Goal: Task Accomplishment & Management: Manage account settings

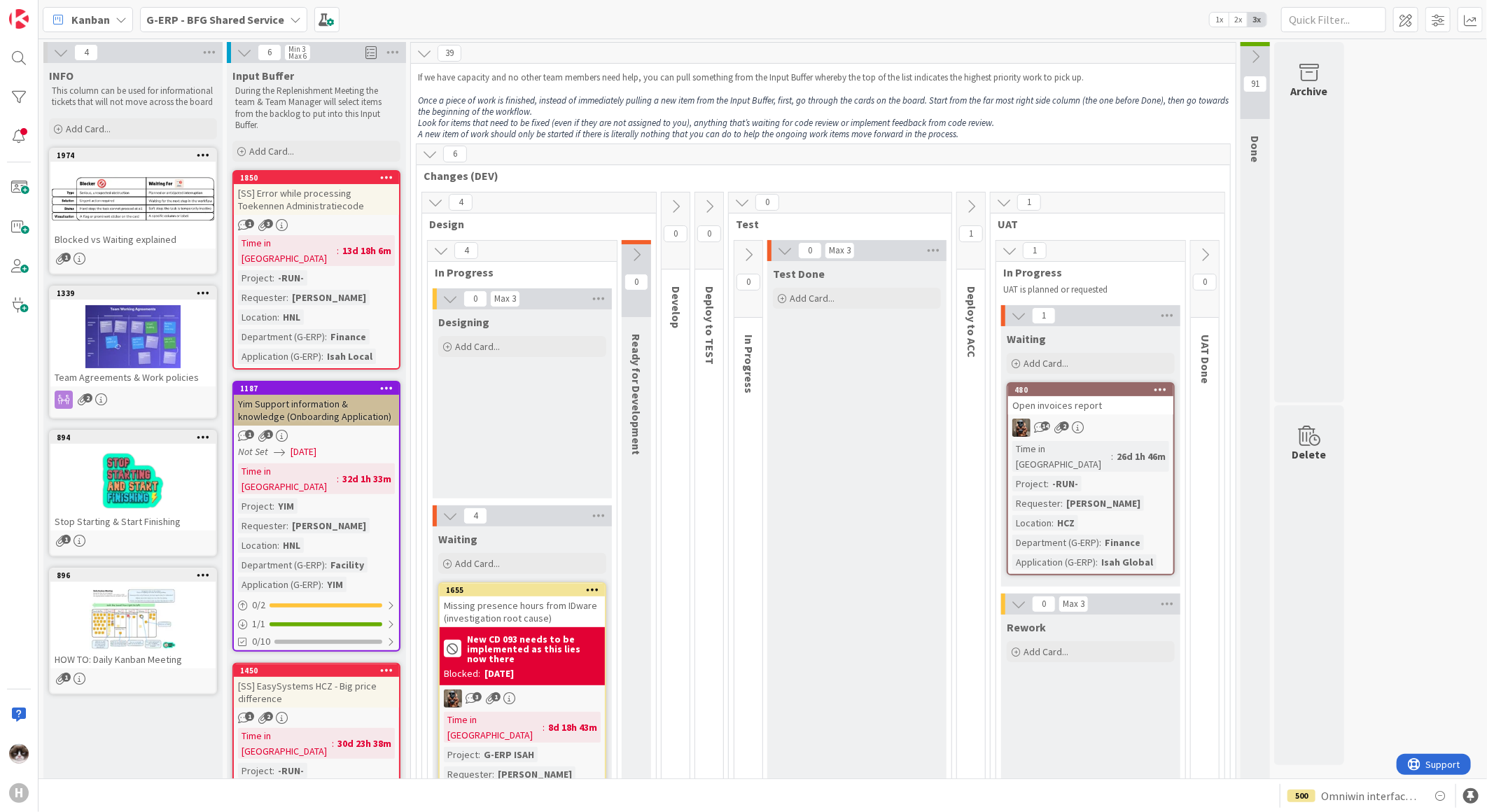
click at [211, 21] on b "G-ERP - BFG Shared Service" at bounding box center [215, 19] width 138 height 14
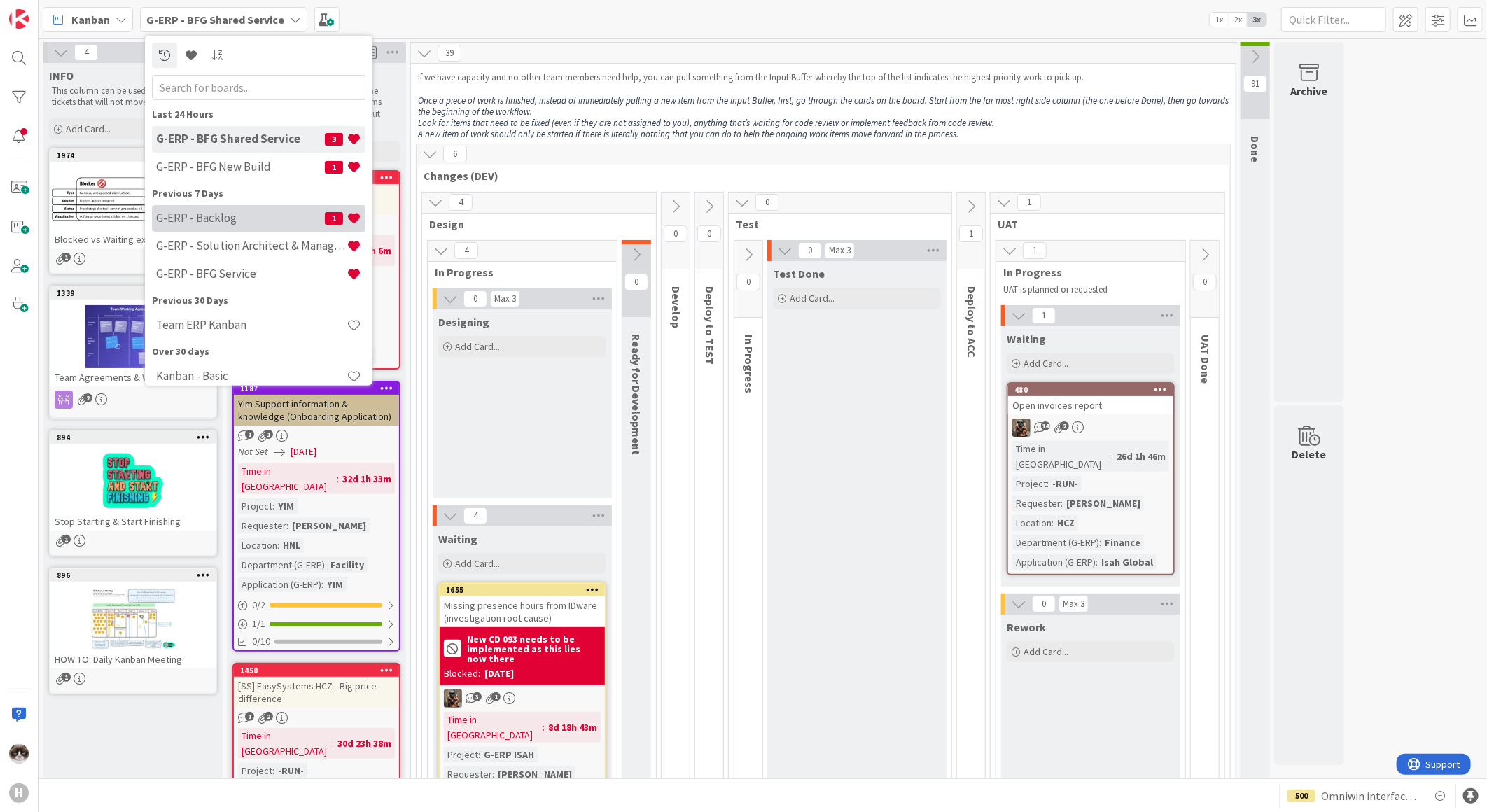
click at [233, 212] on h4 "G-ERP - Backlog" at bounding box center [240, 217] width 169 height 14
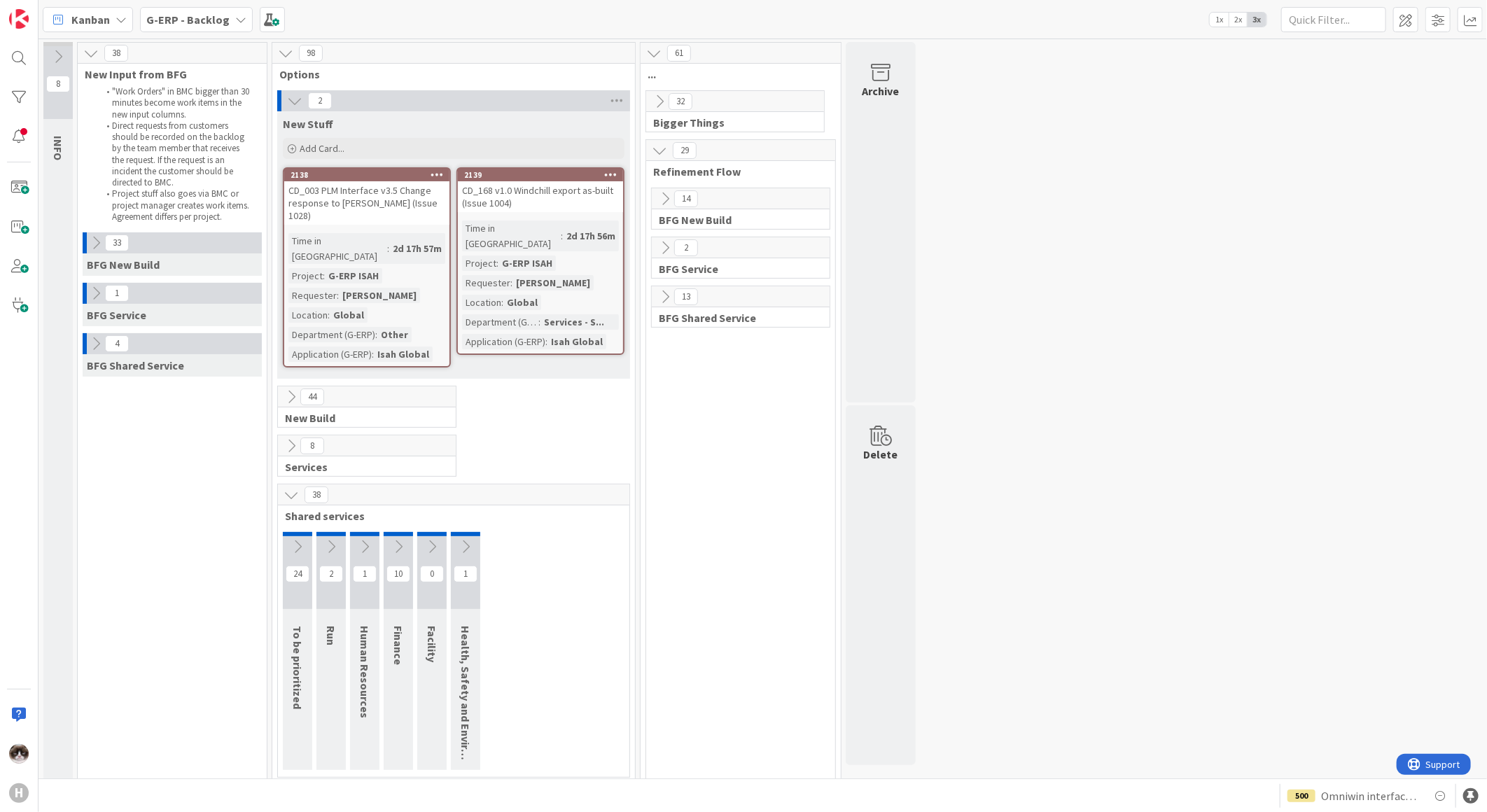
click at [290, 487] on icon at bounding box center [291, 495] width 15 height 15
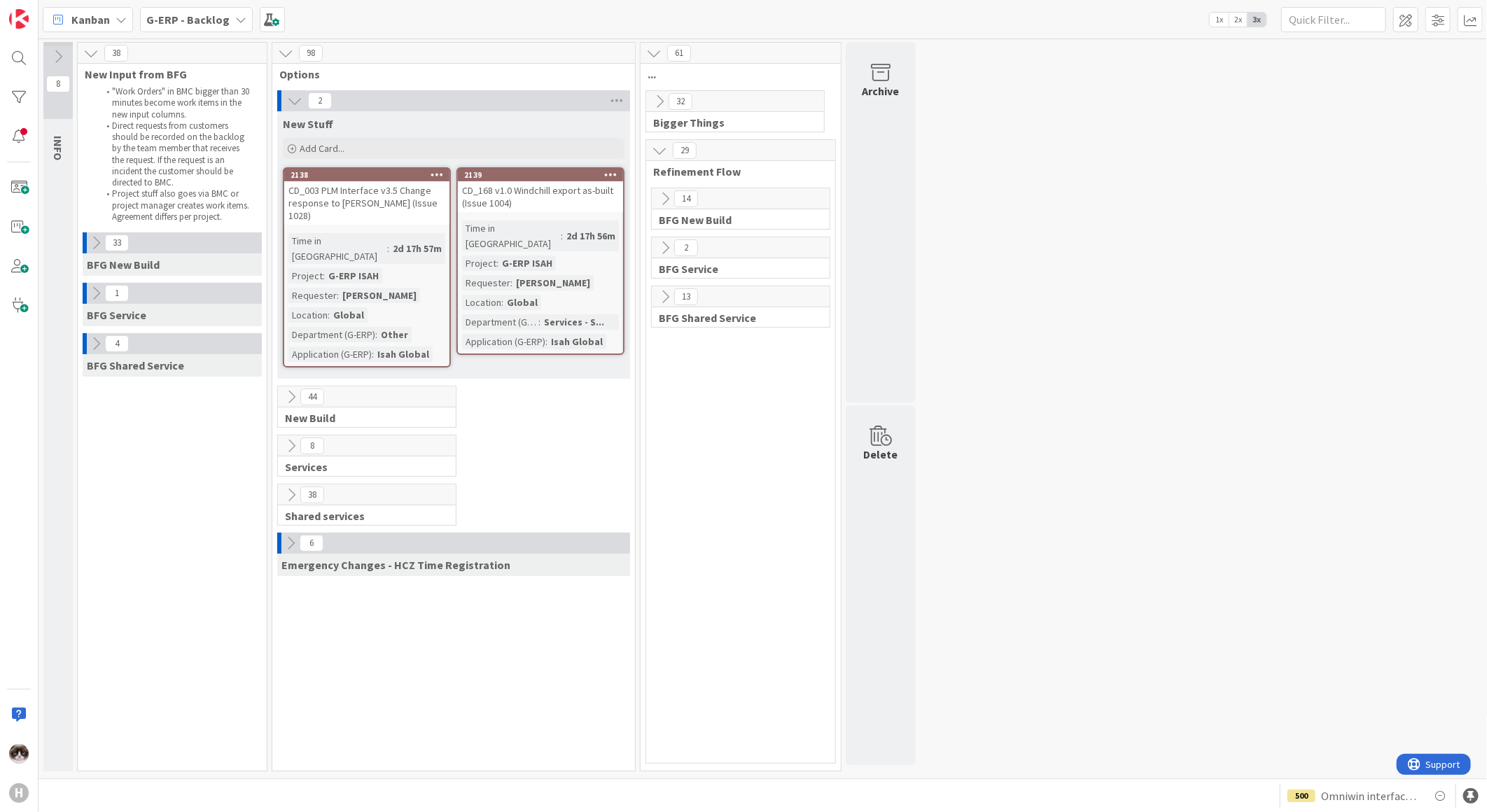
click at [89, 241] on icon at bounding box center [96, 243] width 15 height 15
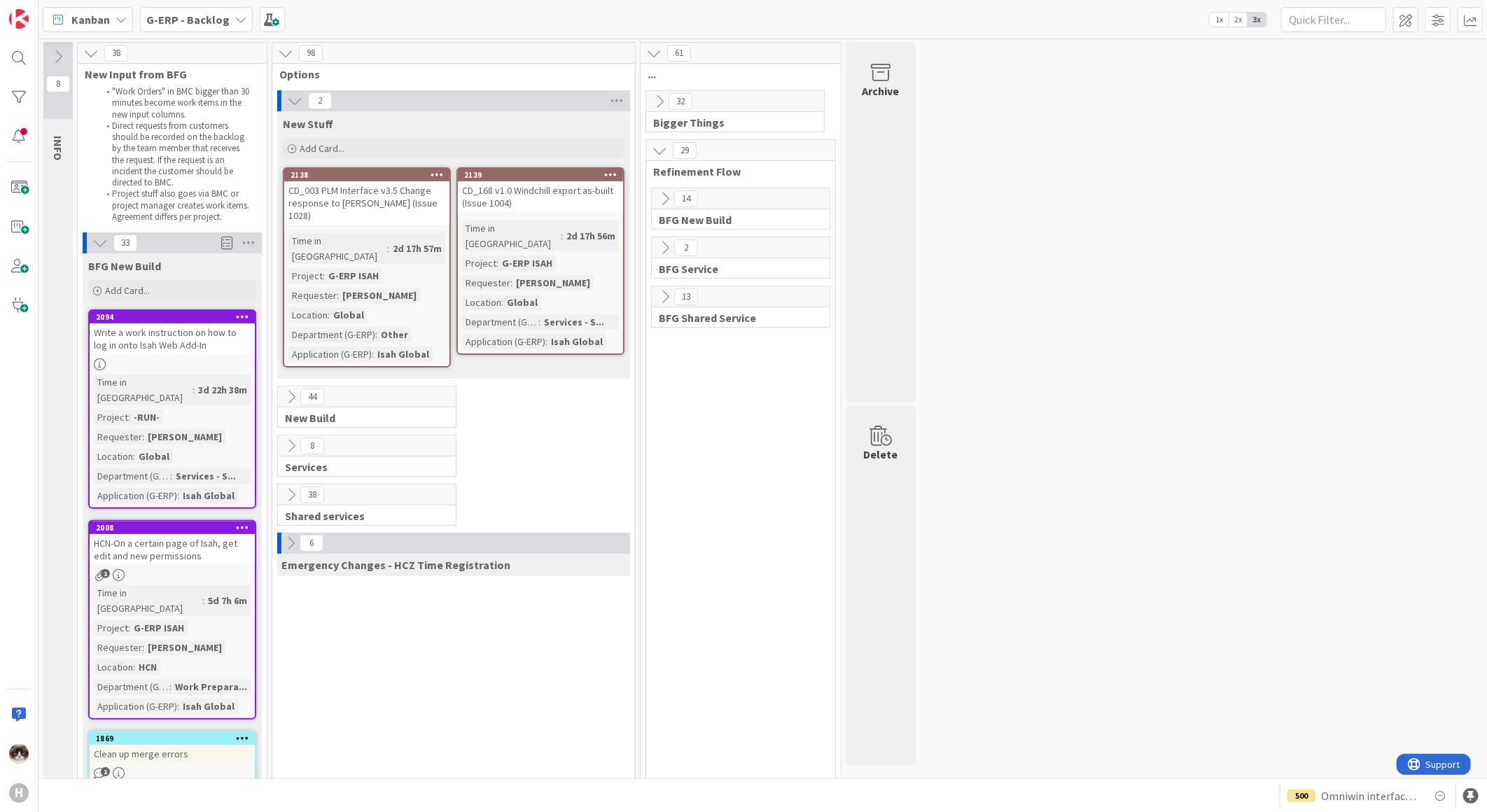
click at [89, 241] on div "33" at bounding box center [172, 243] width 179 height 21
click at [98, 241] on icon at bounding box center [100, 243] width 15 height 15
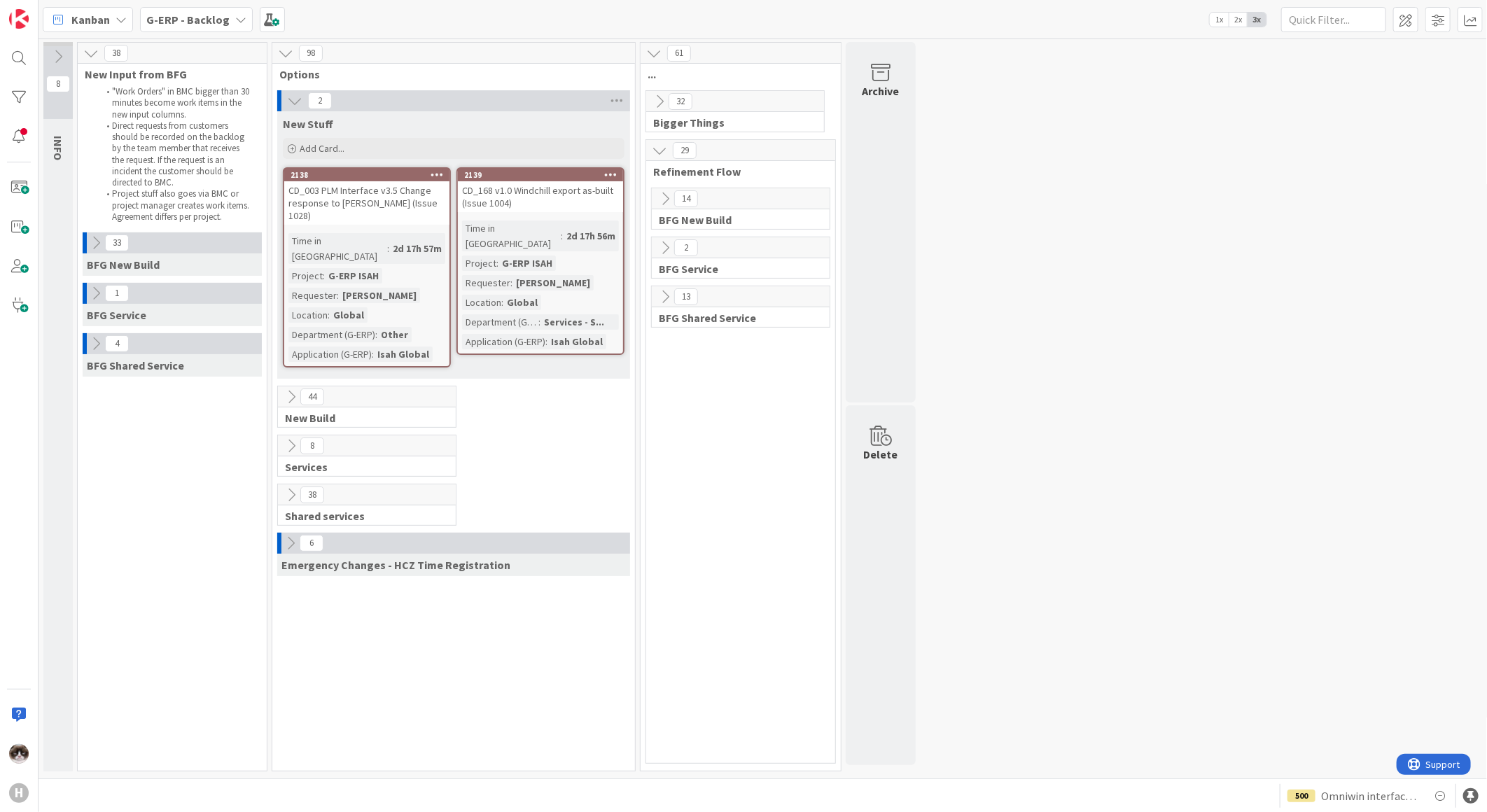
click at [98, 241] on icon at bounding box center [96, 243] width 15 height 15
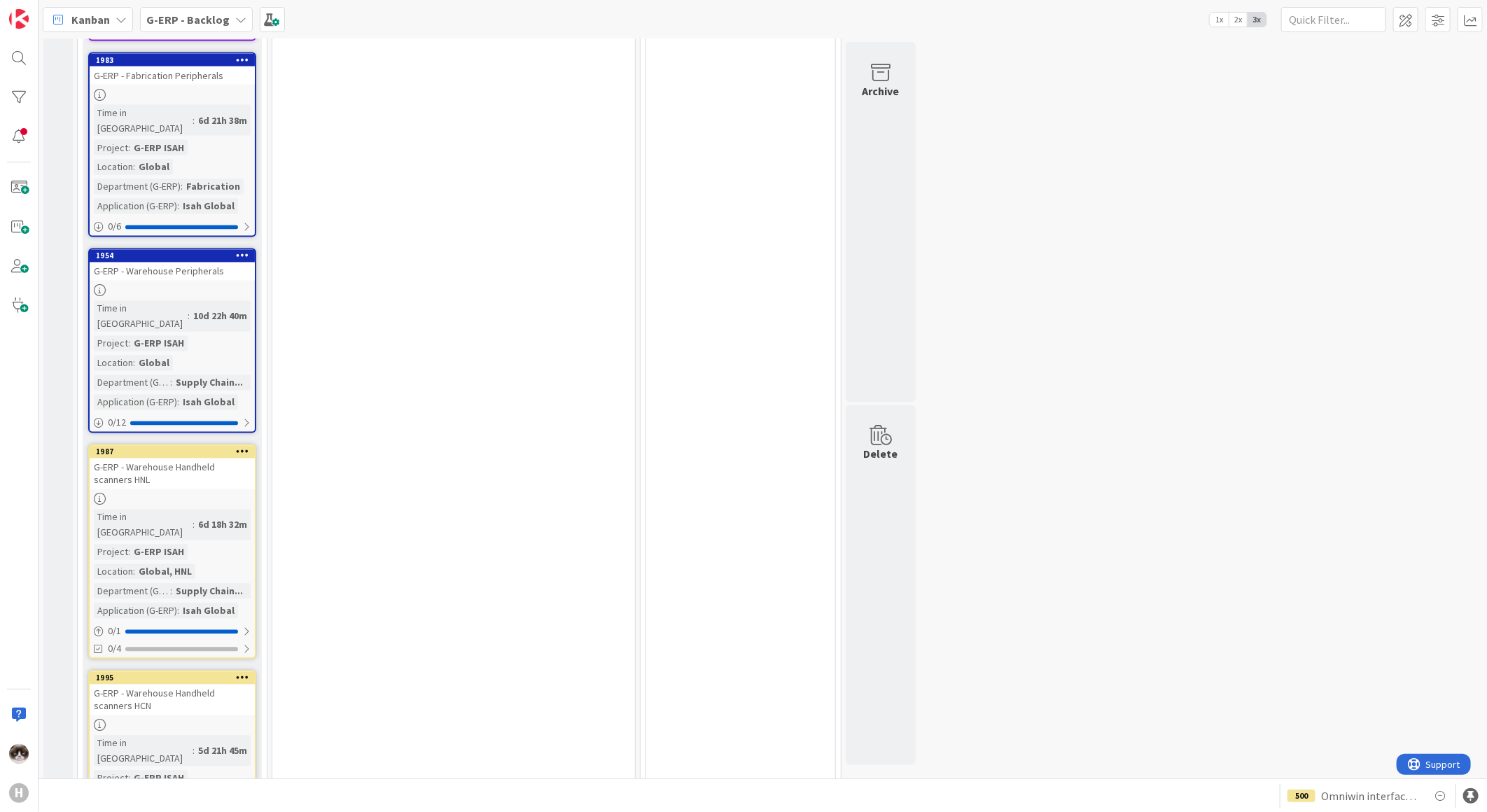
scroll to position [1642, 0]
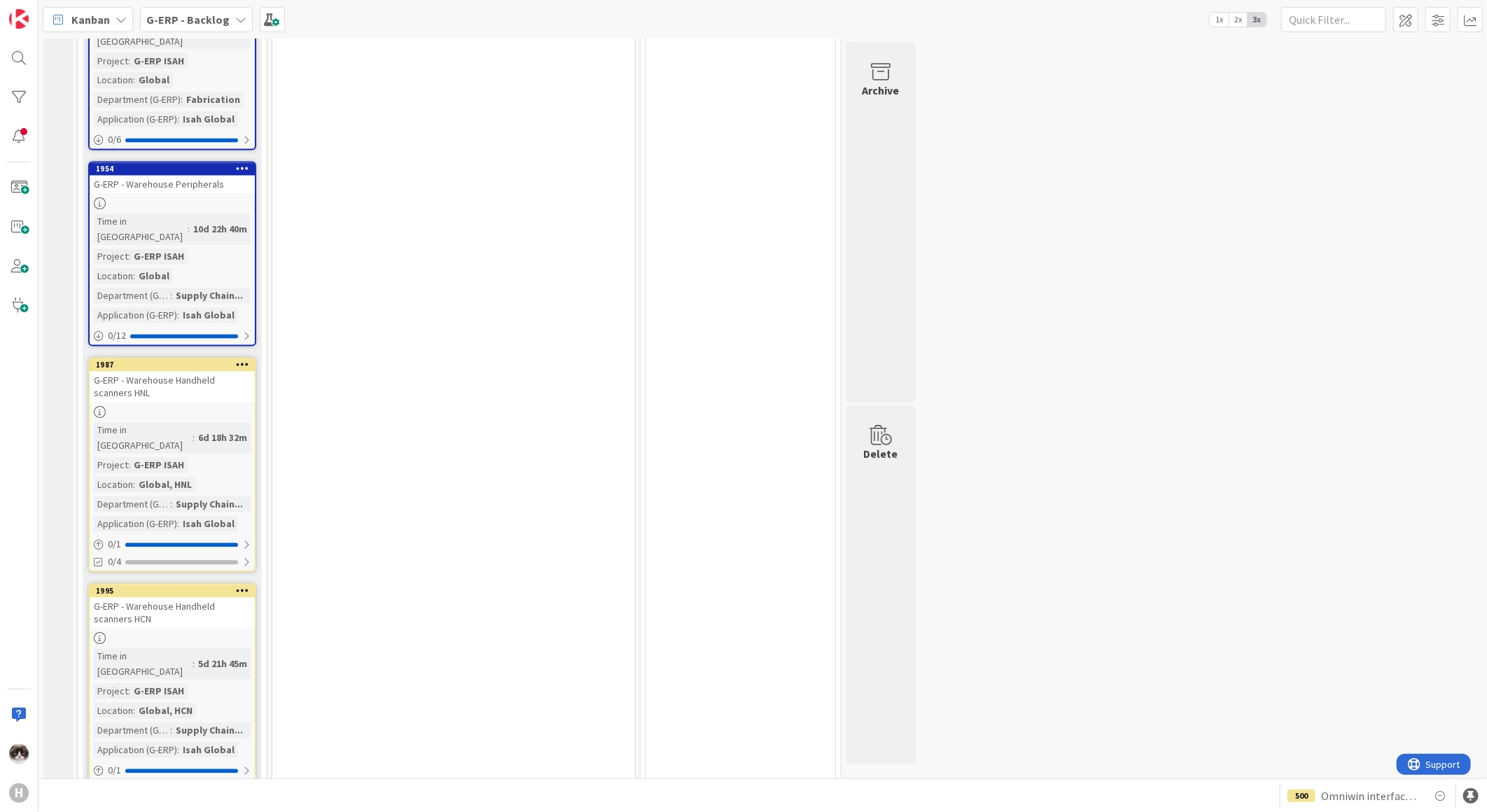
click at [144, 810] on link "Show More (23)" at bounding box center [172, 821] width 168 height 23
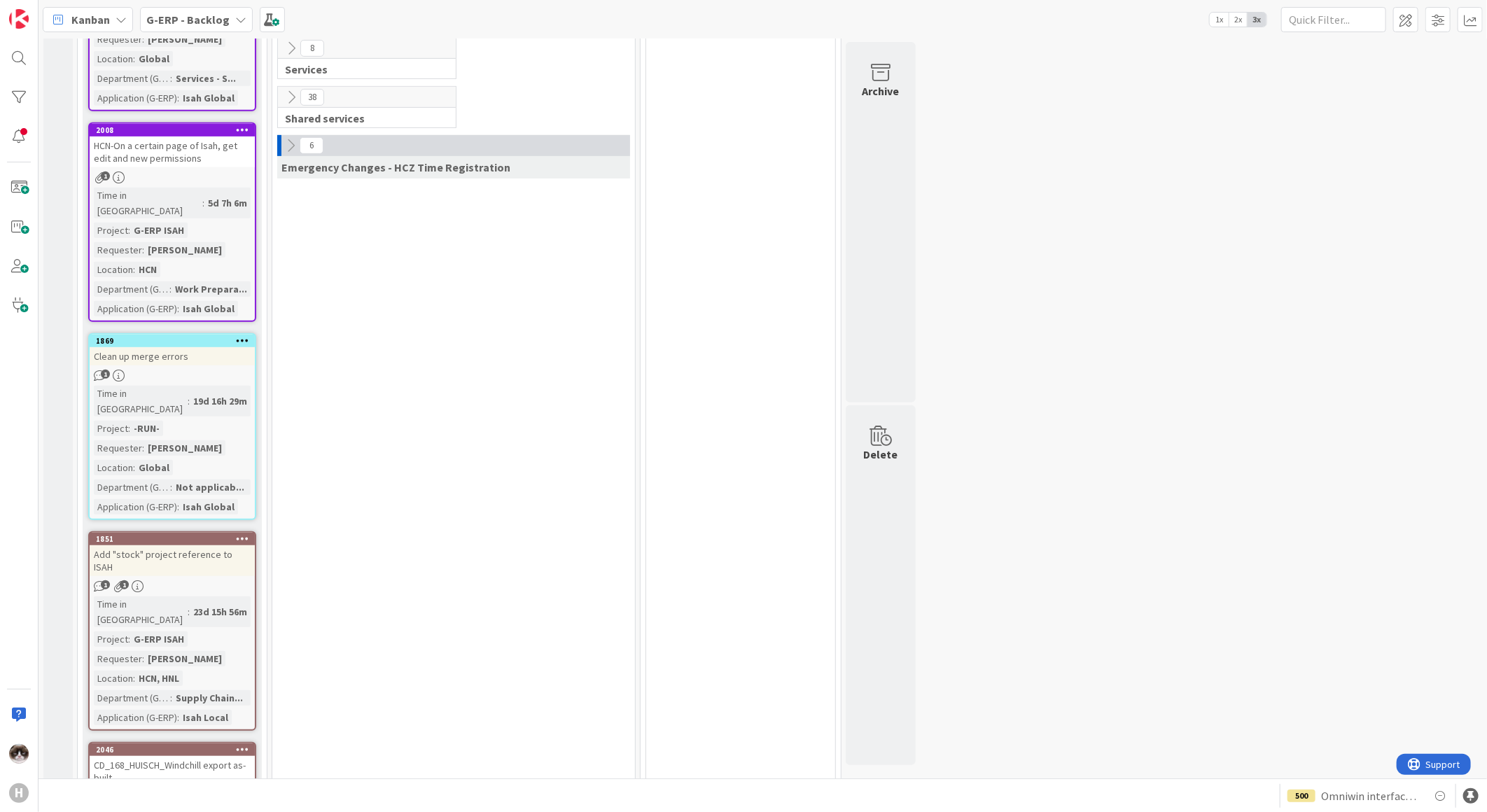
scroll to position [0, 0]
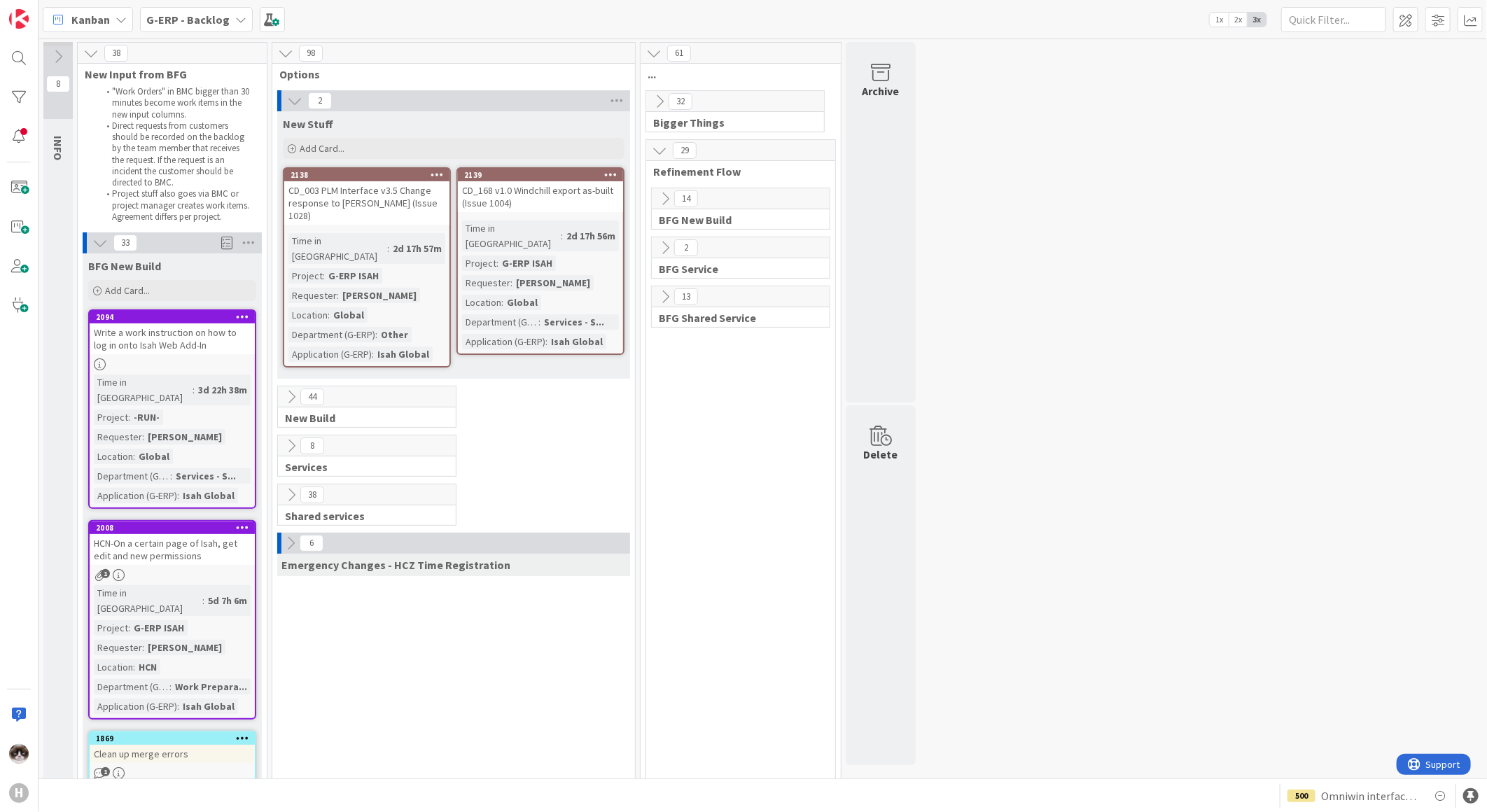
click at [92, 243] on icon at bounding box center [100, 243] width 15 height 15
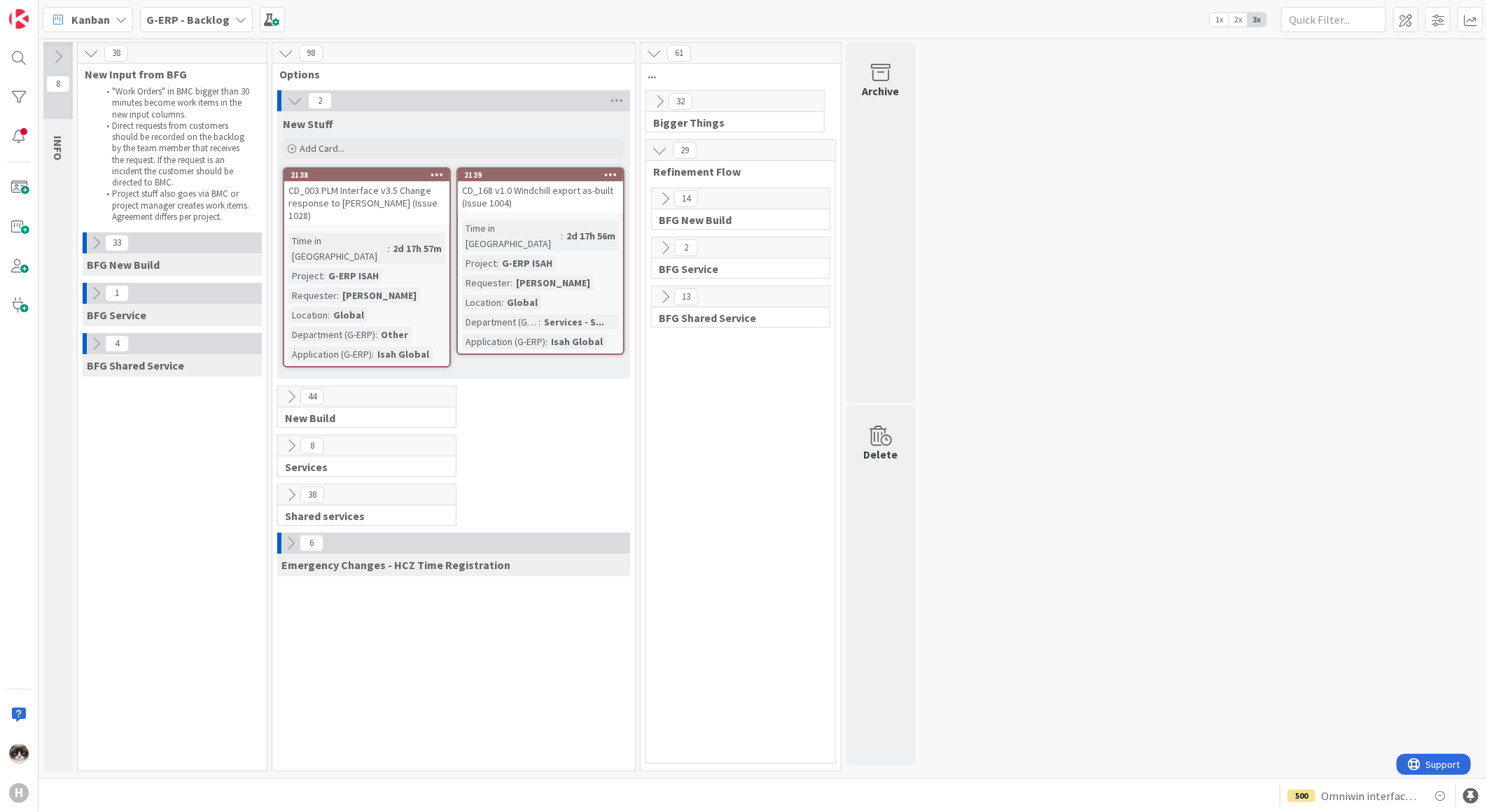
click at [92, 288] on icon at bounding box center [96, 293] width 15 height 15
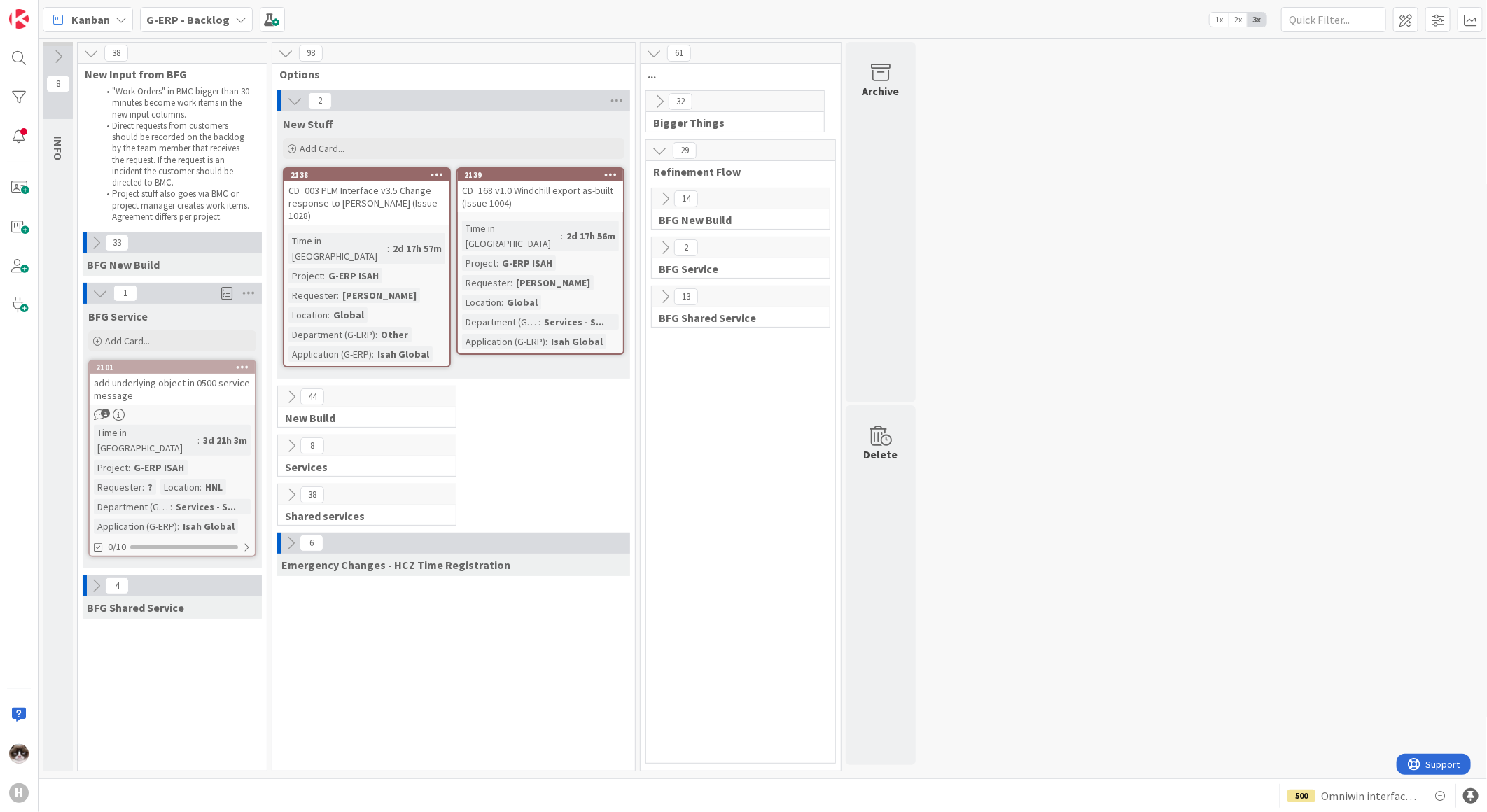
click at [92, 288] on icon at bounding box center [100, 293] width 15 height 15
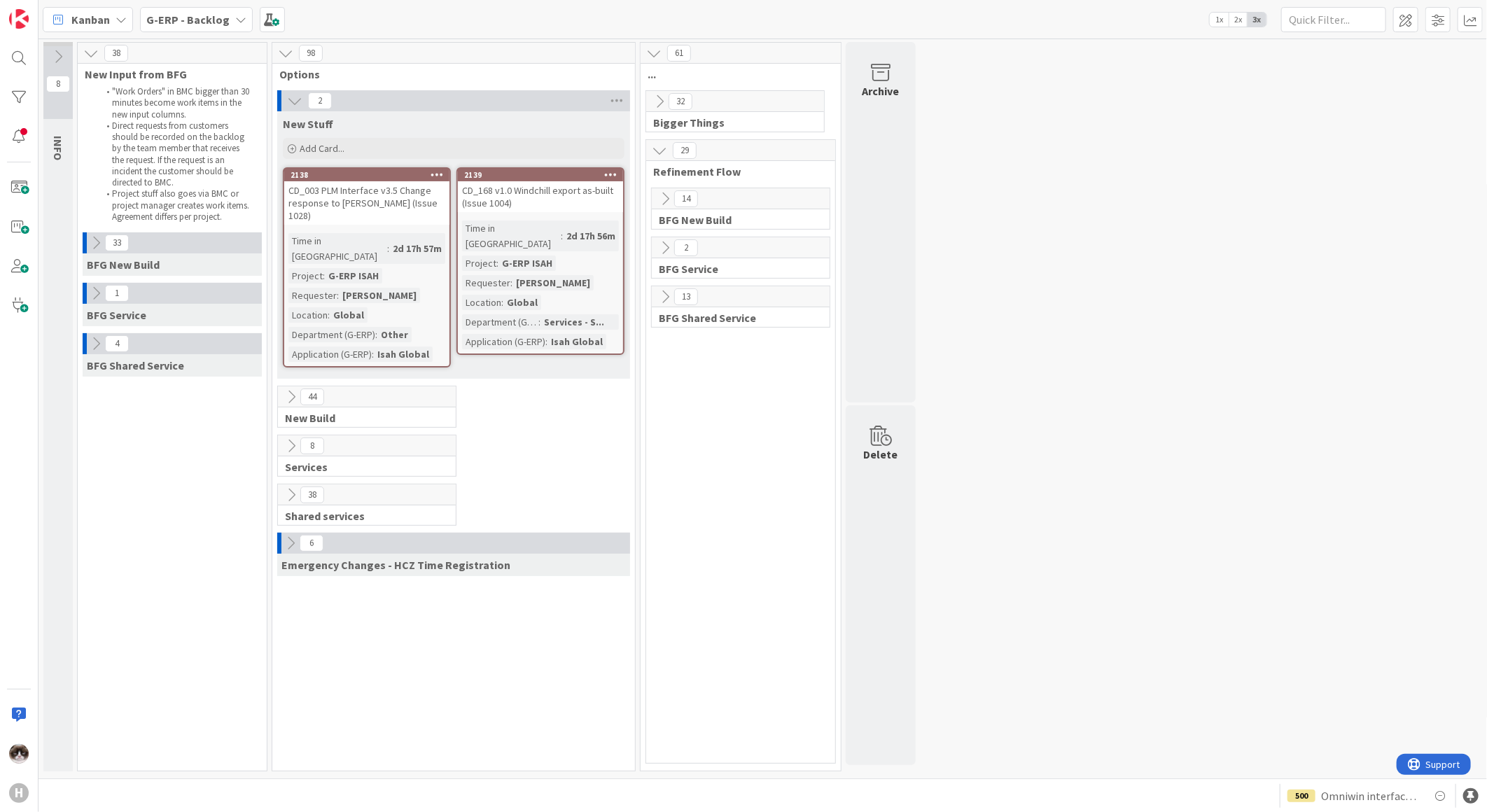
click at [92, 288] on icon at bounding box center [96, 293] width 15 height 15
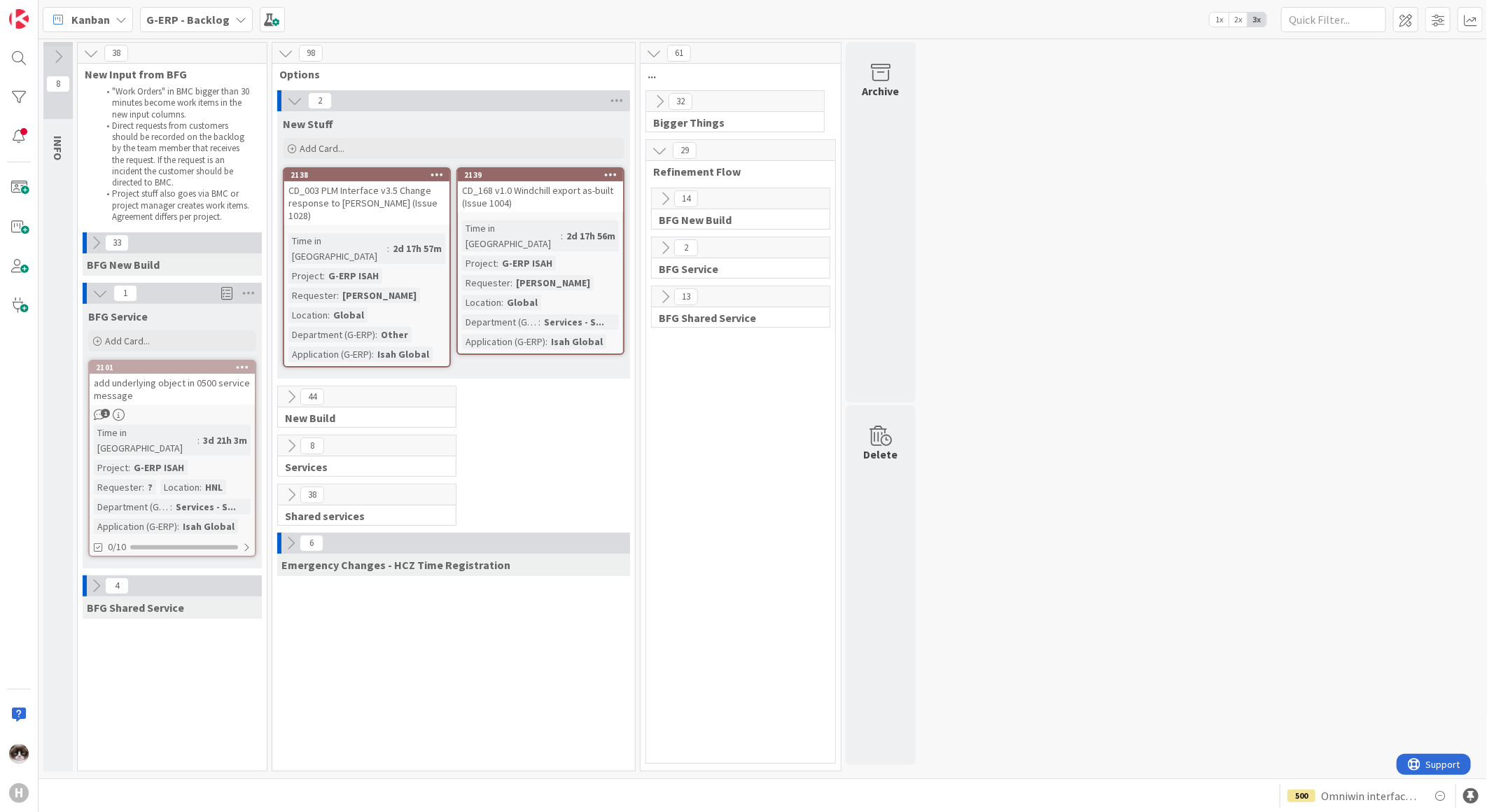
click at [238, 414] on div "1" at bounding box center [172, 415] width 165 height 12
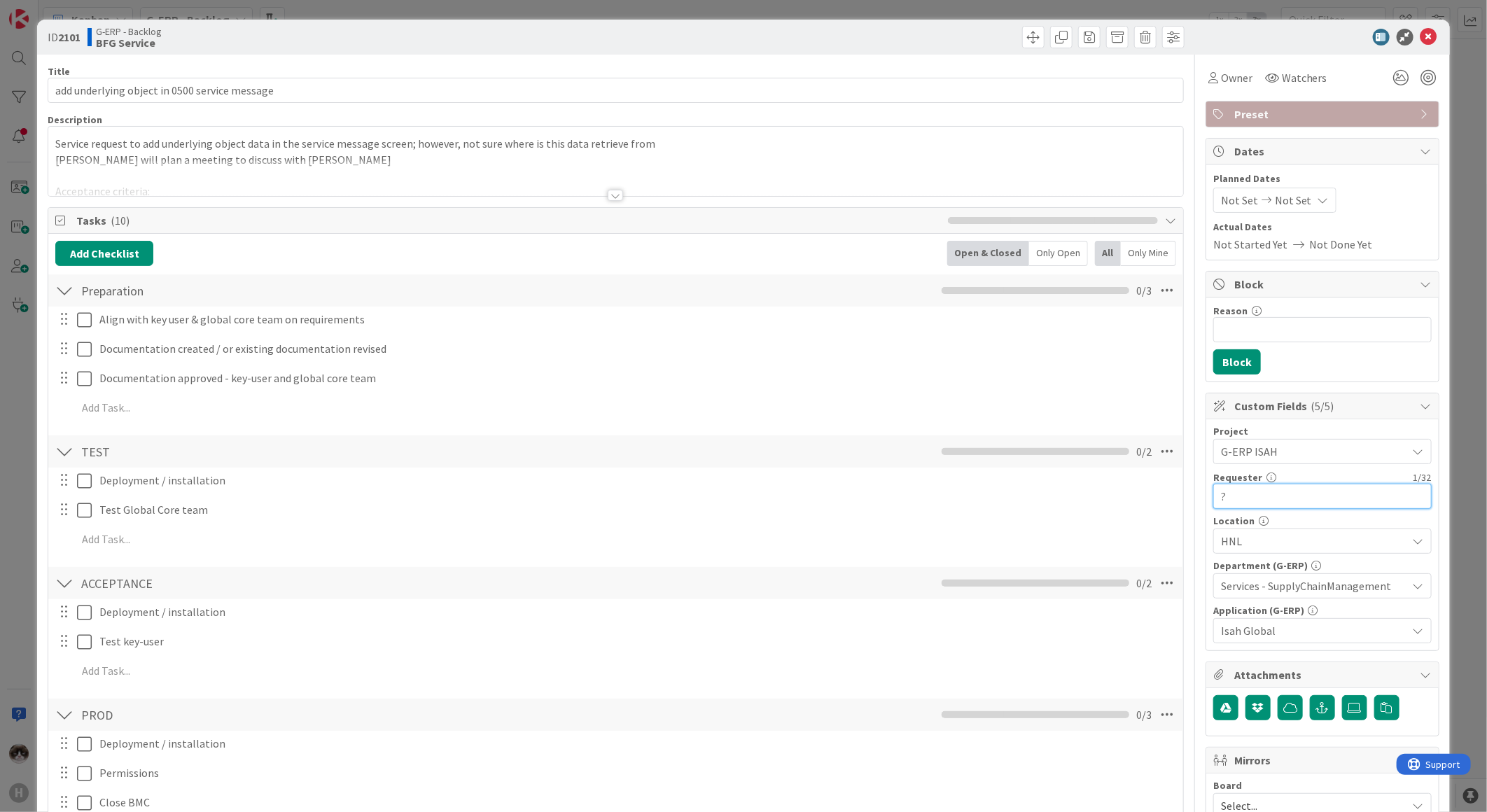
click at [1270, 499] on input "?" at bounding box center [1322, 496] width 219 height 25
click at [646, 193] on div at bounding box center [615, 178] width 1135 height 36
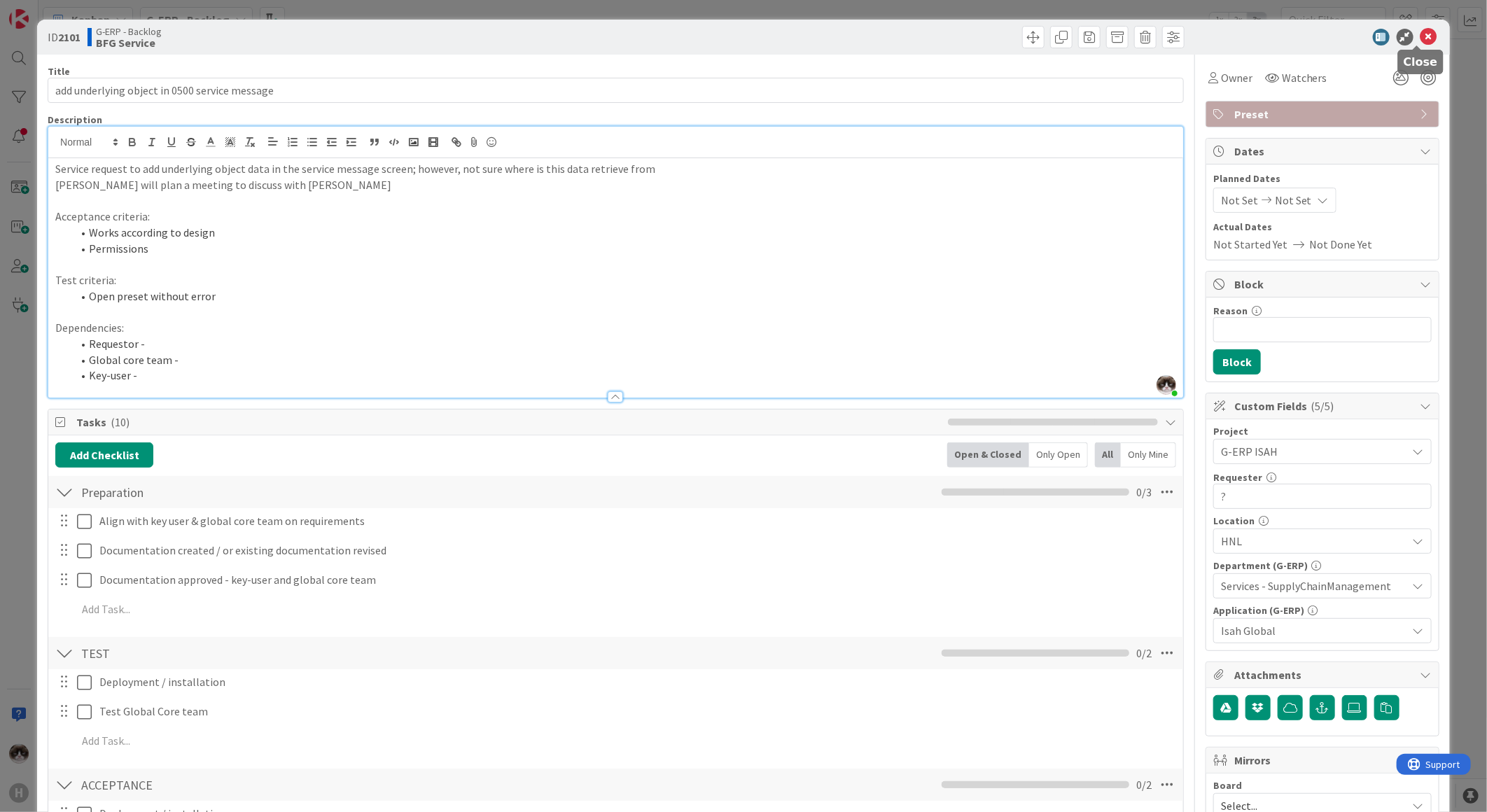
click at [1420, 36] on icon at bounding box center [1429, 38] width 17 height 17
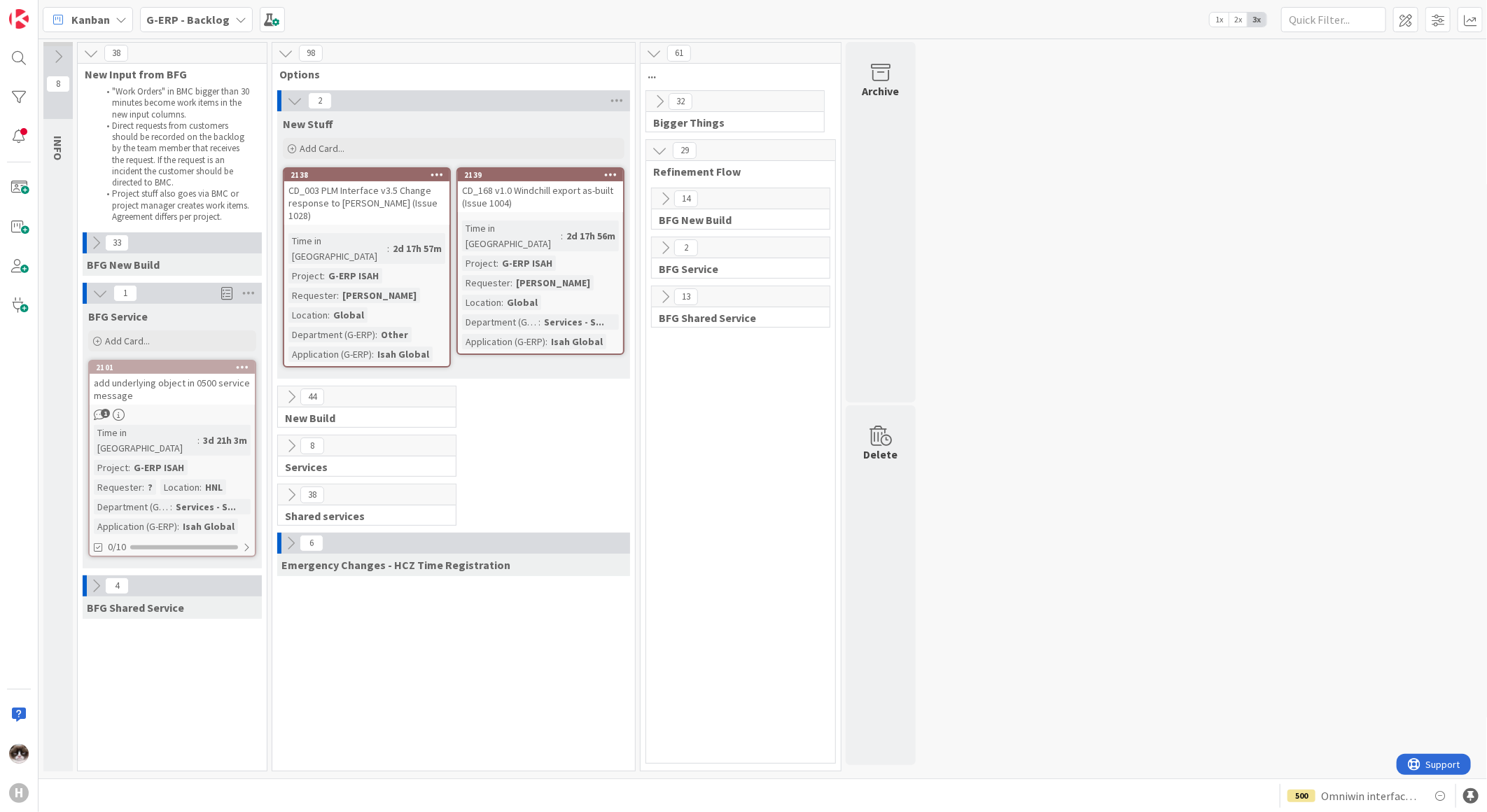
click at [83, 575] on div at bounding box center [84, 586] width 4 height 21
click at [86, 576] on button at bounding box center [95, 585] width 18 height 18
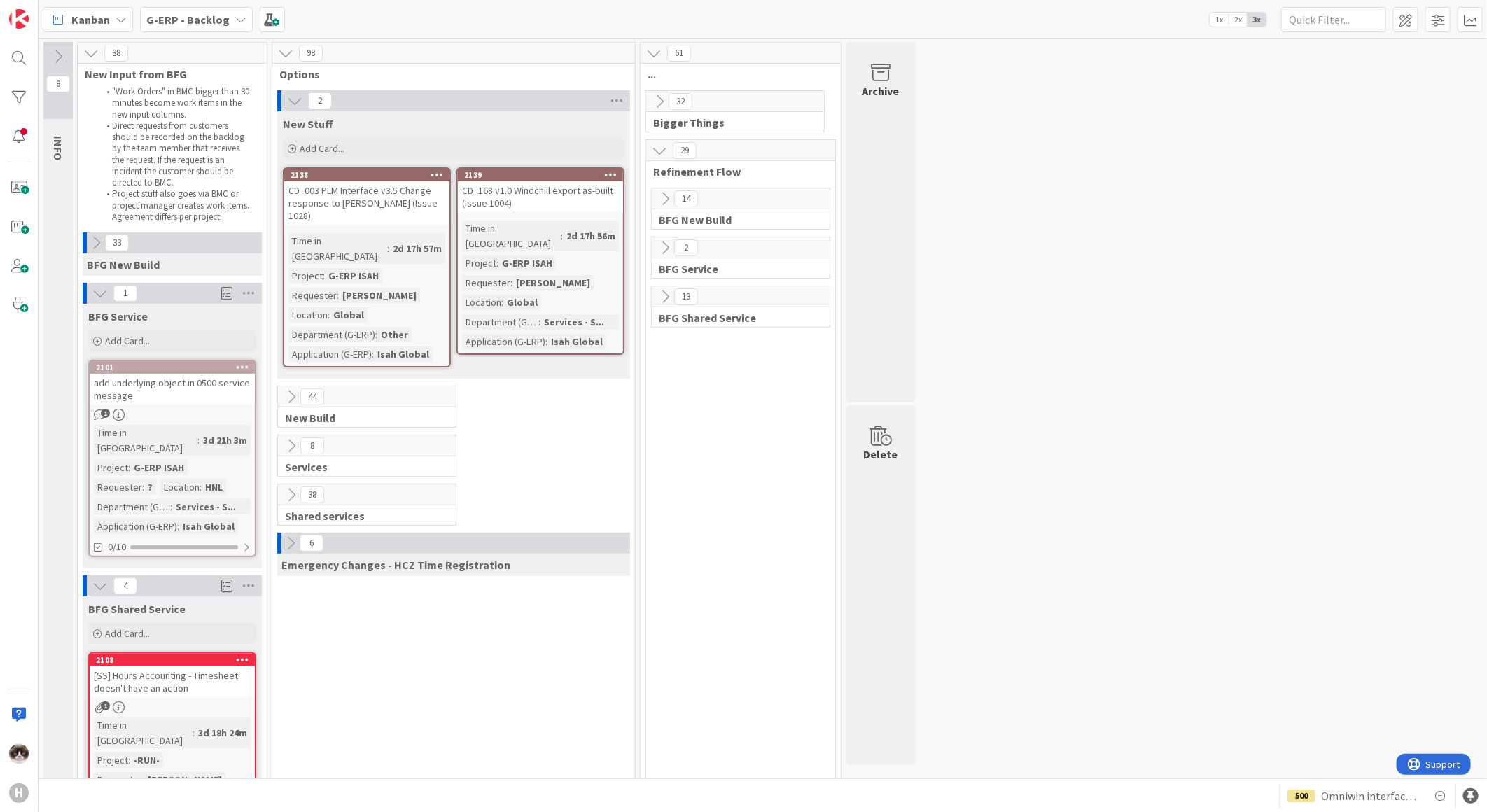
click at [287, 486] on button at bounding box center [291, 495] width 18 height 18
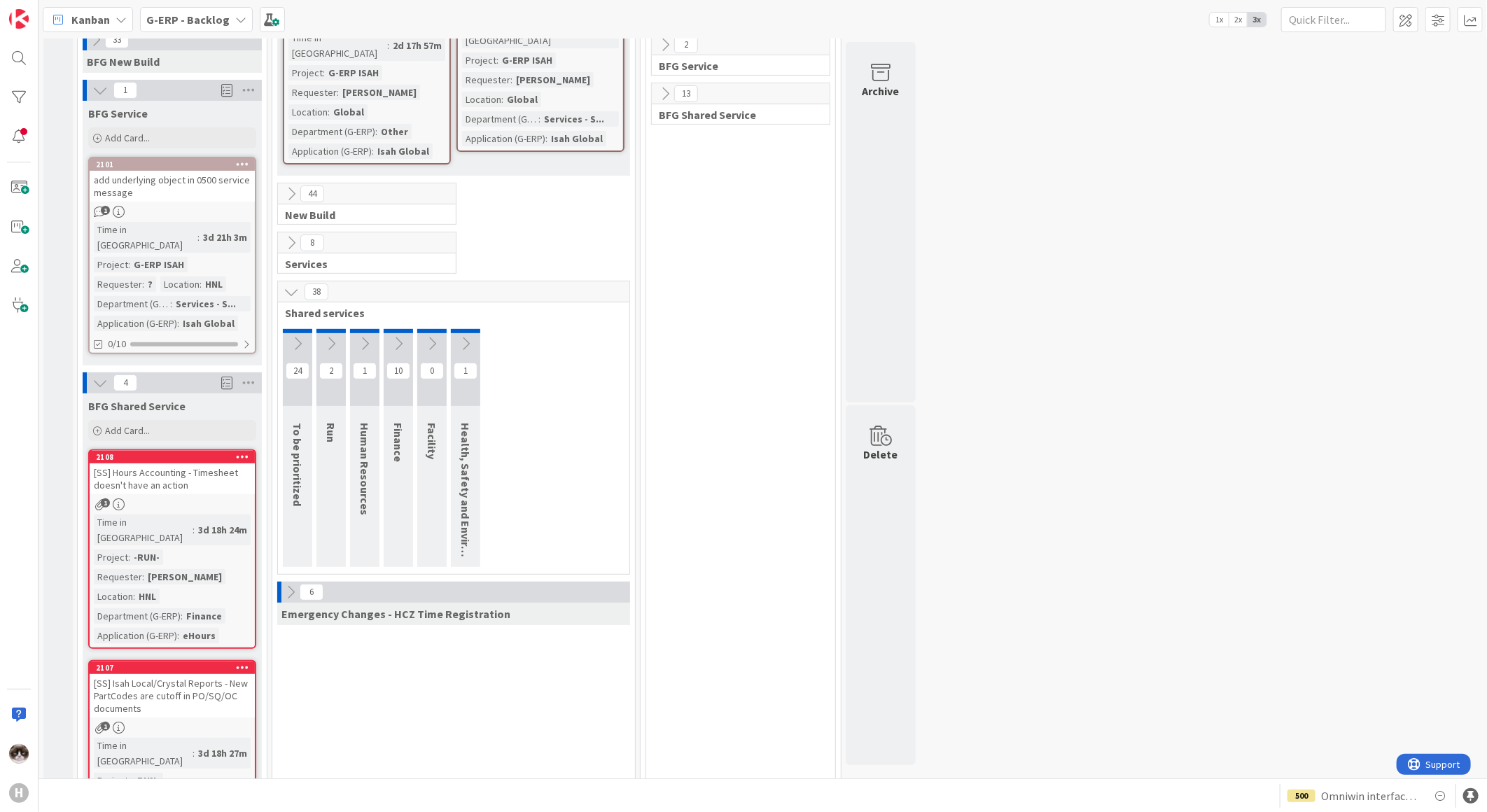
scroll to position [311, 0]
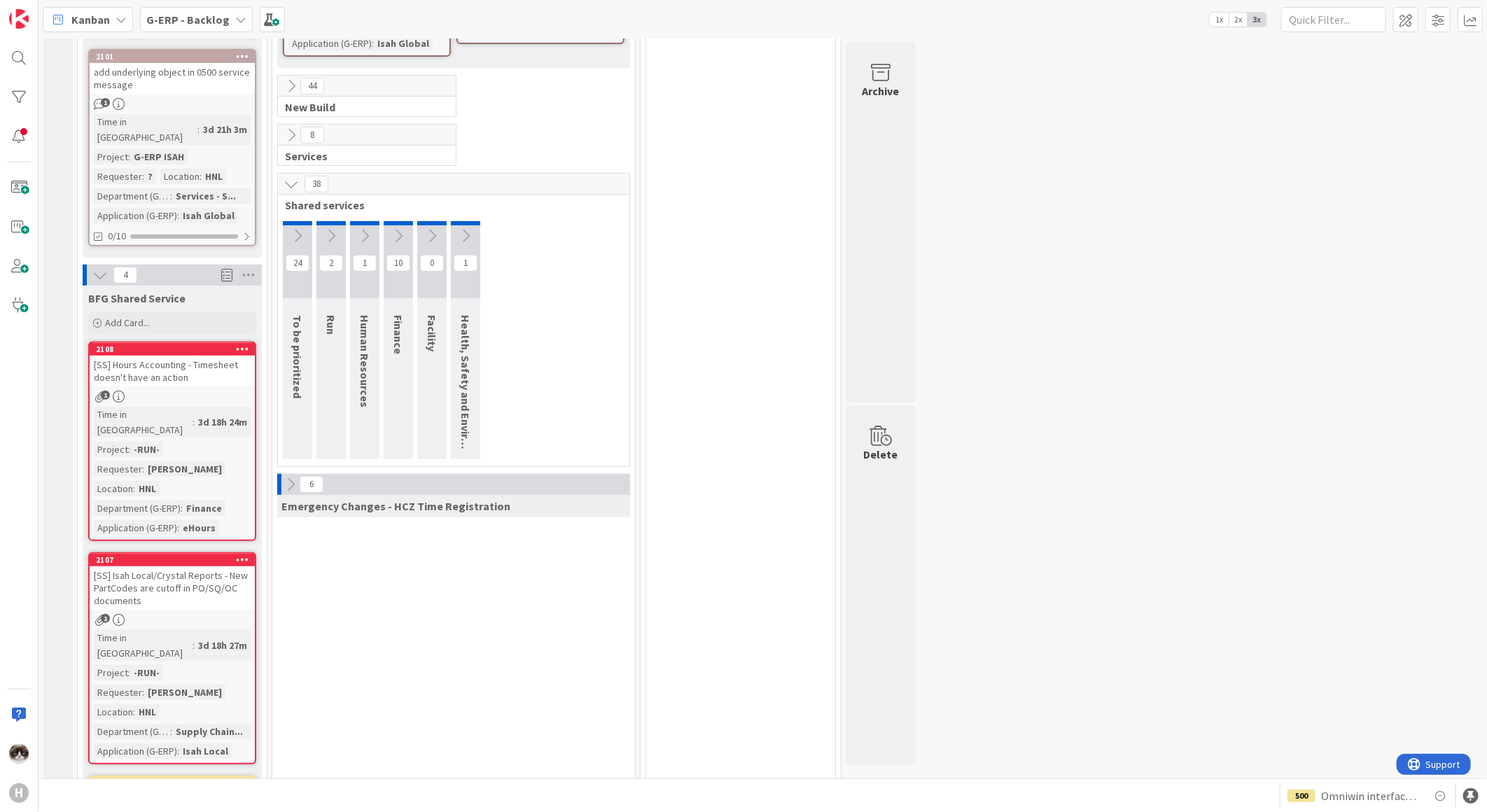
click at [301, 228] on icon at bounding box center [298, 236] width 15 height 15
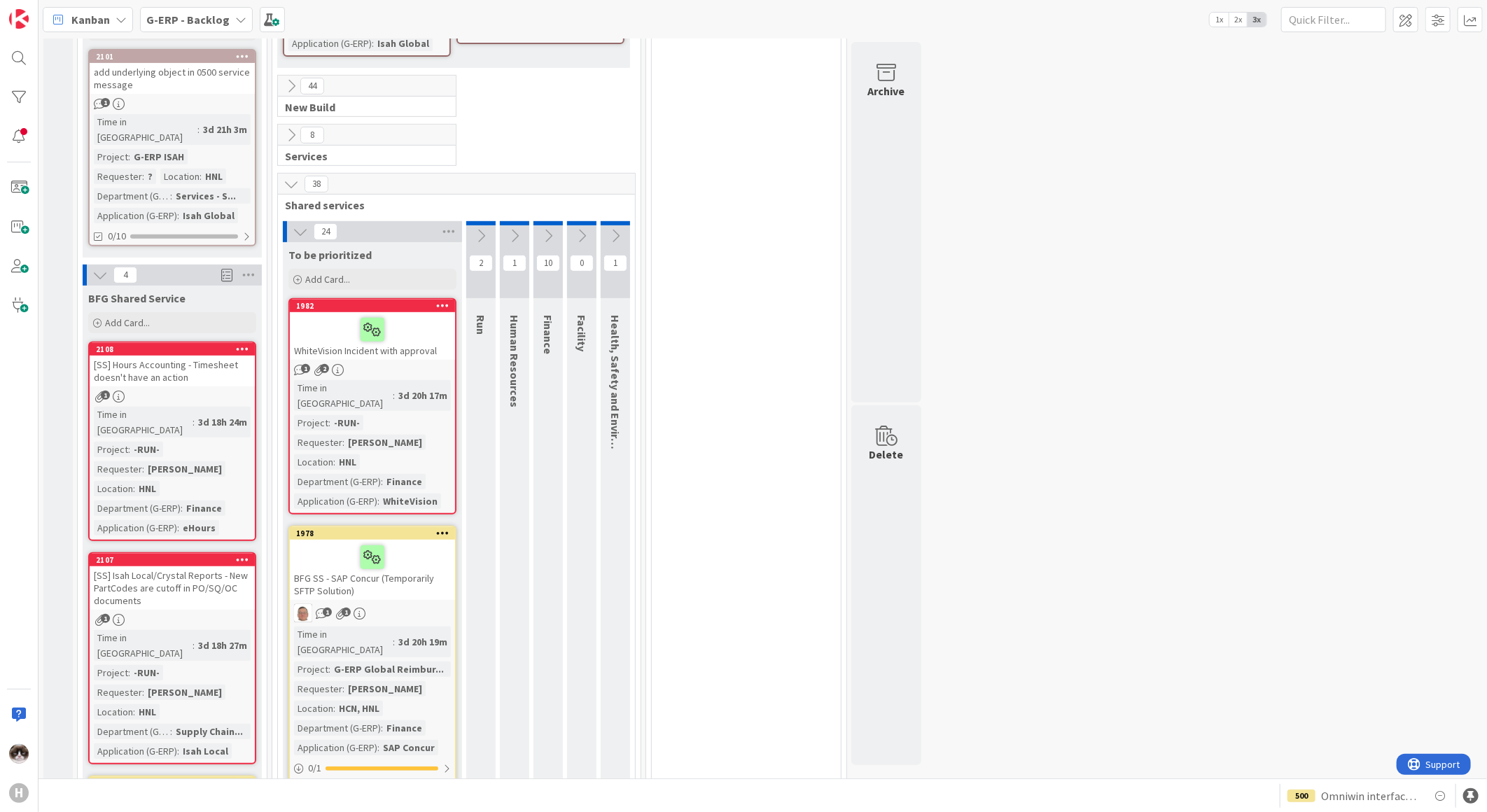
click at [89, 265] on div "4" at bounding box center [172, 275] width 179 height 21
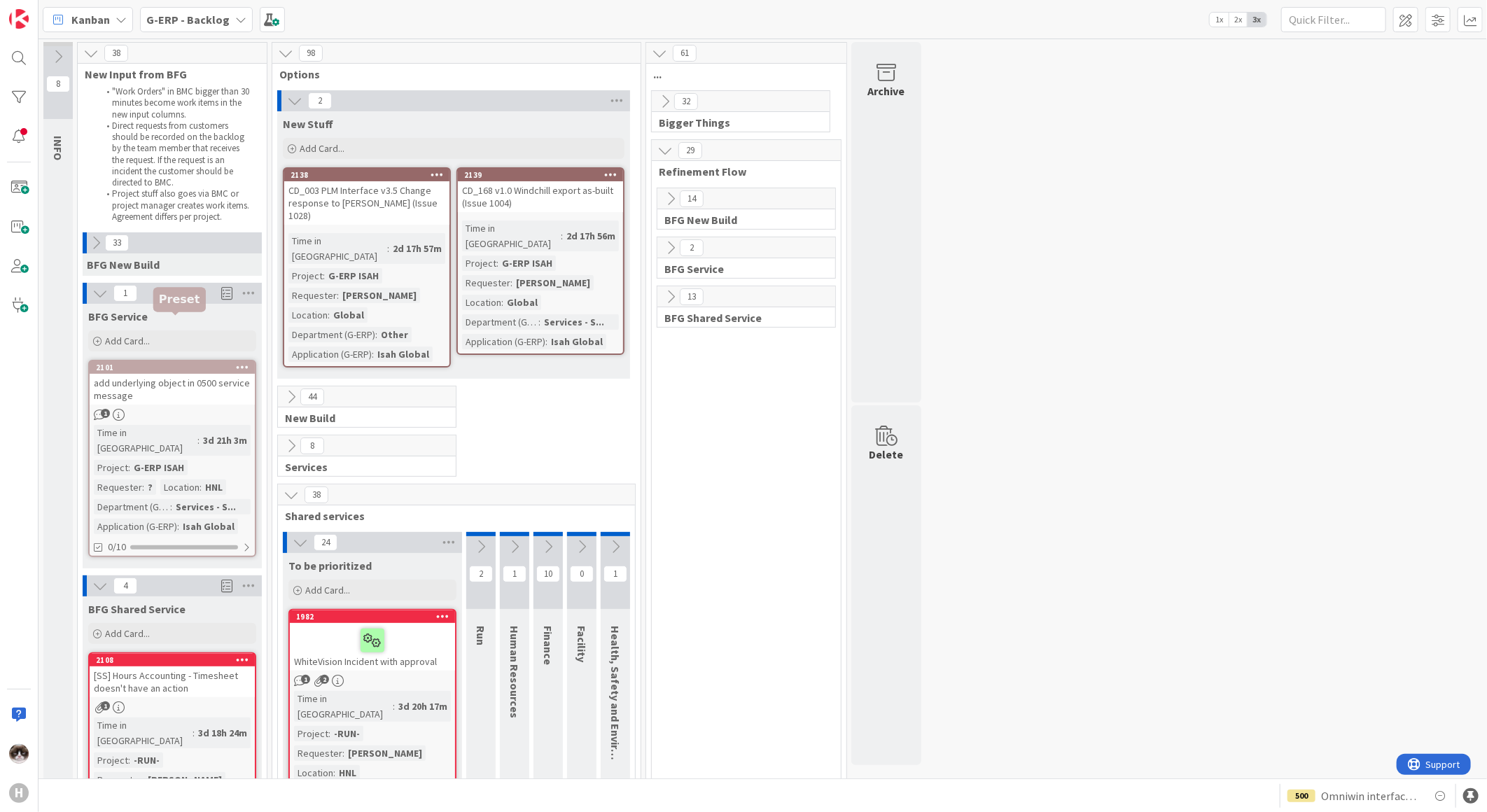
scroll to position [233, 0]
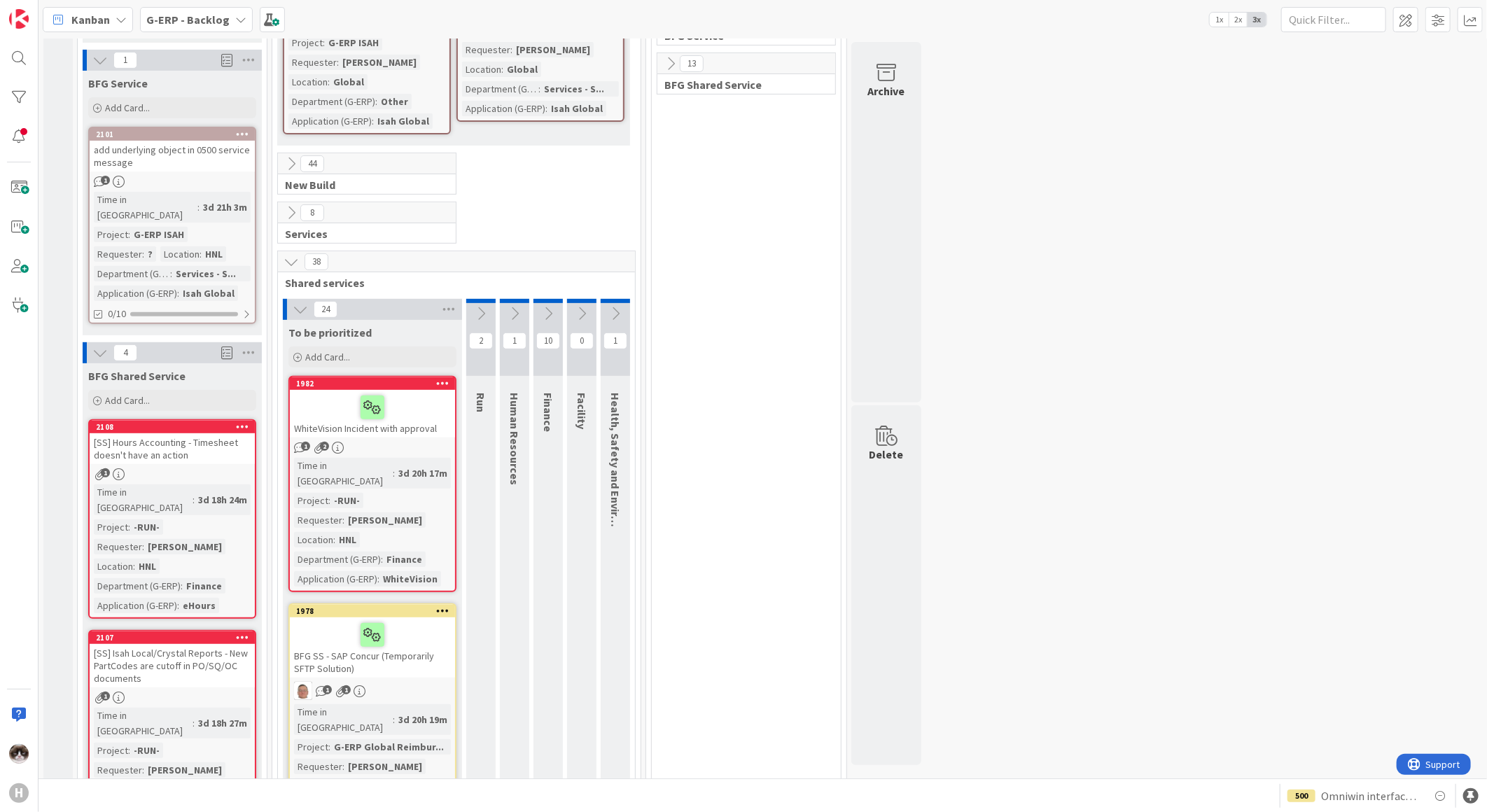
click at [233, 466] on div "2108 [SS] Hours Accounting - Timesheet doesn't have an action 1 Time in Column …" at bounding box center [172, 519] width 168 height 200
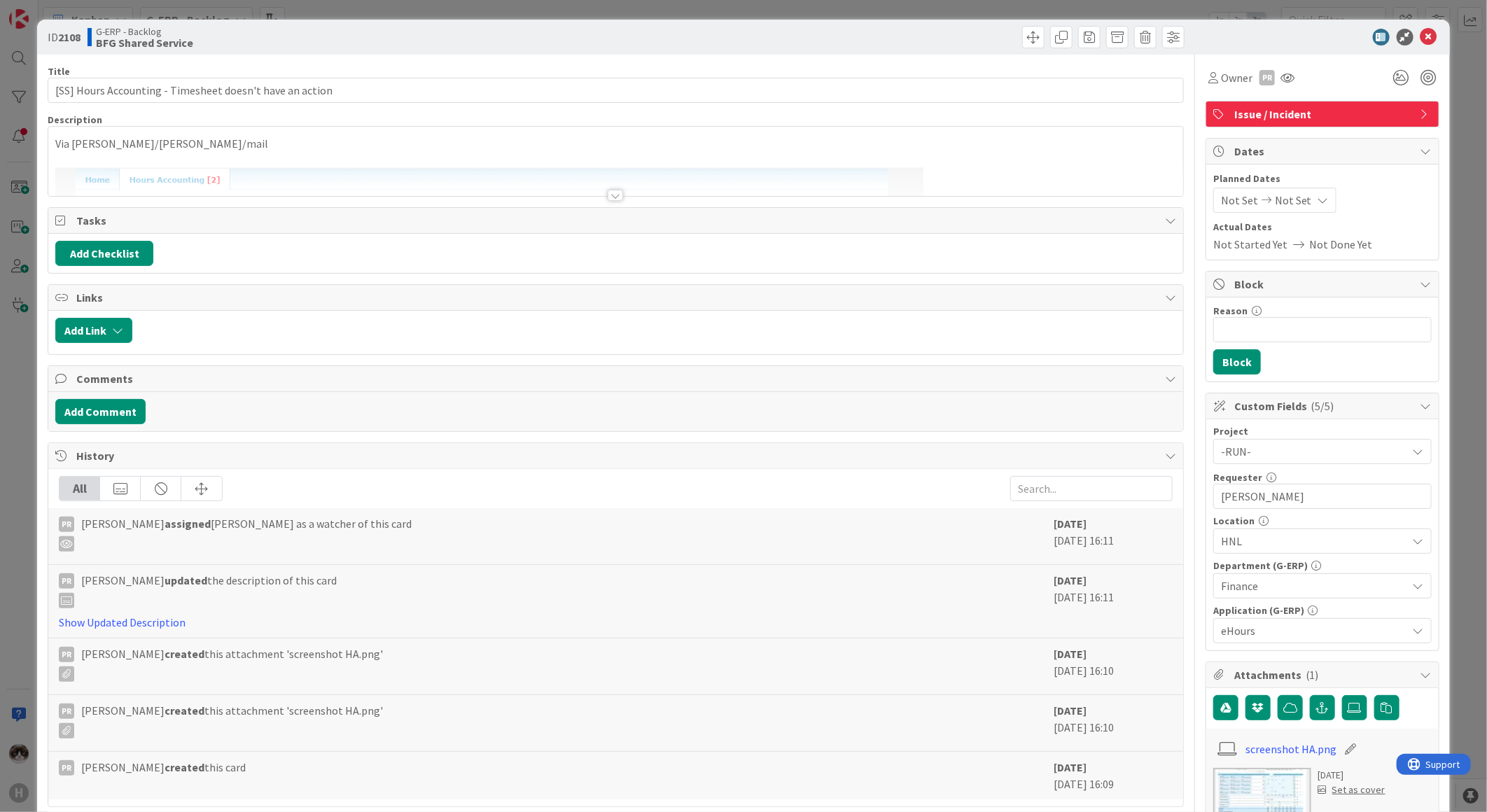
click at [612, 194] on div at bounding box center [615, 195] width 15 height 11
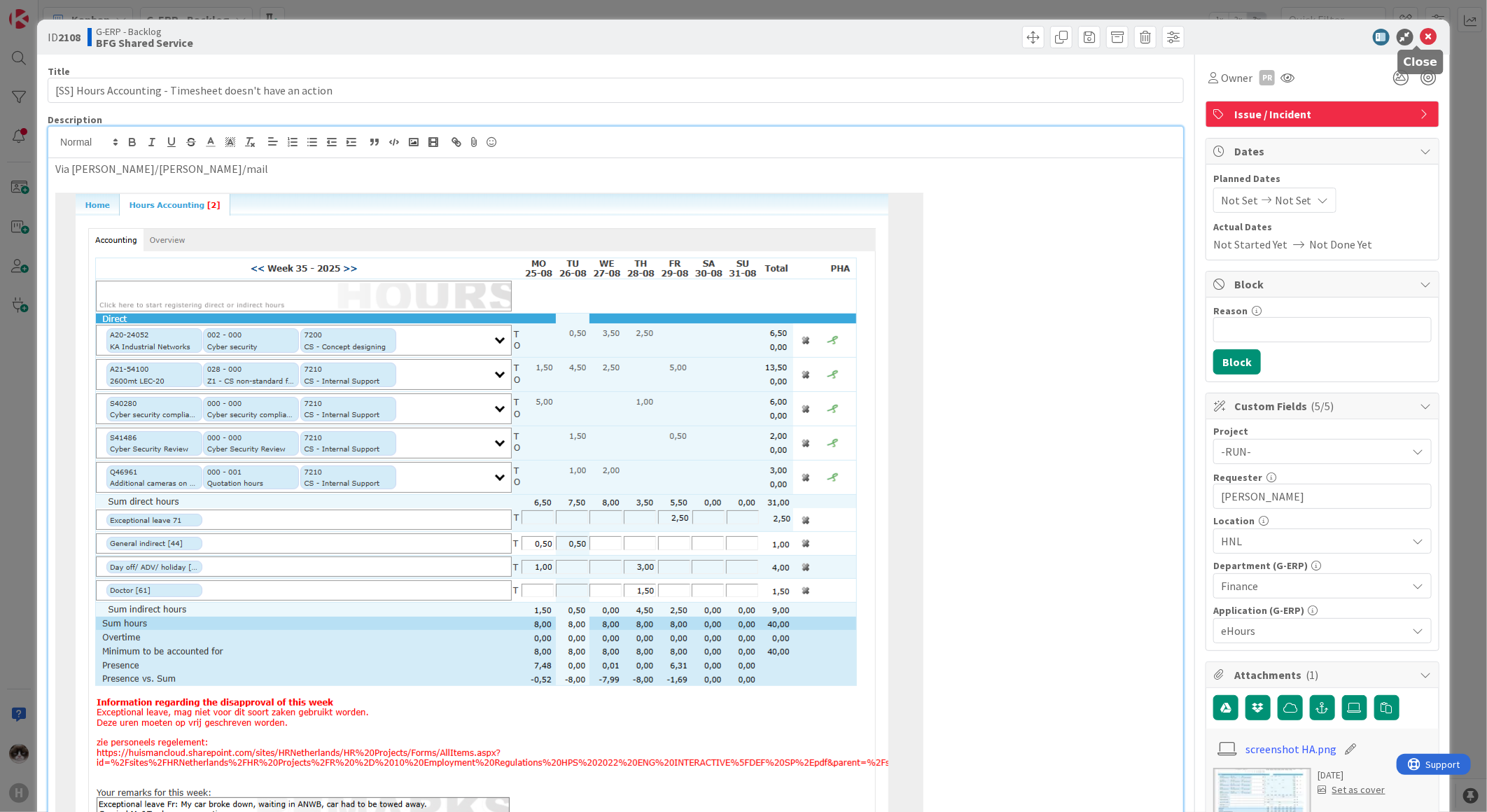
click at [1420, 38] on icon at bounding box center [1429, 38] width 17 height 17
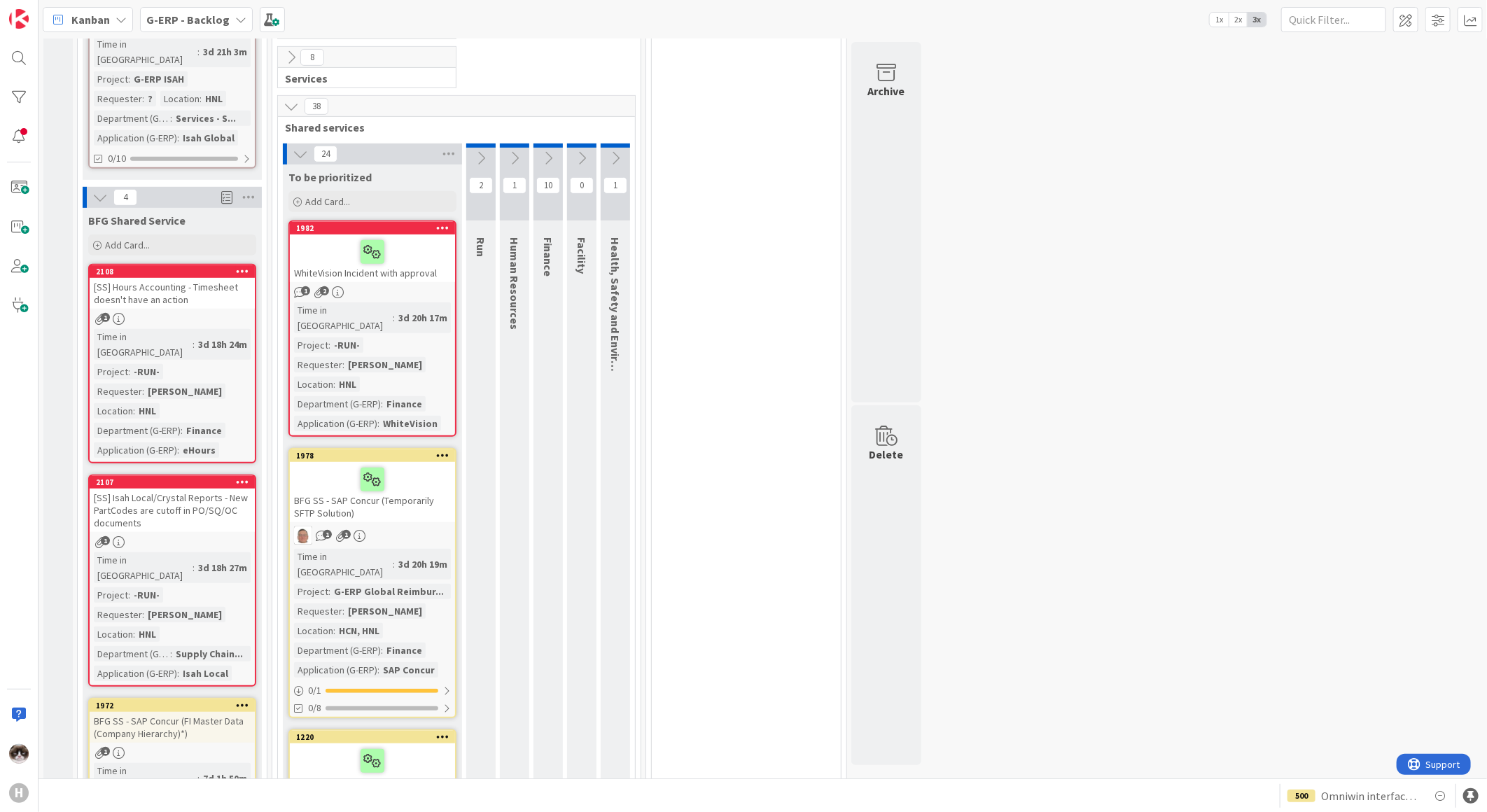
click at [546, 150] on icon at bounding box center [548, 158] width 15 height 15
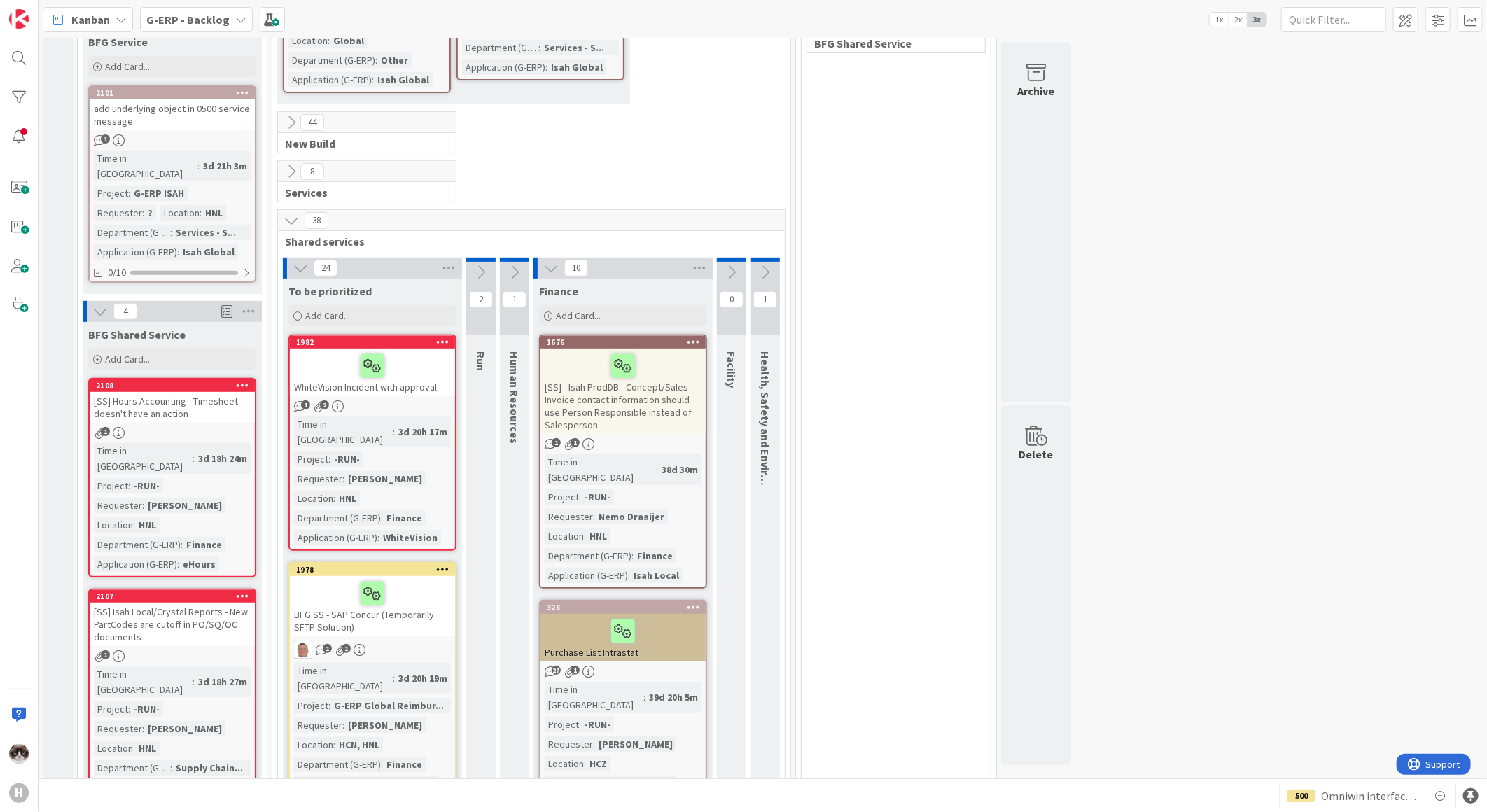
scroll to position [311, 0]
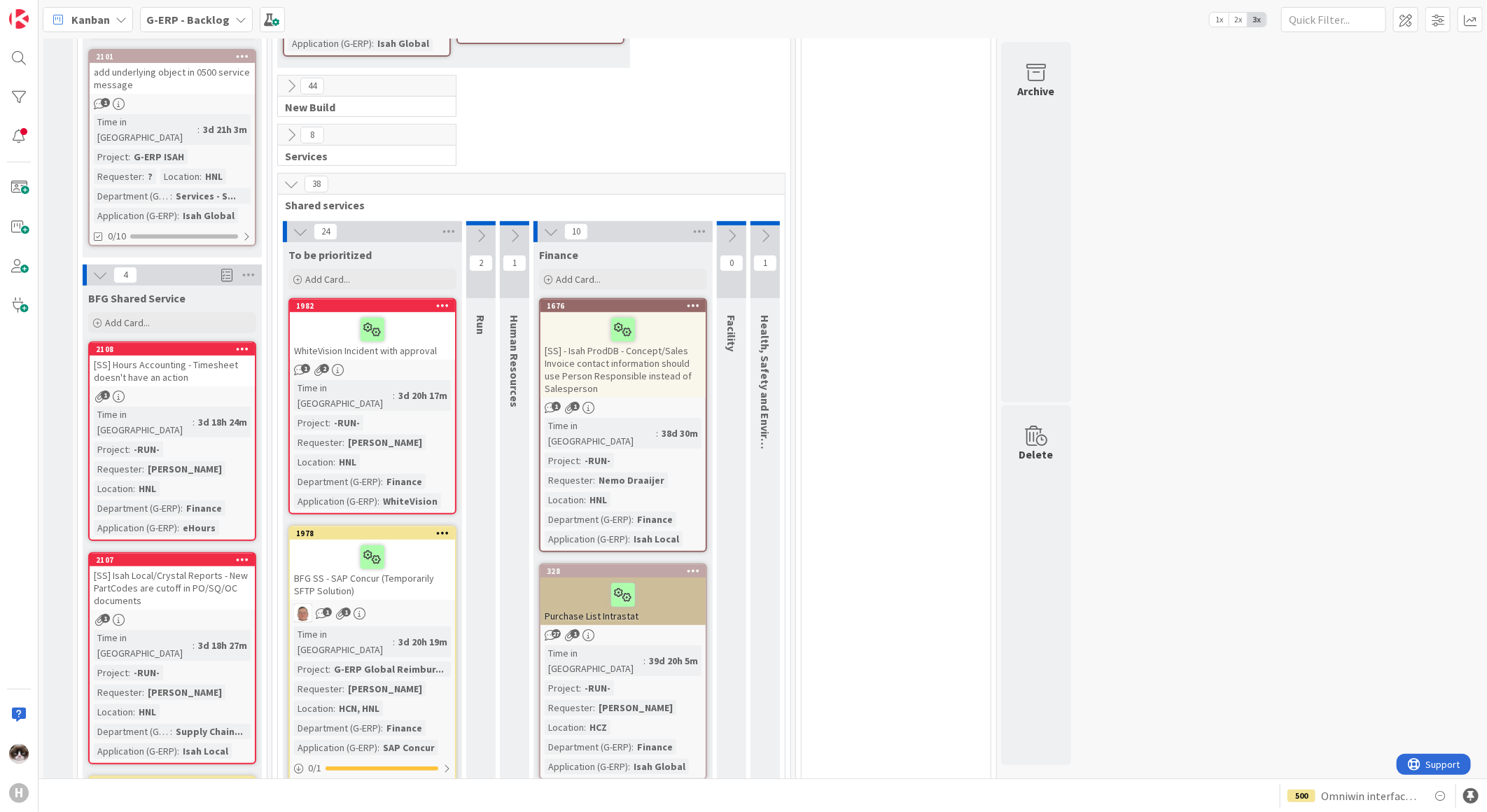
click at [222, 614] on div "1" at bounding box center [172, 620] width 165 height 12
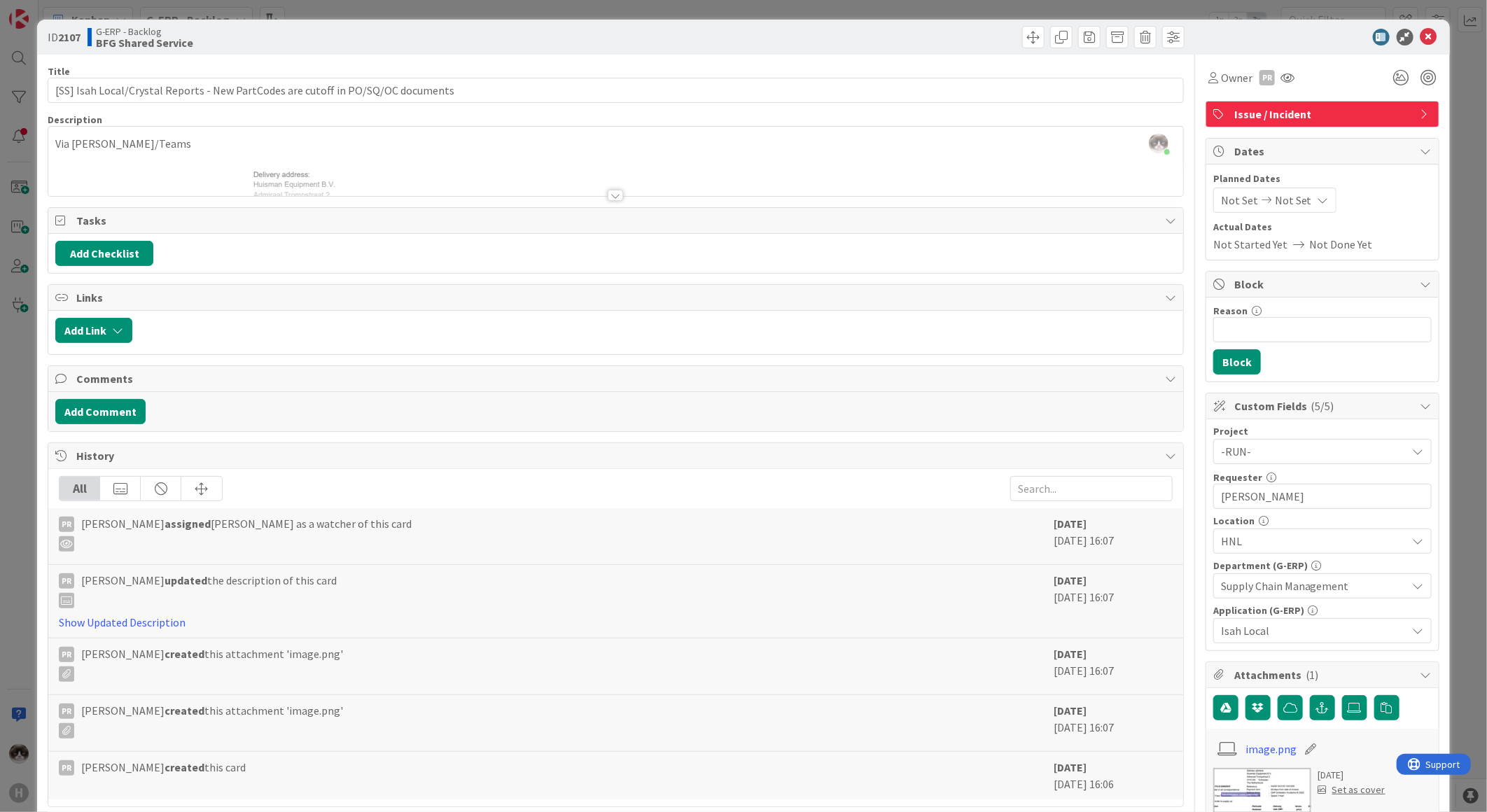
click at [607, 198] on div at bounding box center [615, 195] width 15 height 11
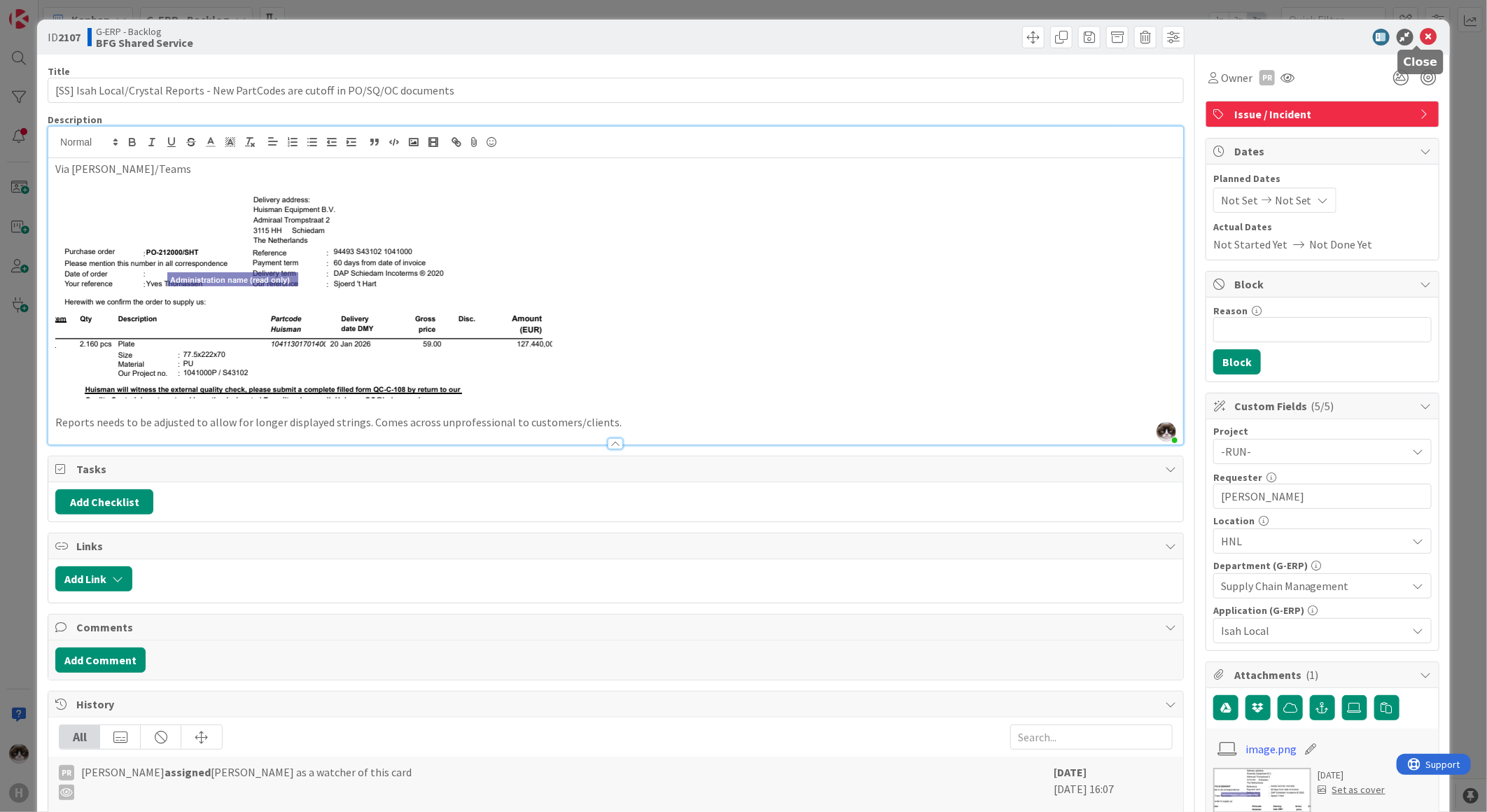
click at [1420, 33] on icon at bounding box center [1429, 38] width 17 height 17
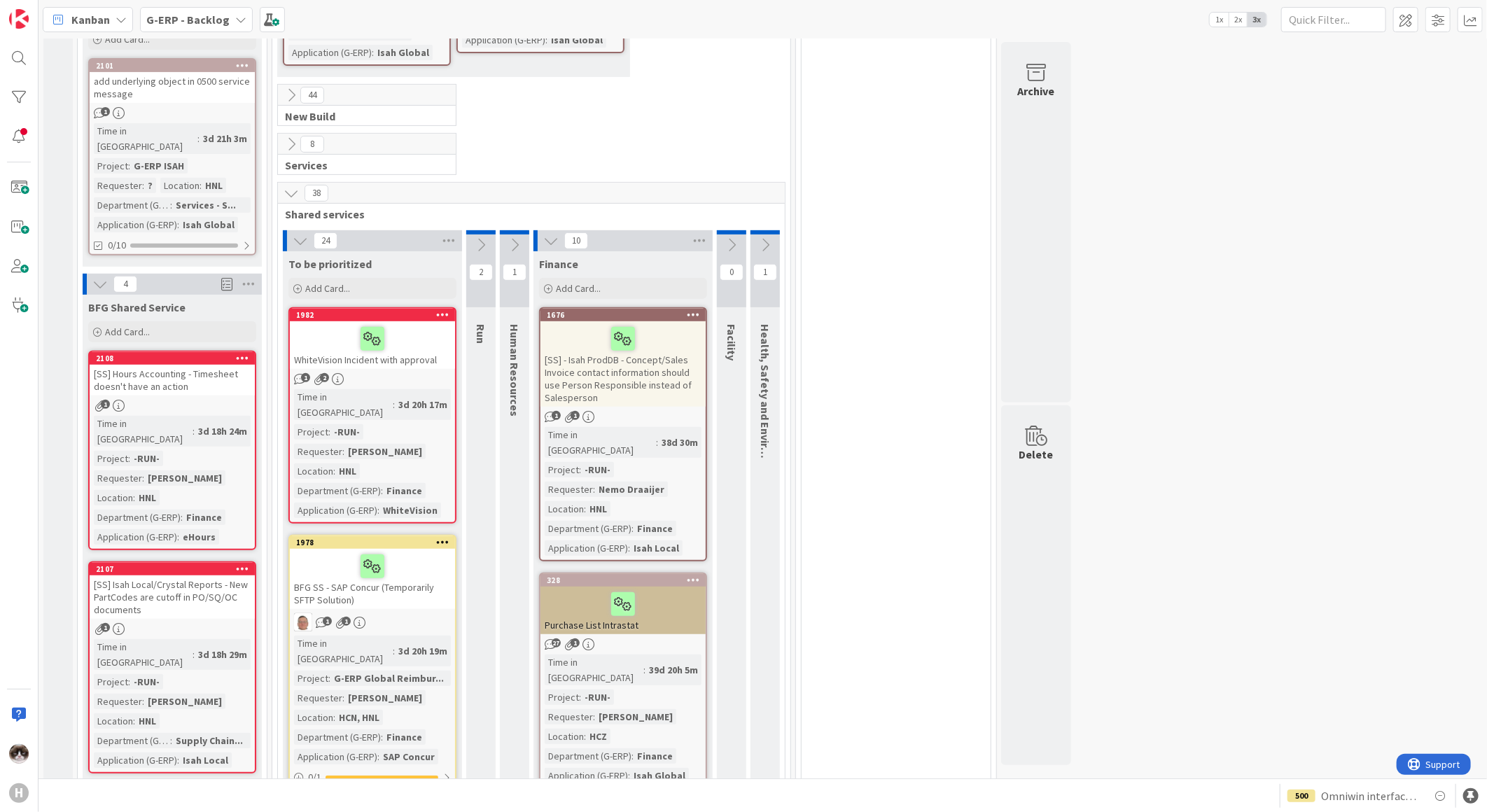
scroll to position [233, 0]
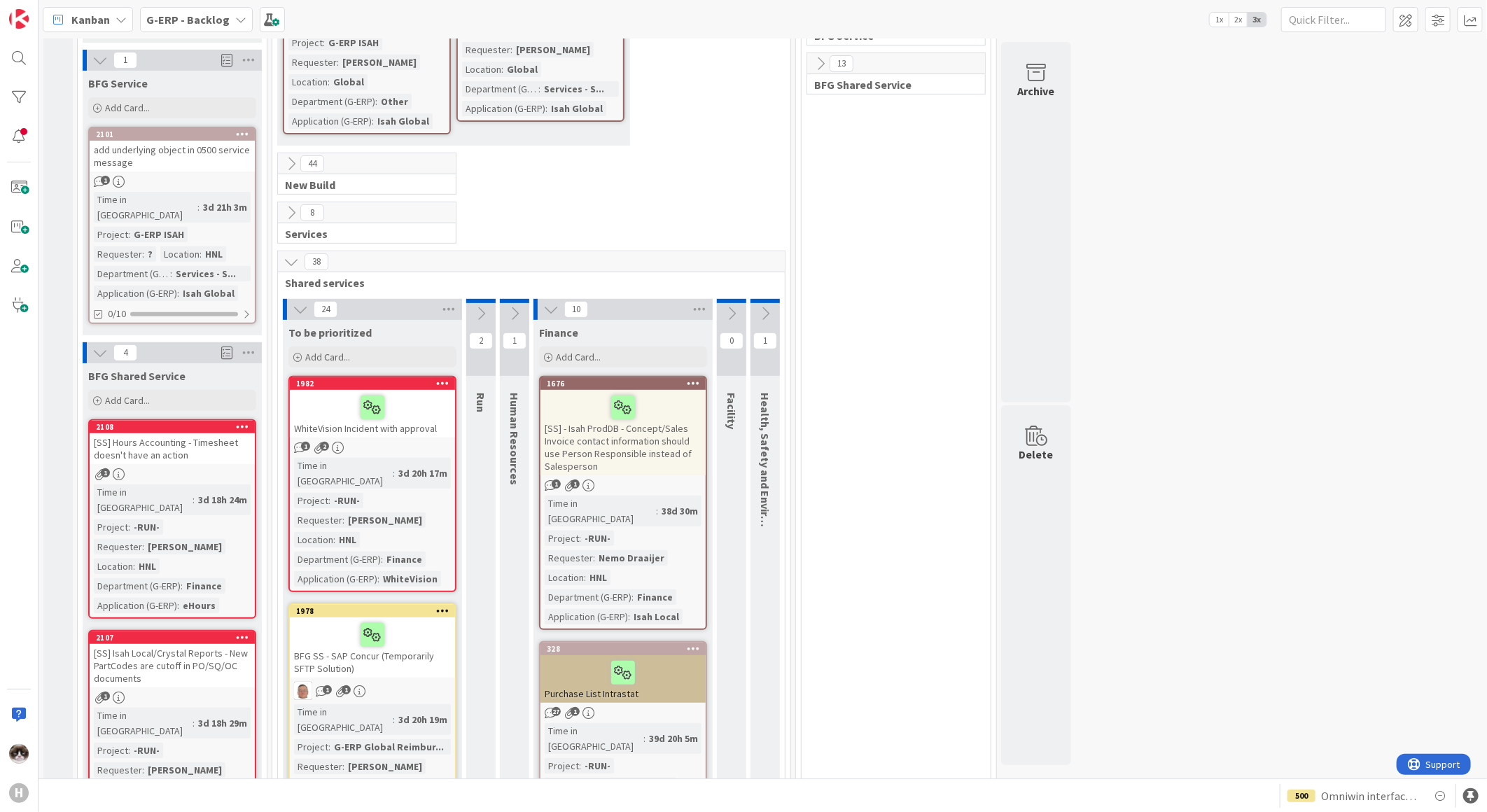
click at [212, 434] on div "[SS] Hours Accounting - Timesheet doesn't have an action" at bounding box center [172, 449] width 165 height 31
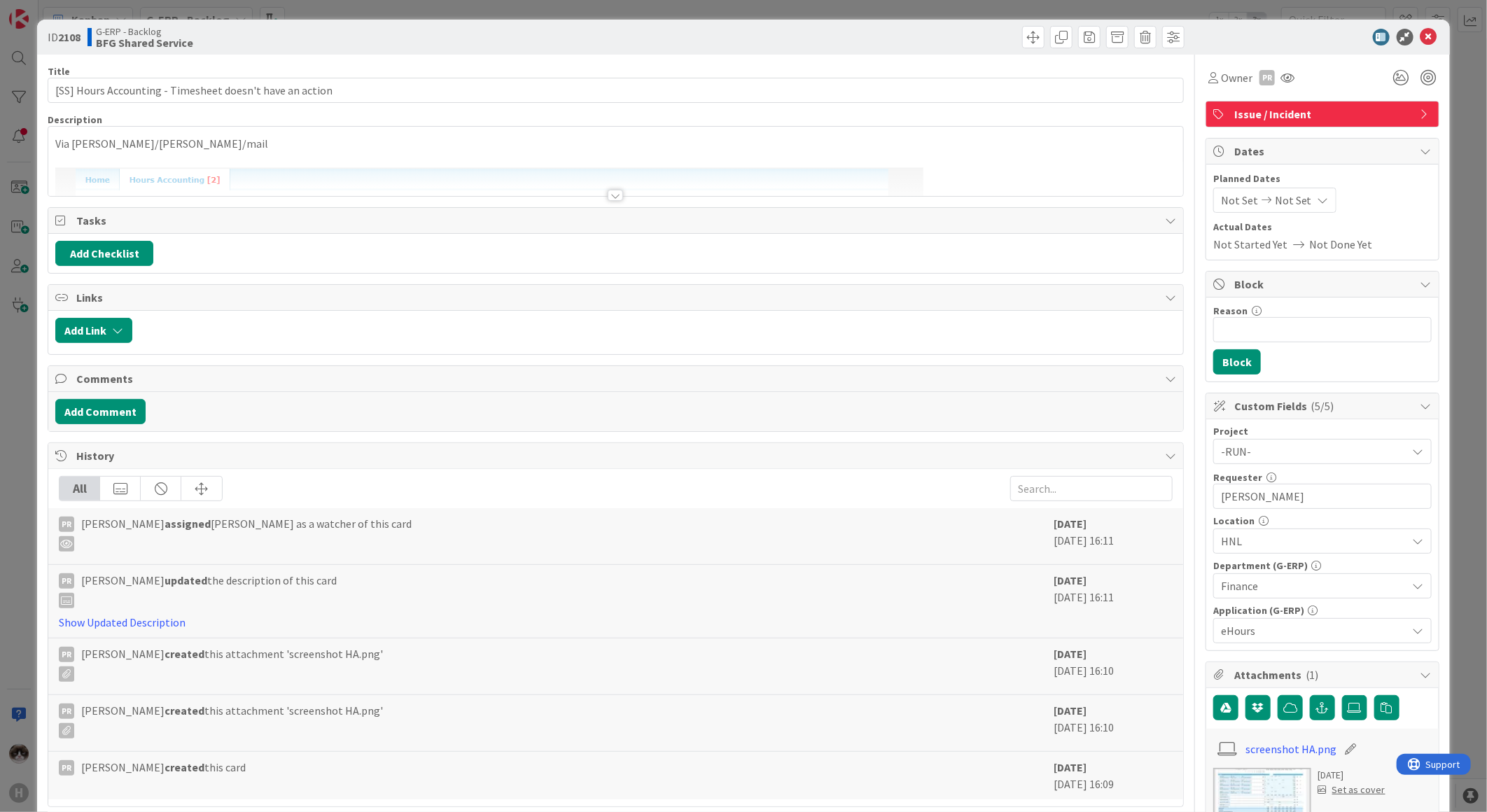
click at [609, 193] on div at bounding box center [615, 195] width 15 height 11
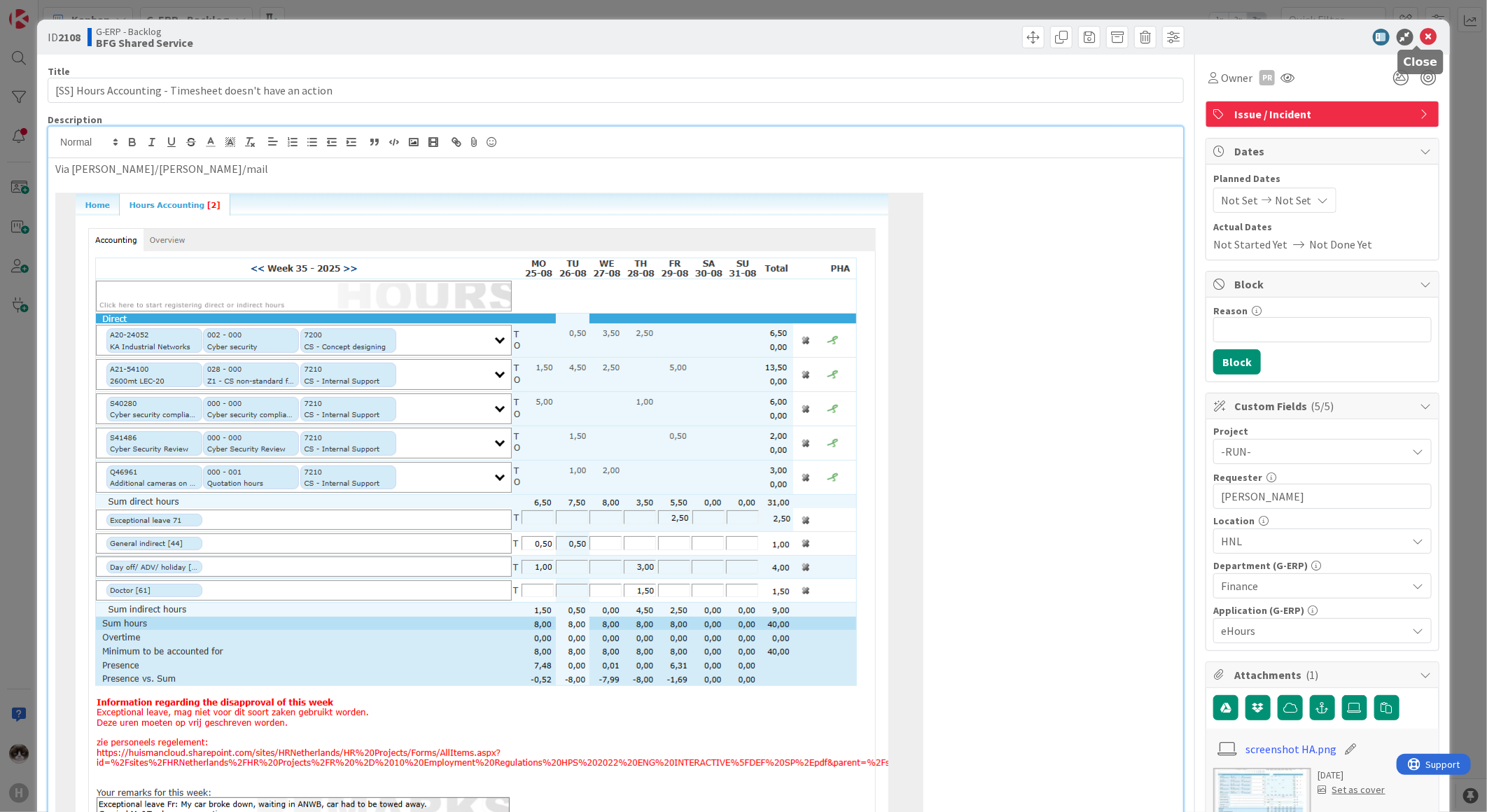
click at [1420, 38] on icon at bounding box center [1429, 38] width 17 height 17
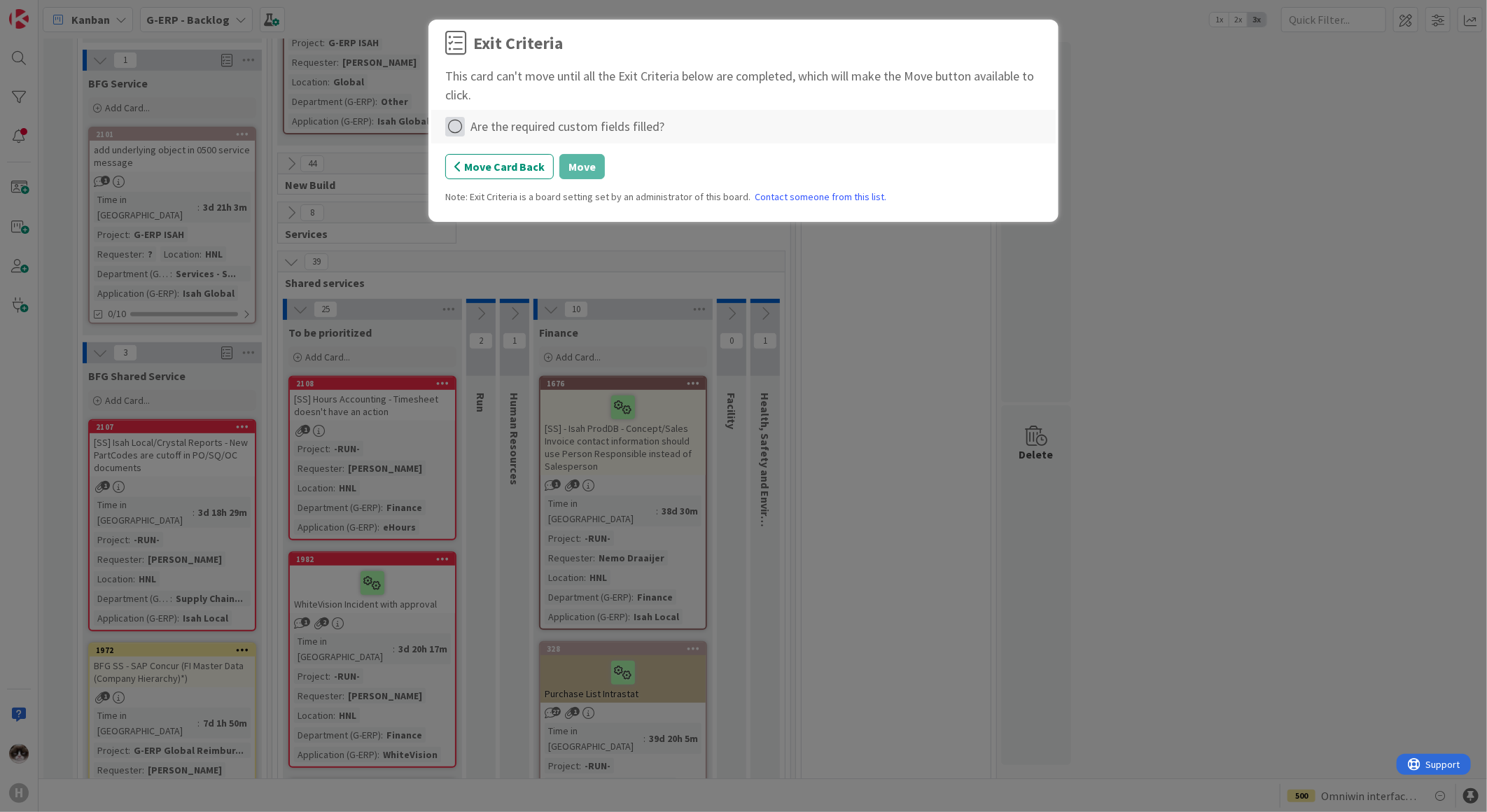
click at [460, 127] on icon at bounding box center [454, 127] width 20 height 20
click at [535, 159] on link "Complete" at bounding box center [532, 156] width 175 height 21
click at [590, 165] on button "Move" at bounding box center [582, 166] width 45 height 25
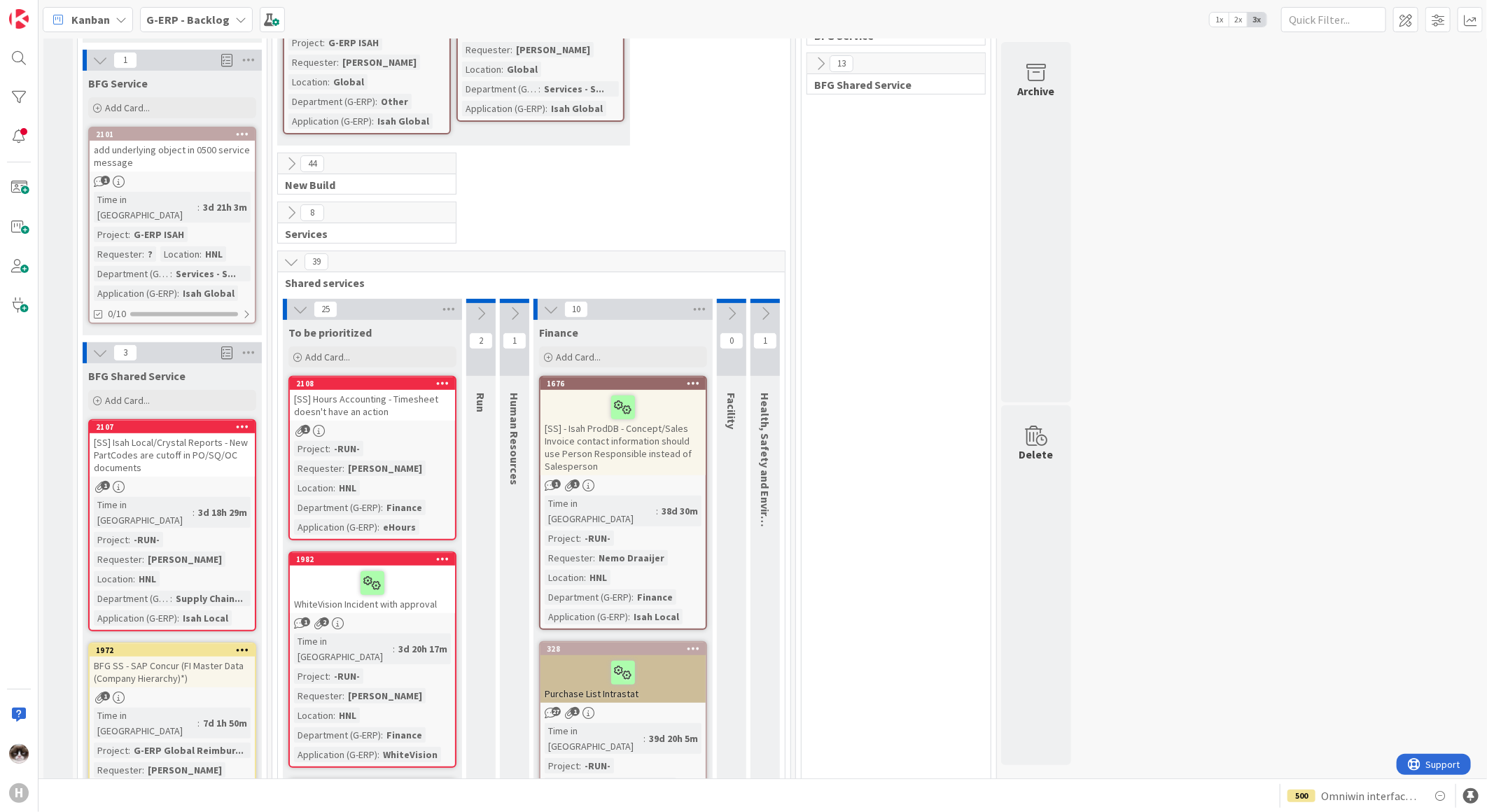
click at [422, 425] on div "1" at bounding box center [373, 431] width 165 height 12
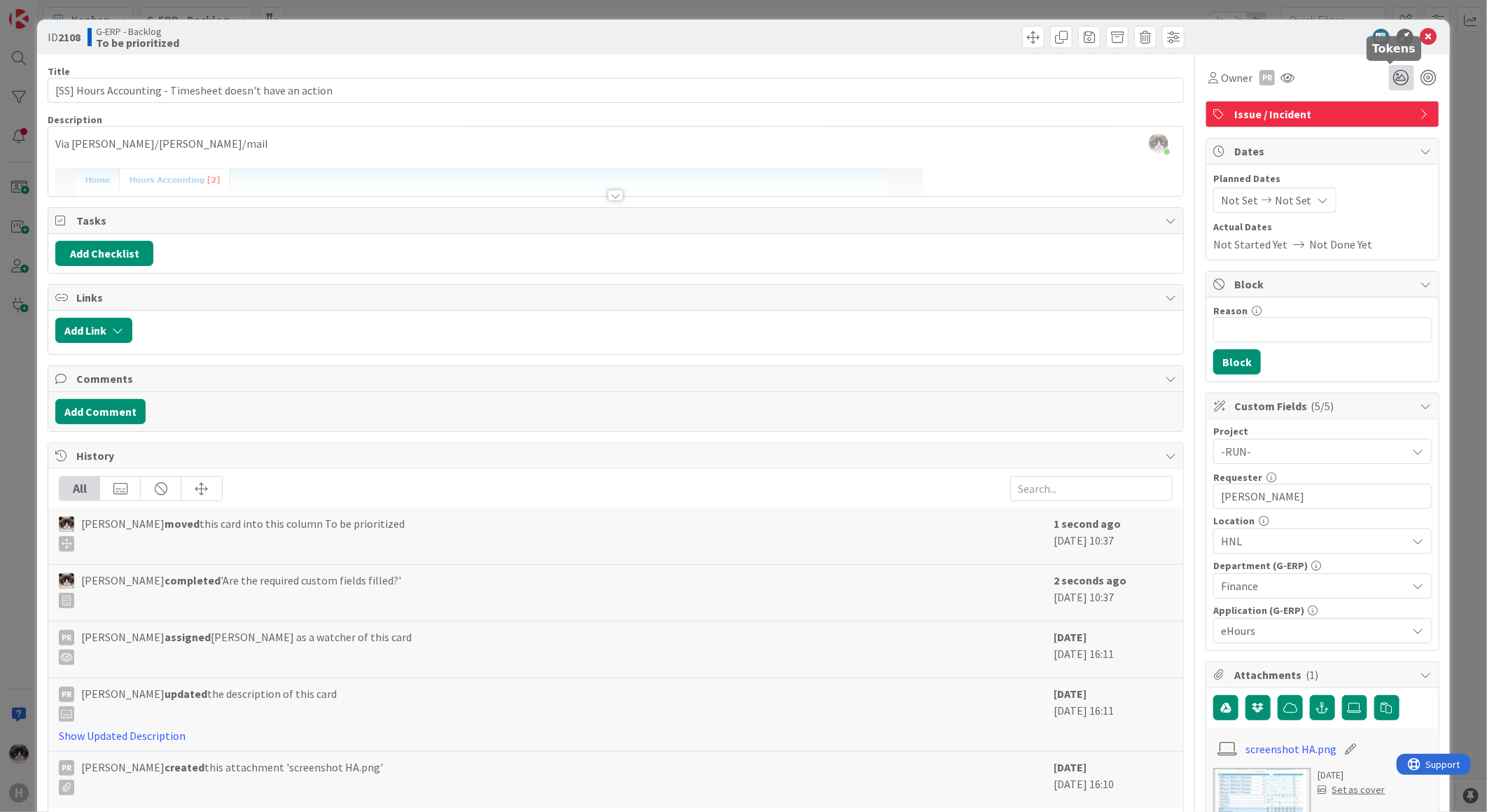
click at [1389, 80] on icon at bounding box center [1402, 77] width 25 height 25
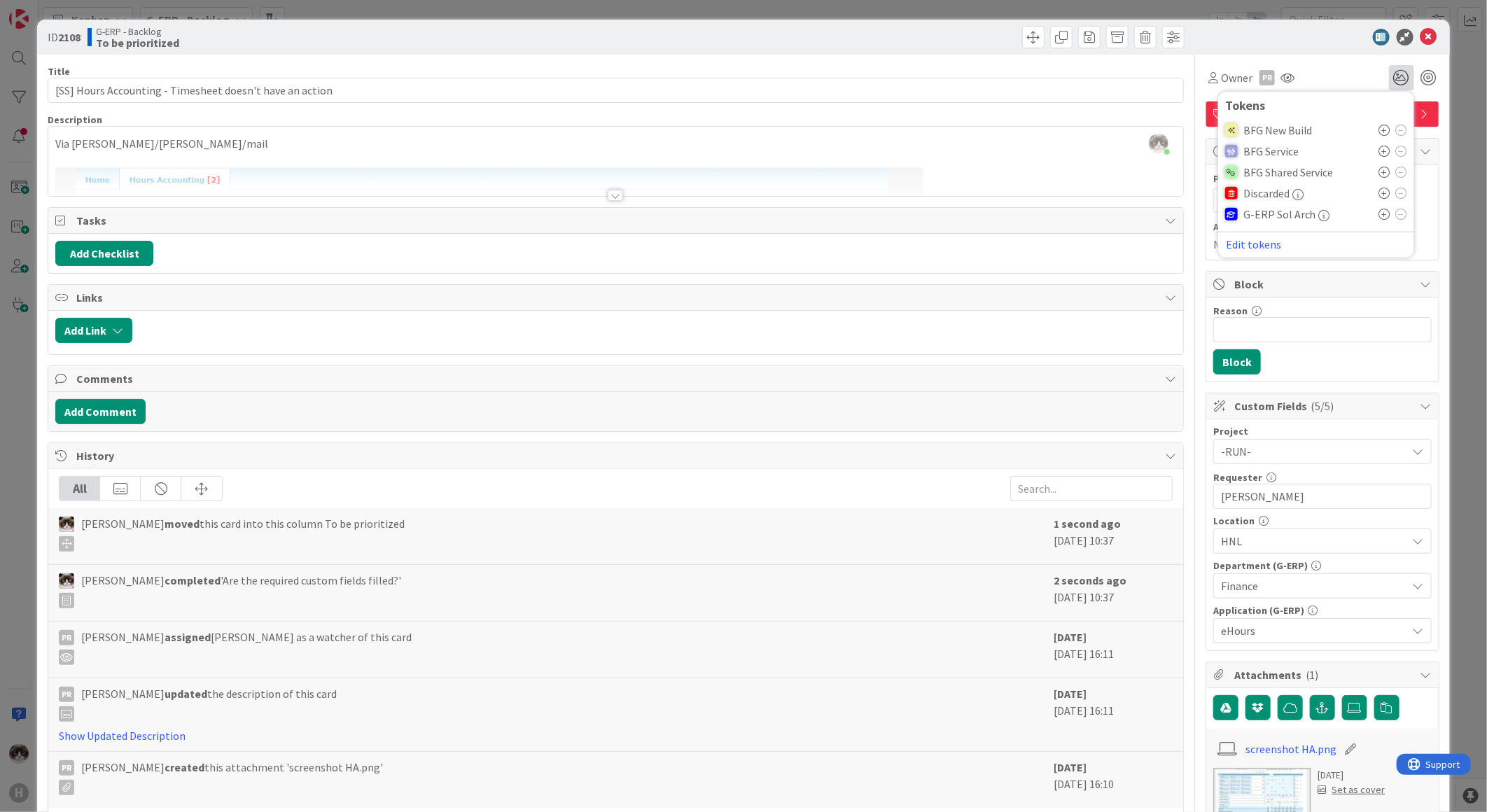
click at [1379, 172] on icon at bounding box center [1385, 172] width 11 height 11
click at [1420, 34] on icon at bounding box center [1429, 38] width 17 height 17
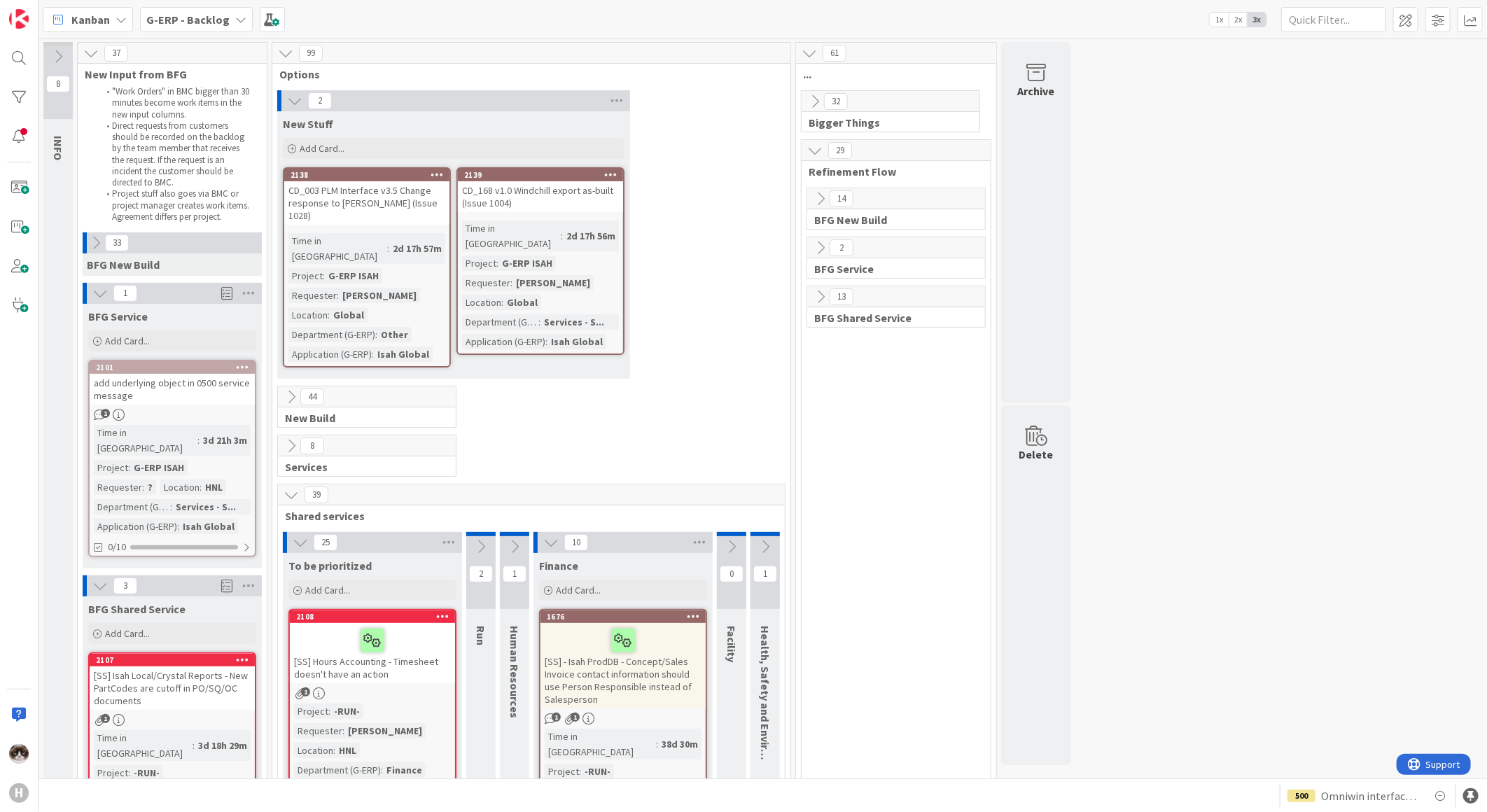
click at [93, 236] on icon at bounding box center [96, 243] width 15 height 15
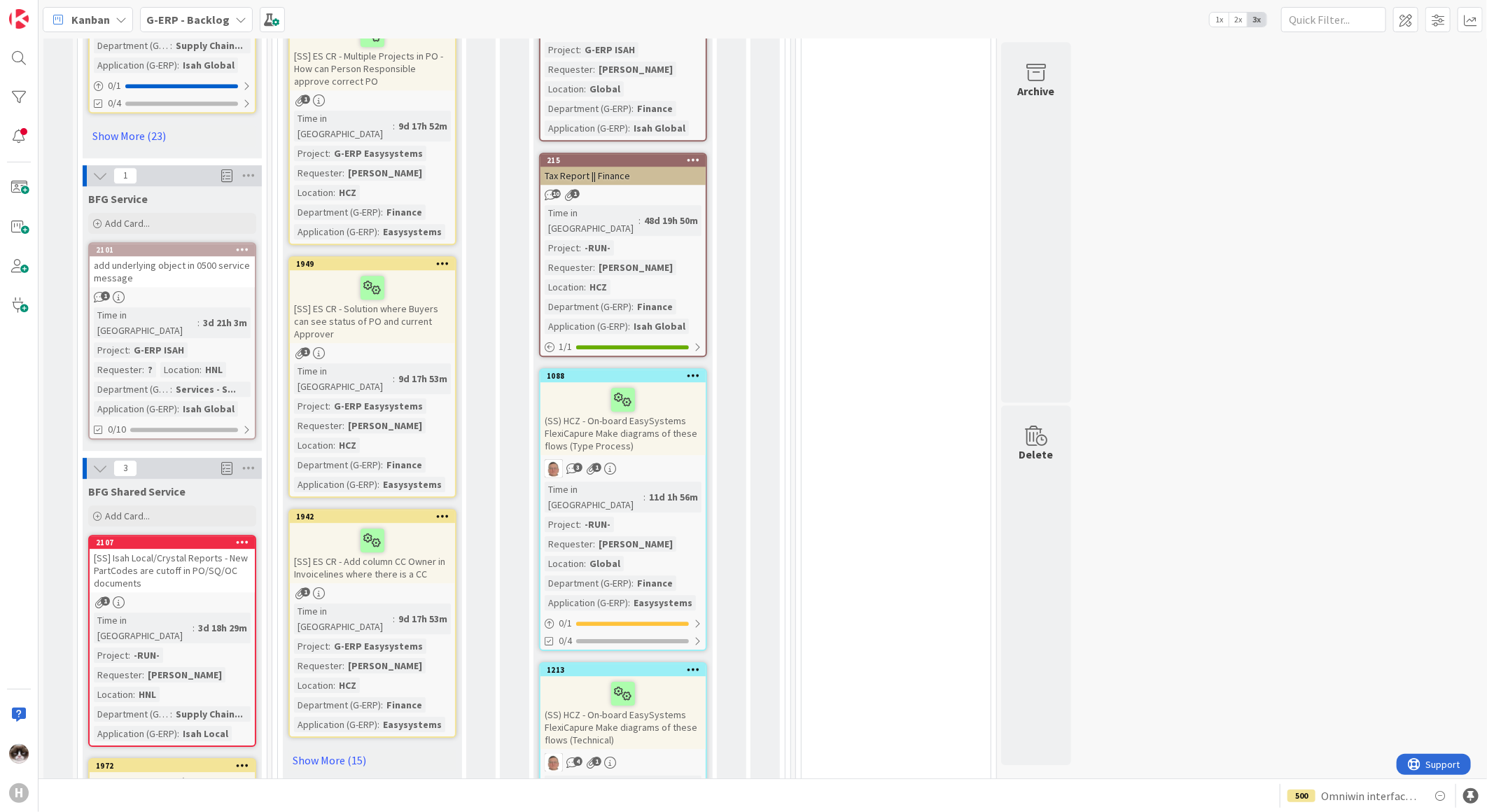
scroll to position [2094, 0]
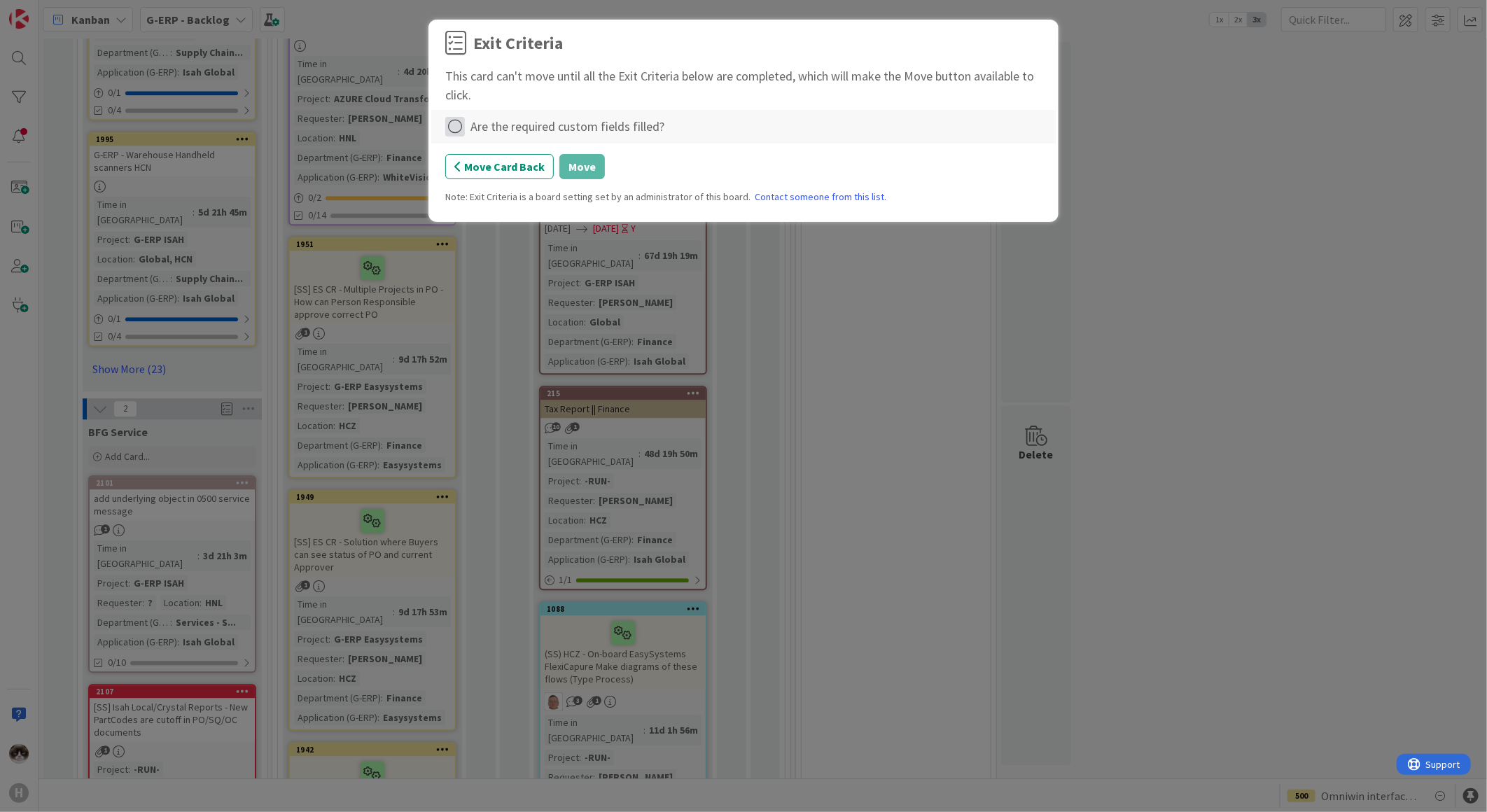
click at [461, 121] on icon at bounding box center [454, 127] width 20 height 20
click at [490, 150] on link "Complete" at bounding box center [532, 156] width 175 height 21
click at [577, 170] on button "Move" at bounding box center [582, 166] width 45 height 25
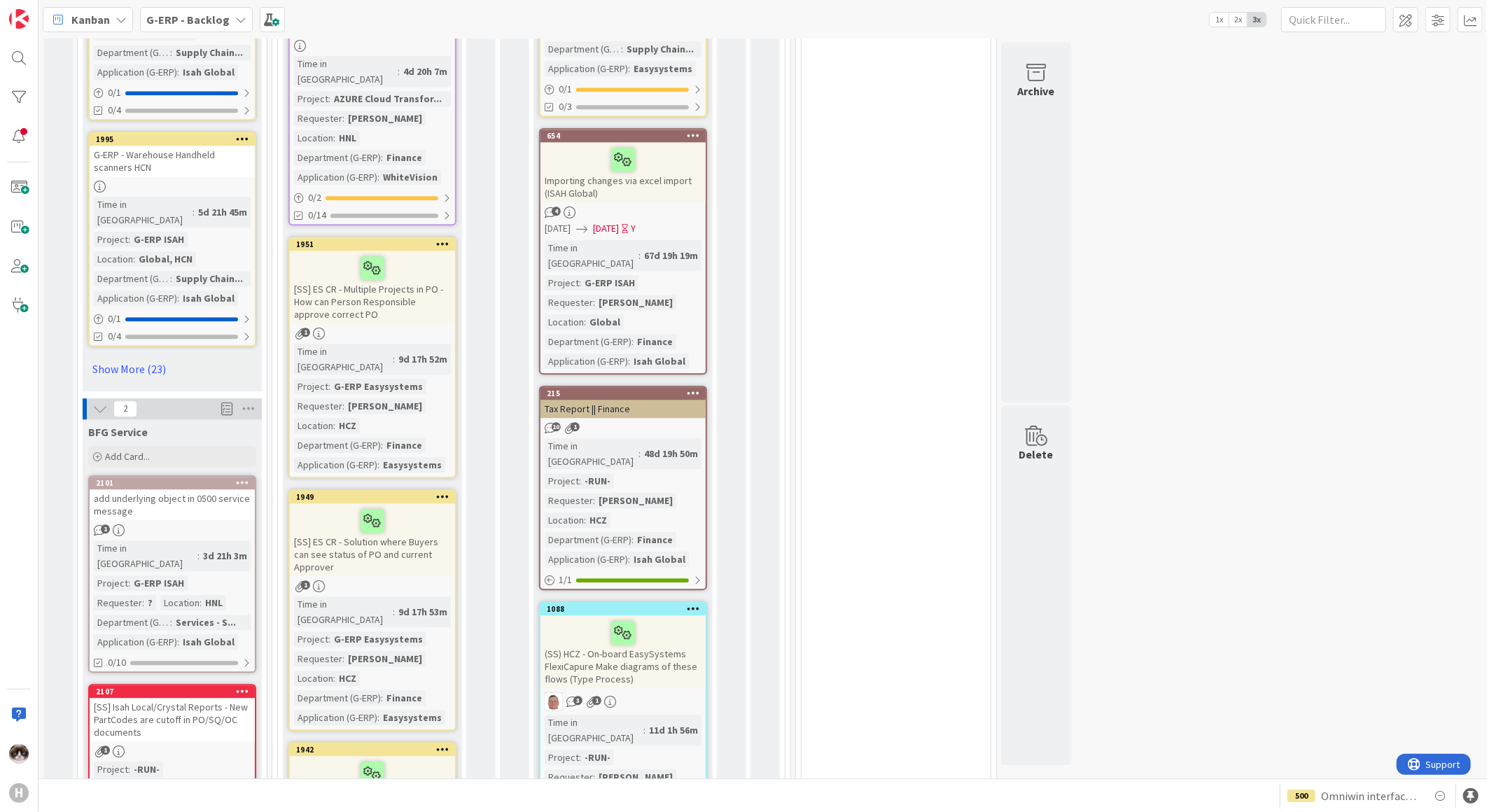
click at [197, 761] on div "Project : -RUN- Requester : Rob van Broekhoven Location : HNL Department (G-ERP…" at bounding box center [172, 808] width 157 height 94
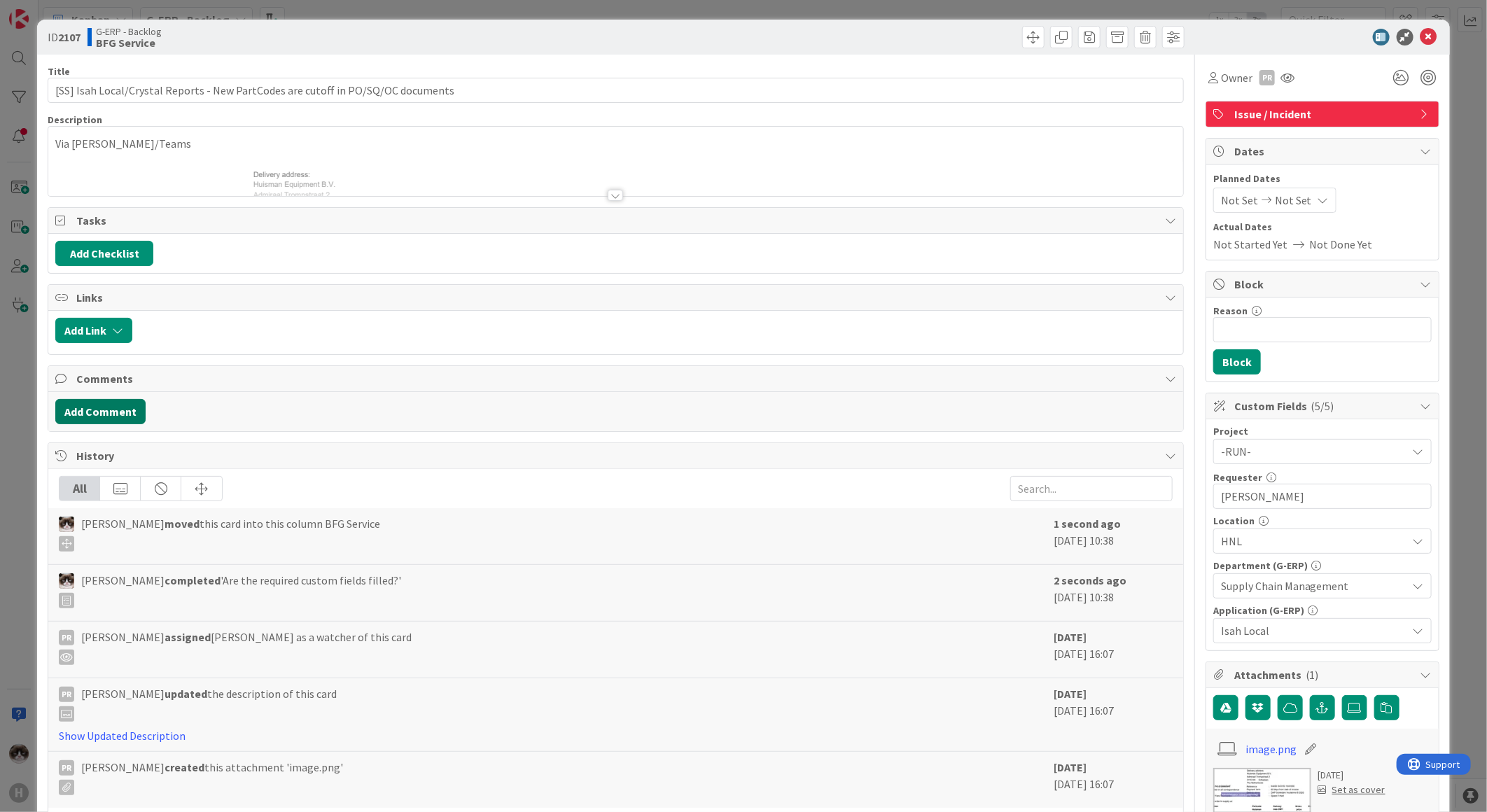
click at [115, 409] on button "Add Comment" at bounding box center [100, 411] width 90 height 25
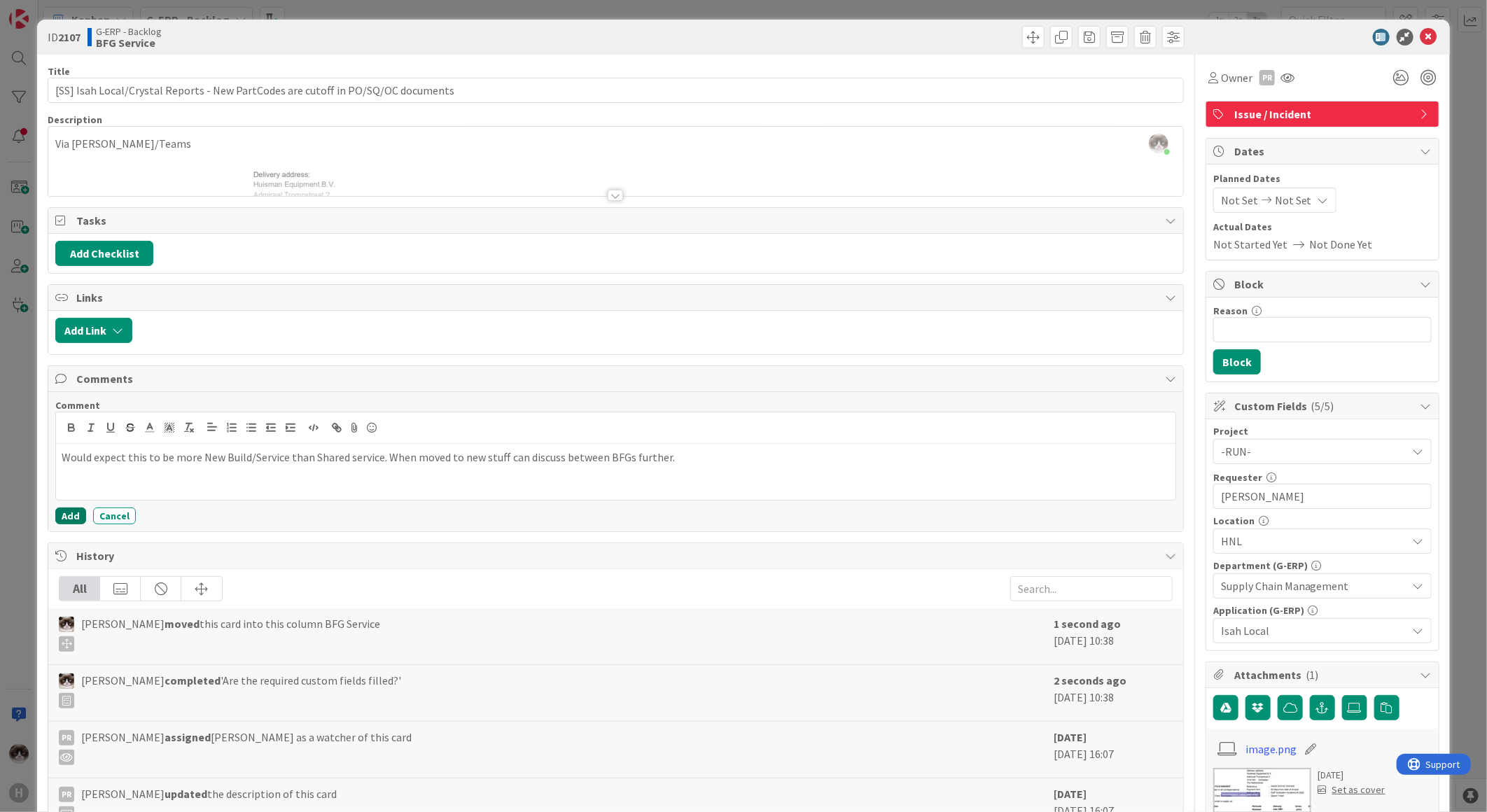
click at [67, 519] on button "Add" at bounding box center [70, 516] width 31 height 17
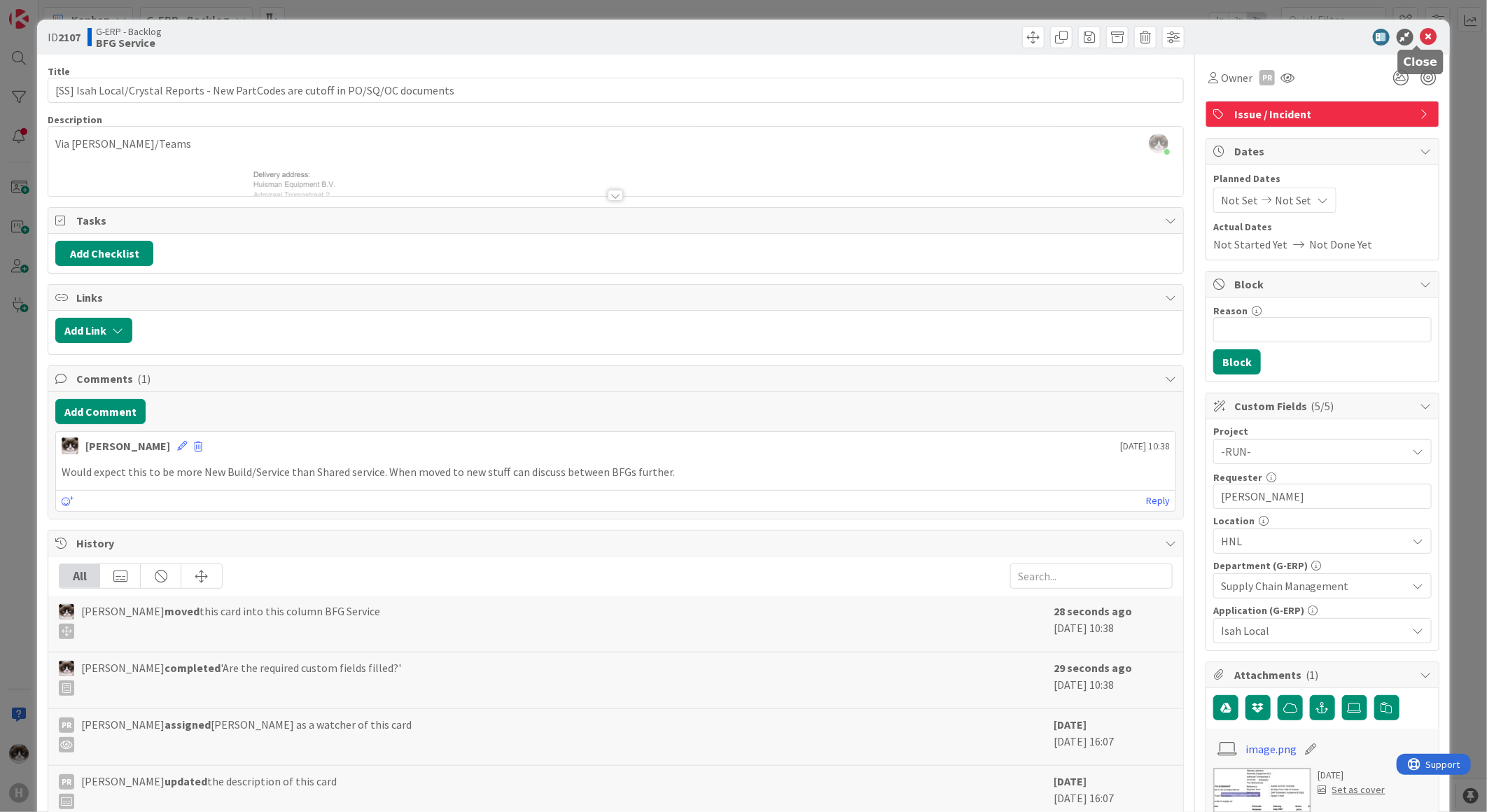
click at [1424, 29] on icon at bounding box center [1429, 38] width 17 height 17
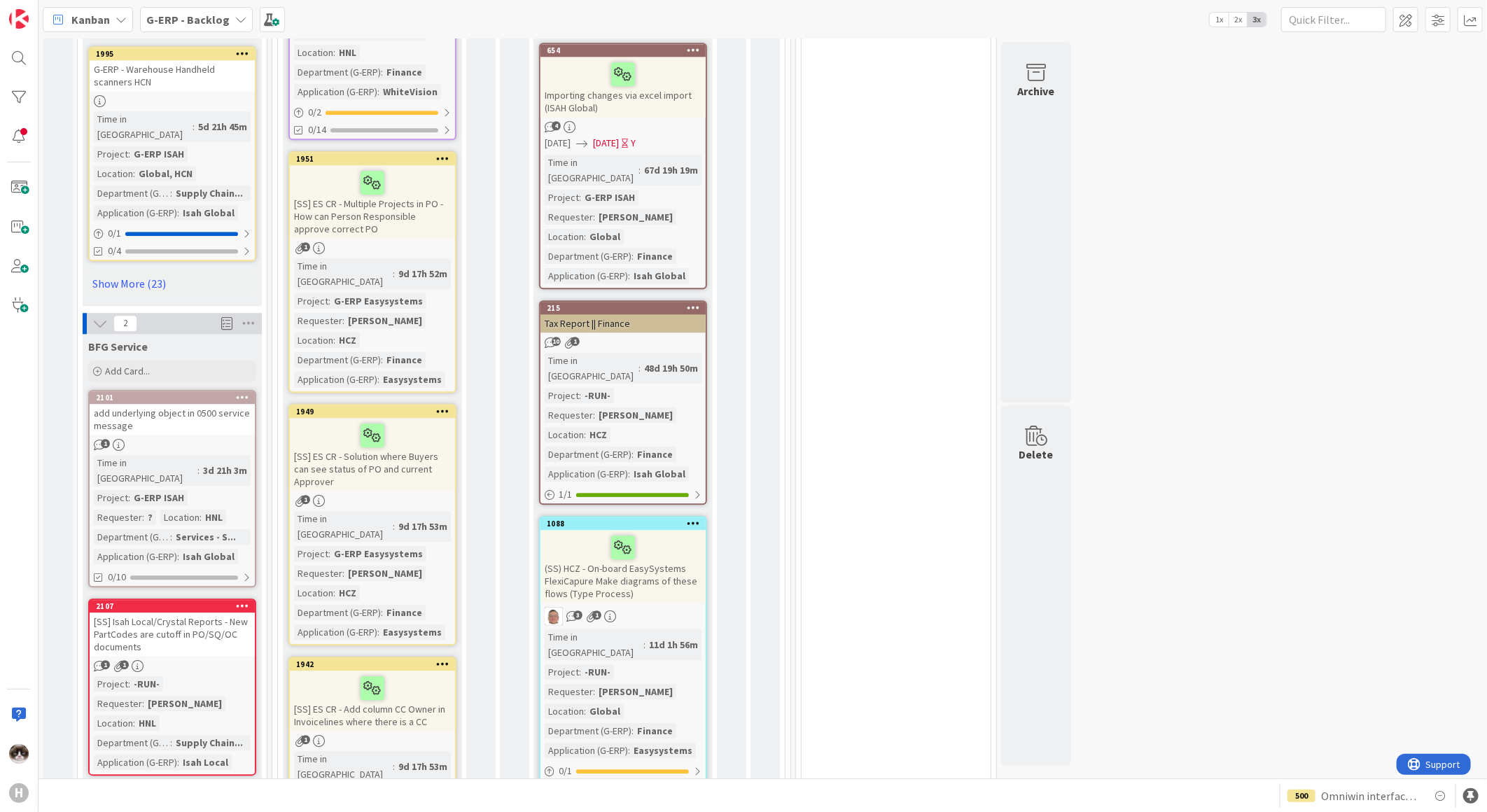
scroll to position [2172, 0]
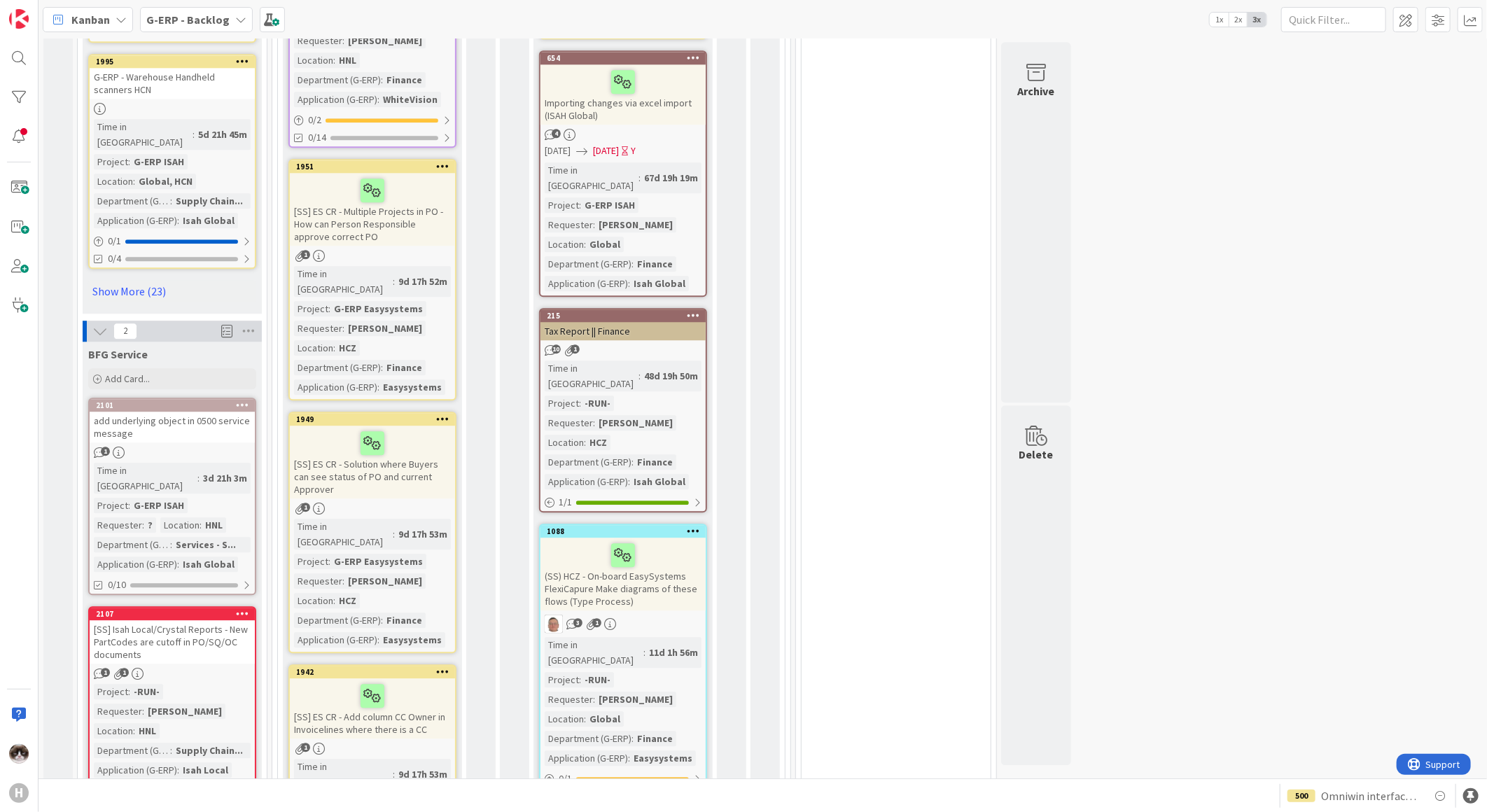
click at [98, 324] on icon at bounding box center [100, 331] width 15 height 15
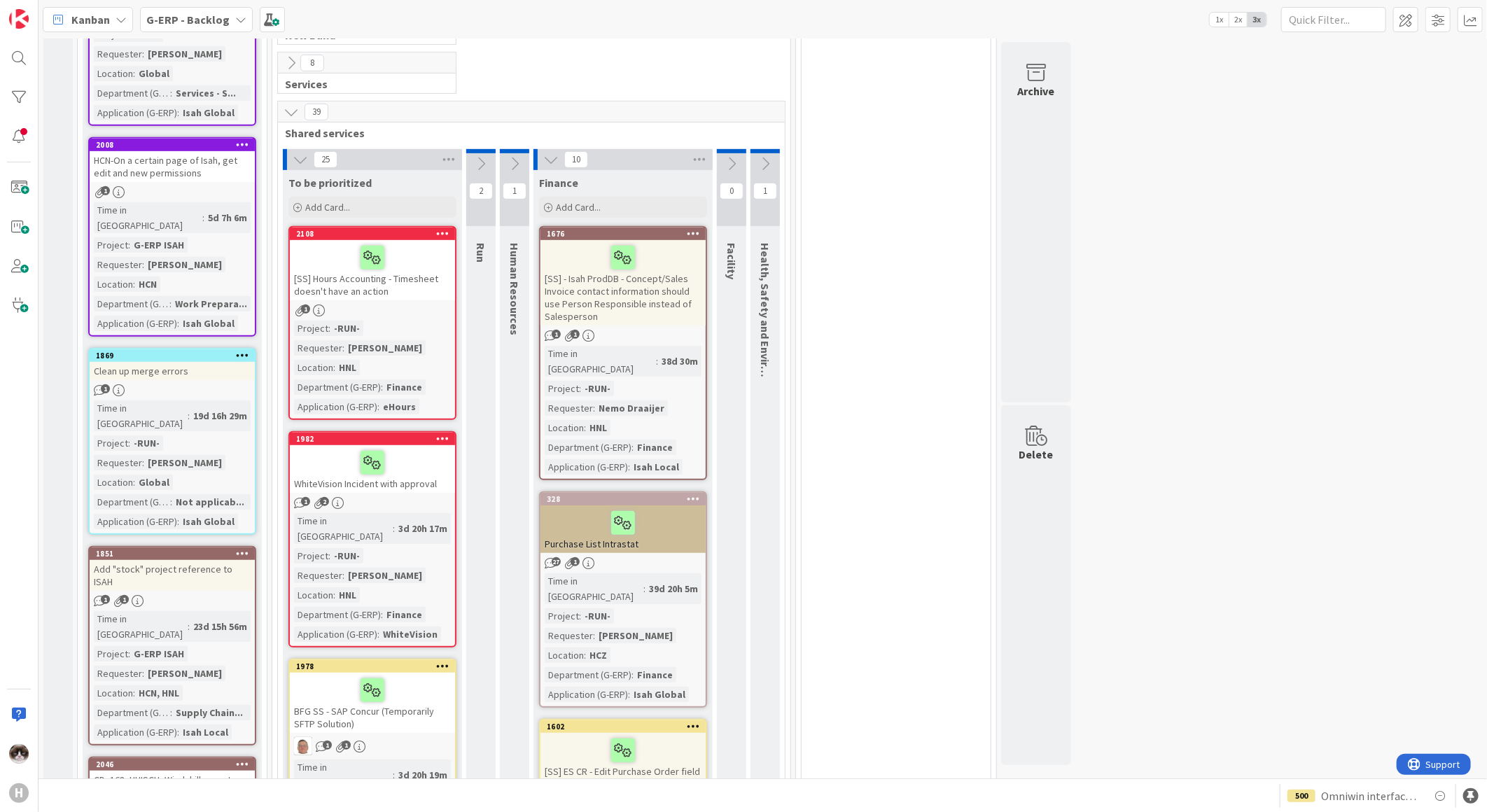
scroll to position [72, 0]
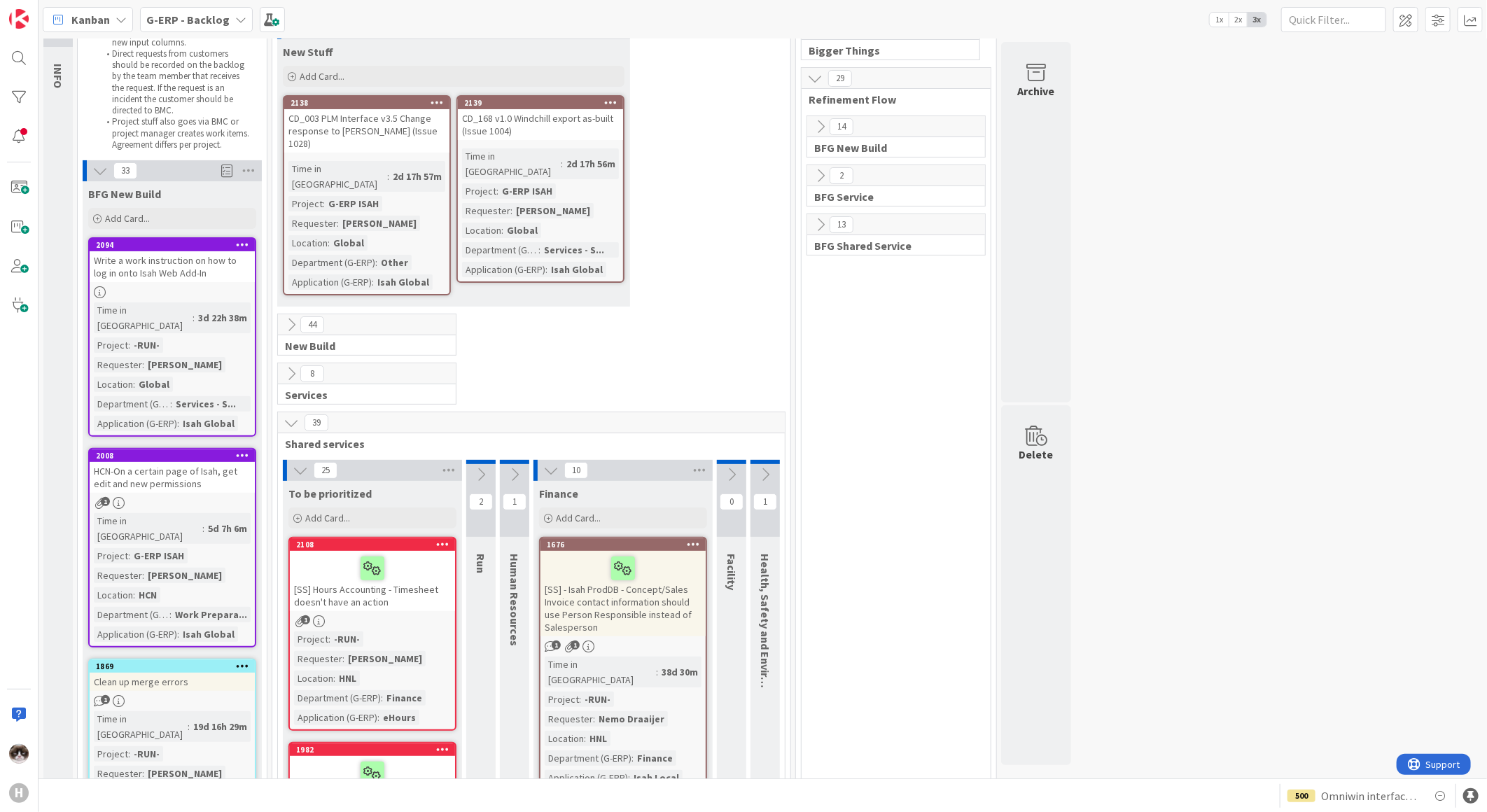
click at [102, 168] on icon at bounding box center [100, 171] width 15 height 15
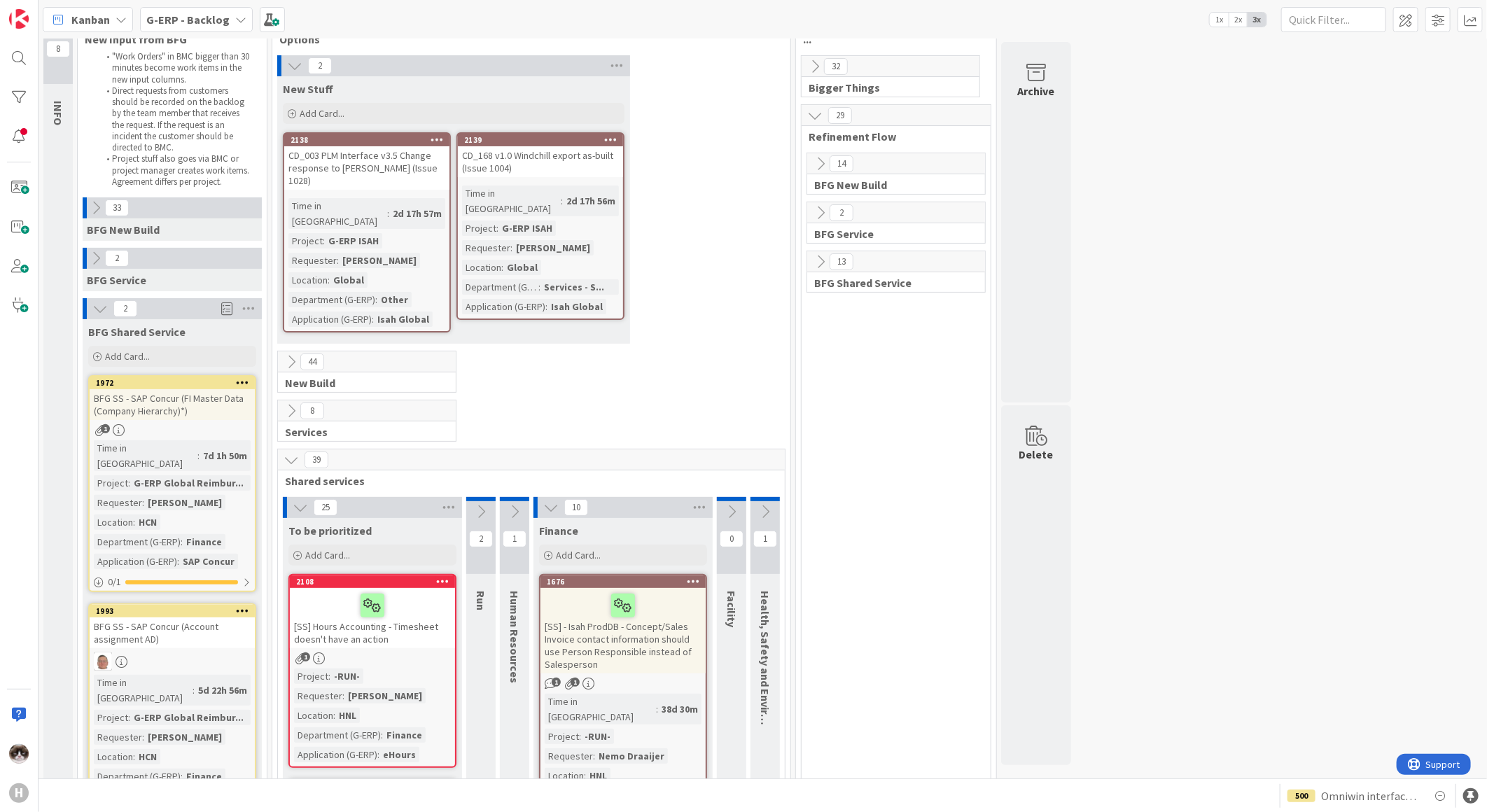
scroll to position [0, 0]
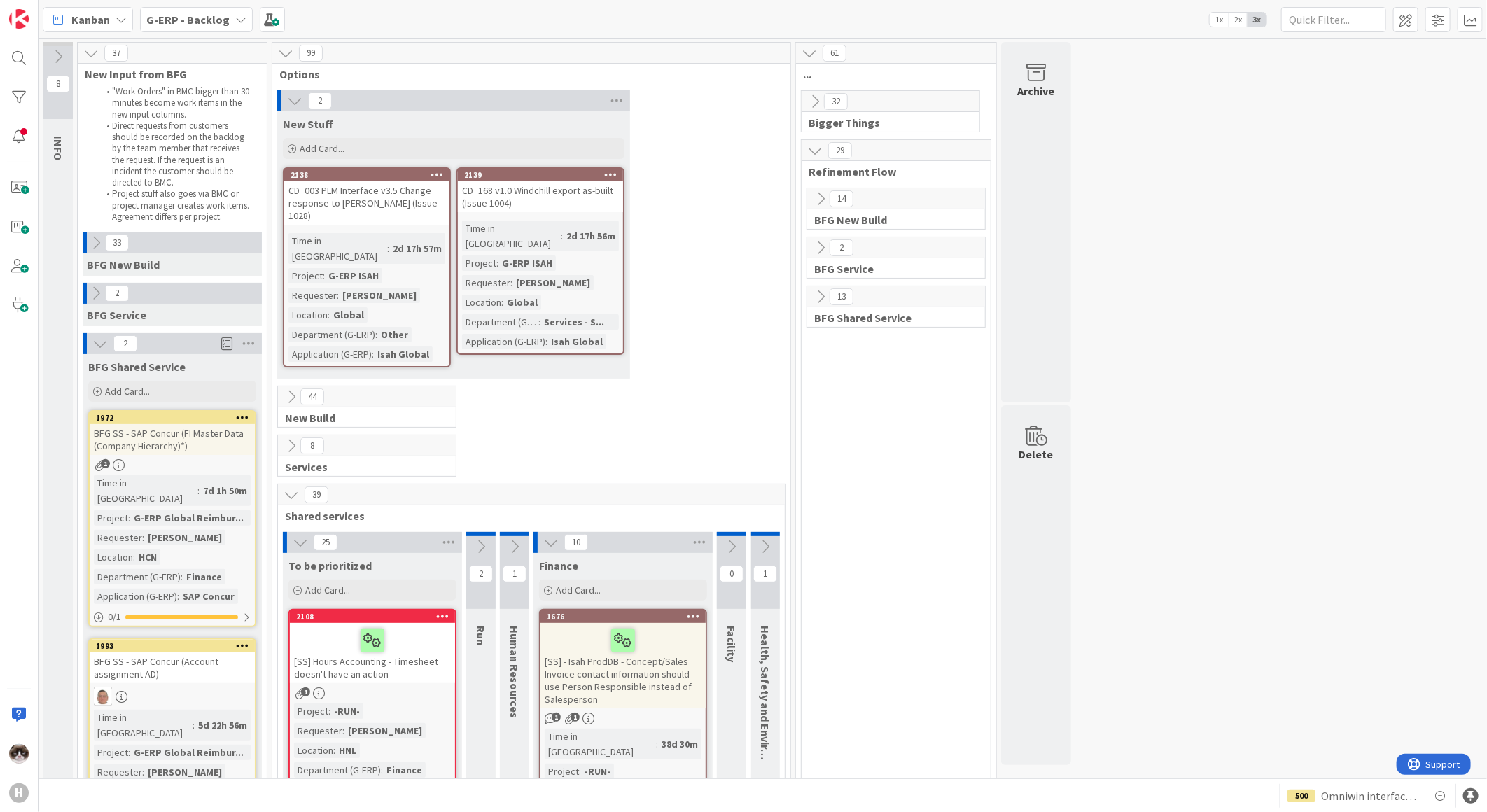
click at [293, 100] on icon at bounding box center [295, 100] width 15 height 15
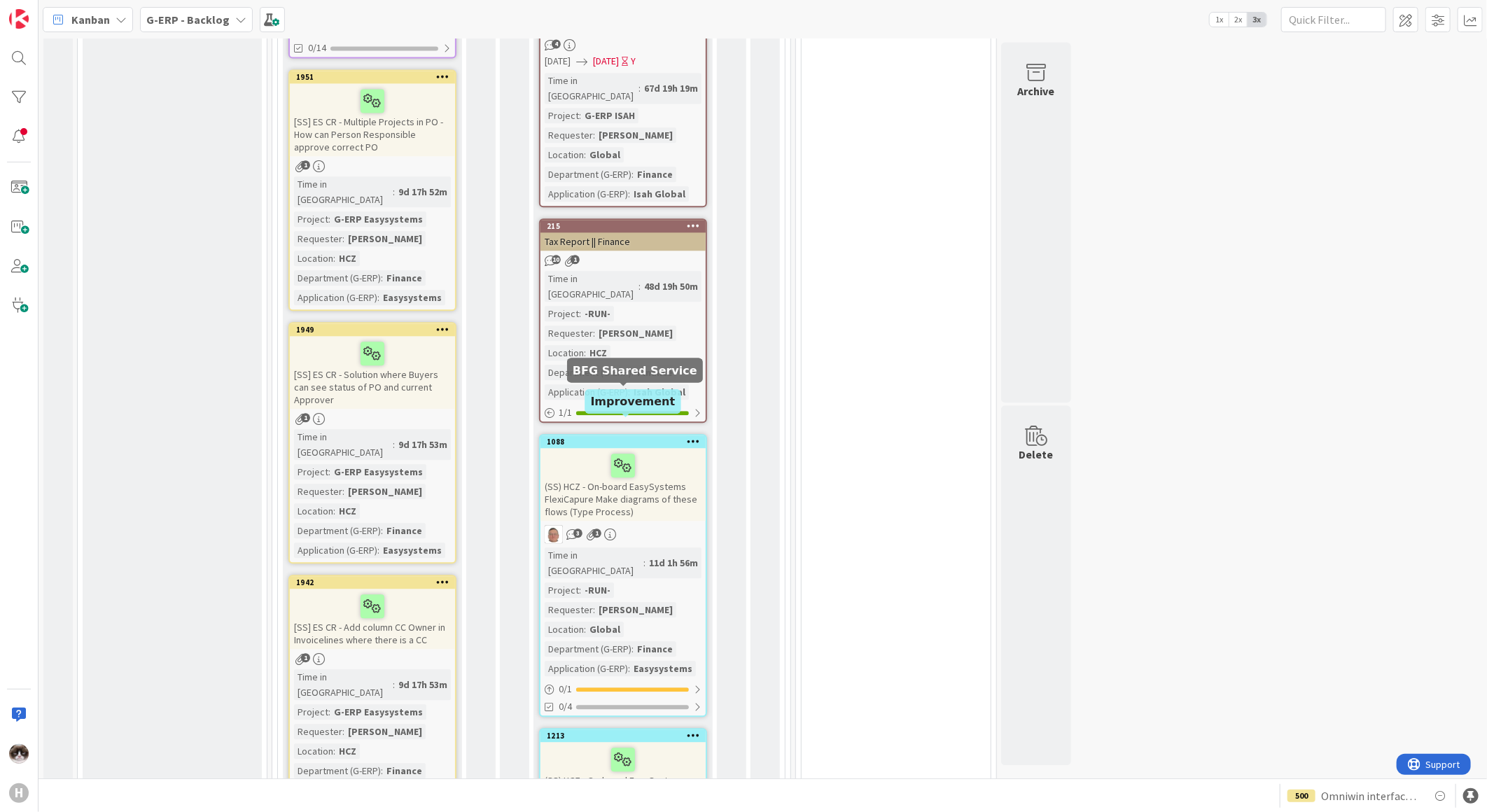
scroll to position [2153, 0]
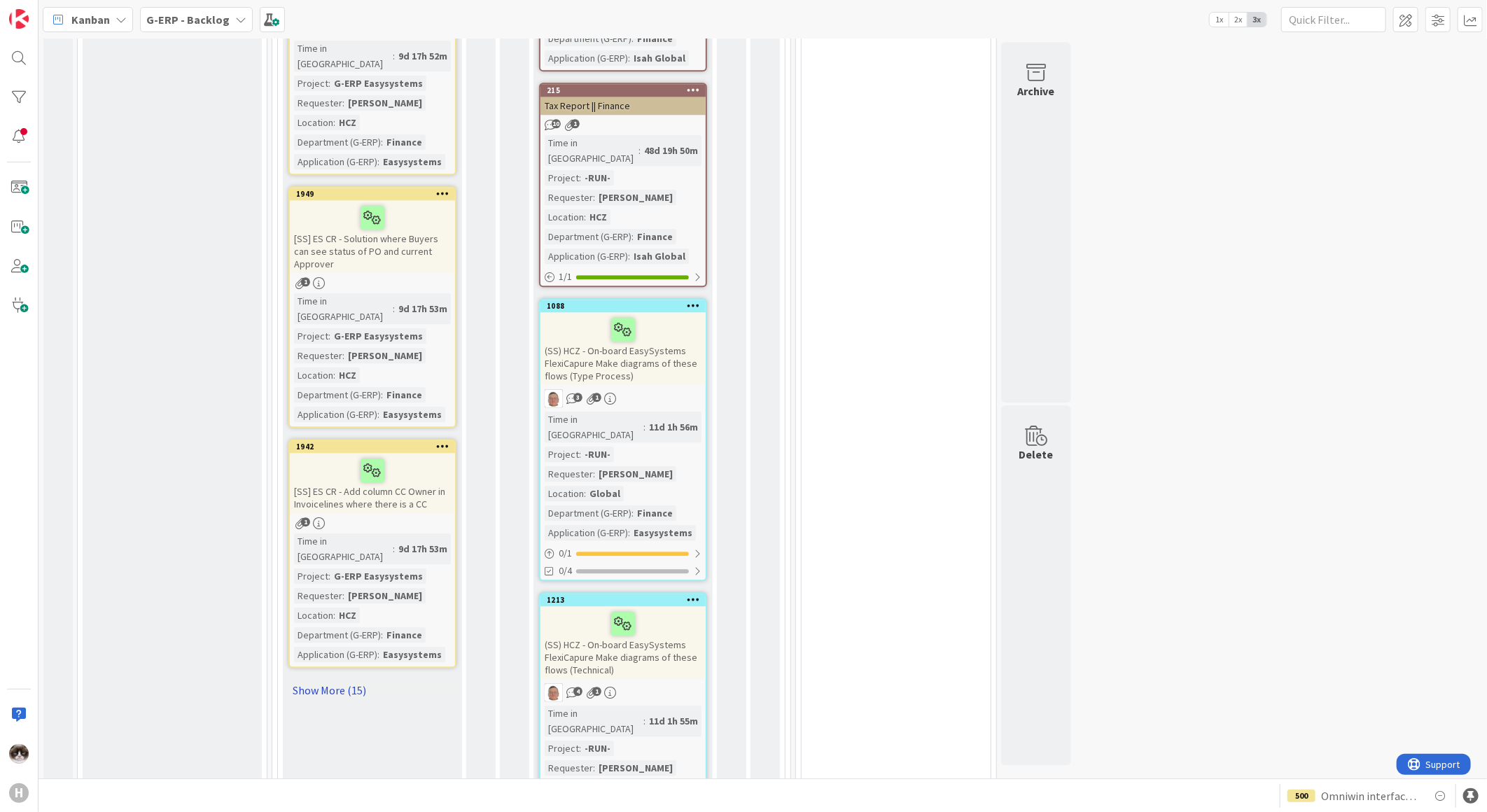
click at [340, 679] on link "Show More (15)" at bounding box center [372, 690] width 168 height 23
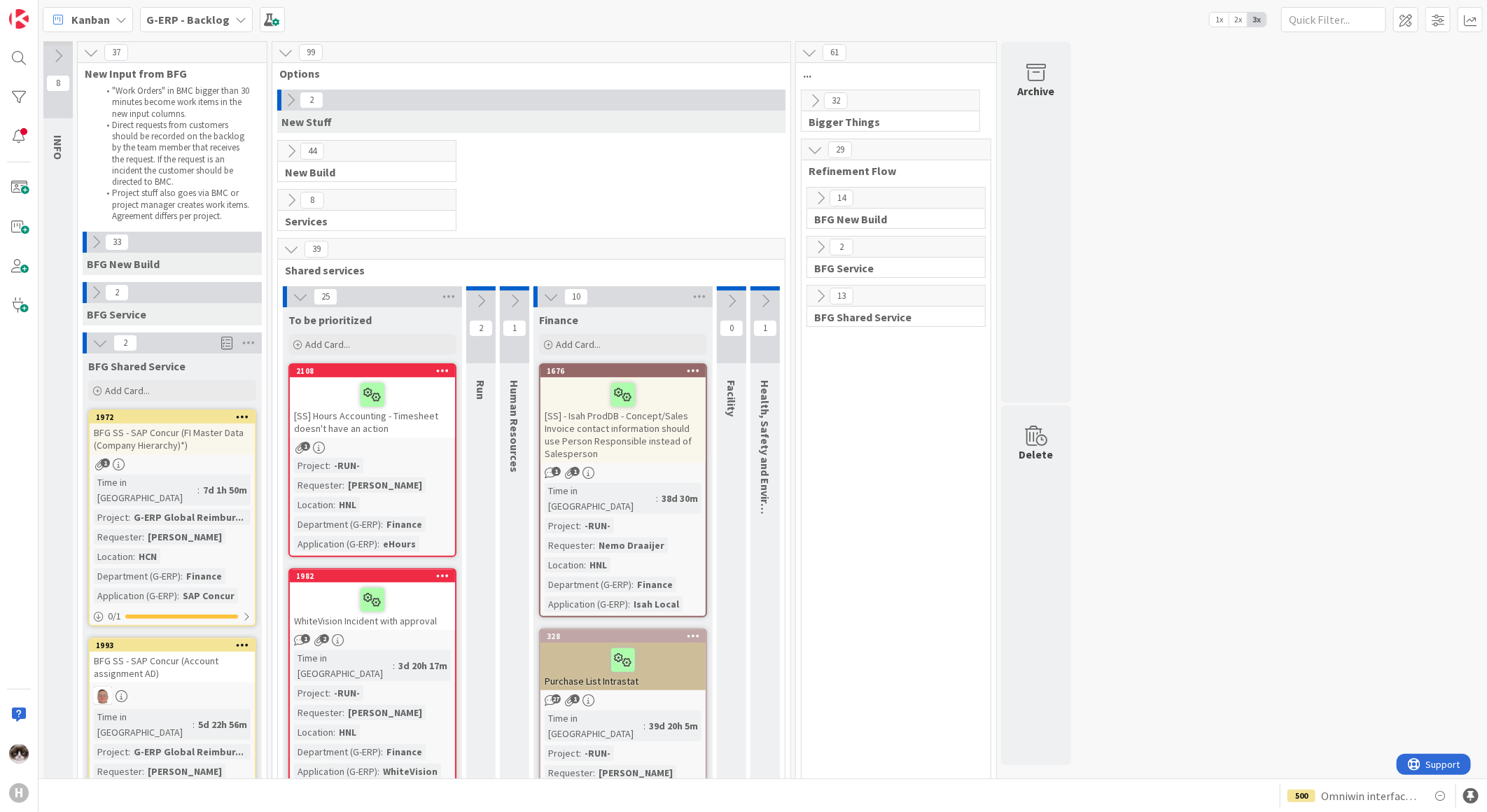
scroll to position [0, 0]
click at [293, 103] on icon at bounding box center [290, 100] width 15 height 15
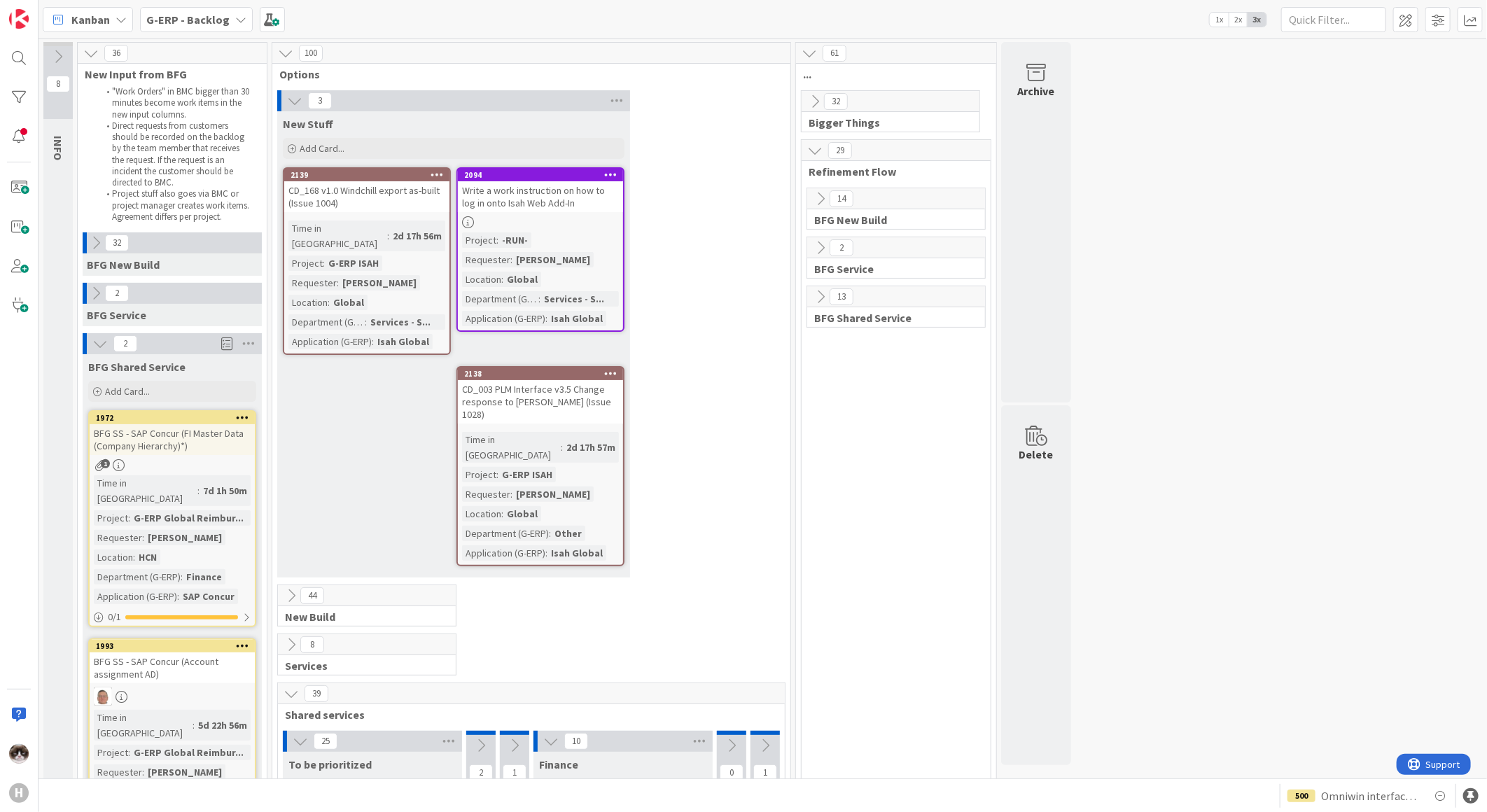
click at [293, 103] on icon at bounding box center [295, 100] width 15 height 15
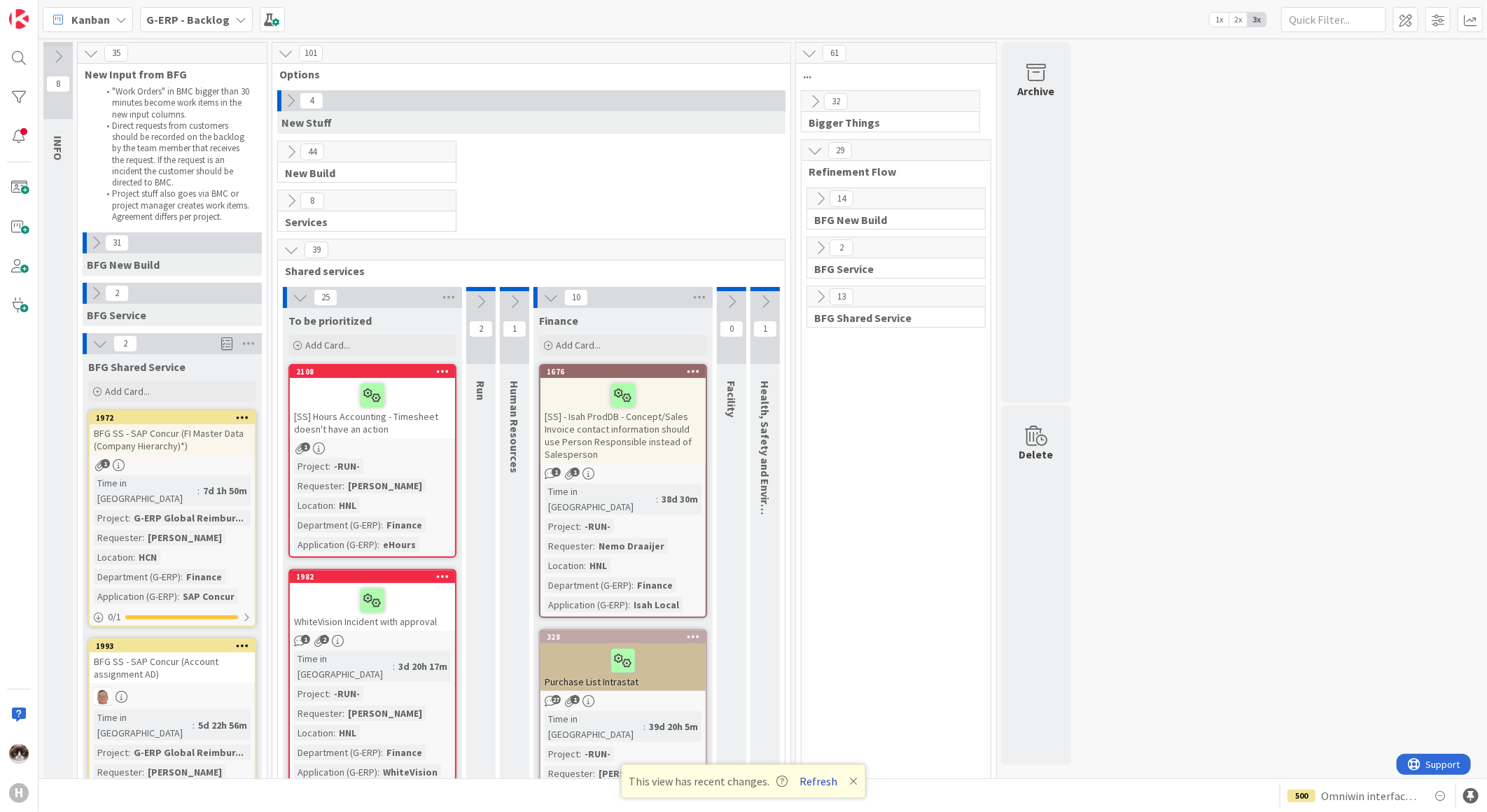
click at [820, 786] on button "Refresh" at bounding box center [819, 781] width 48 height 18
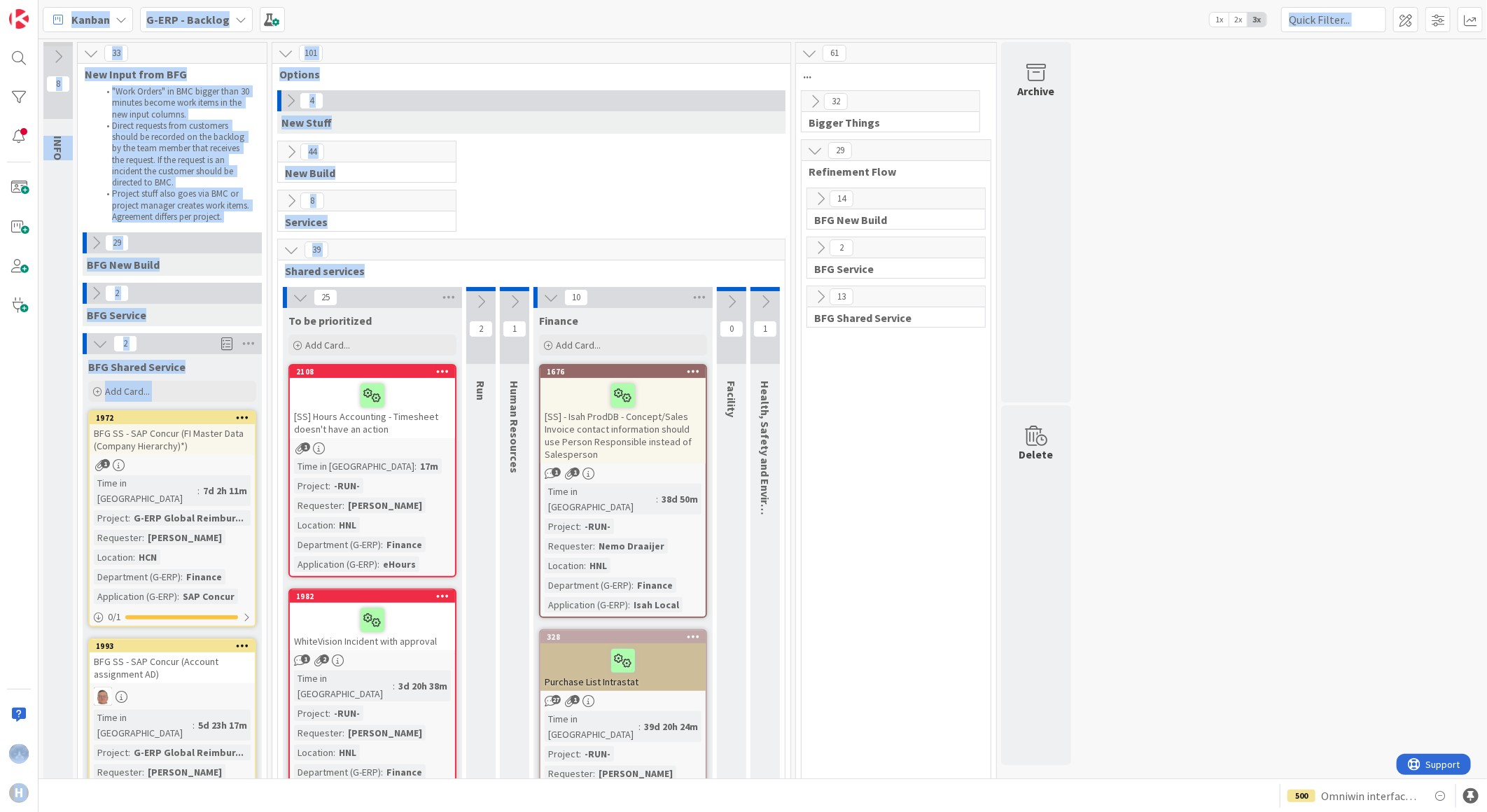
drag, startPoint x: 376, startPoint y: 273, endPoint x: 36, endPoint y: 44, distance: 409.9
click at [36, 44] on div "H Kanban G-ERP - Backlog 1x 2x 3x 8 INFO This column contains information cards…" at bounding box center [744, 406] width 1487 height 812
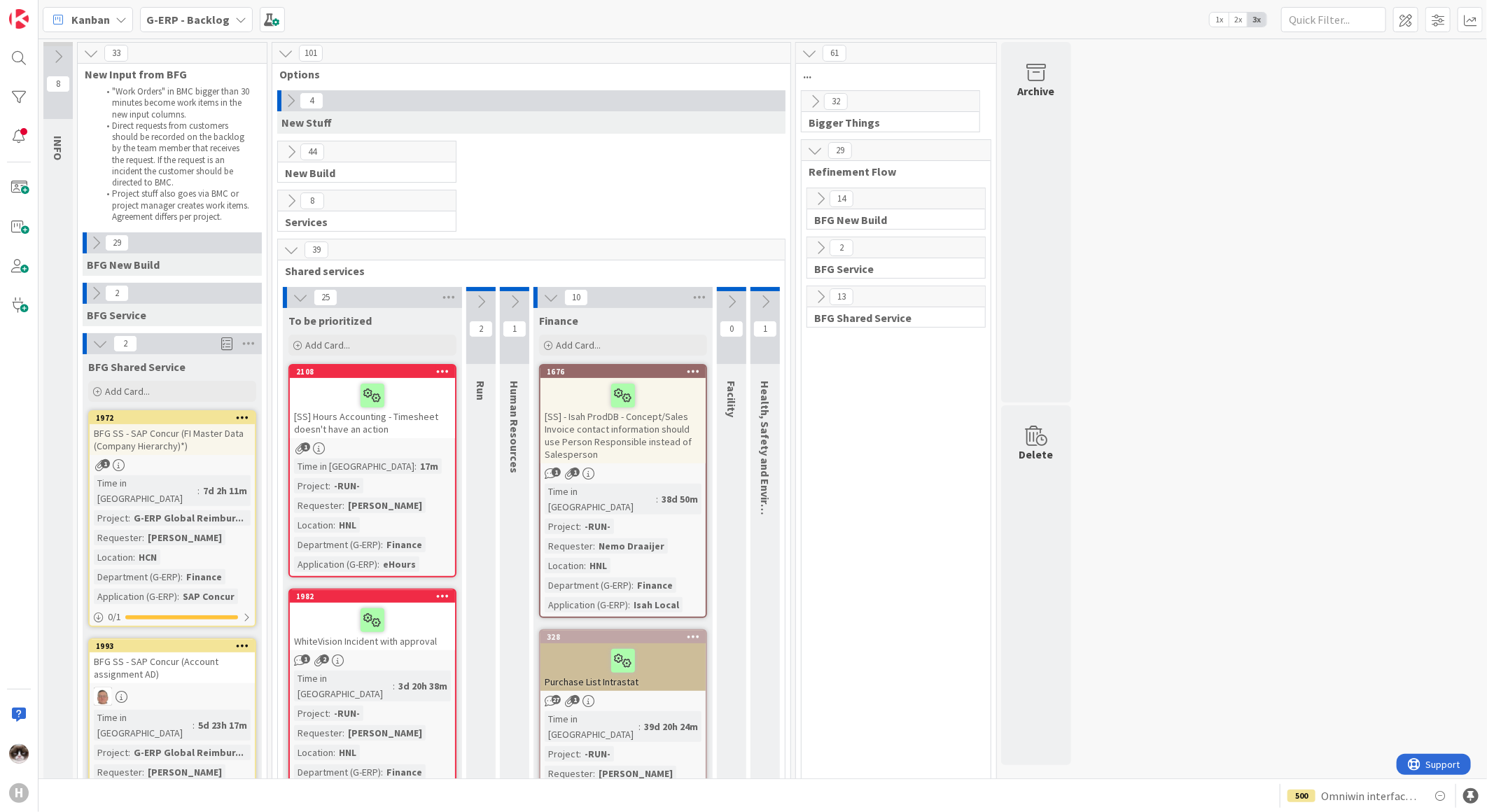
click at [236, 20] on icon at bounding box center [241, 20] width 11 height 11
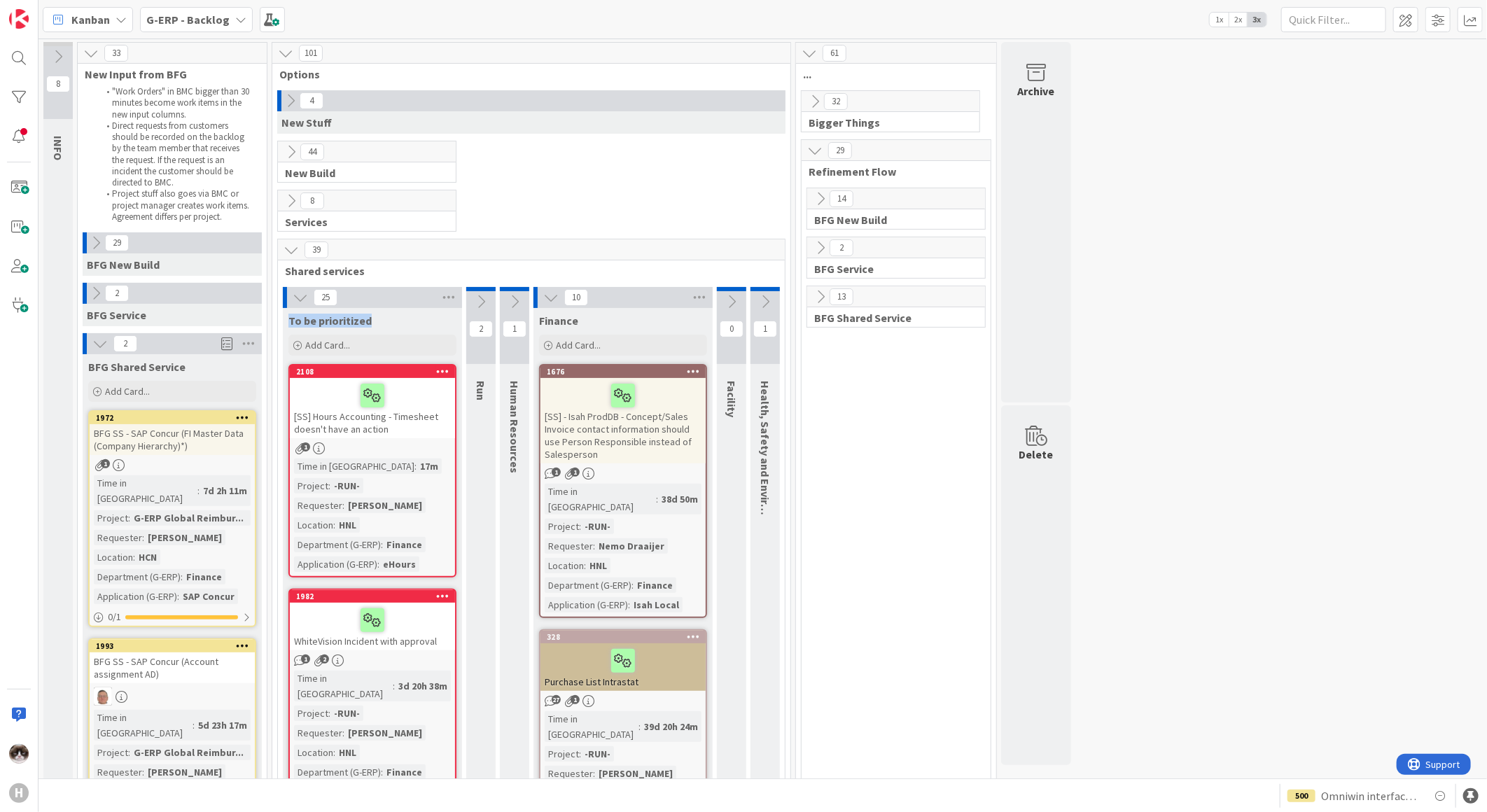
drag, startPoint x: 290, startPoint y: 323, endPoint x: 390, endPoint y: 318, distance: 100.1
click at [390, 318] on div "To be prioritized" at bounding box center [372, 320] width 168 height 14
click at [544, 301] on icon at bounding box center [551, 298] width 15 height 15
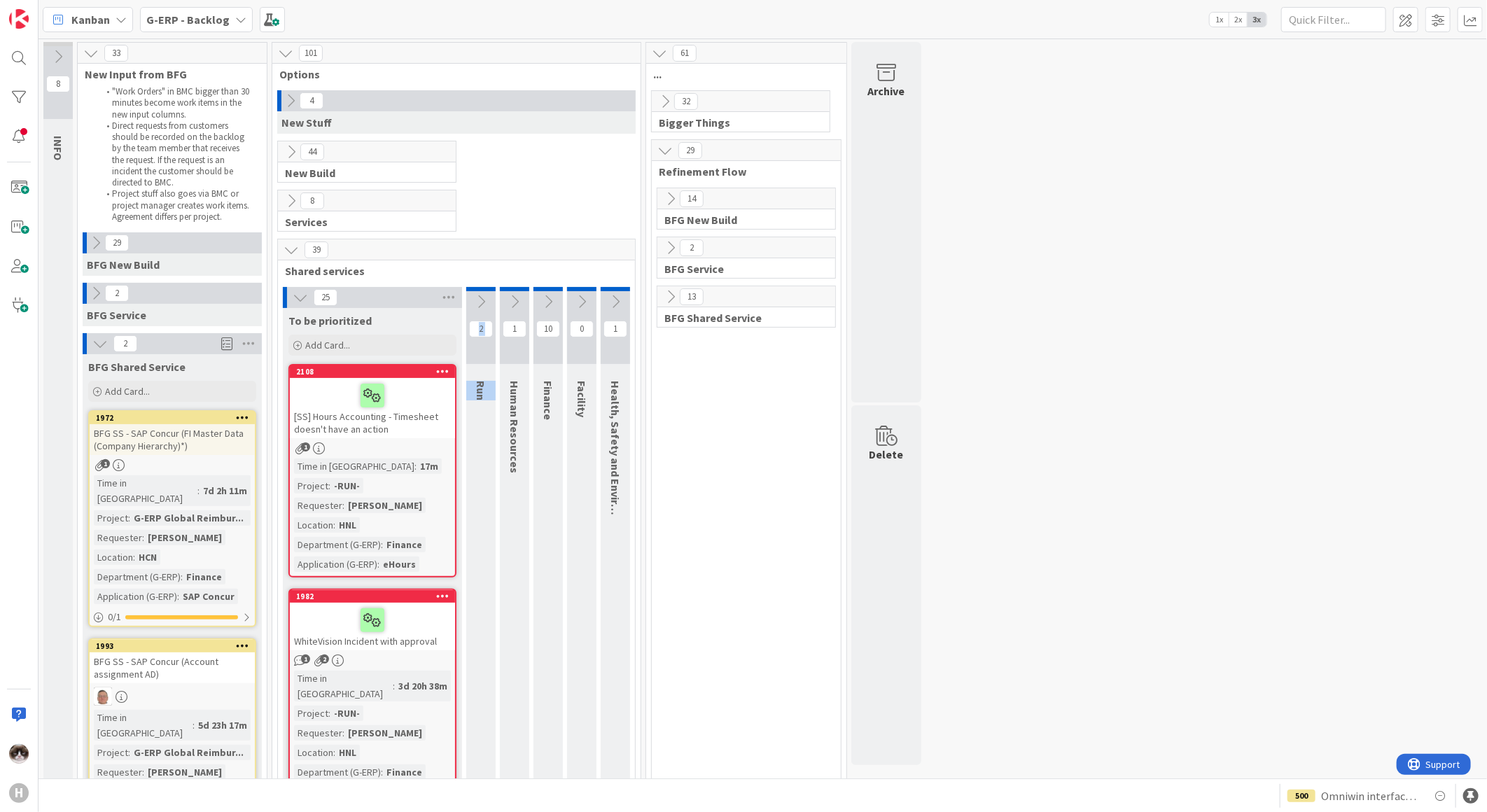
drag, startPoint x: 482, startPoint y: 411, endPoint x: 478, endPoint y: 401, distance: 10.8
click at [478, 403] on div "Run" at bounding box center [483, 391] width 34 height 34
drag, startPoint x: 514, startPoint y: 379, endPoint x: 511, endPoint y: 470, distance: 91.0
click at [511, 470] on div "Human Resources" at bounding box center [516, 426] width 34 height 106
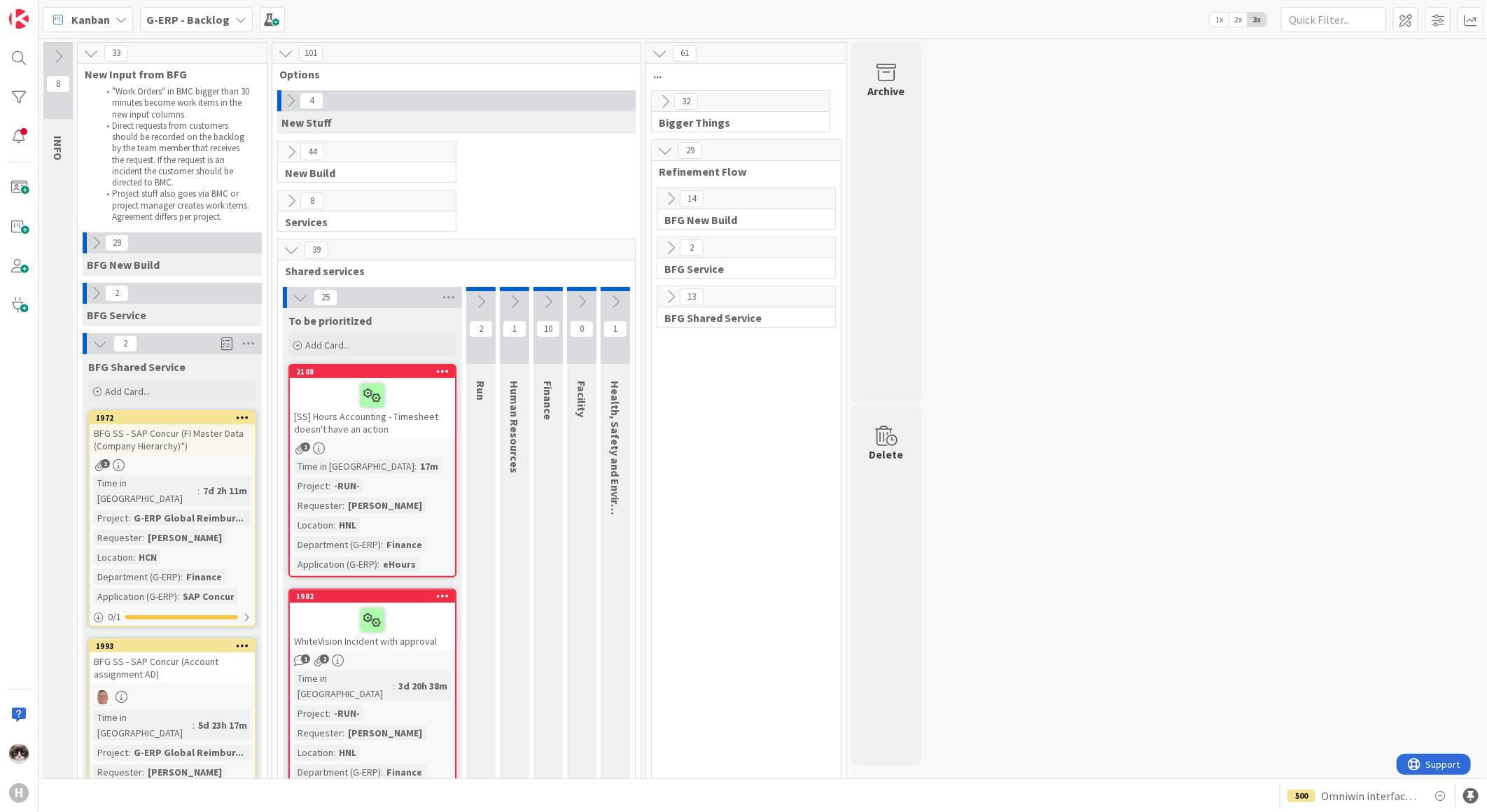
drag, startPoint x: 511, startPoint y: 470, endPoint x: 516, endPoint y: 486, distance: 16.8
click at [544, 298] on icon at bounding box center [548, 301] width 15 height 15
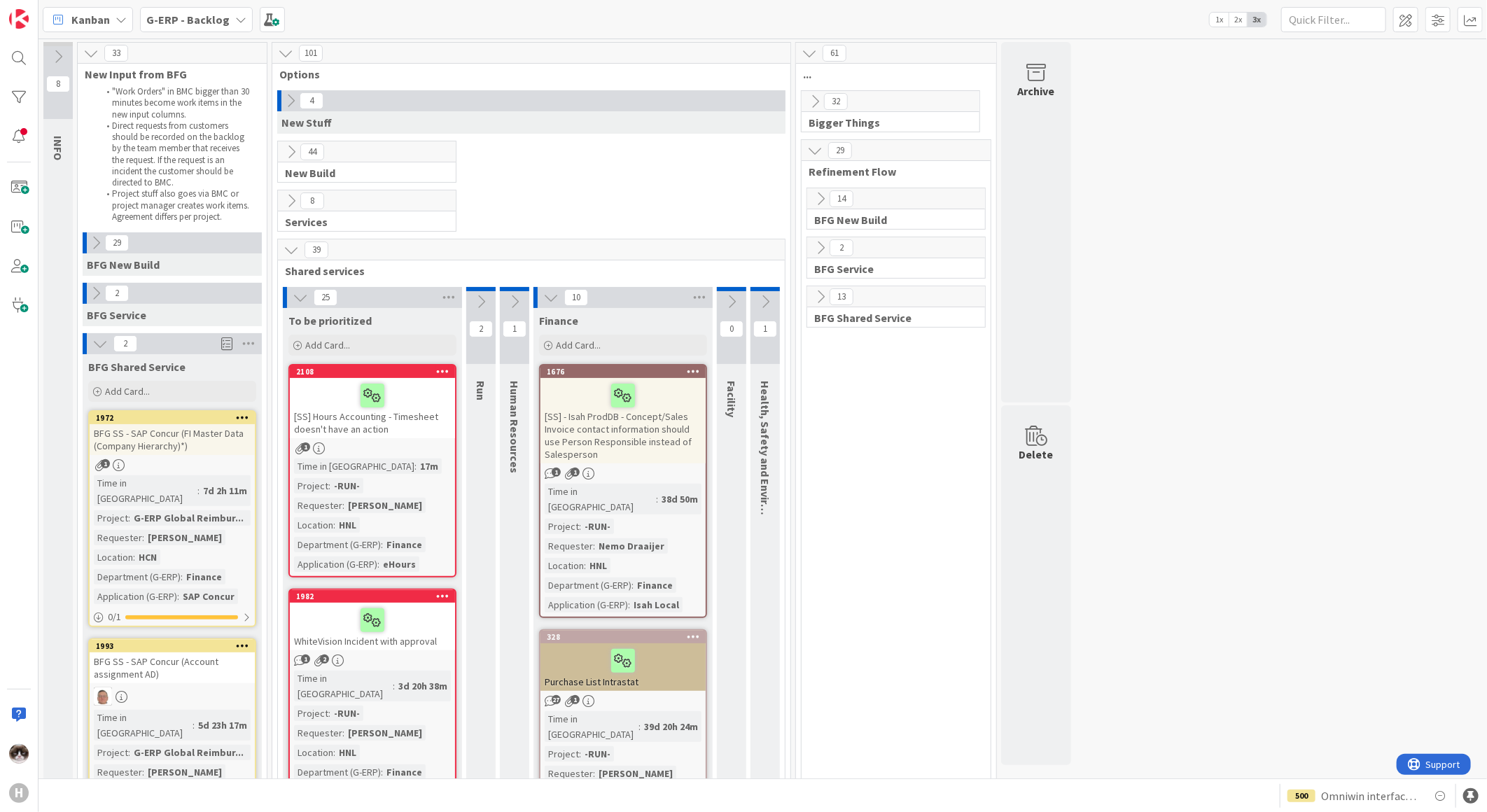
click at [820, 298] on icon at bounding box center [820, 297] width 15 height 15
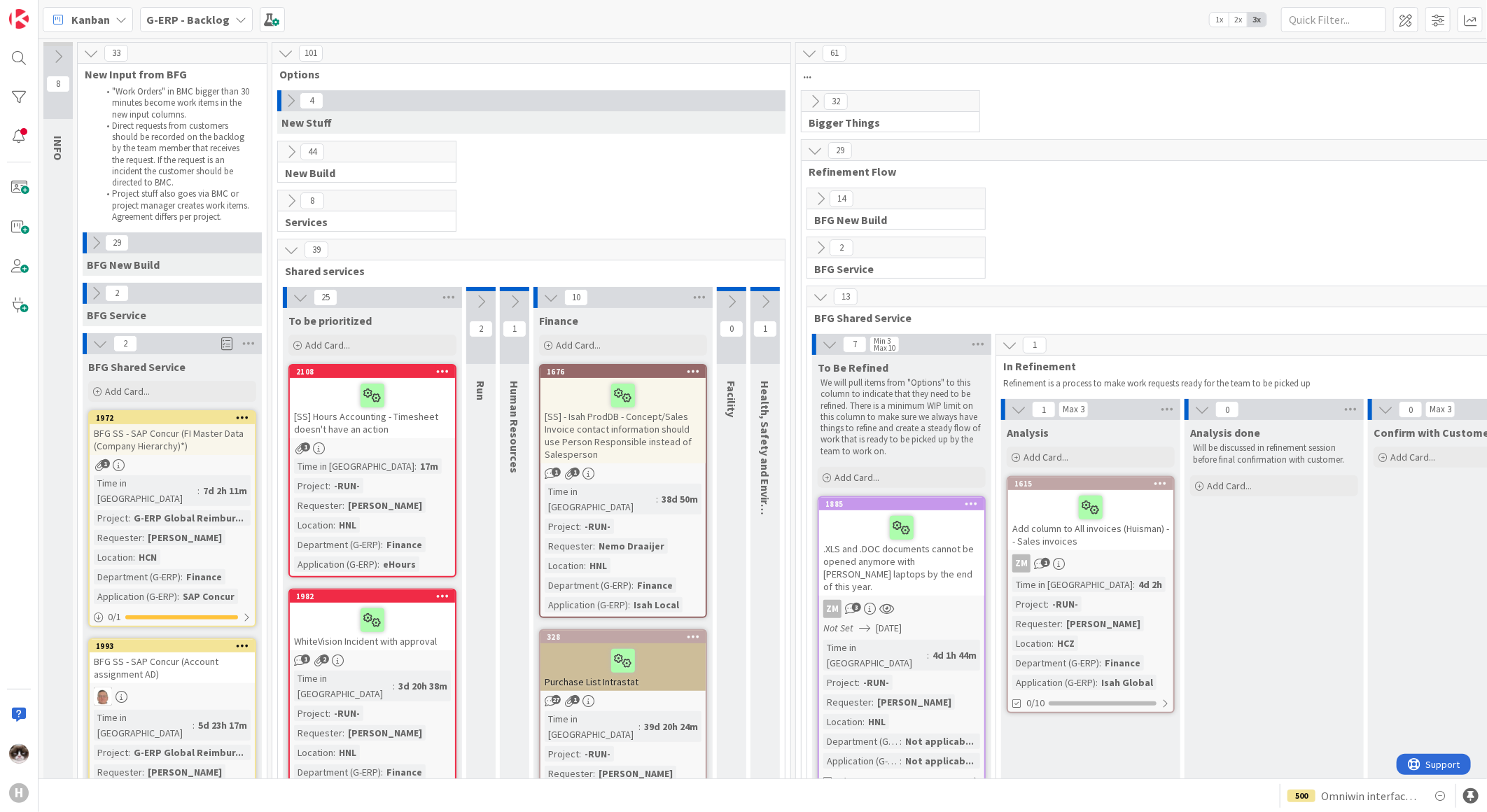
click at [820, 299] on icon at bounding box center [820, 297] width 15 height 15
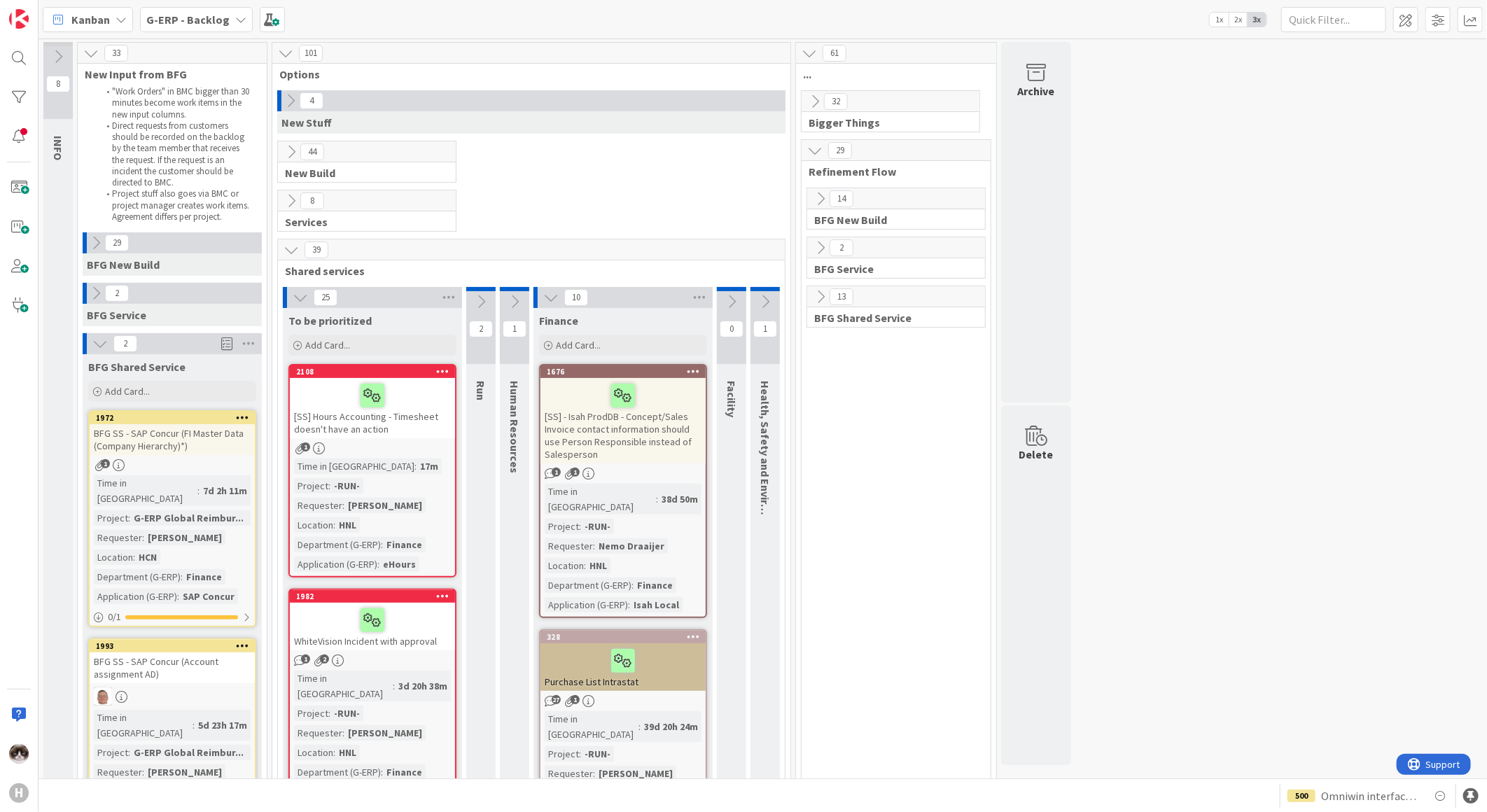
click at [816, 299] on icon at bounding box center [820, 297] width 15 height 15
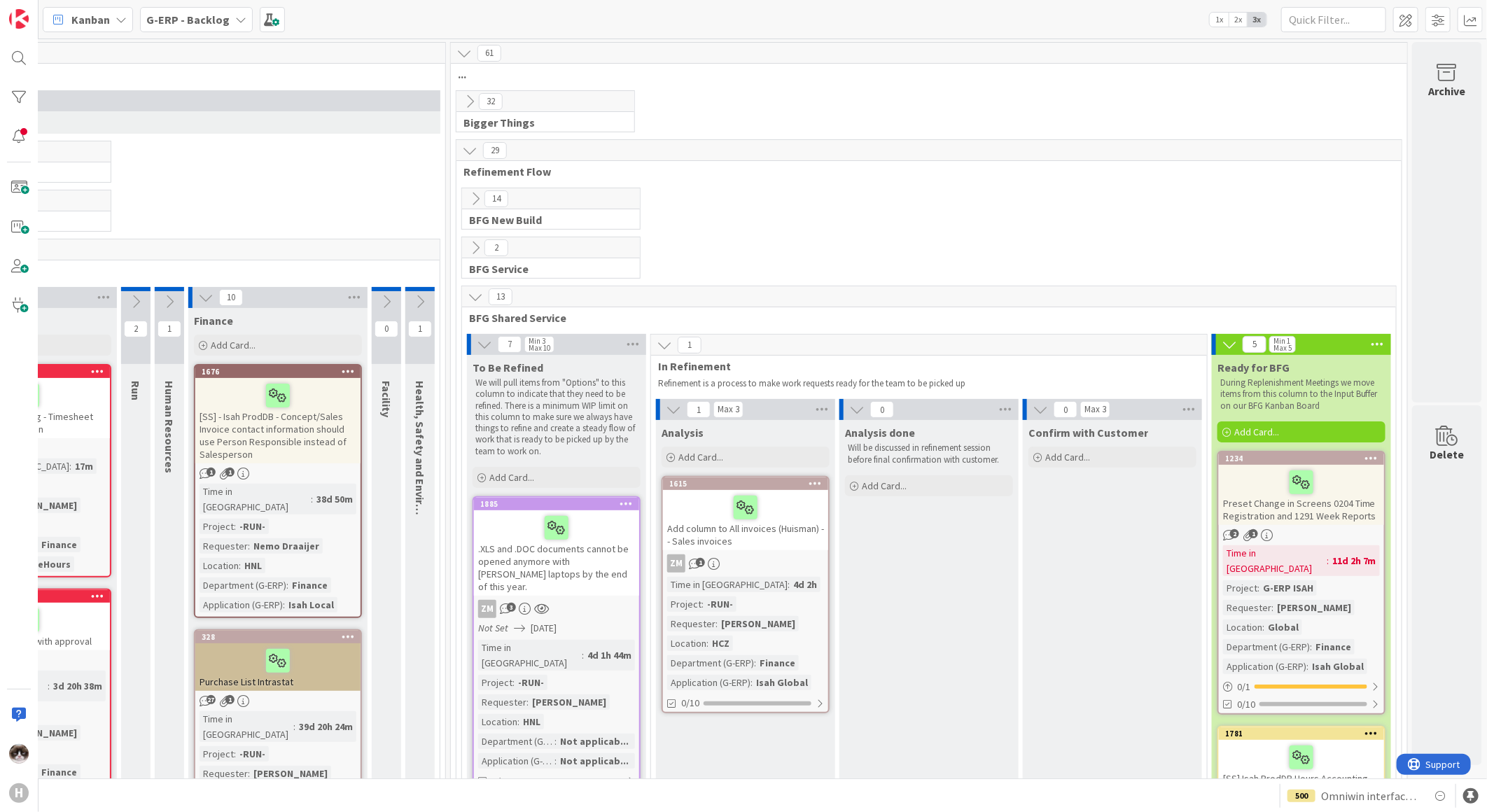
scroll to position [0, 356]
drag, startPoint x: 1204, startPoint y: 371, endPoint x: 1277, endPoint y: 372, distance: 73.0
click at [1277, 372] on div "Ready for BFG During Replenishment Meetings we move items from this column to t…" at bounding box center [1301, 384] width 179 height 59
click at [185, 18] on b "G-ERP - Backlog" at bounding box center [188, 19] width 84 height 14
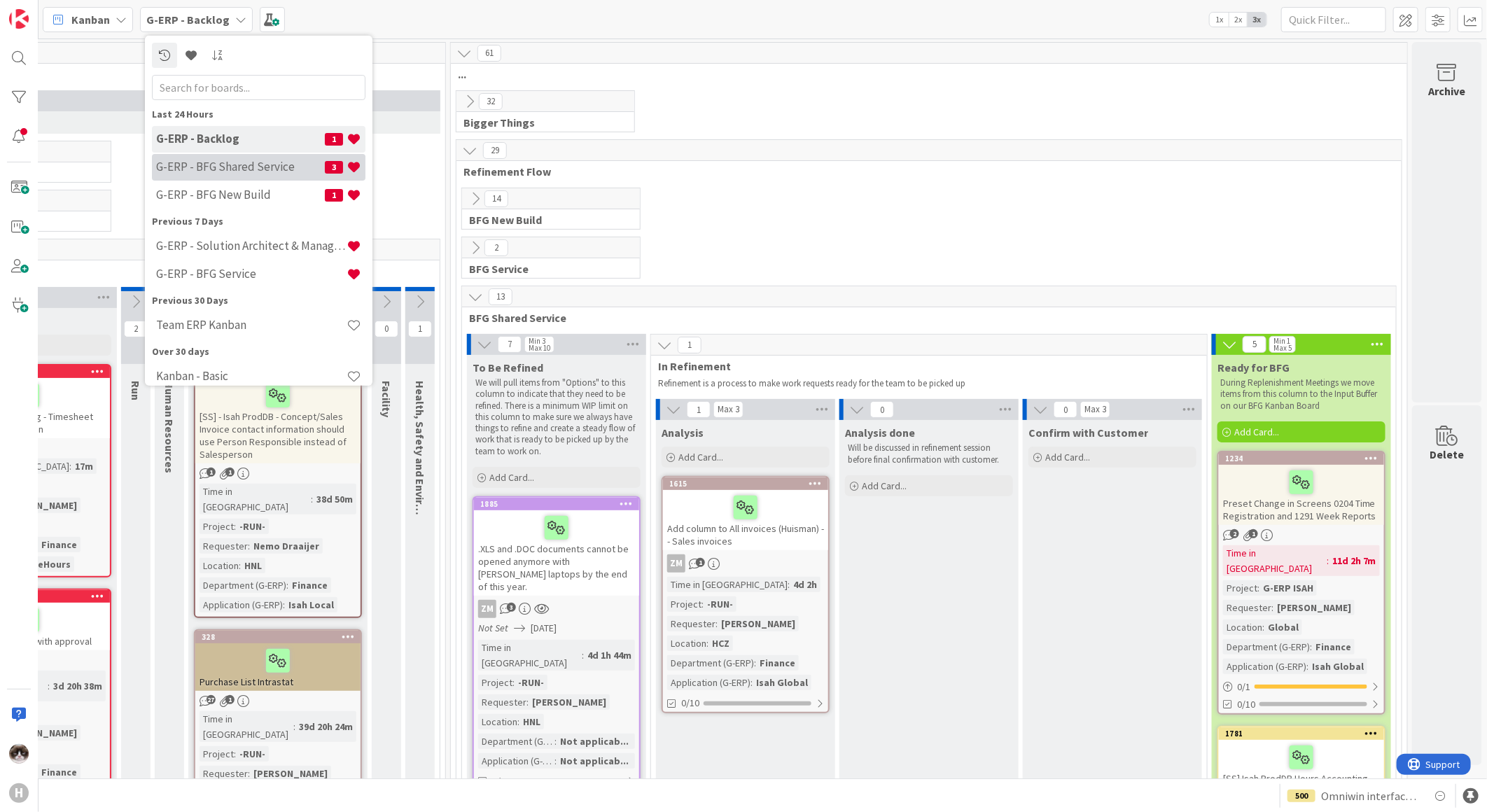
click at [215, 174] on div "G-ERP - BFG Shared Service 3" at bounding box center [258, 166] width 213 height 26
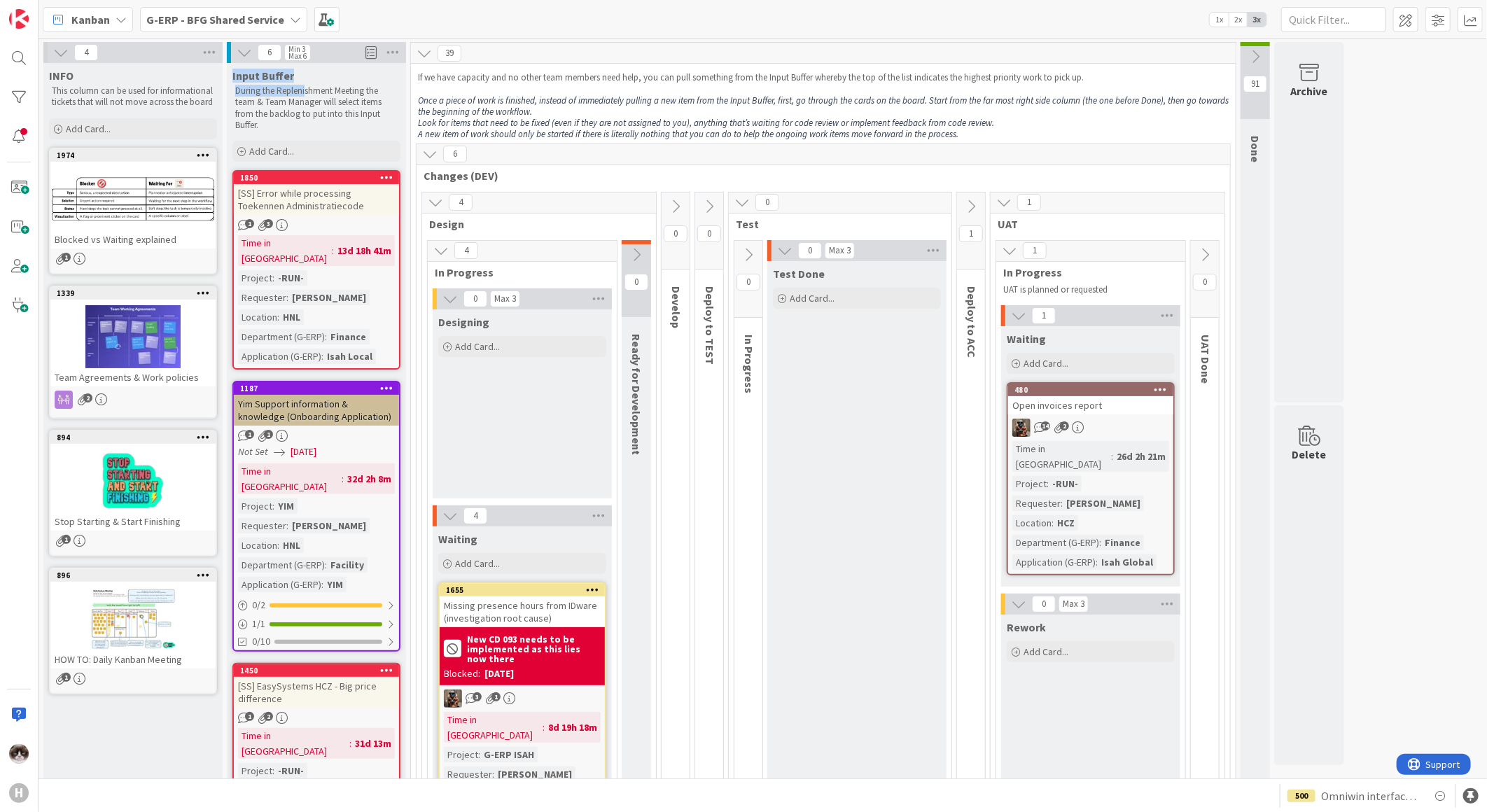
drag, startPoint x: 233, startPoint y: 73, endPoint x: 304, endPoint y: 82, distance: 71.6
click at [304, 82] on div "Input Buffer During the Replenishment Meeting the team & Team Manager will sele…" at bounding box center [316, 98] width 179 height 70
drag, startPoint x: 304, startPoint y: 82, endPoint x: 269, endPoint y: 117, distance: 49.5
click at [269, 117] on p "During the Replenishment Meeting the team & Team Manager will select items from…" at bounding box center [316, 108] width 162 height 45
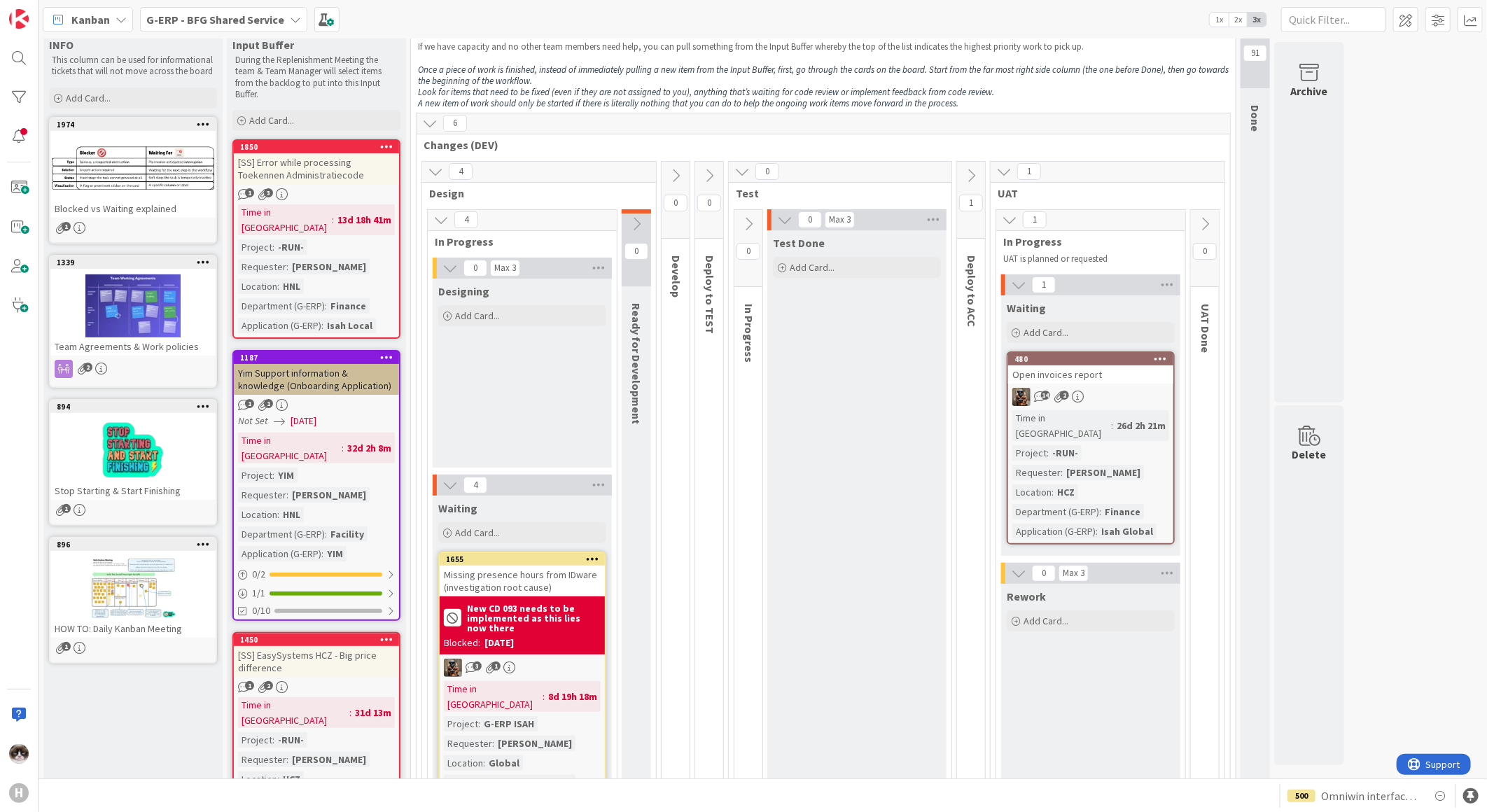
scroll to position [78, 0]
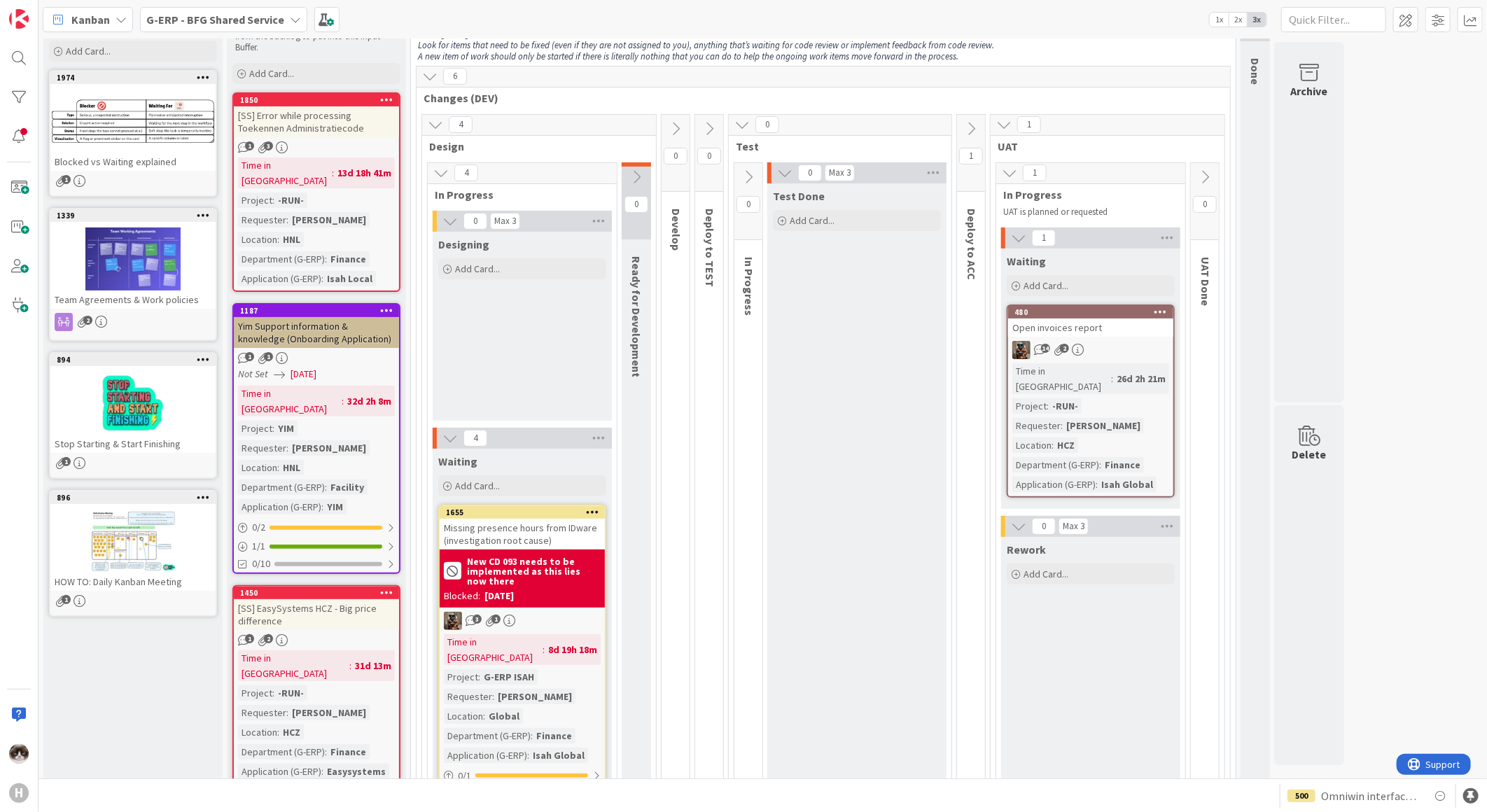
click at [436, 74] on icon at bounding box center [430, 76] width 15 height 15
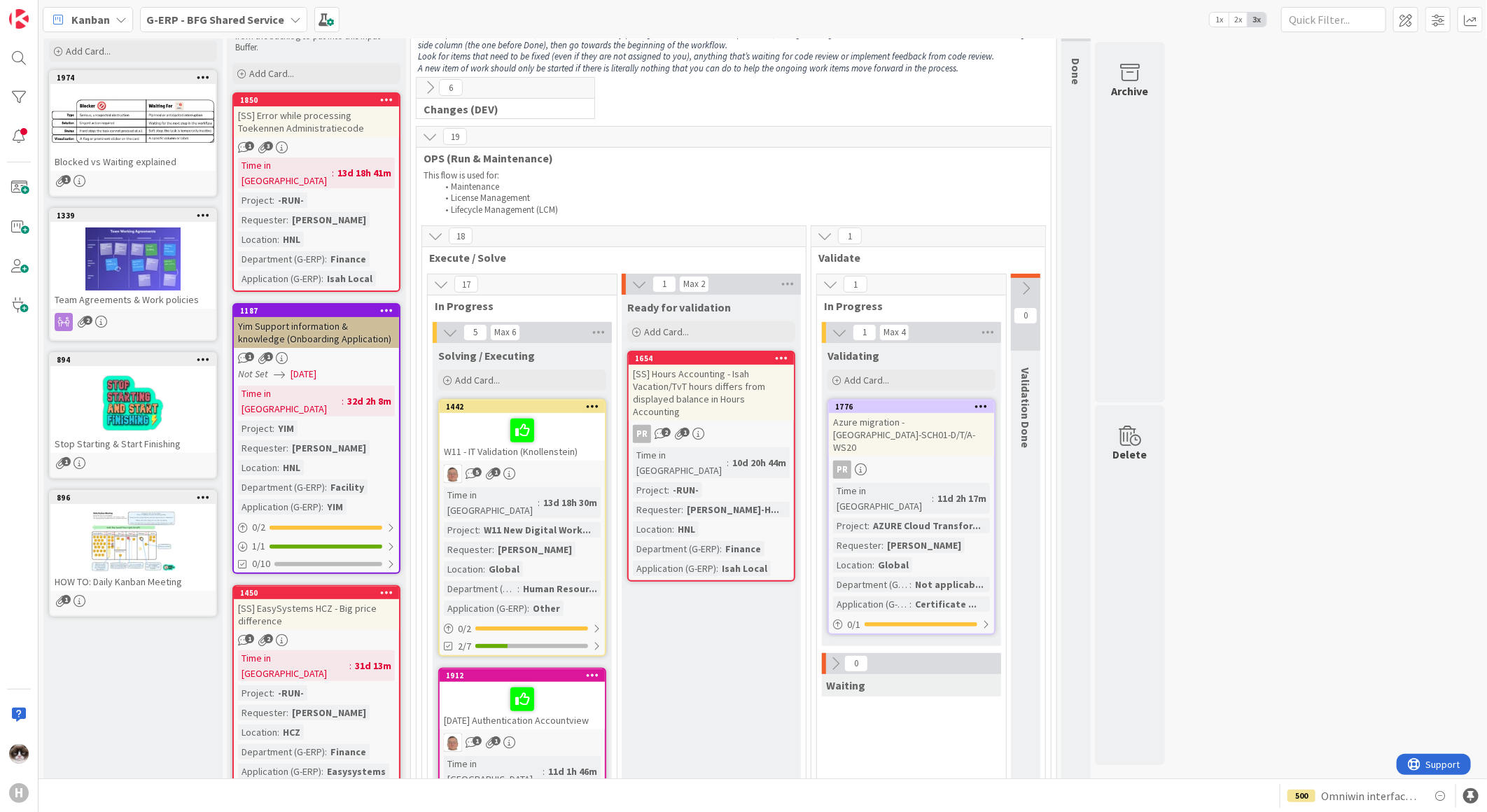
click at [433, 130] on icon at bounding box center [430, 136] width 15 height 15
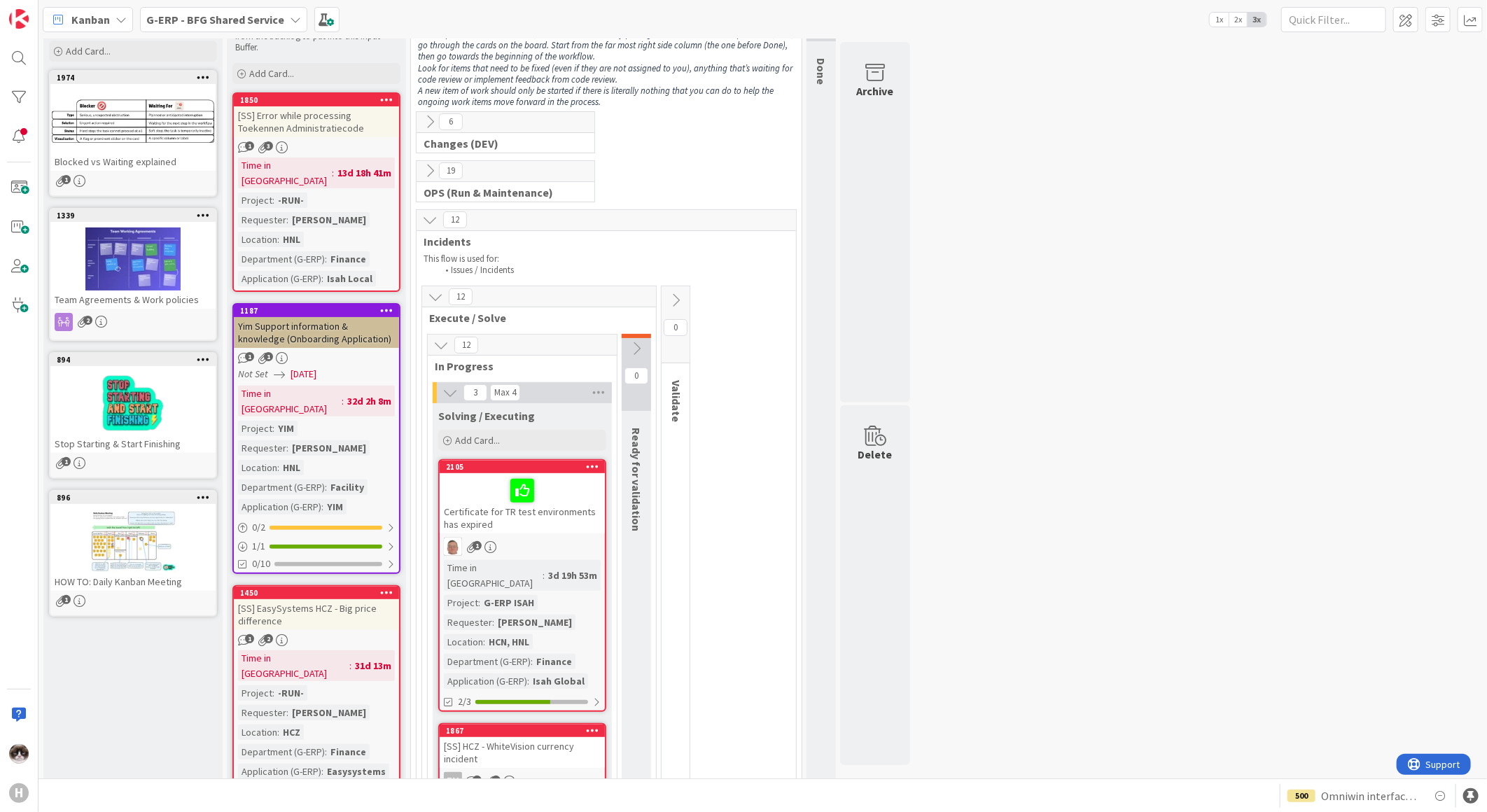
click at [425, 212] on icon at bounding box center [430, 220] width 15 height 15
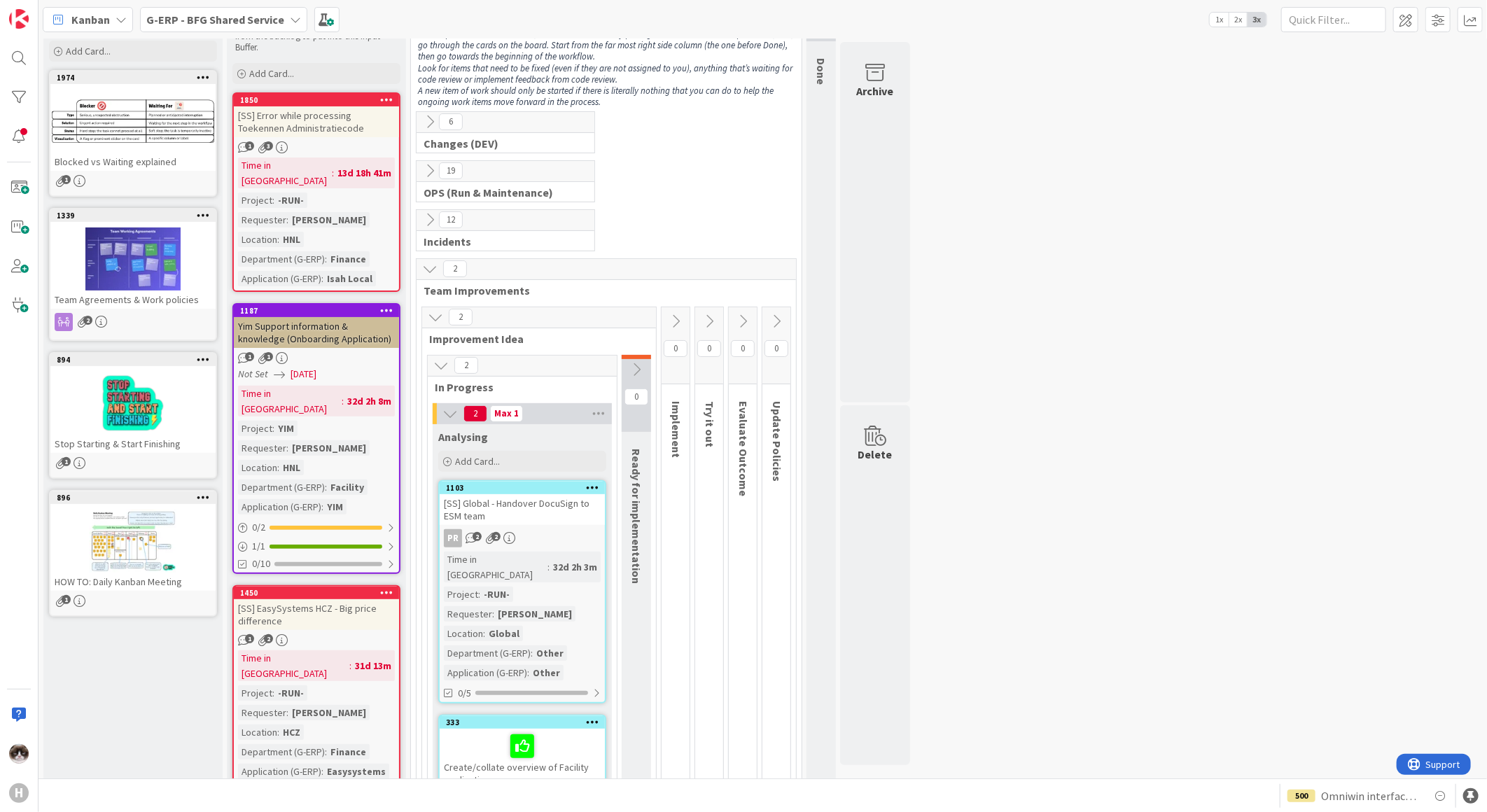
click at [427, 270] on icon at bounding box center [430, 268] width 15 height 15
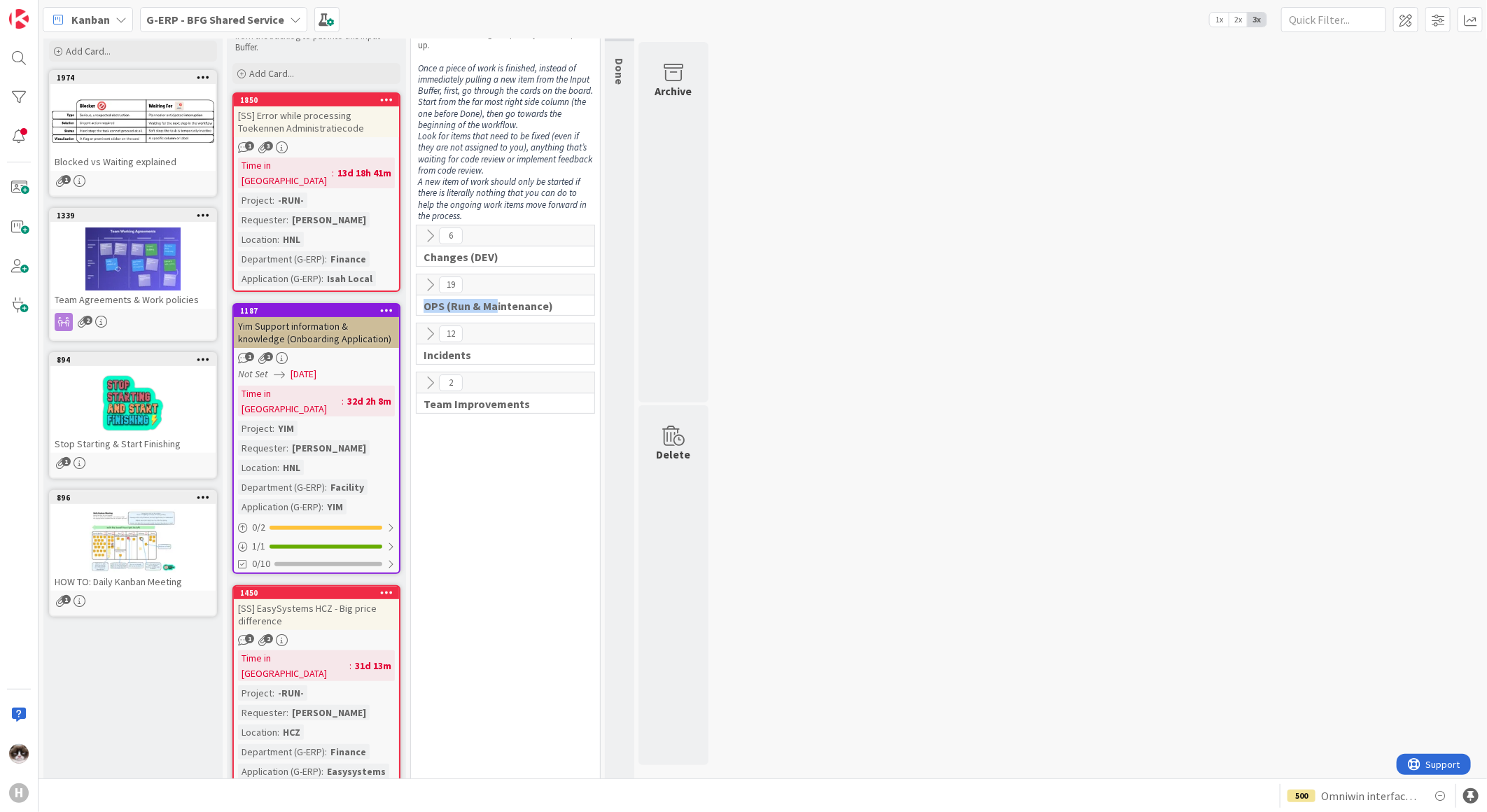
drag, startPoint x: 425, startPoint y: 304, endPoint x: 494, endPoint y: 309, distance: 69.2
click at [494, 309] on span "OPS (Run & Maintenance)" at bounding box center [499, 305] width 153 height 14
drag, startPoint x: 494, startPoint y: 309, endPoint x: 429, endPoint y: 231, distance: 101.5
click at [429, 231] on icon at bounding box center [430, 236] width 15 height 15
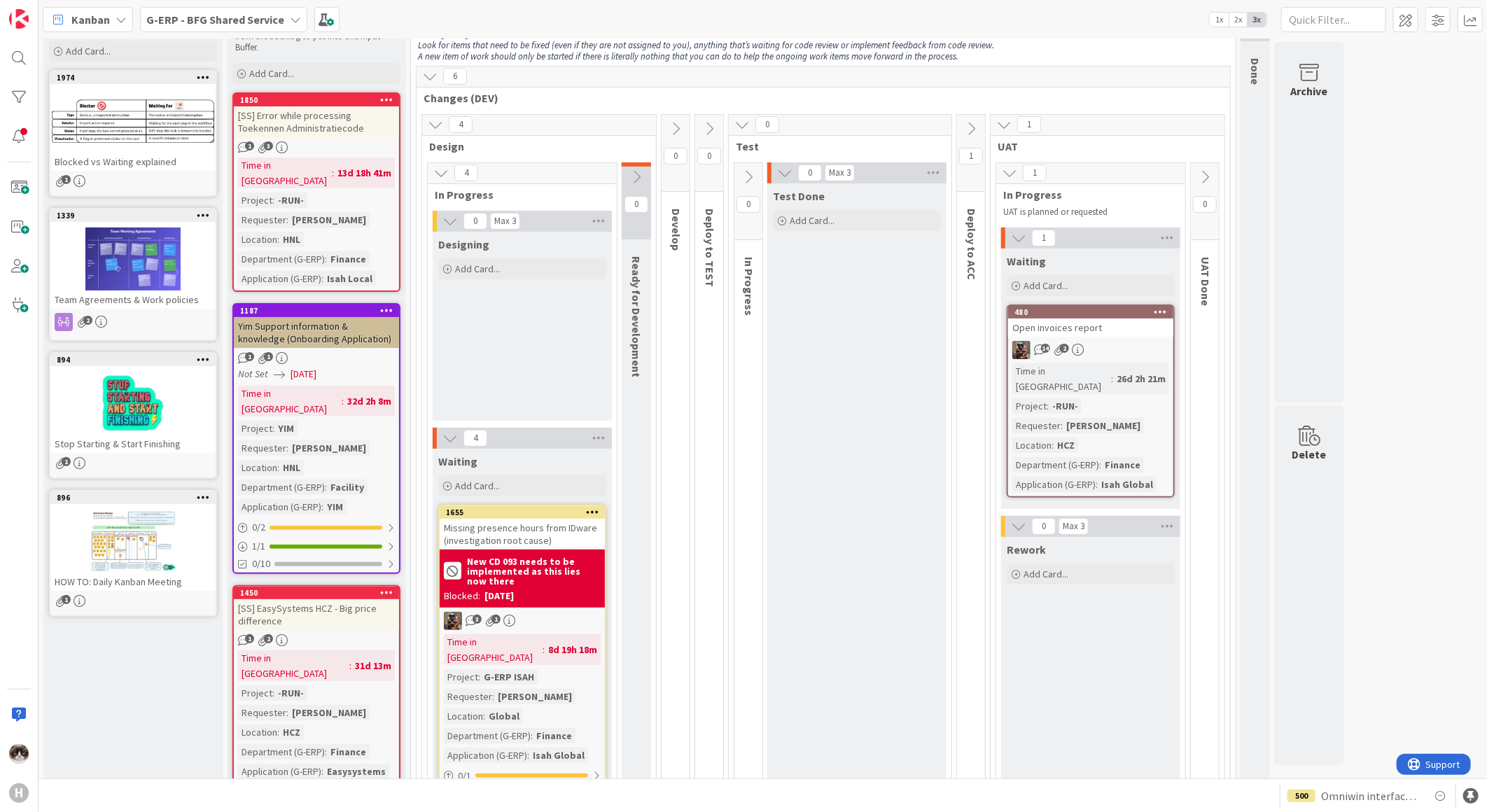
click at [439, 171] on icon at bounding box center [441, 173] width 15 height 15
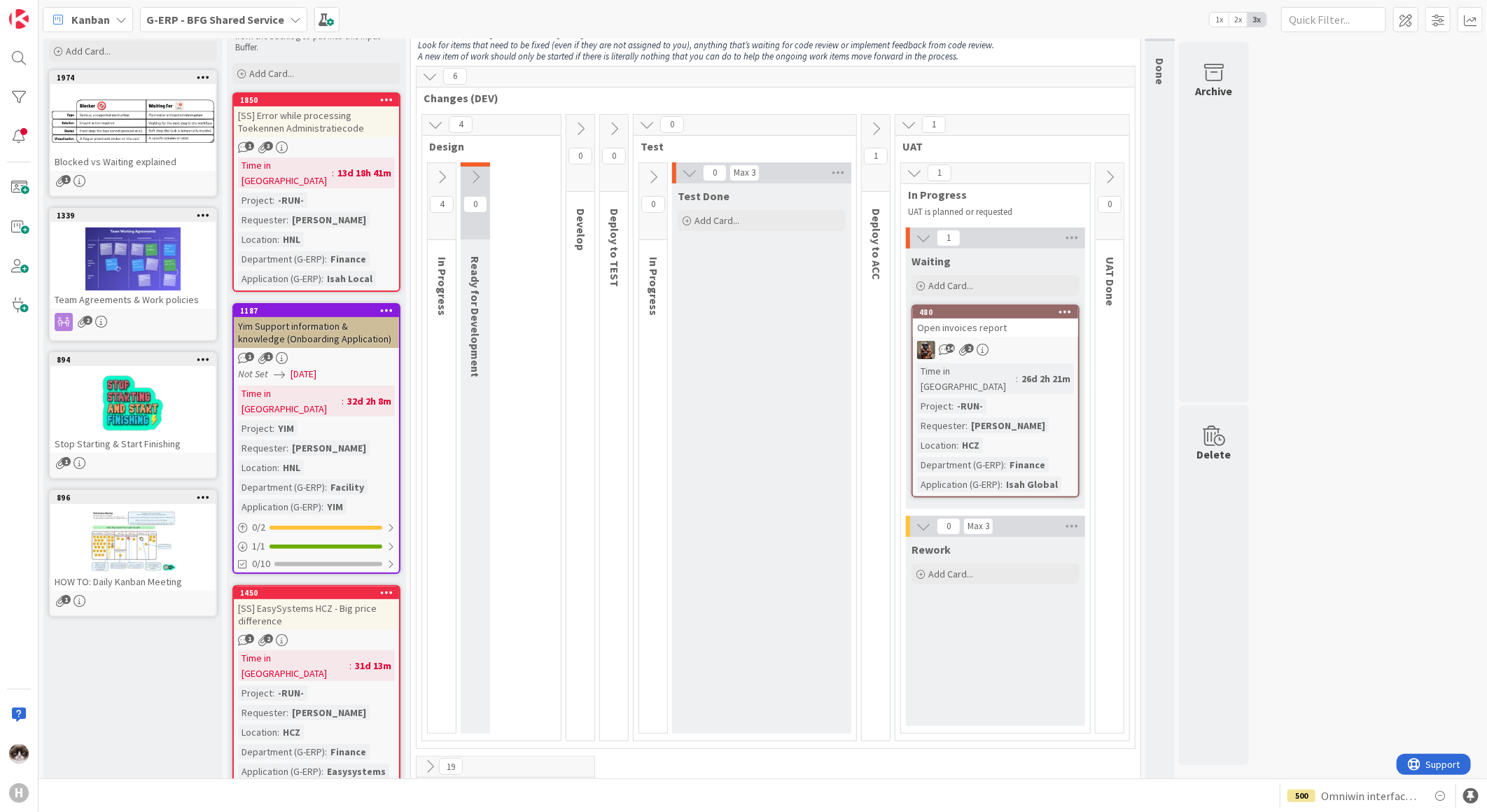
click at [573, 127] on icon at bounding box center [580, 129] width 15 height 15
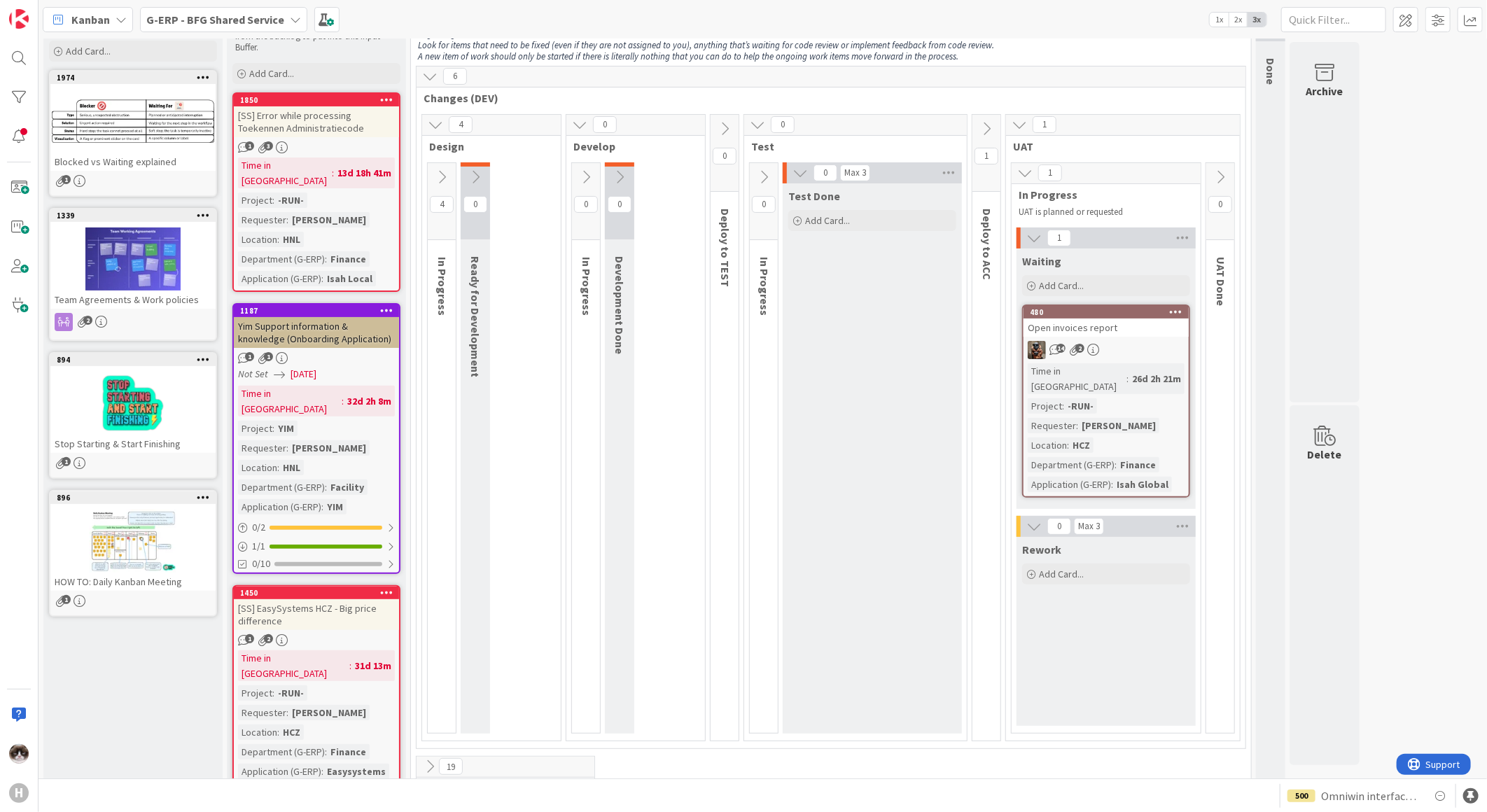
click at [437, 127] on icon at bounding box center [436, 125] width 15 height 15
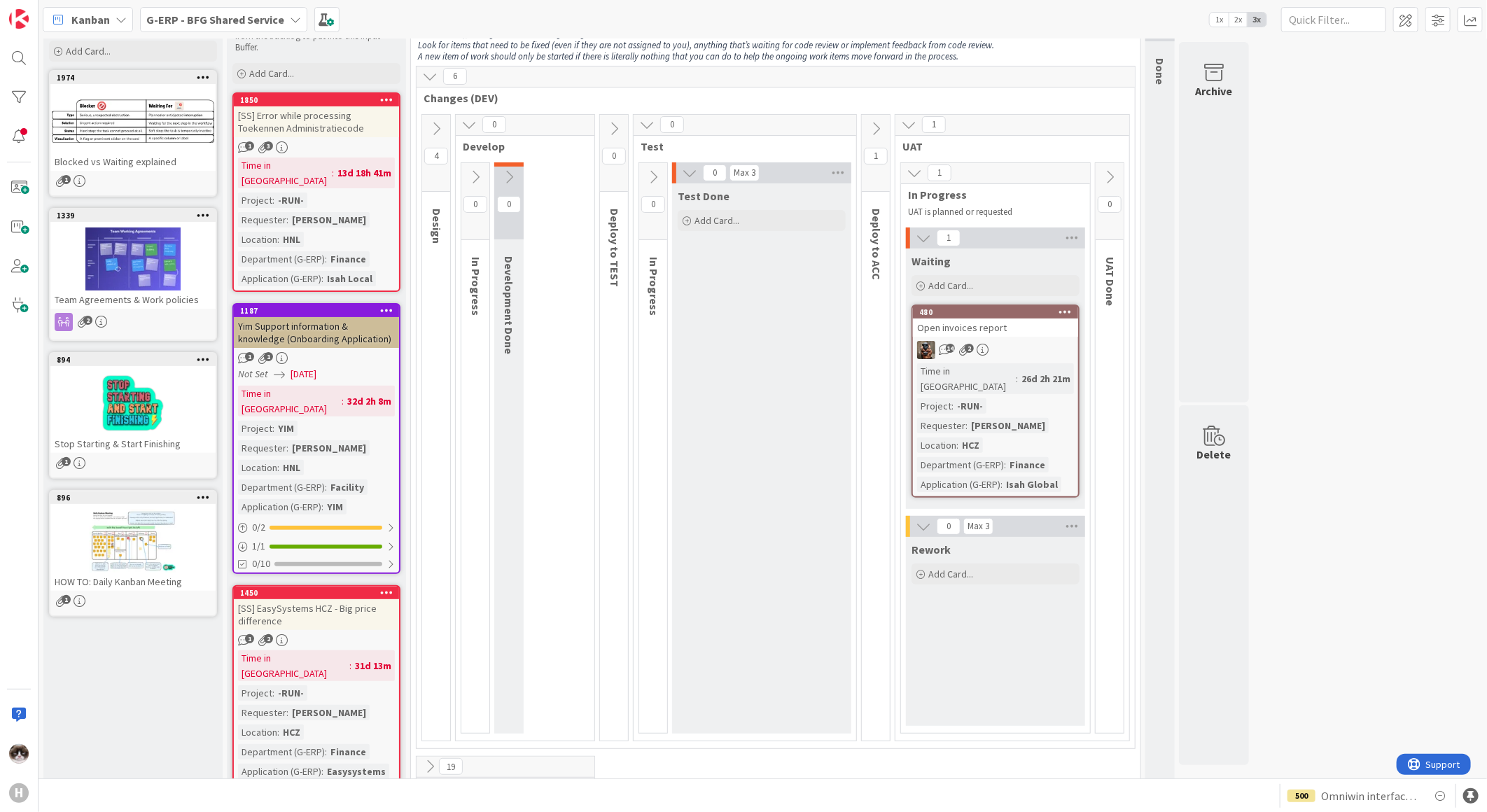
click at [463, 128] on icon at bounding box center [468, 125] width 15 height 15
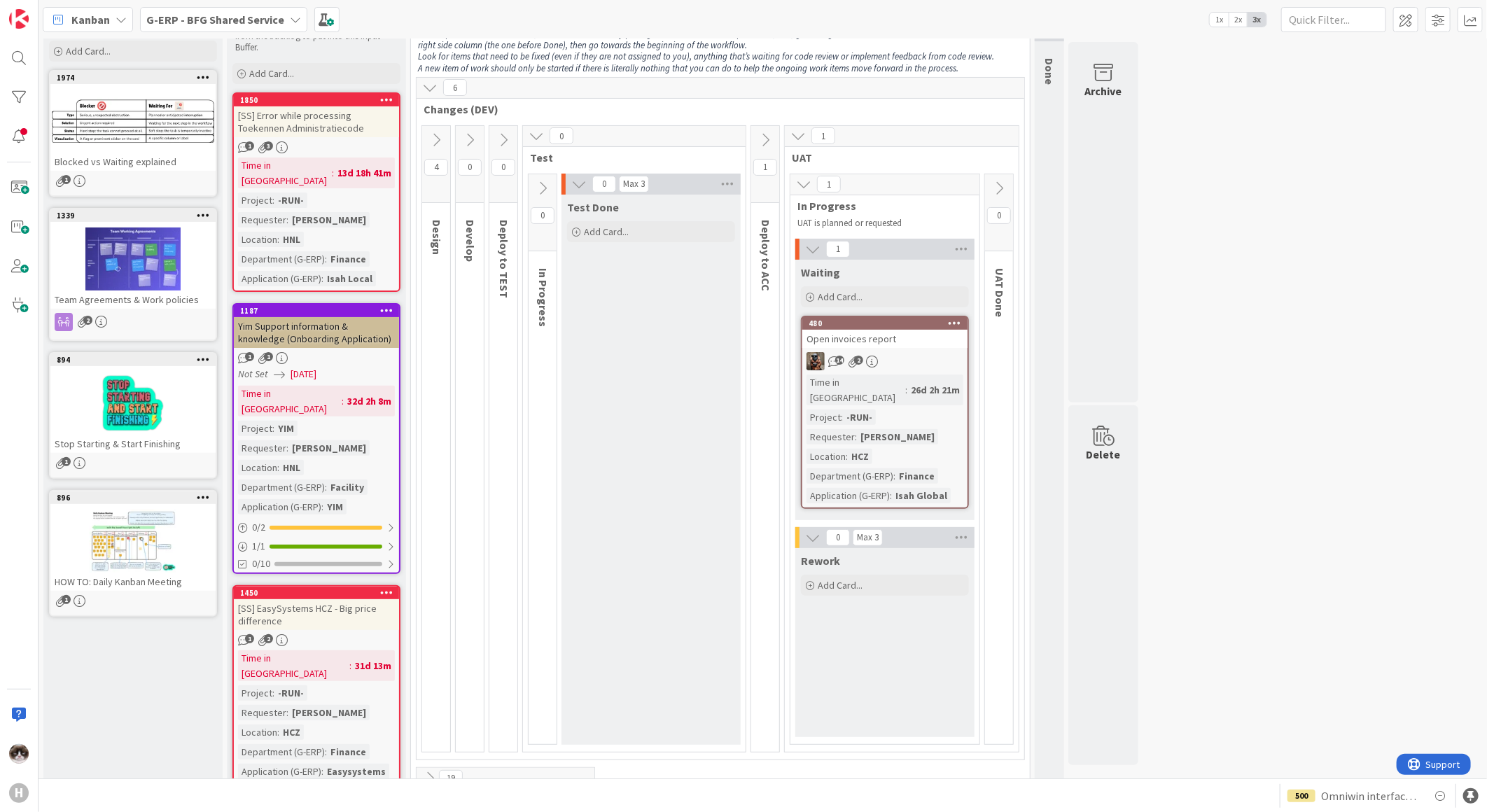
click at [507, 136] on icon at bounding box center [503, 140] width 15 height 15
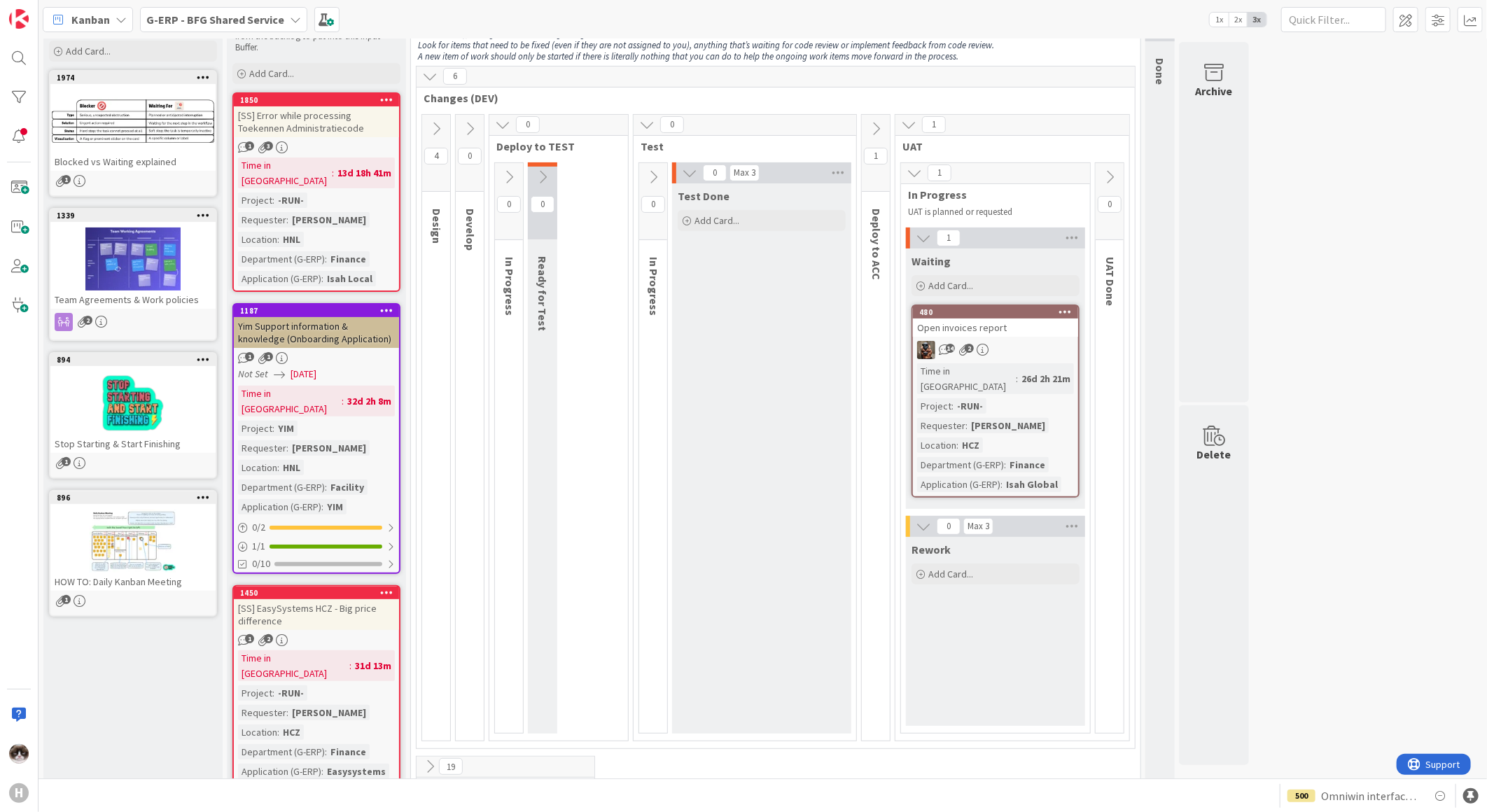
click at [502, 126] on icon at bounding box center [502, 125] width 15 height 15
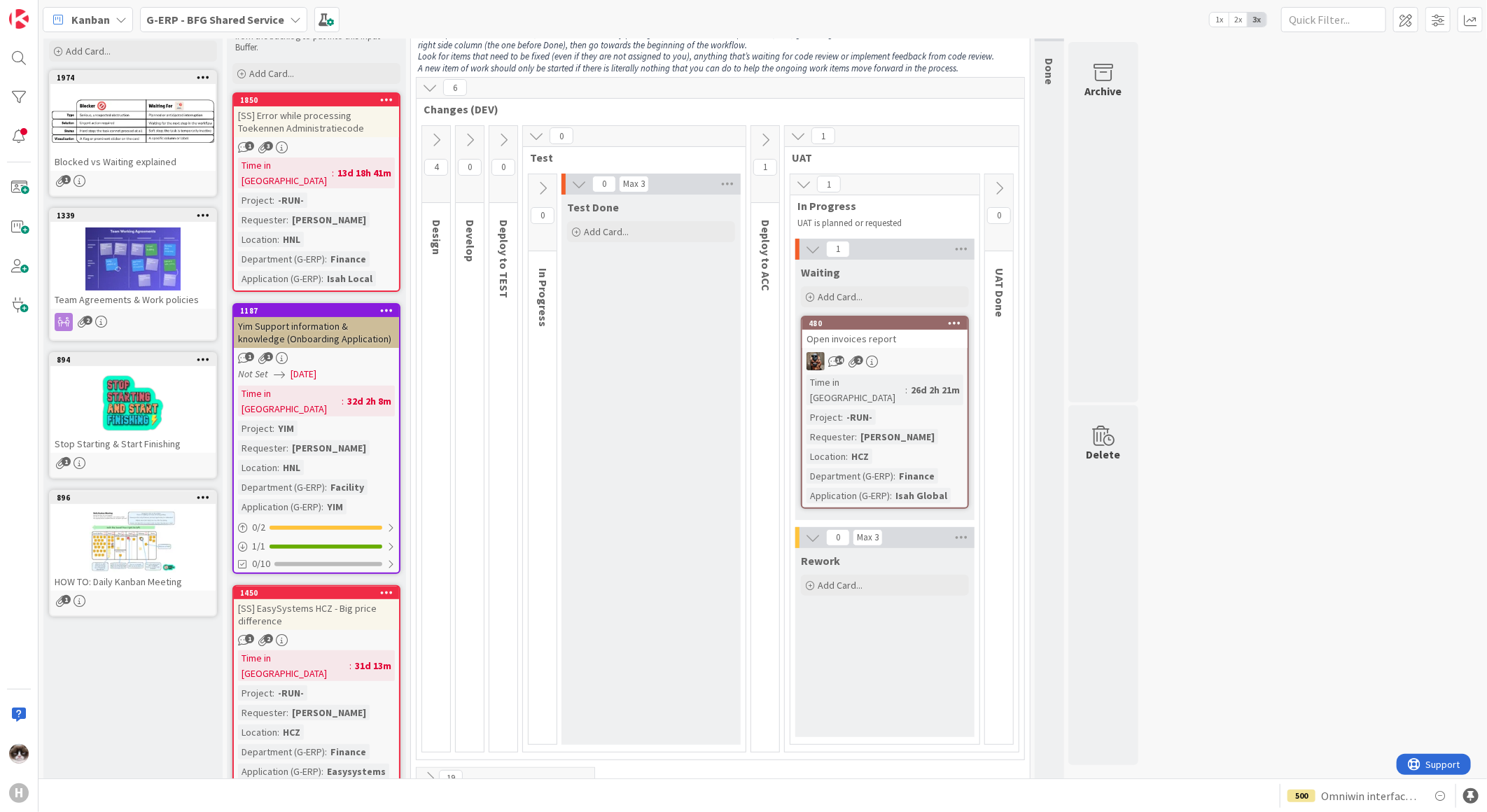
click at [535, 130] on icon at bounding box center [536, 135] width 15 height 15
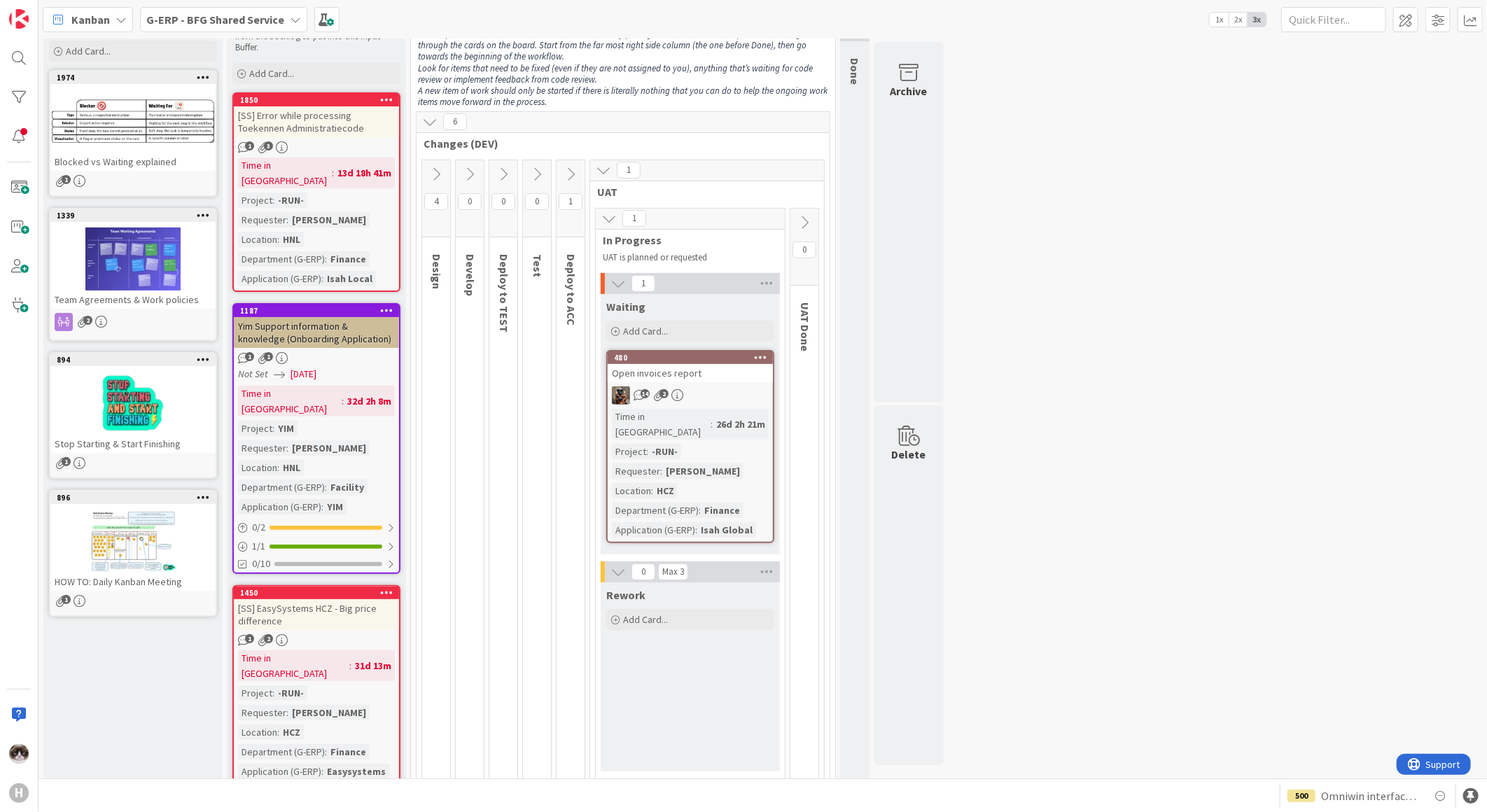
click at [596, 164] on icon at bounding box center [604, 170] width 15 height 15
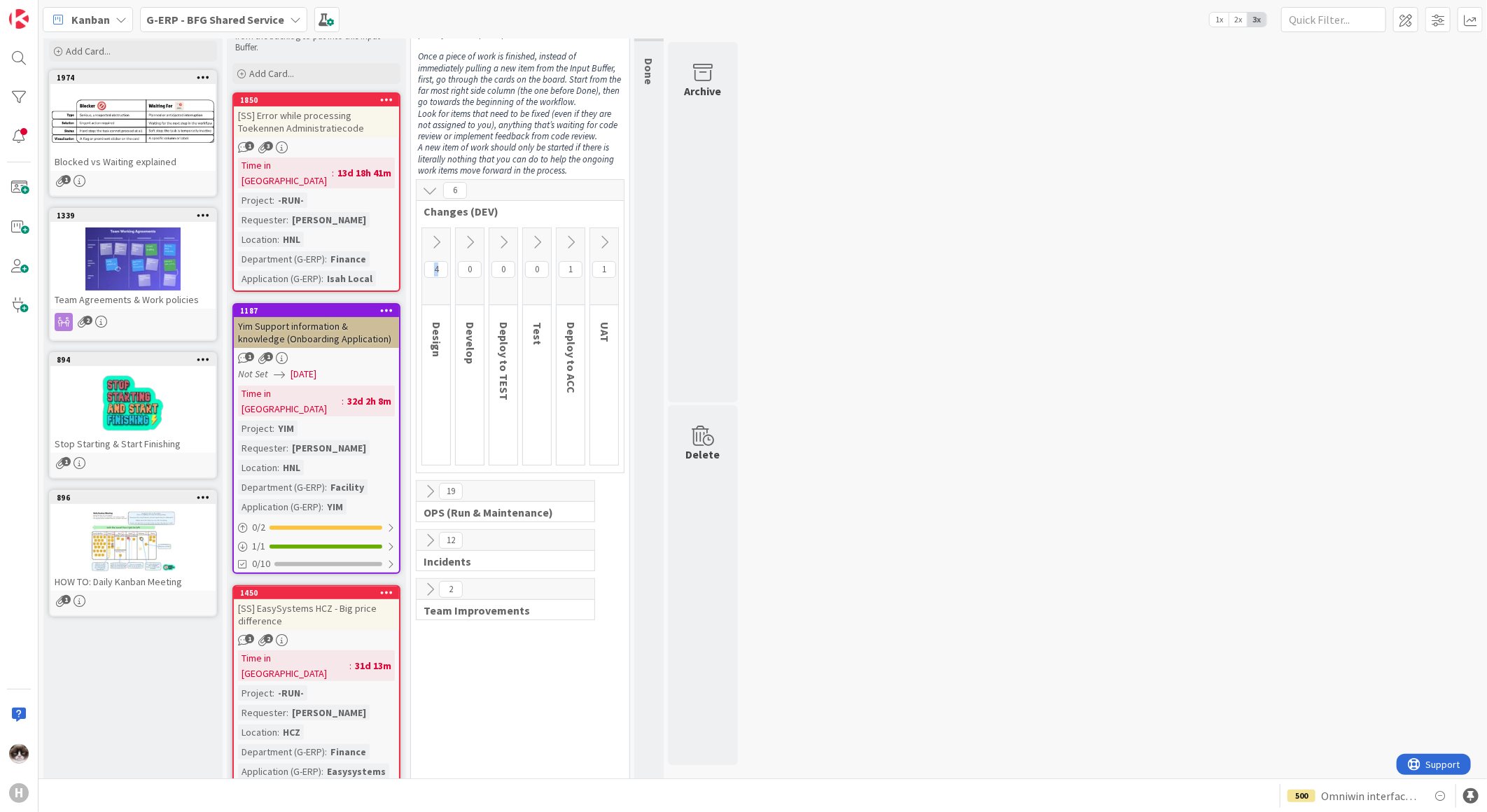
drag, startPoint x: 434, startPoint y: 316, endPoint x: 437, endPoint y: 365, distance: 49.1
click at [437, 365] on div "4 Design" at bounding box center [437, 346] width 28 height 237
drag, startPoint x: 437, startPoint y: 365, endPoint x: 437, endPoint y: 328, distance: 37.0
click at [437, 328] on span "Design" at bounding box center [437, 339] width 14 height 35
drag, startPoint x: 437, startPoint y: 328, endPoint x: 472, endPoint y: 360, distance: 47.4
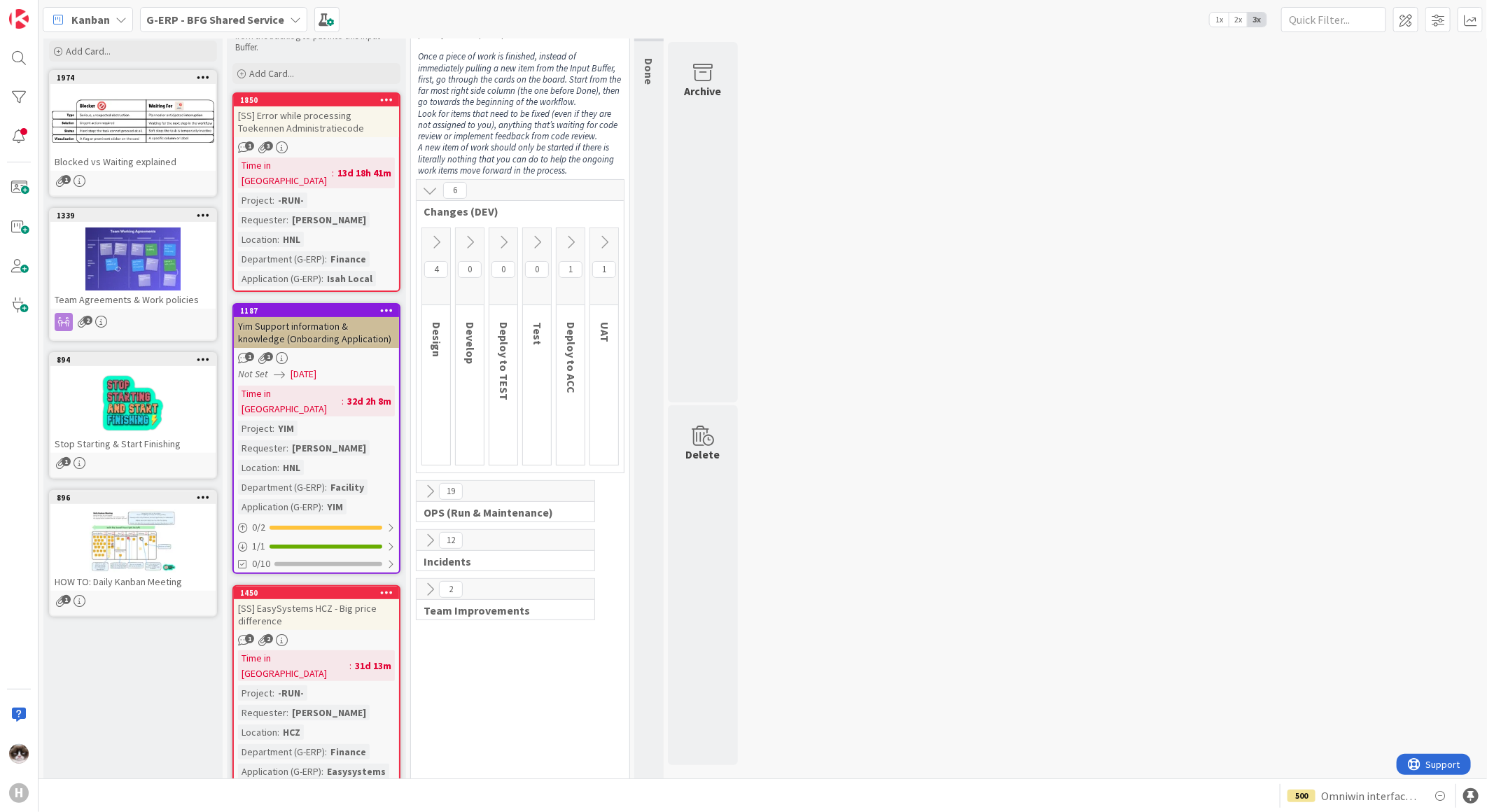
click at [472, 360] on span "Develop" at bounding box center [470, 343] width 14 height 42
drag, startPoint x: 542, startPoint y: 326, endPoint x: 542, endPoint y: 341, distance: 15.0
click at [542, 341] on span "Test" at bounding box center [537, 333] width 14 height 23
click at [598, 237] on icon at bounding box center [604, 242] width 15 height 15
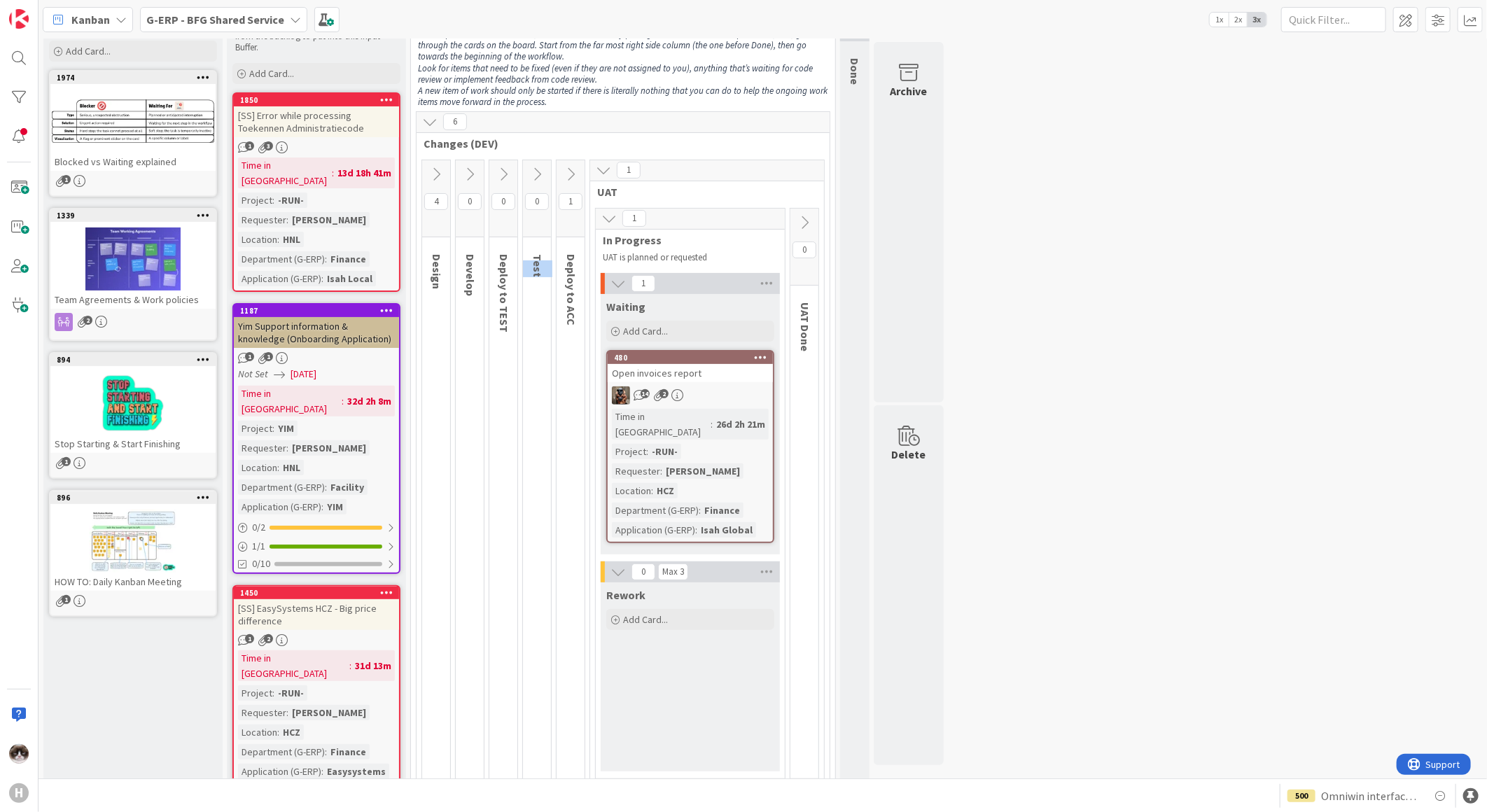
click at [734, 422] on div "26d 2h 21m" at bounding box center [741, 424] width 56 height 15
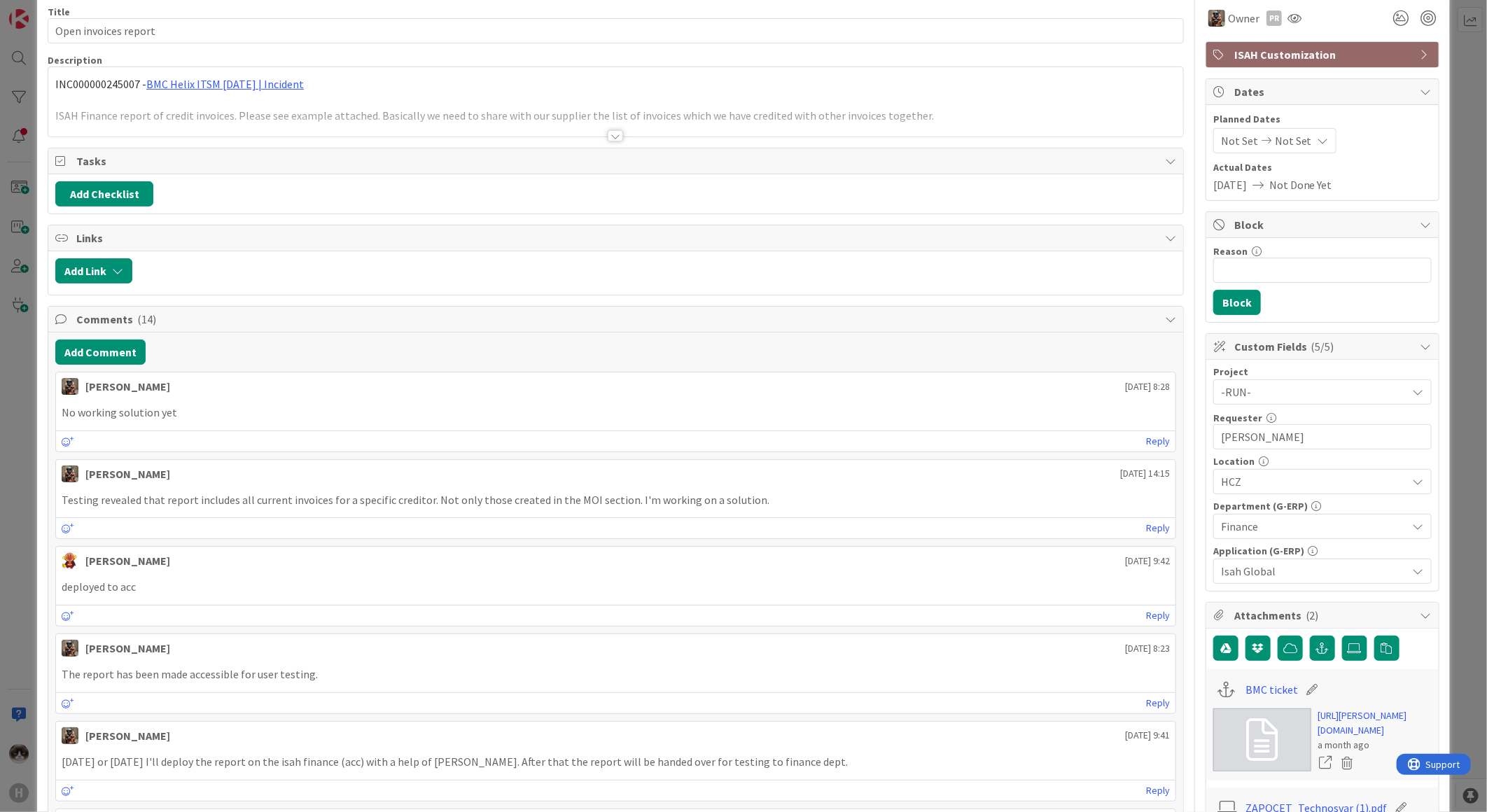
scroll to position [156, 0]
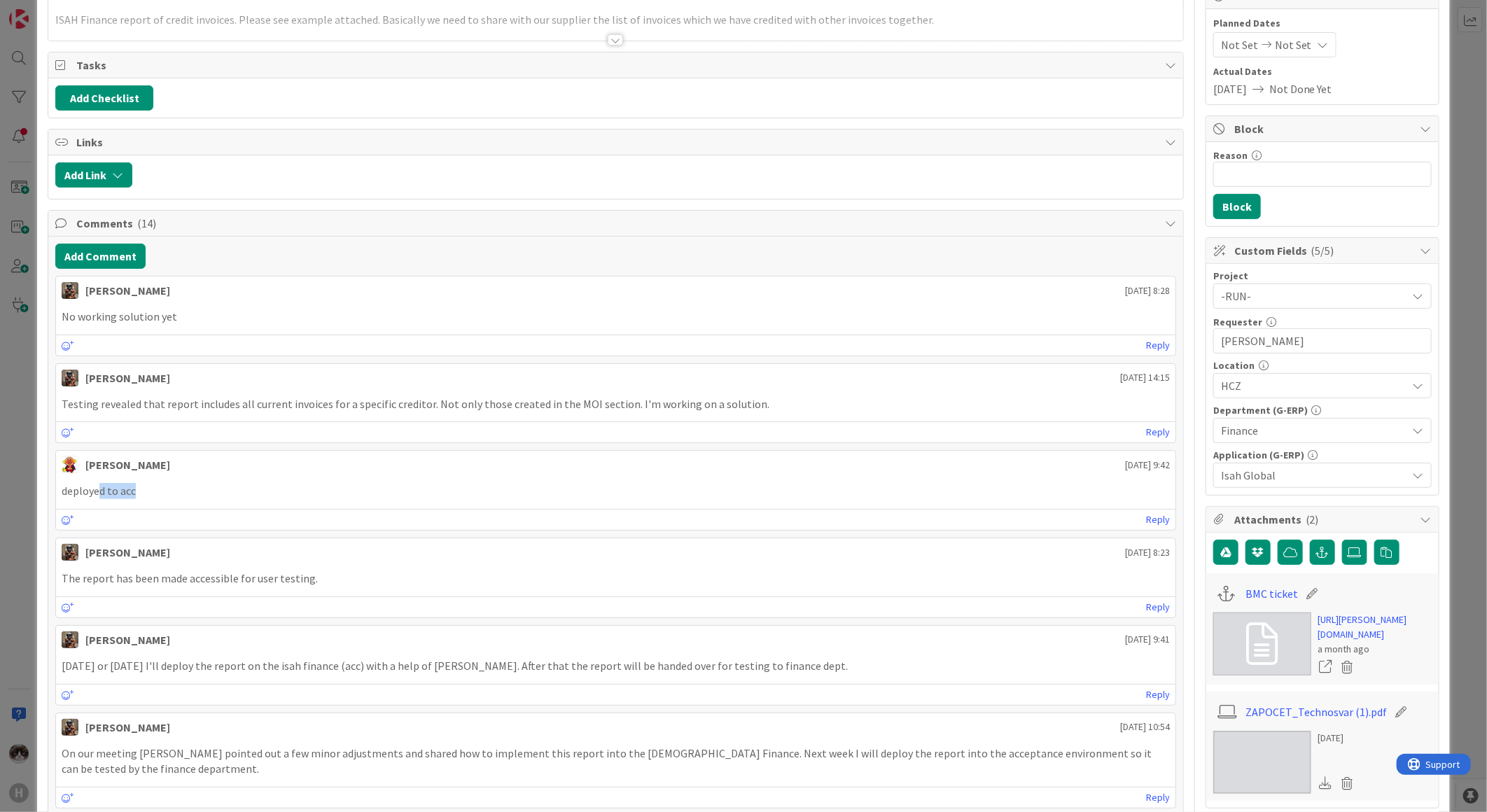
drag, startPoint x: 139, startPoint y: 494, endPoint x: 101, endPoint y: 492, distance: 38.1
click at [101, 492] on p "deployed to acc" at bounding box center [616, 491] width 1108 height 16
drag, startPoint x: 101, startPoint y: 492, endPoint x: 455, endPoint y: 408, distance: 363.8
click at [455, 408] on p "Testing revealed that report includes all current invoices for a specific credi…" at bounding box center [616, 404] width 1108 height 16
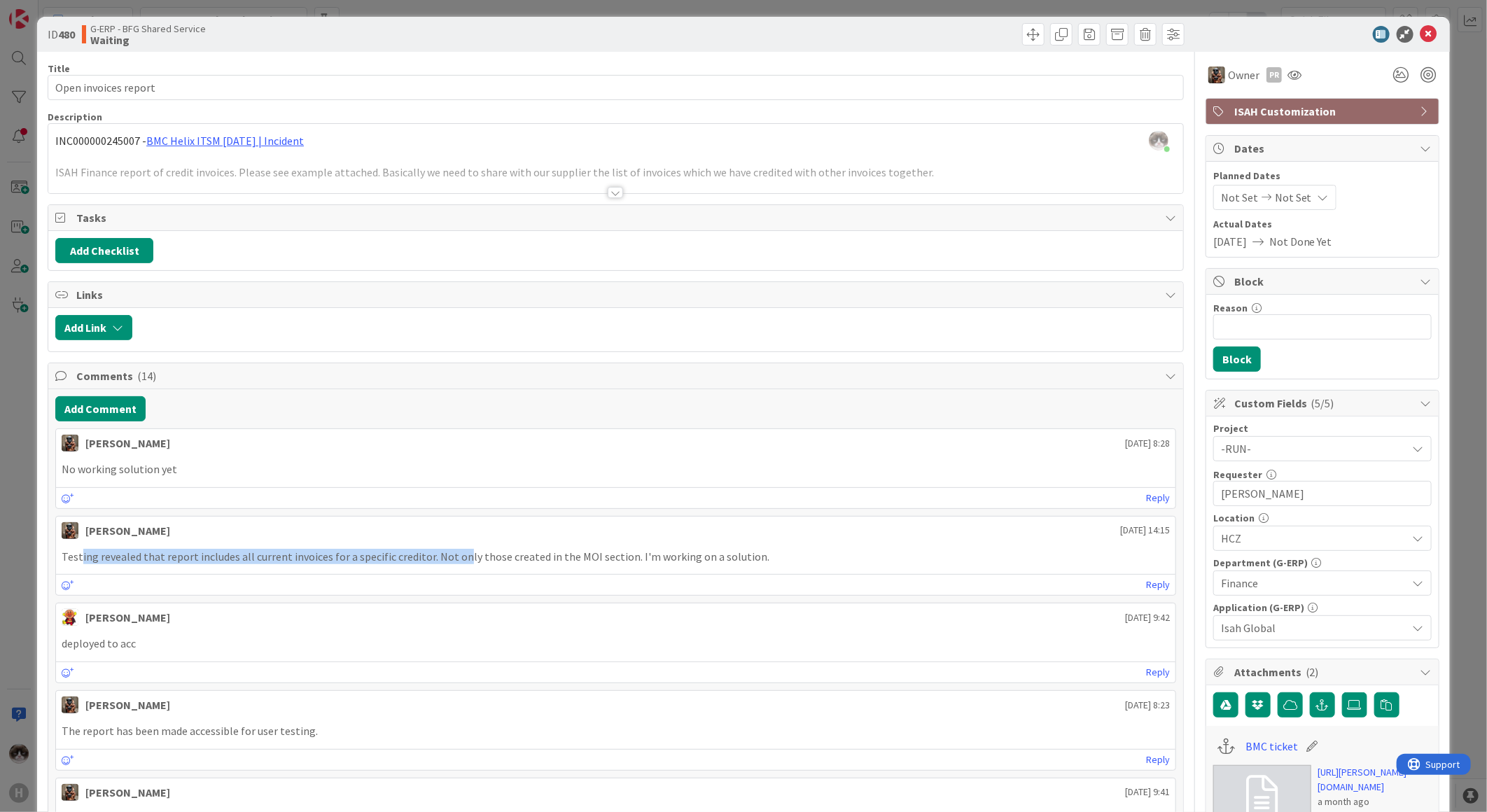
scroll to position [0, 0]
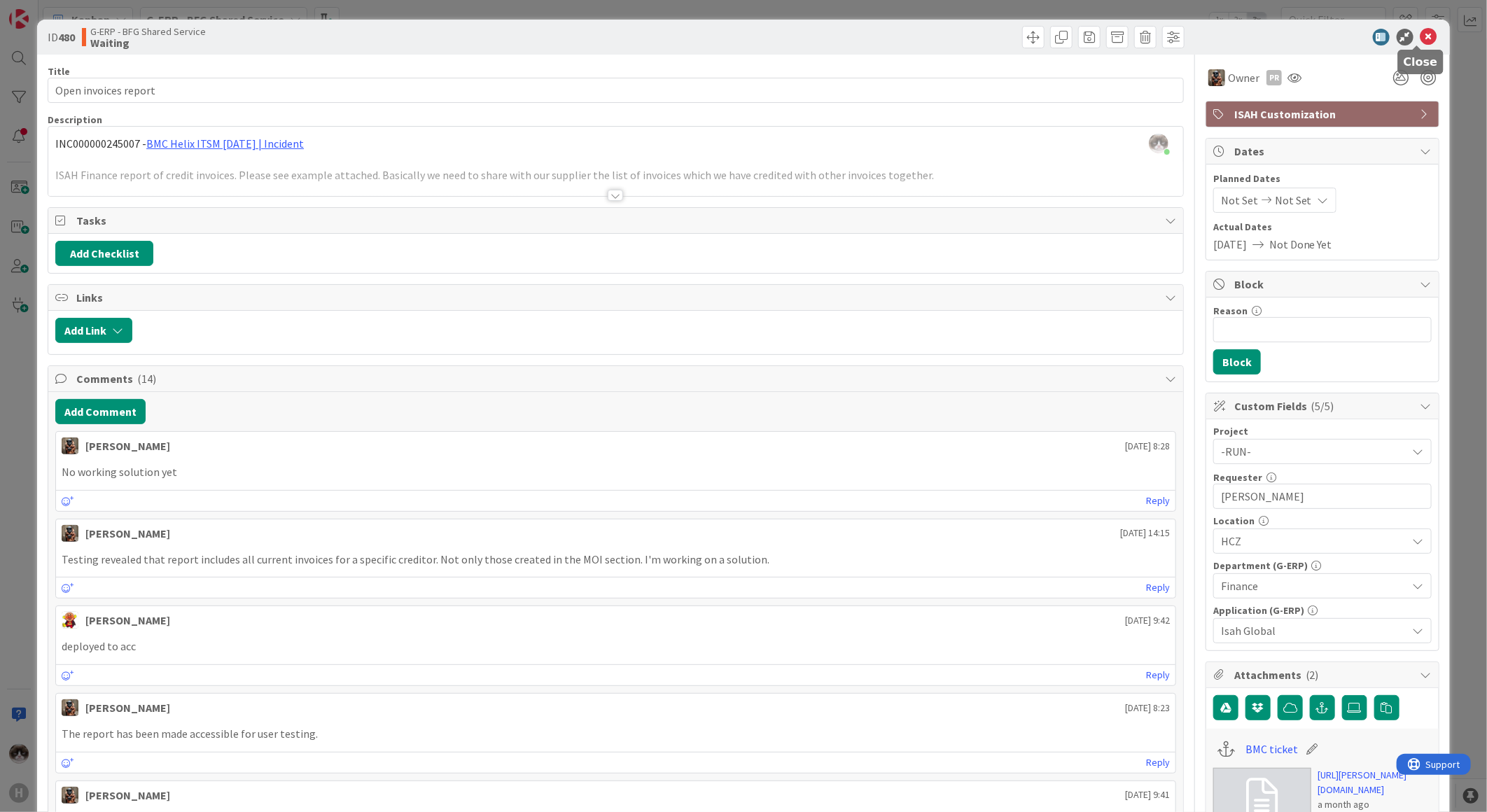
click at [1420, 37] on icon at bounding box center [1429, 38] width 17 height 17
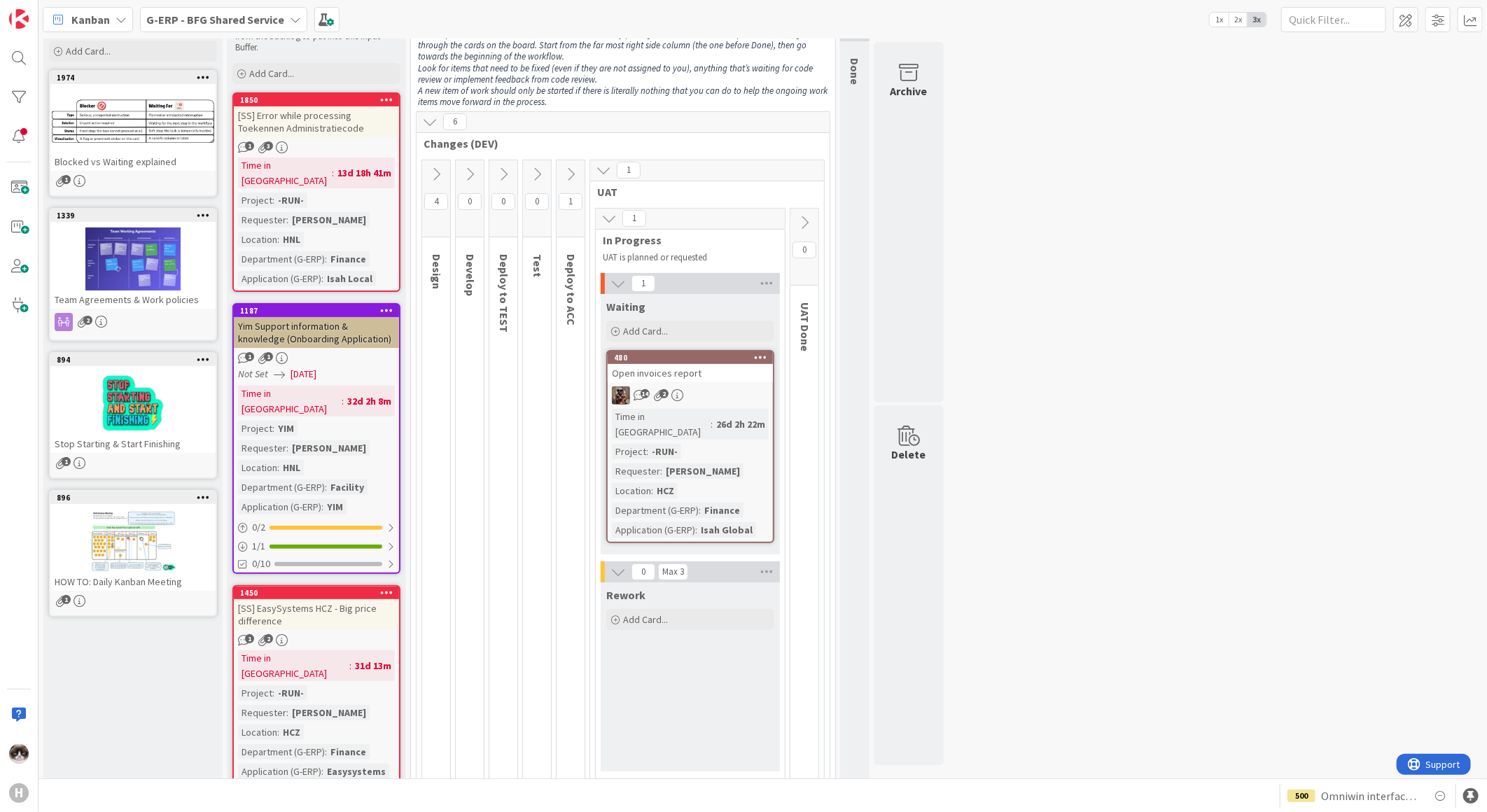
click at [607, 224] on icon at bounding box center [609, 218] width 15 height 15
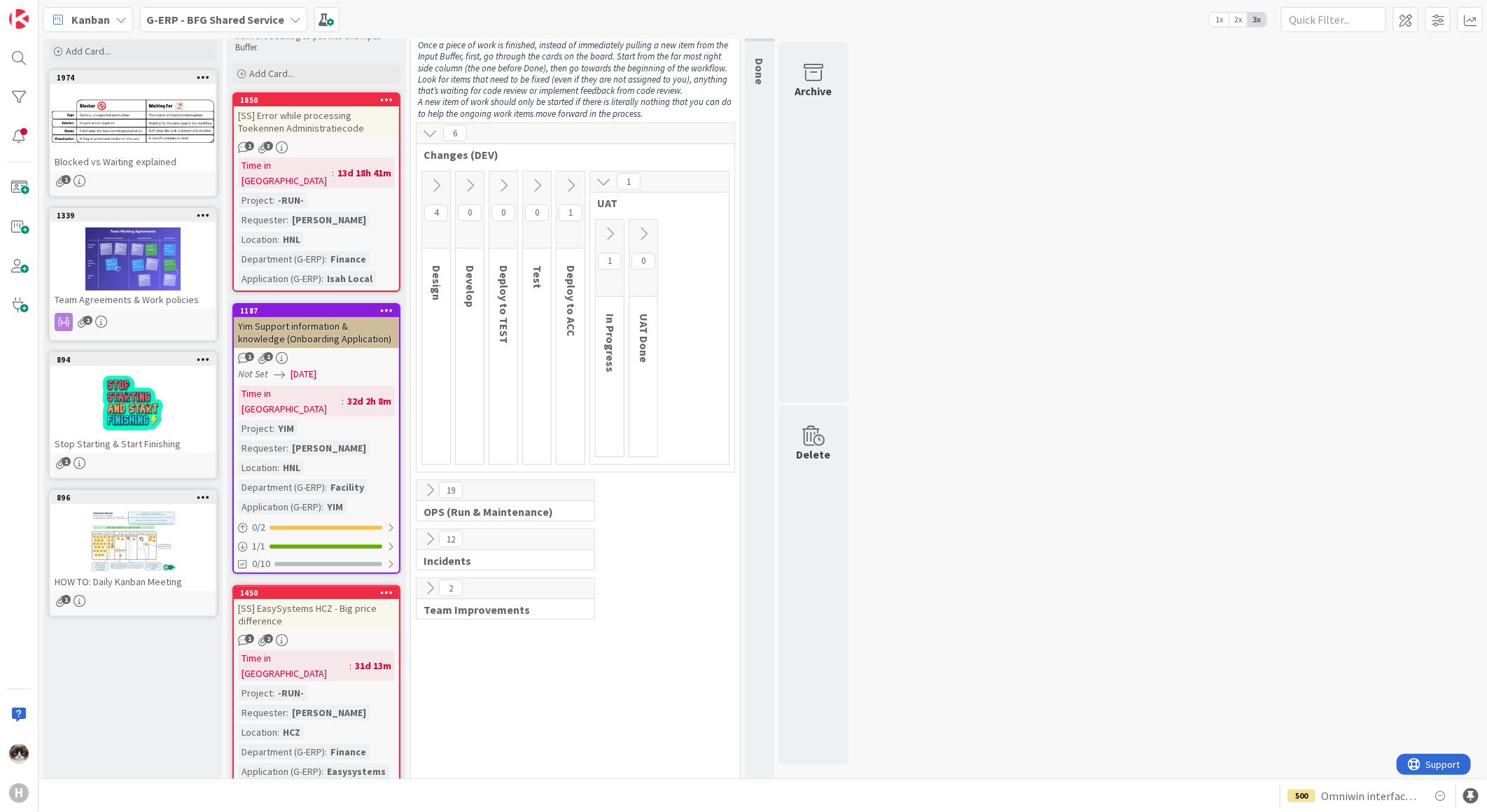
click at [601, 190] on button at bounding box center [603, 180] width 18 height 18
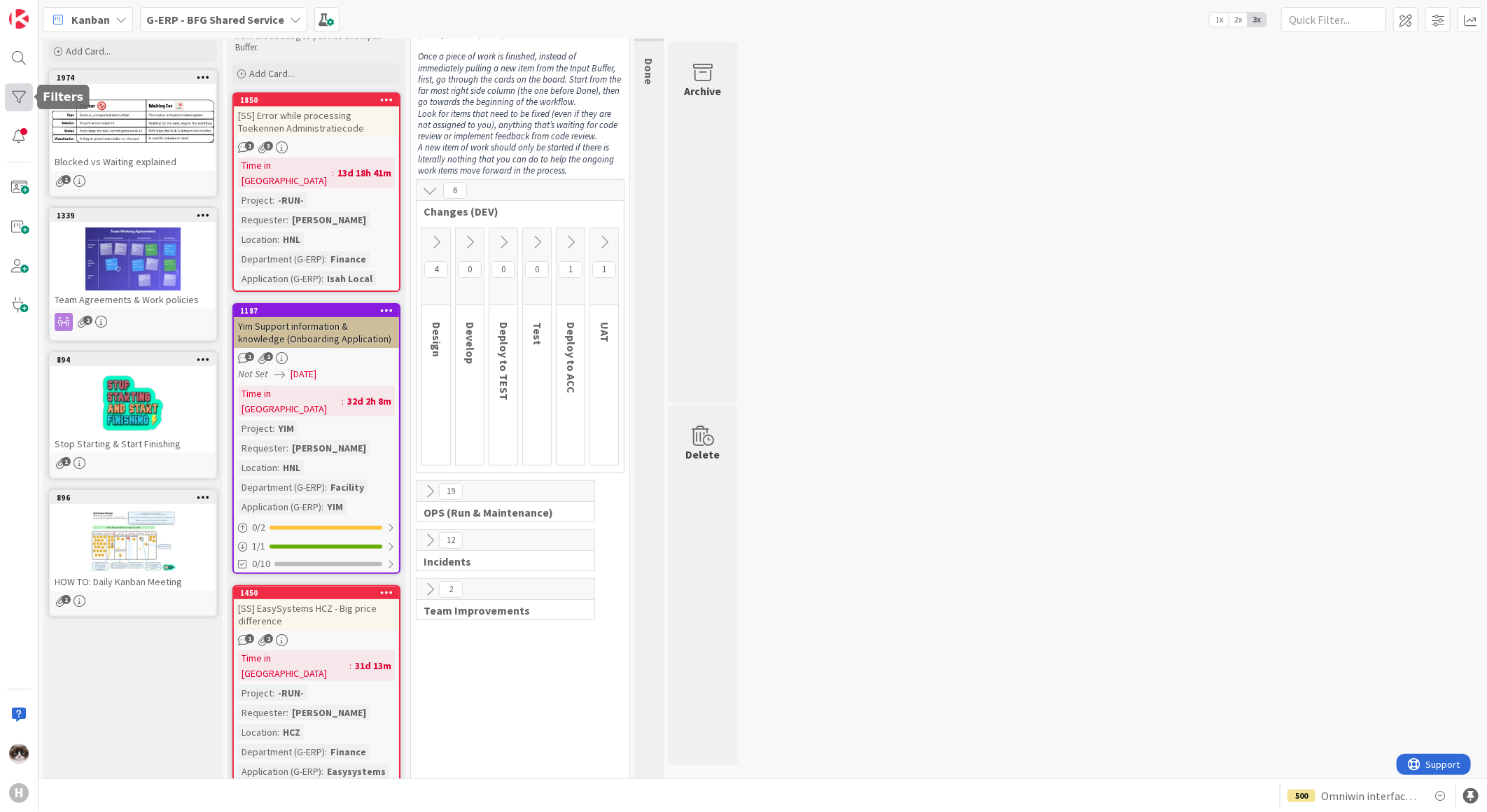
click at [23, 102] on div at bounding box center [19, 98] width 28 height 28
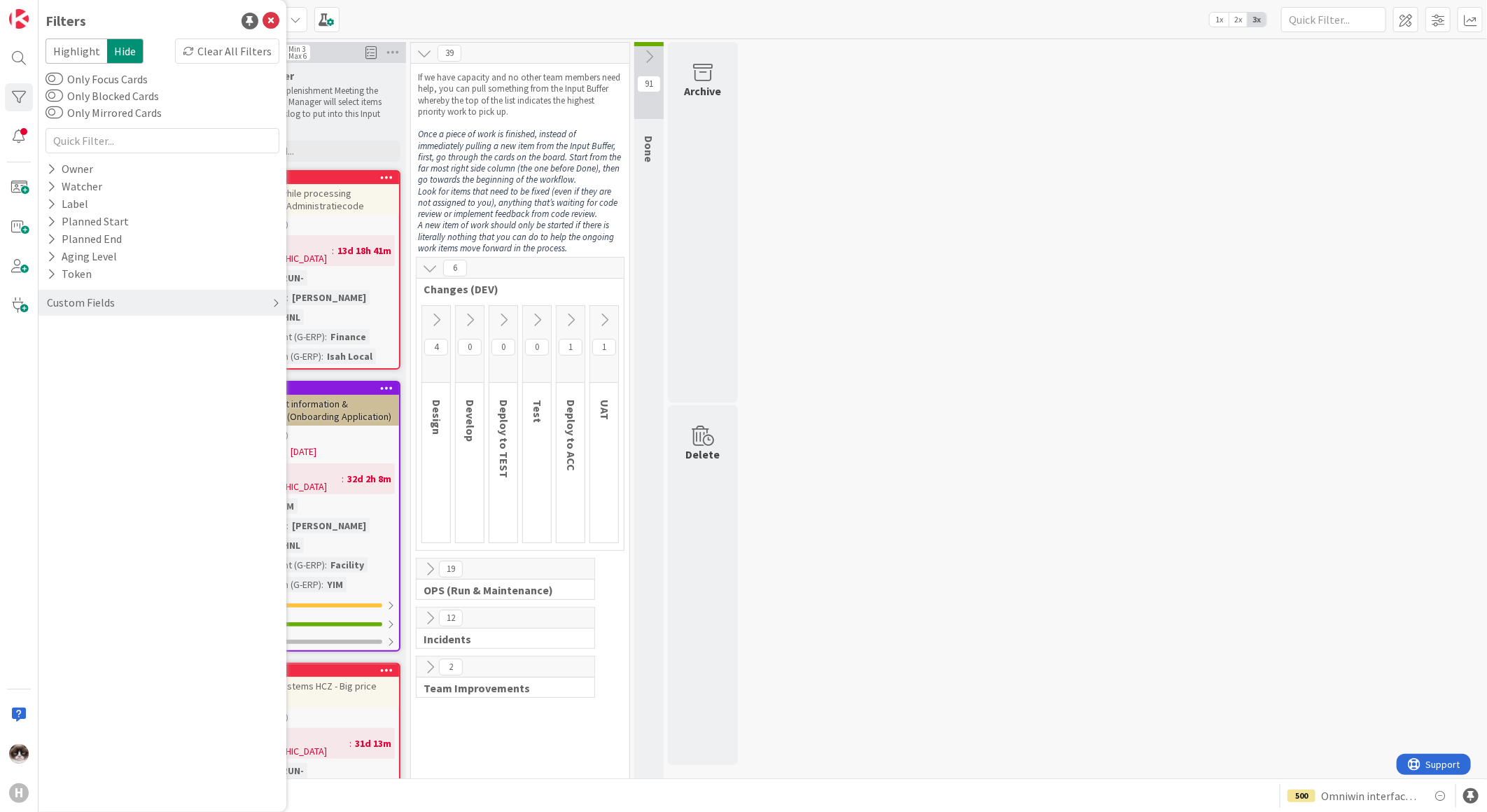
click at [179, 299] on div "Custom Fields" at bounding box center [162, 303] width 248 height 26
click at [51, 381] on icon at bounding box center [52, 384] width 9 height 12
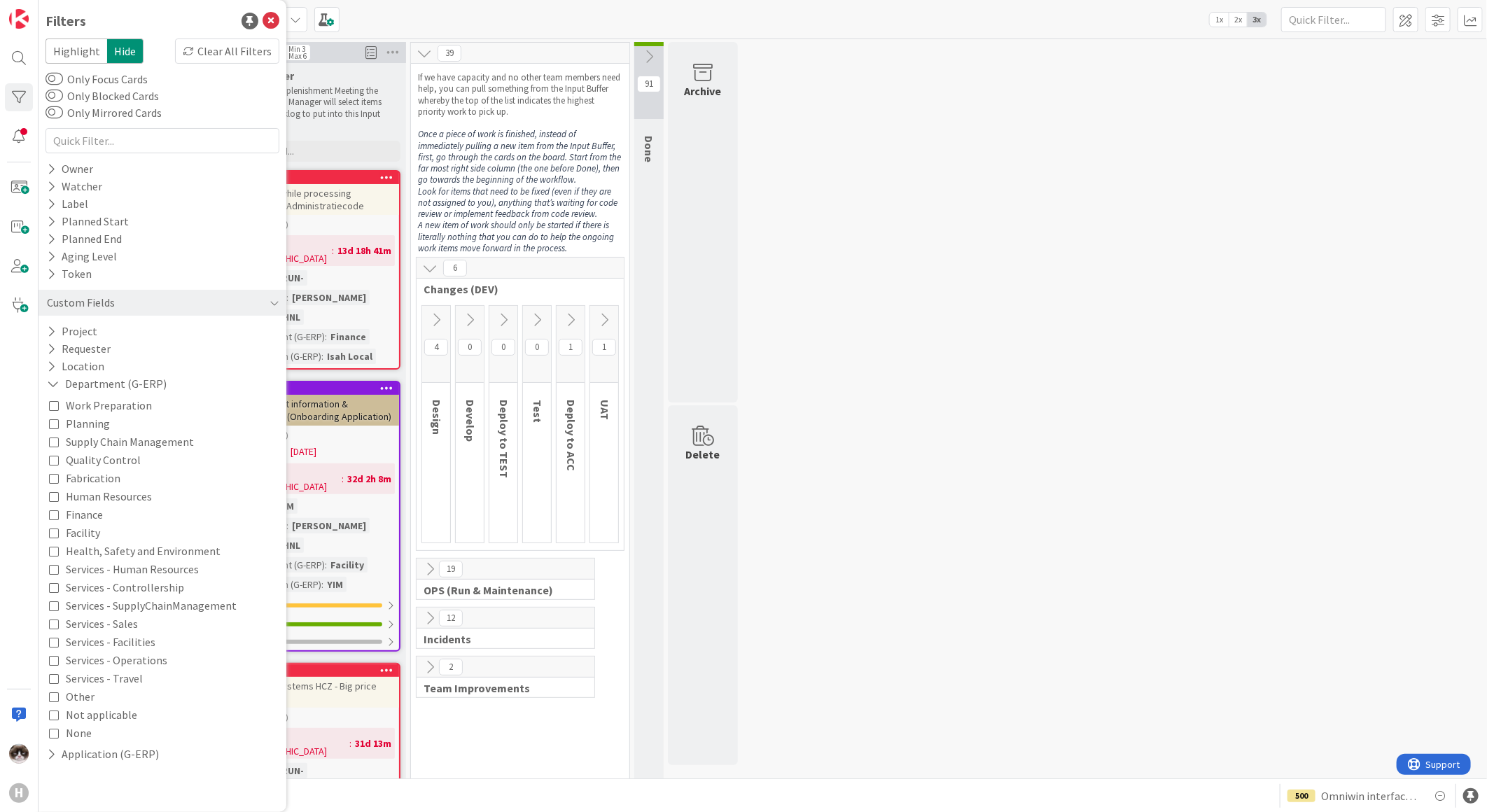
click at [54, 519] on icon at bounding box center [54, 514] width 9 height 9
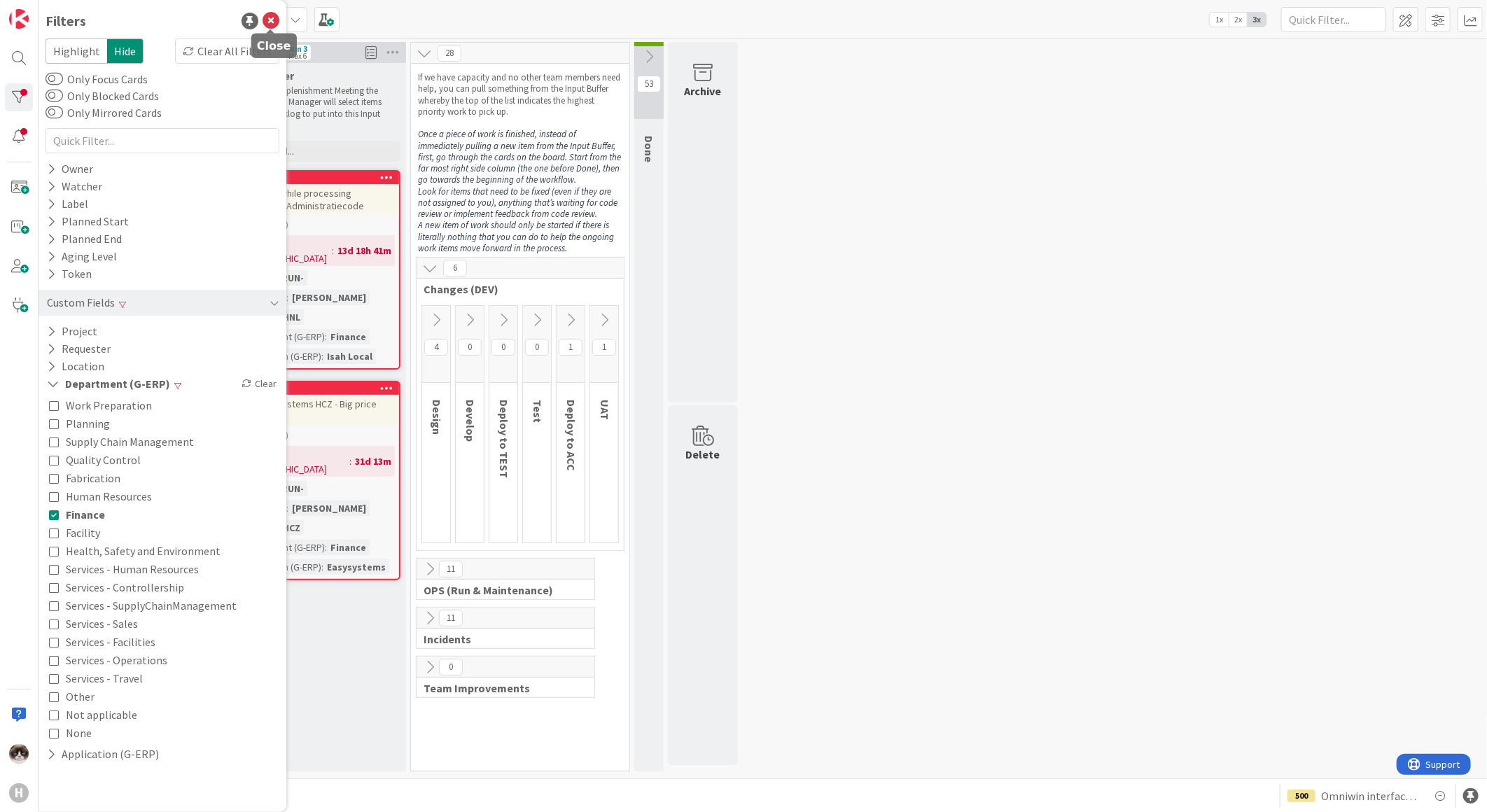
click at [268, 12] on icon at bounding box center [271, 21] width 17 height 17
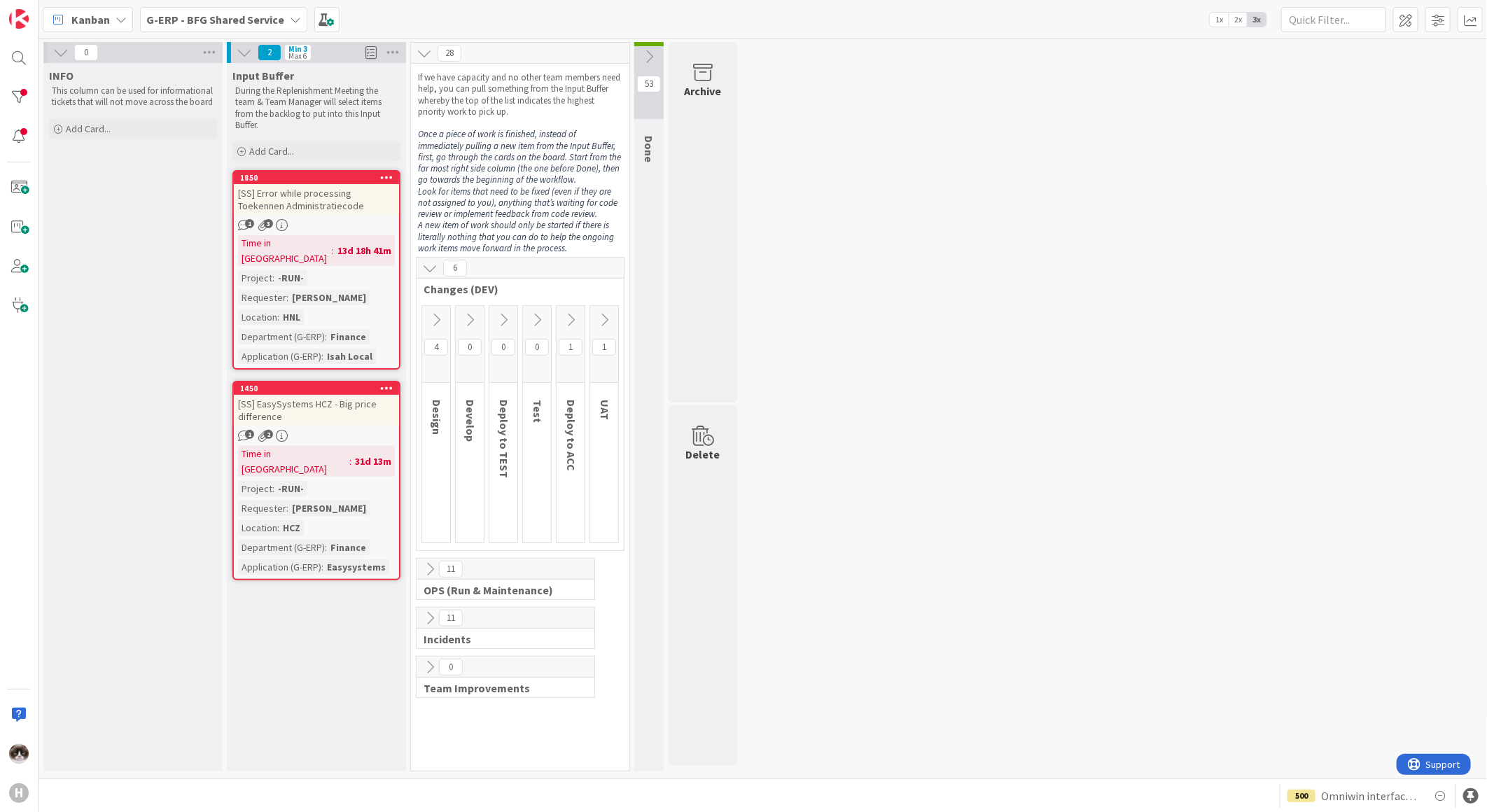
click at [439, 321] on icon at bounding box center [436, 320] width 15 height 15
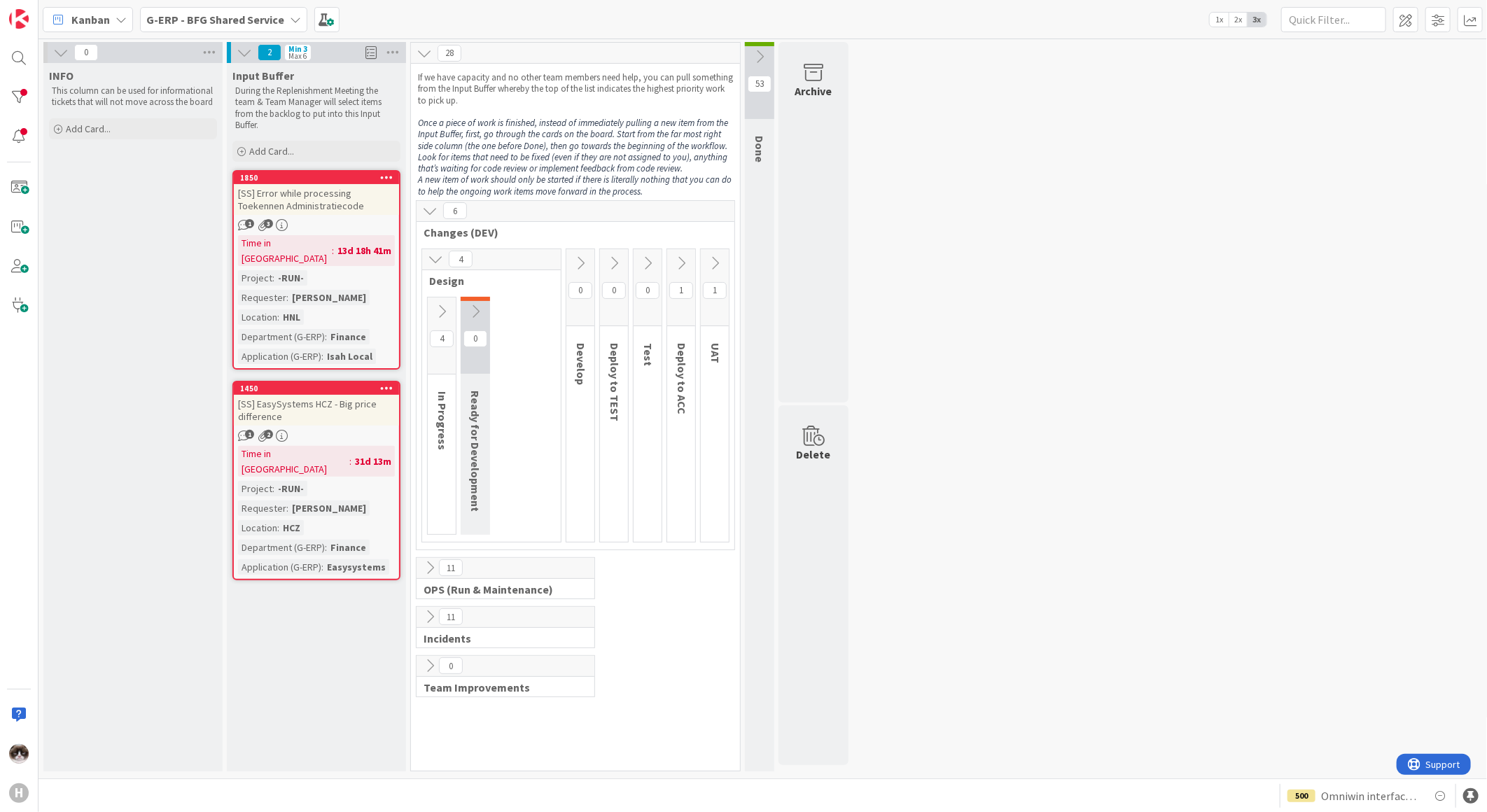
click at [708, 263] on icon at bounding box center [714, 263] width 15 height 15
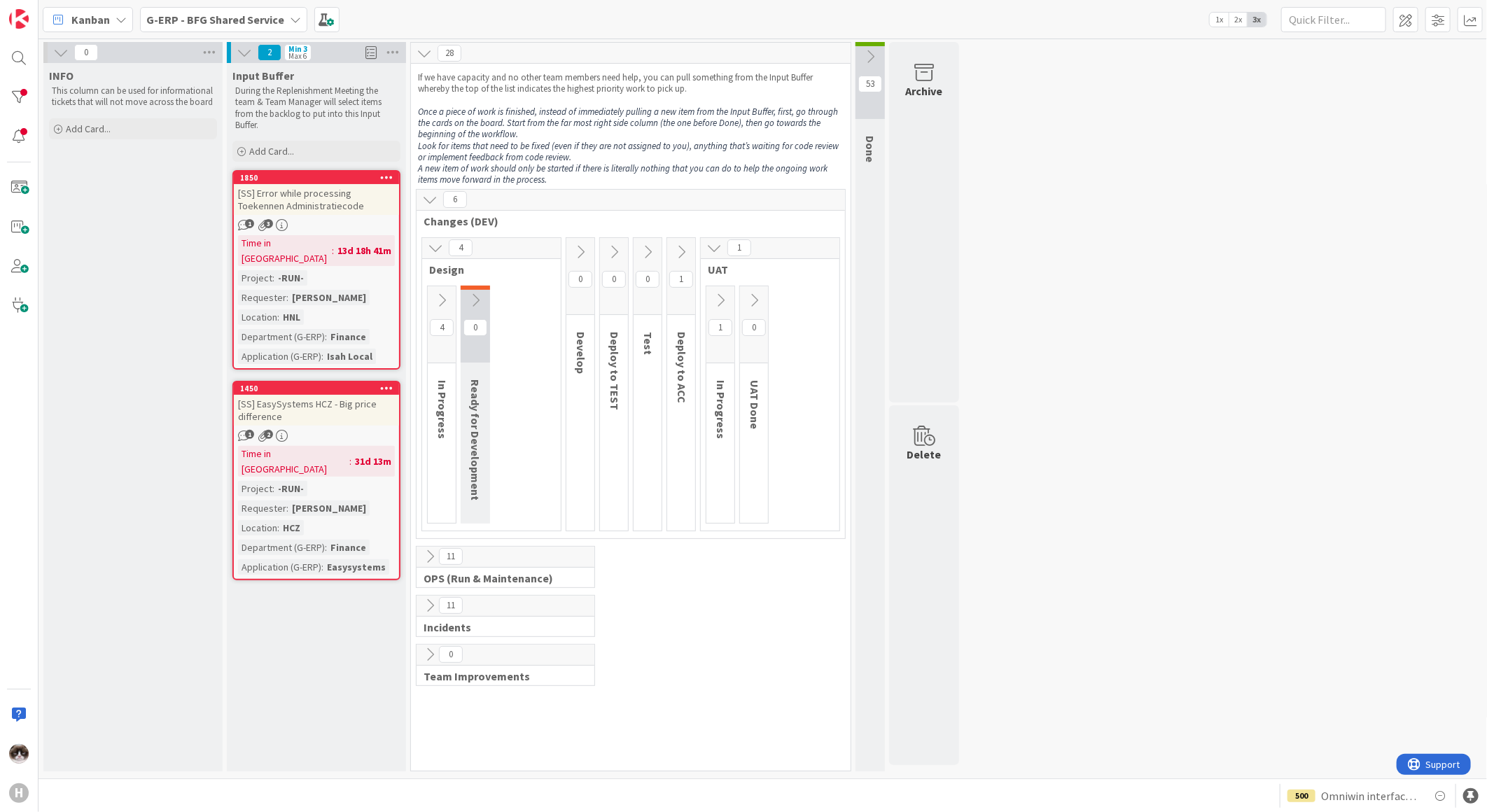
click at [723, 290] on button at bounding box center [720, 300] width 28 height 21
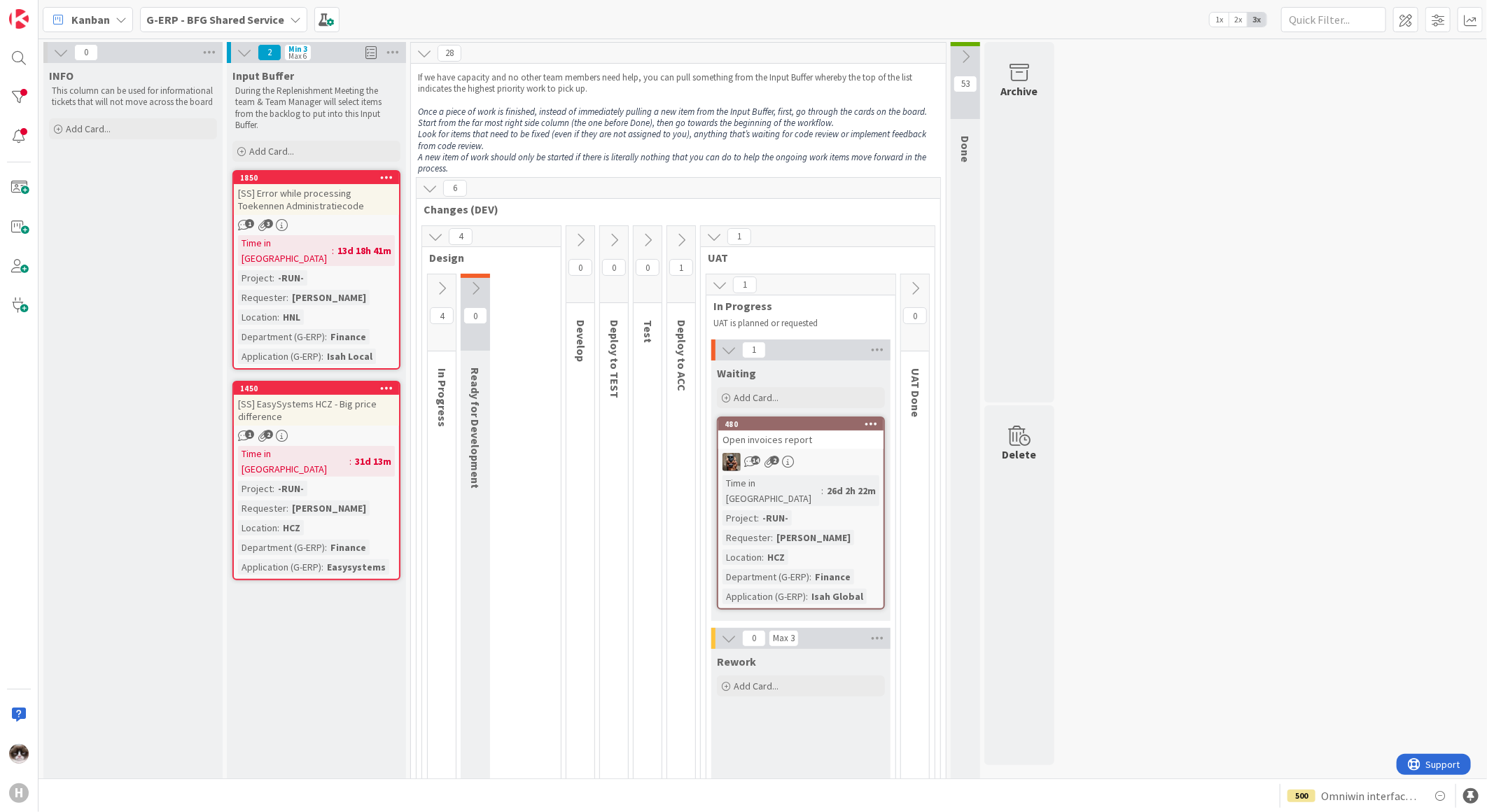
click at [441, 288] on icon at bounding box center [441, 288] width 15 height 15
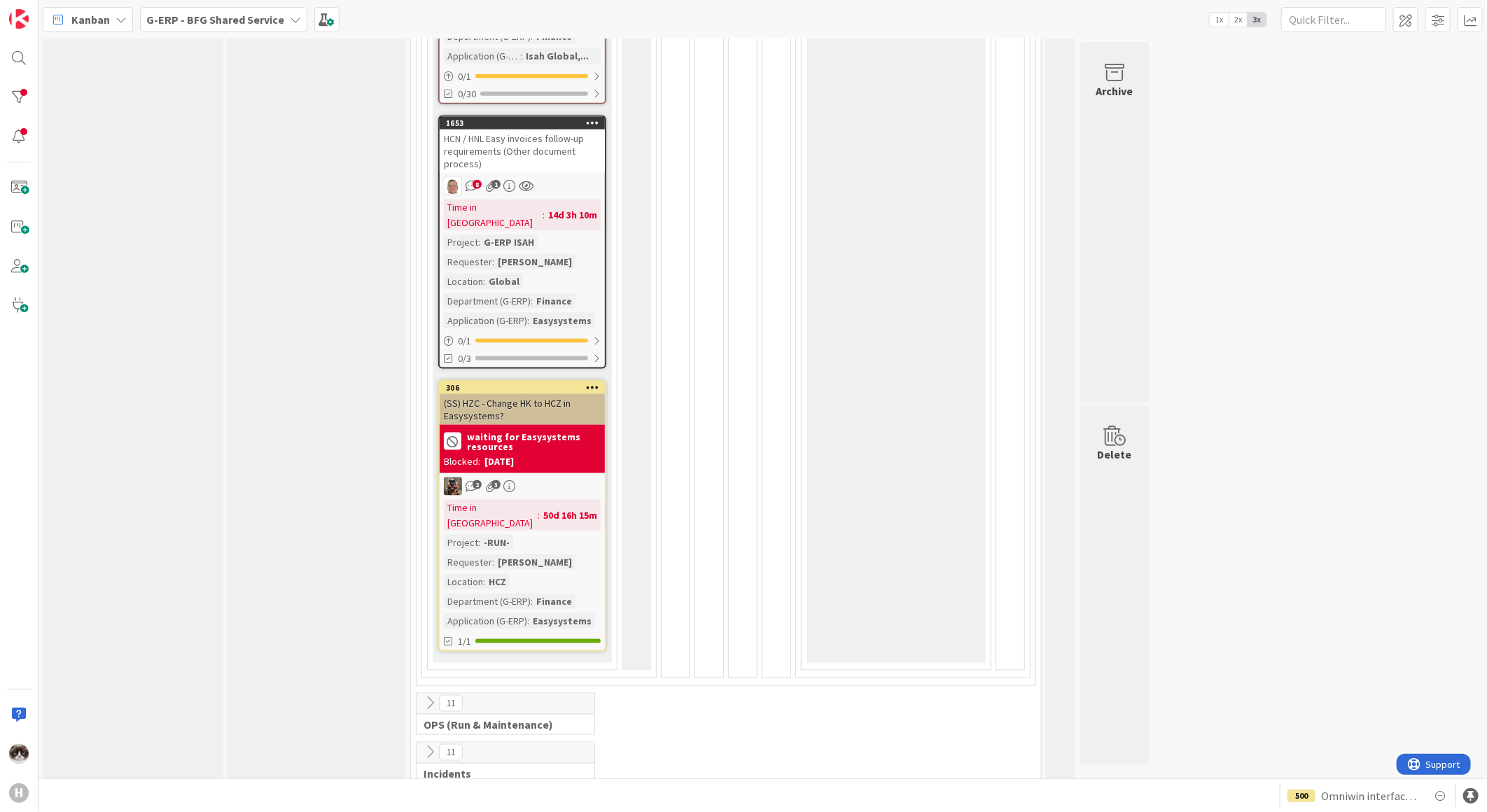
scroll to position [1026, 0]
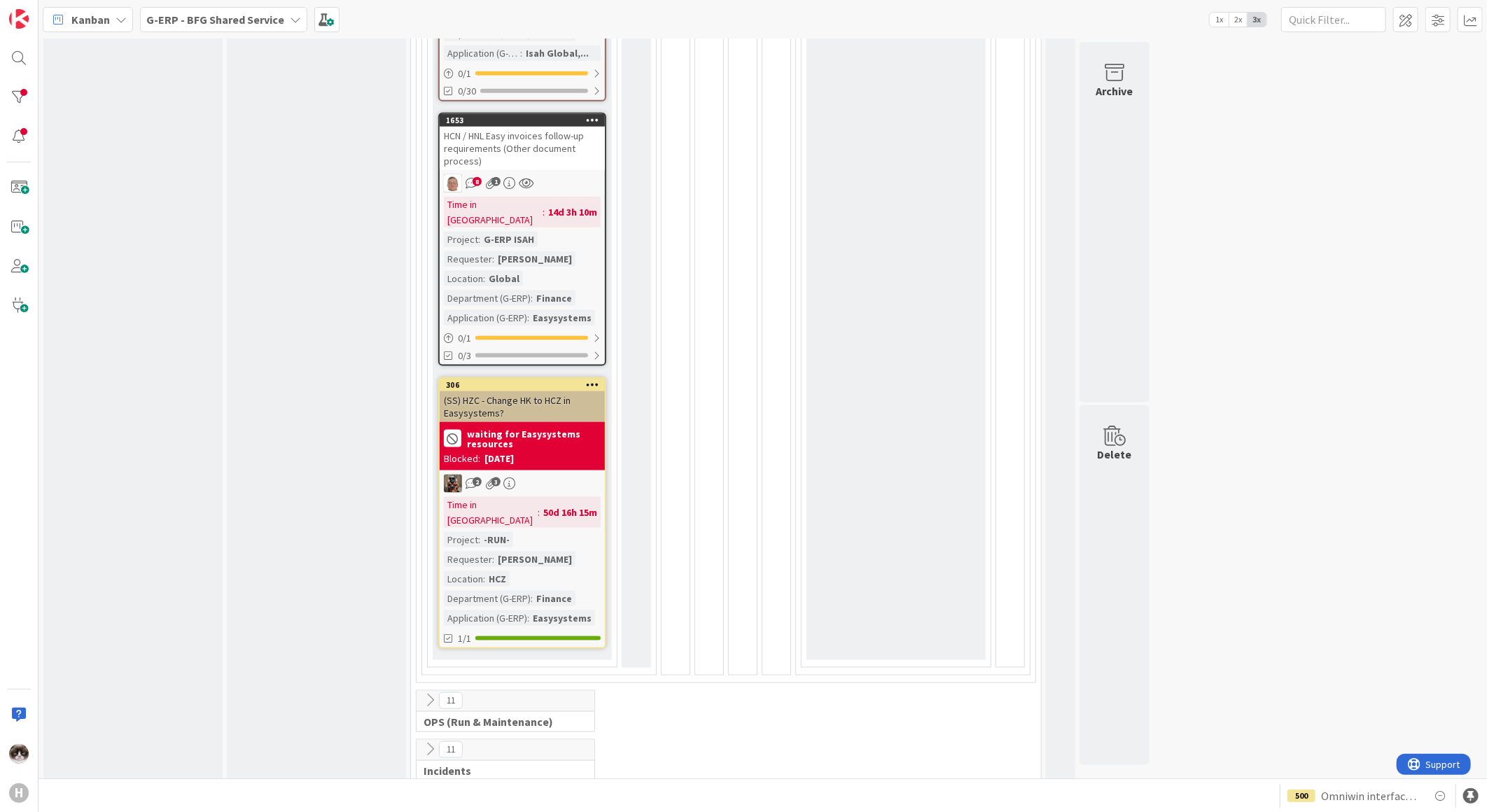
click at [432, 690] on div "11 OPS (Run & Maintenance) This flow is used for: Maintenance License Managemen…" at bounding box center [505, 711] width 179 height 42
click at [431, 693] on icon at bounding box center [430, 700] width 15 height 15
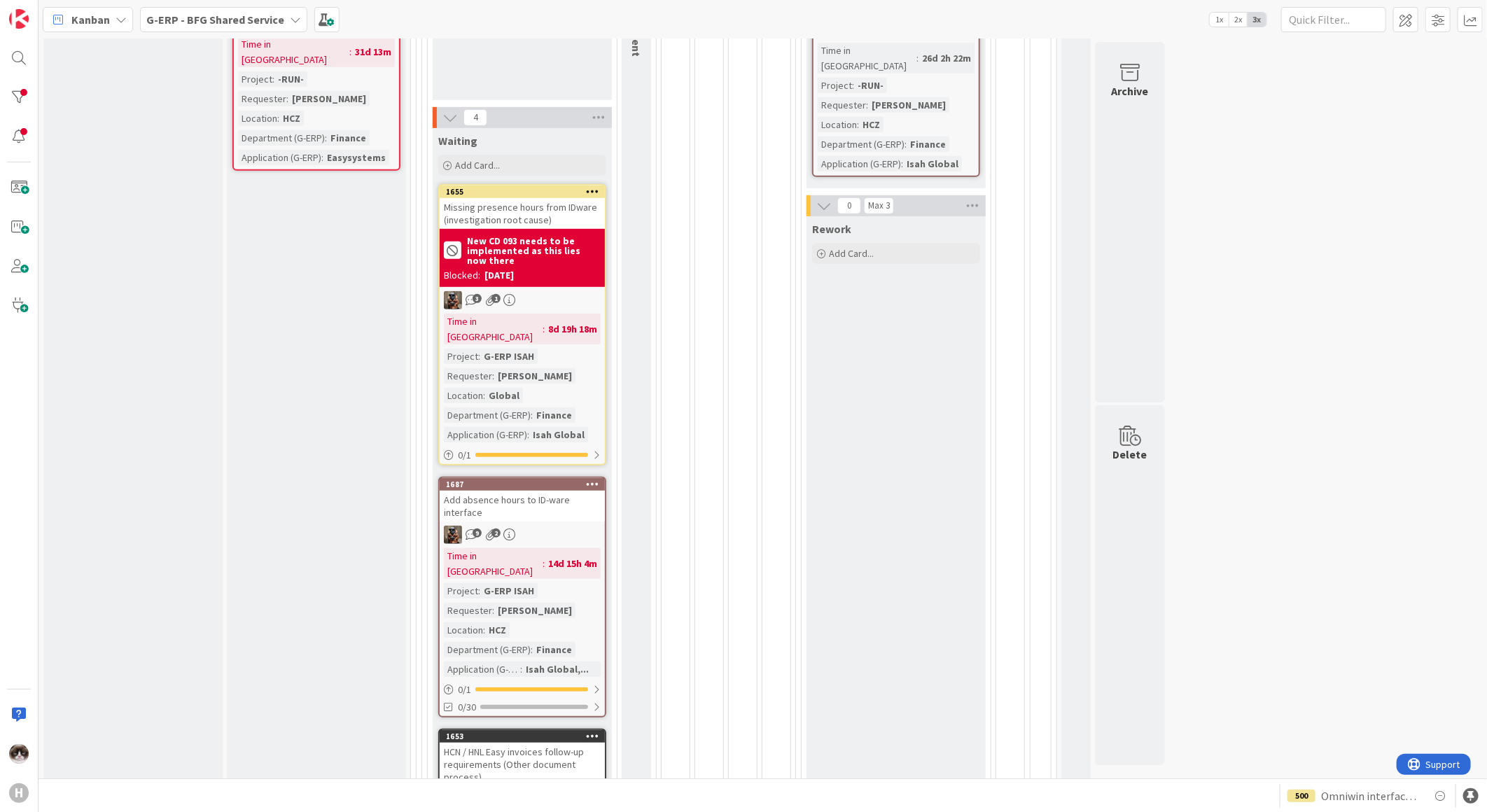
scroll to position [248, 0]
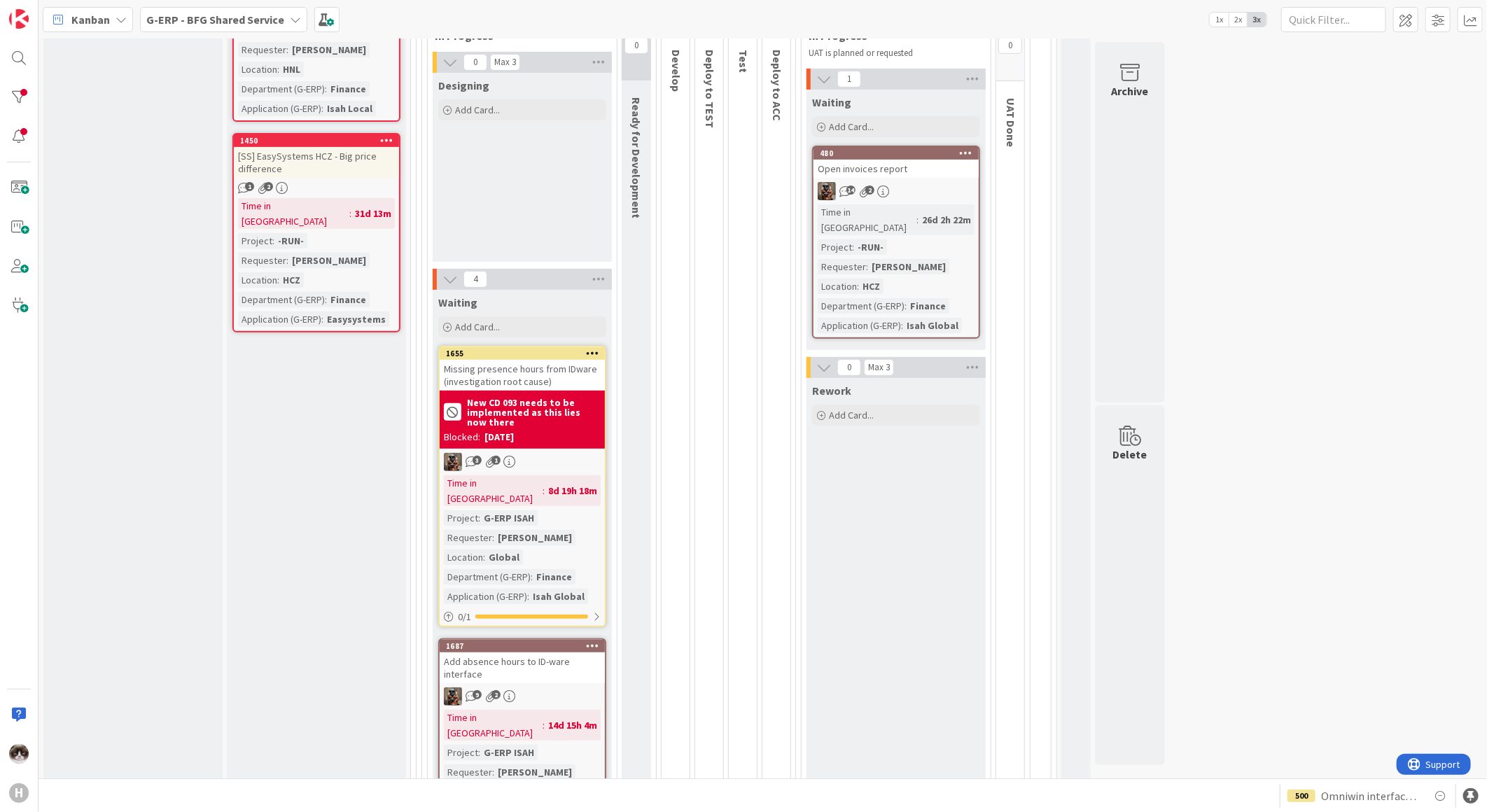
click at [215, 22] on b "G-ERP - BFG Shared Service" at bounding box center [215, 19] width 138 height 14
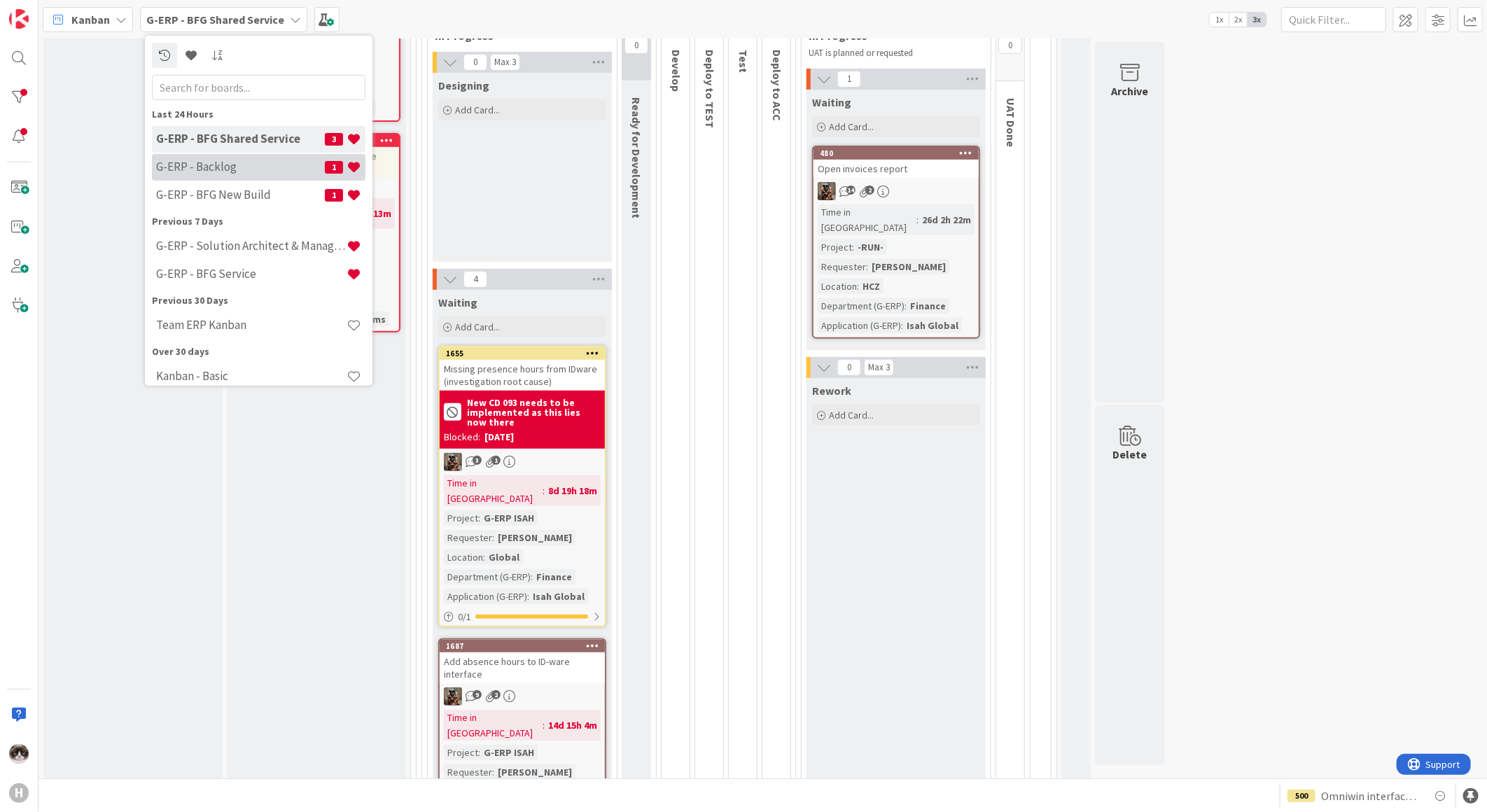
click at [238, 168] on h4 "G-ERP - Backlog" at bounding box center [240, 166] width 169 height 14
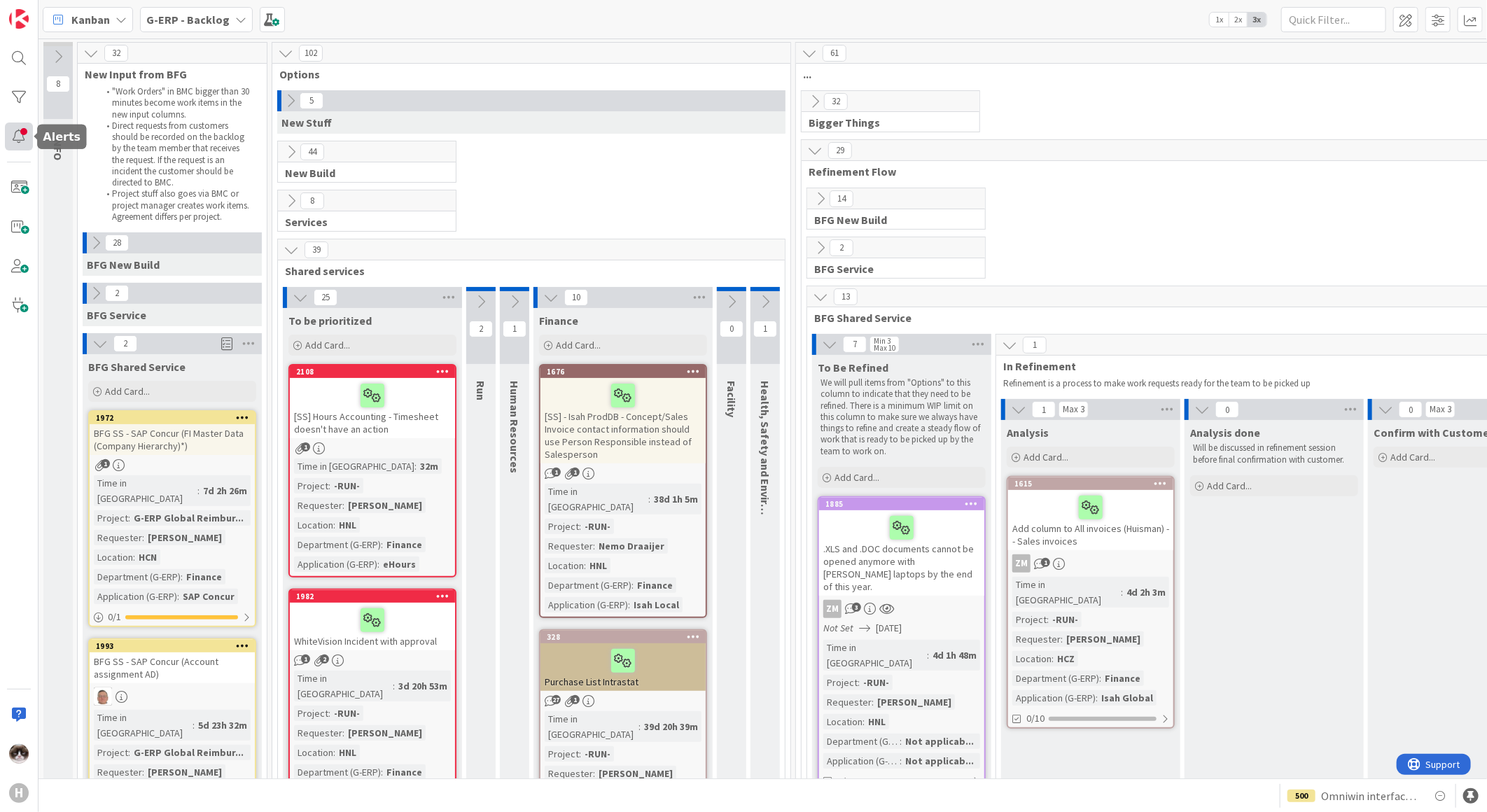
click at [11, 130] on div at bounding box center [19, 137] width 28 height 28
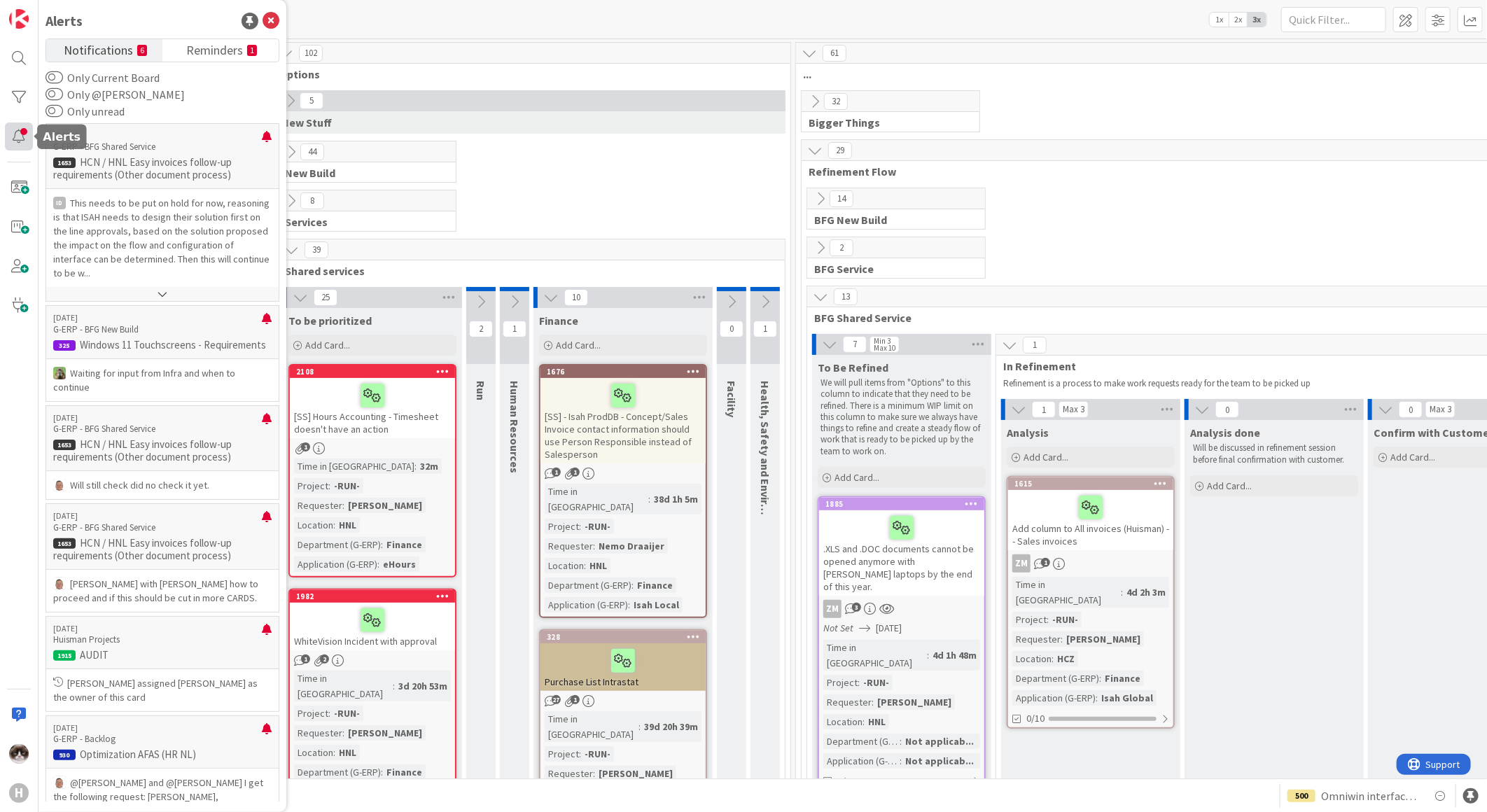
click at [12, 130] on div at bounding box center [19, 137] width 28 height 28
click at [15, 102] on div at bounding box center [19, 98] width 28 height 28
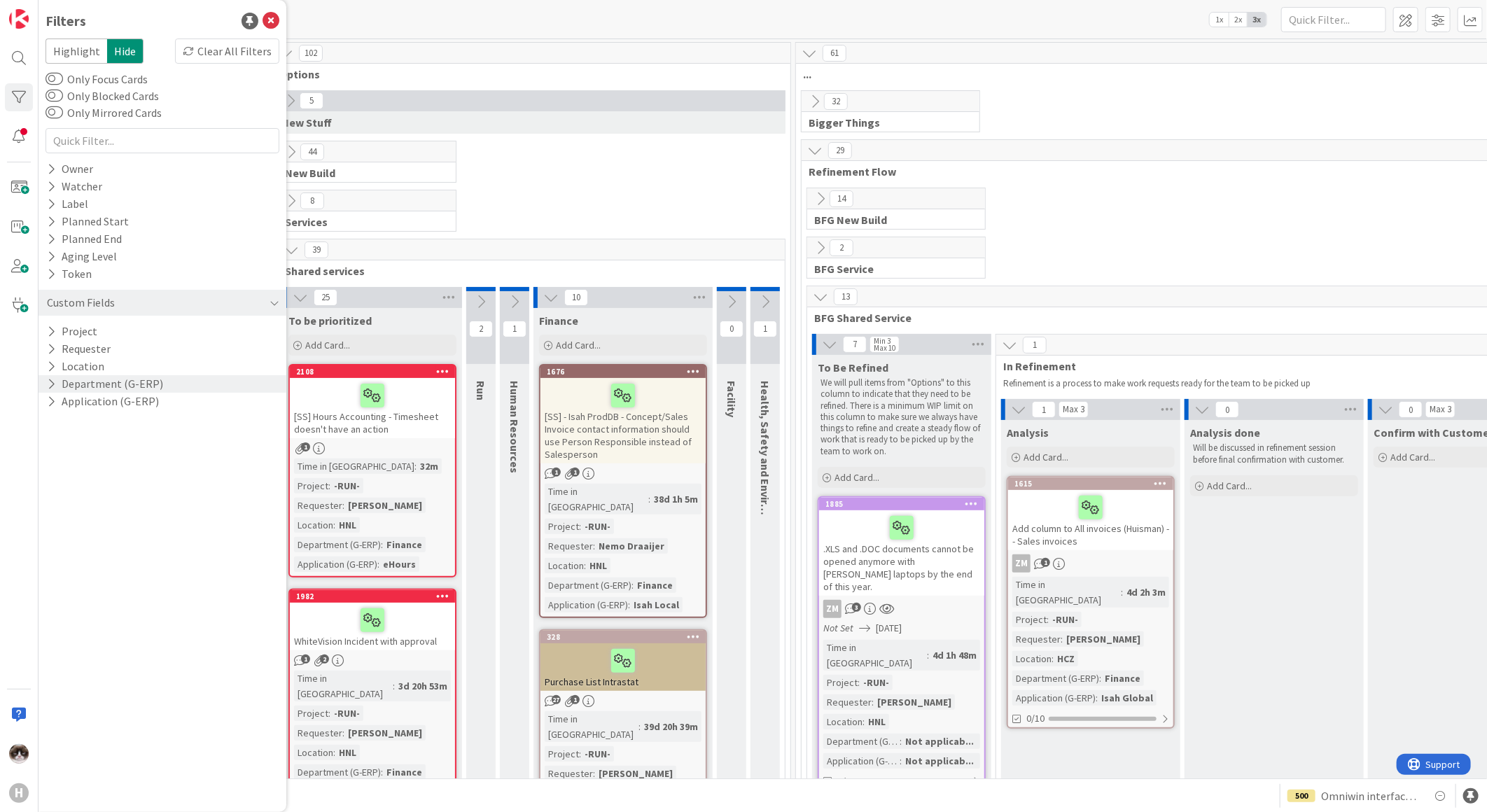
click at [52, 384] on icon at bounding box center [52, 384] width 9 height 12
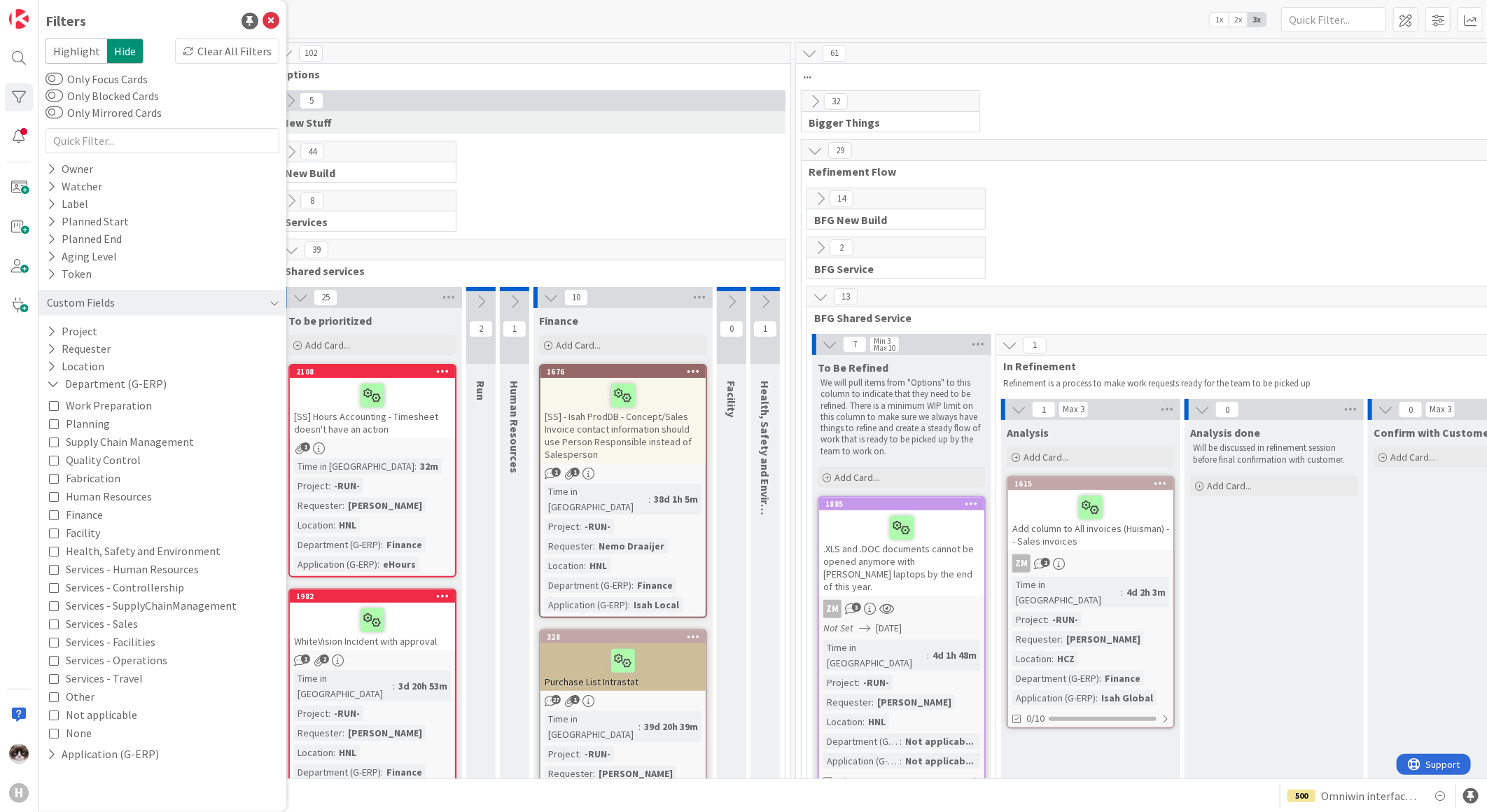
click at [51, 515] on icon at bounding box center [54, 514] width 9 height 9
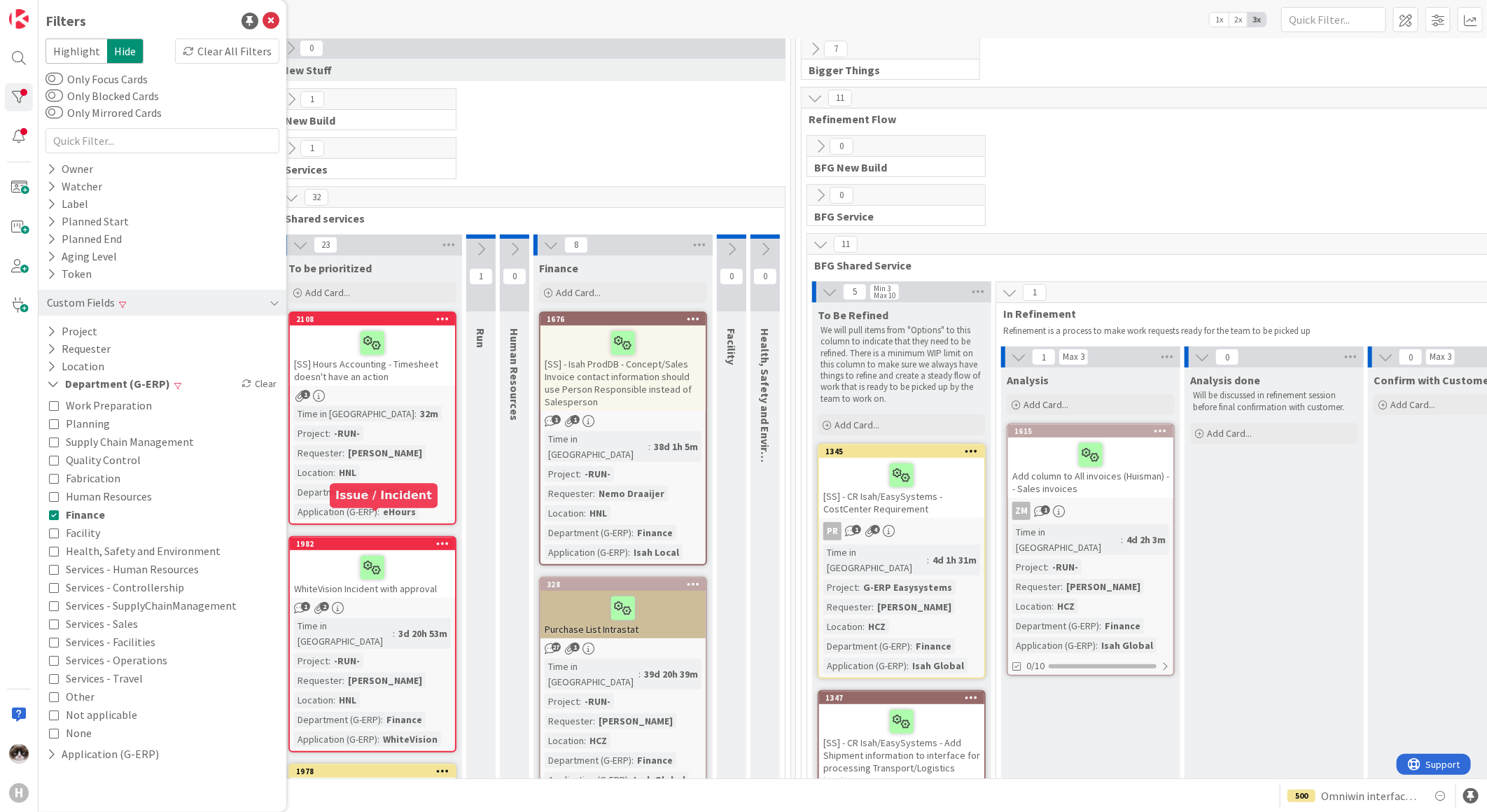
scroll to position [78, 0]
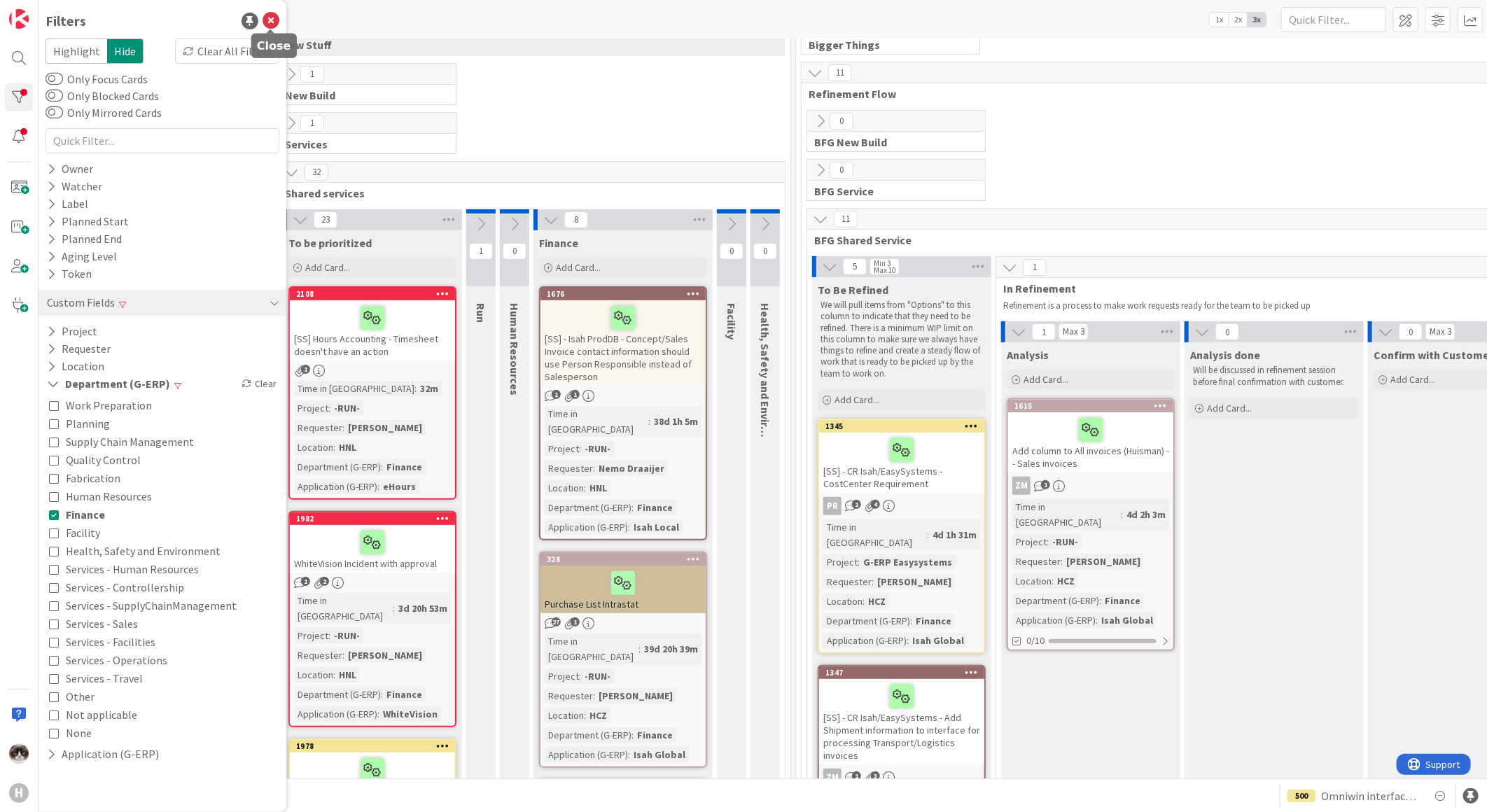
click at [268, 16] on icon at bounding box center [271, 21] width 17 height 17
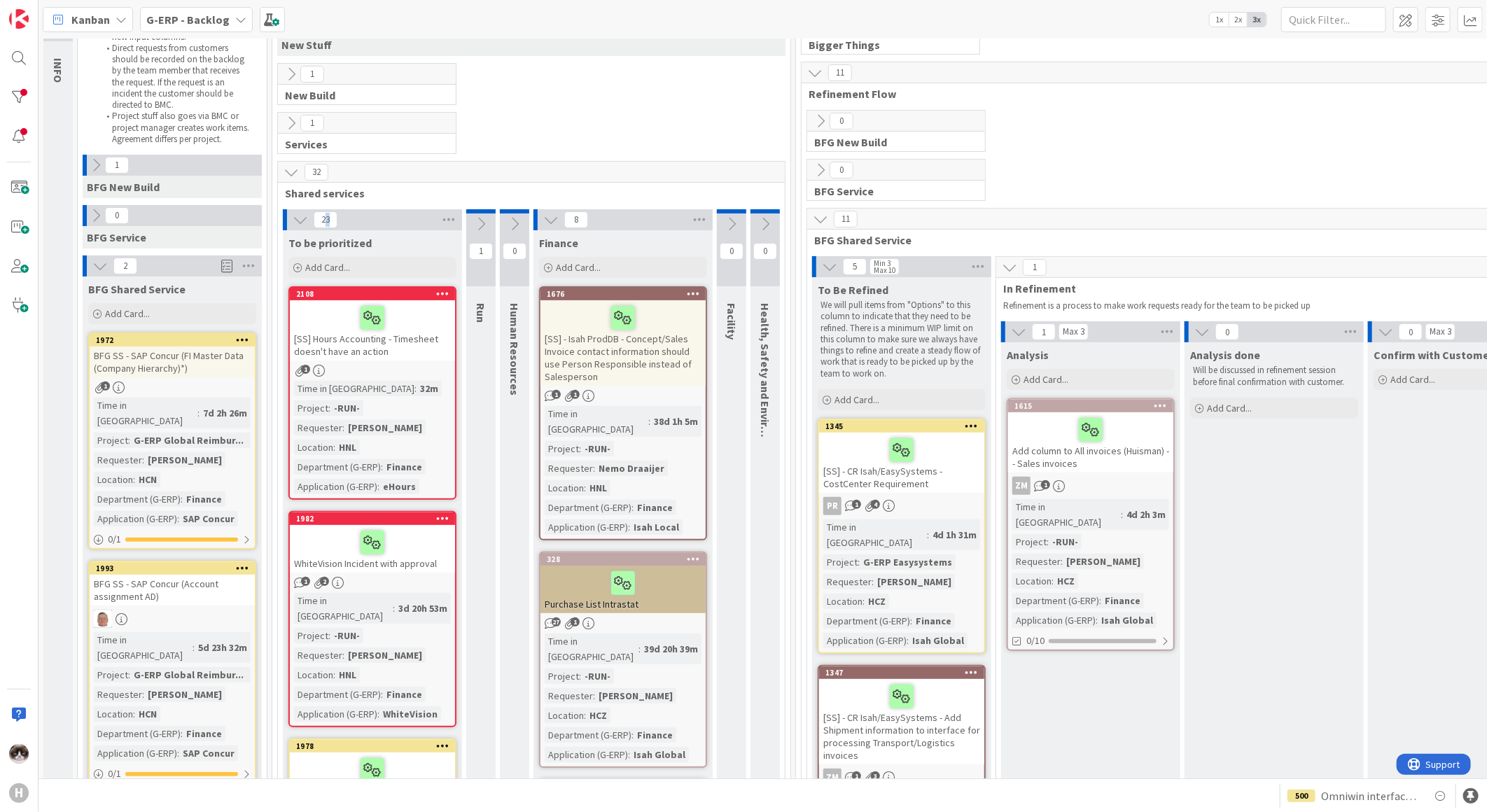
click at [332, 221] on span "23" at bounding box center [325, 220] width 23 height 17
drag, startPoint x: 573, startPoint y: 219, endPoint x: 583, endPoint y: 219, distance: 10.0
click at [583, 219] on span "8" at bounding box center [575, 220] width 23 height 17
click at [15, 103] on div at bounding box center [19, 98] width 28 height 28
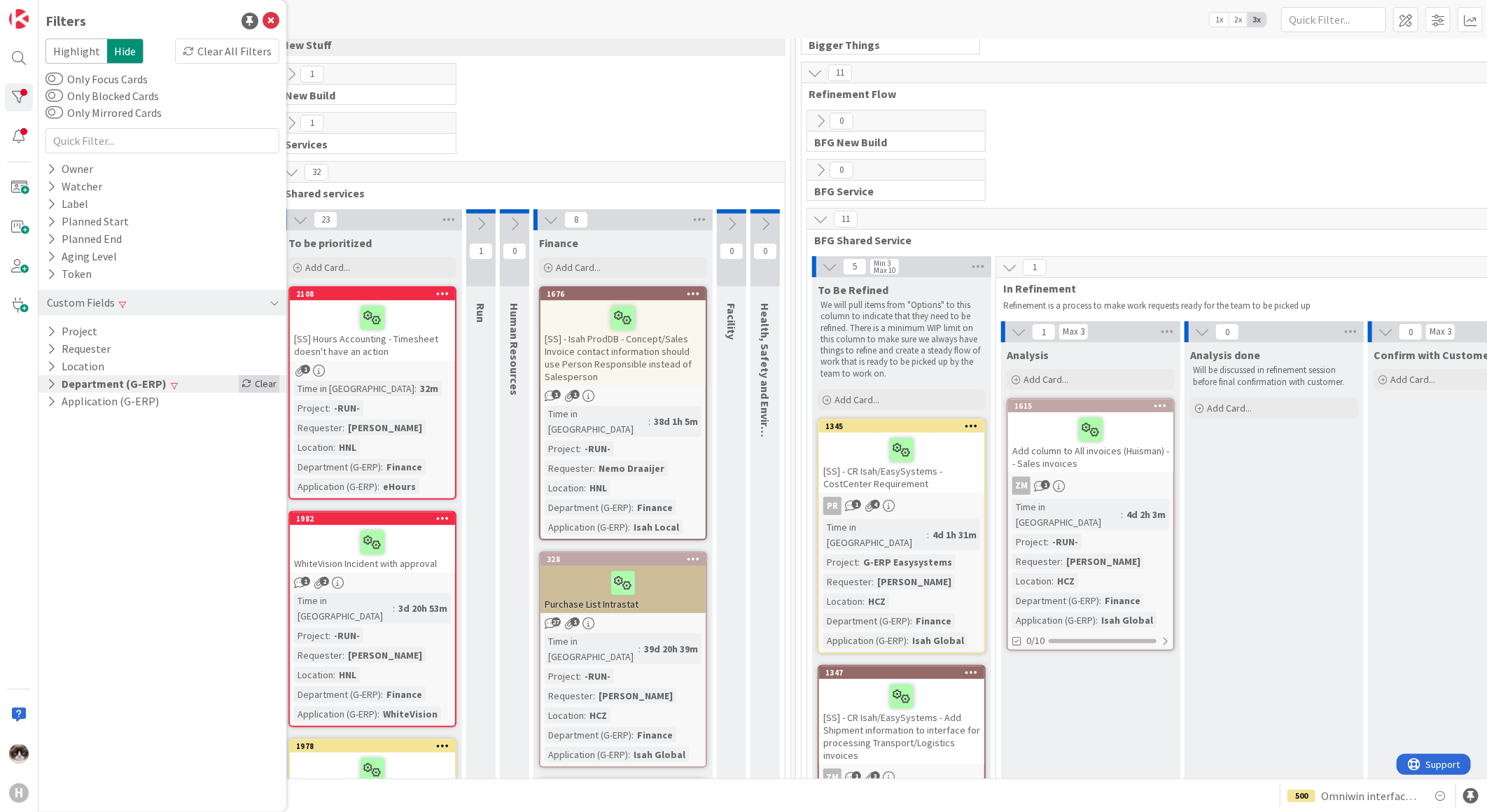
click at [252, 380] on div "Clear" at bounding box center [258, 384] width 40 height 18
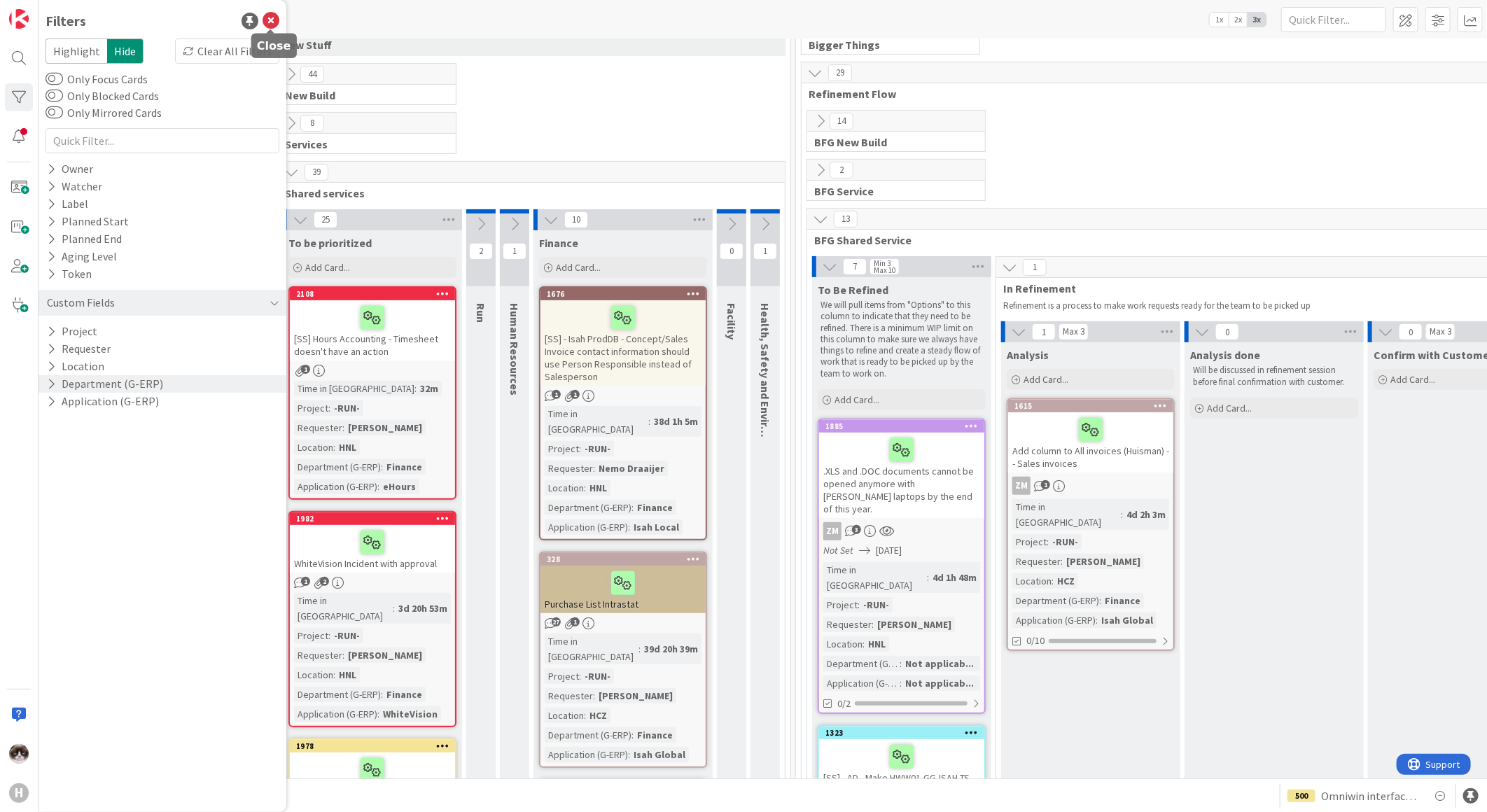
click at [268, 15] on icon at bounding box center [271, 21] width 17 height 17
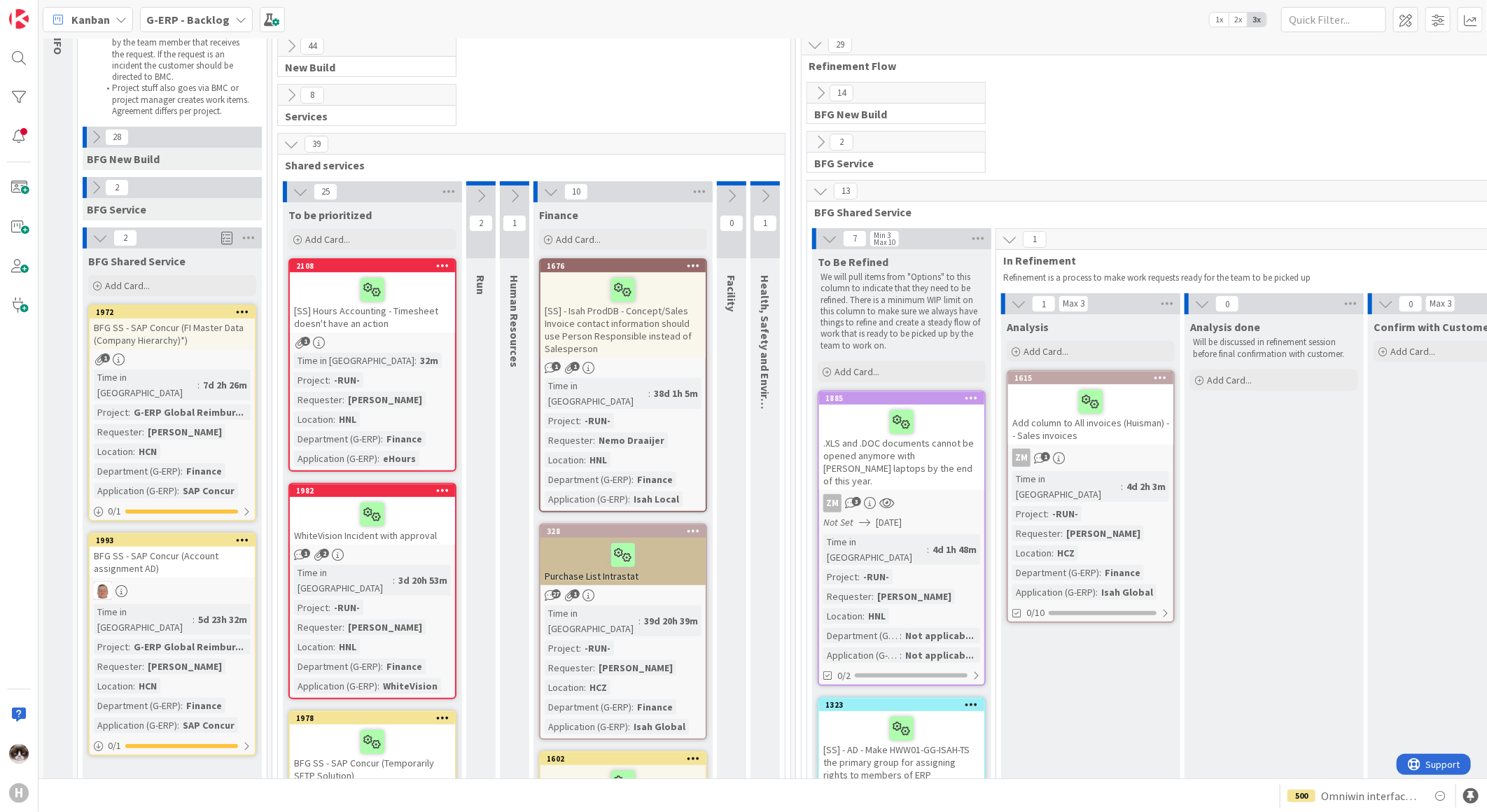
scroll to position [0, 0]
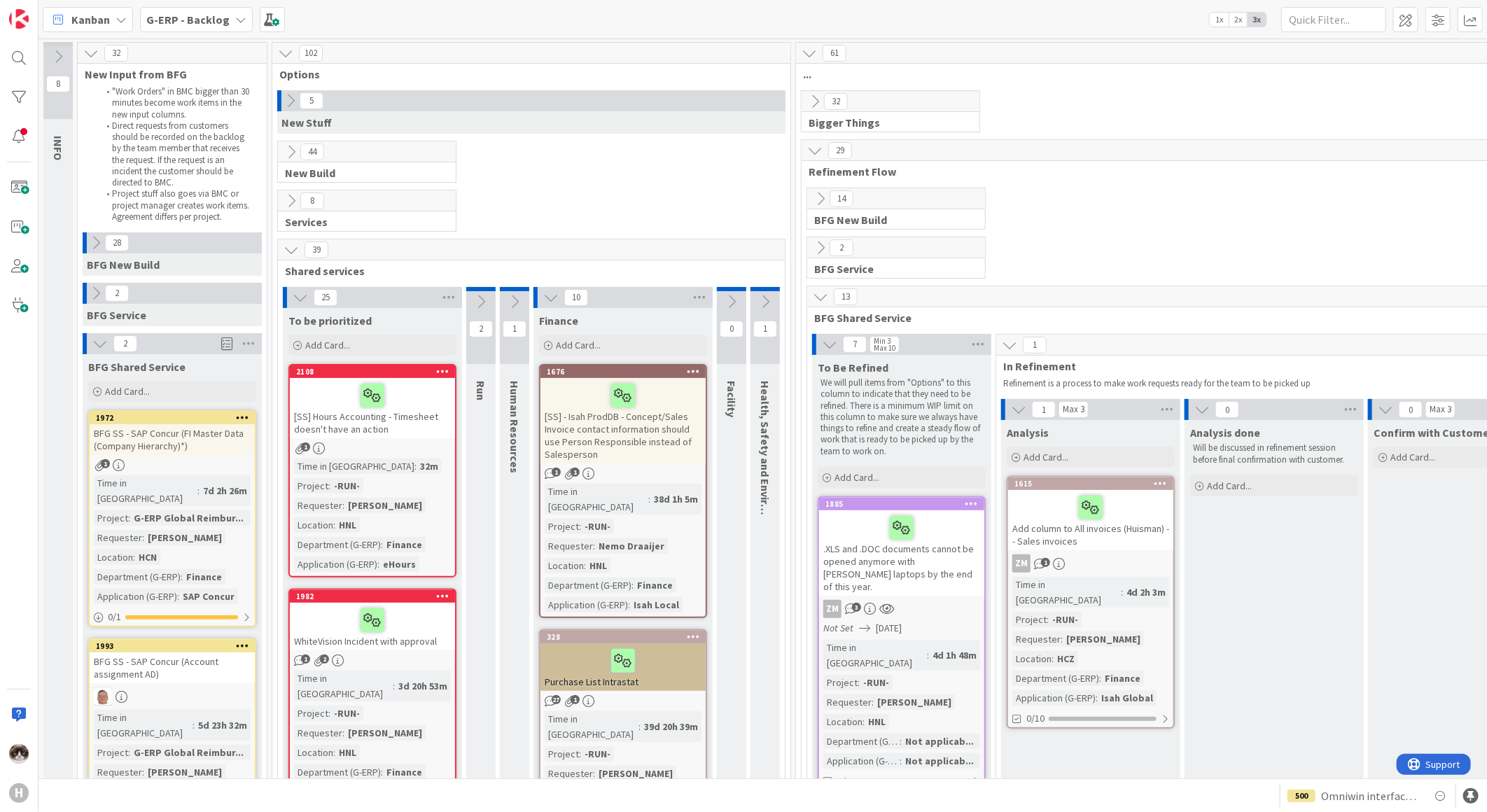
click at [297, 154] on icon at bounding box center [291, 152] width 15 height 15
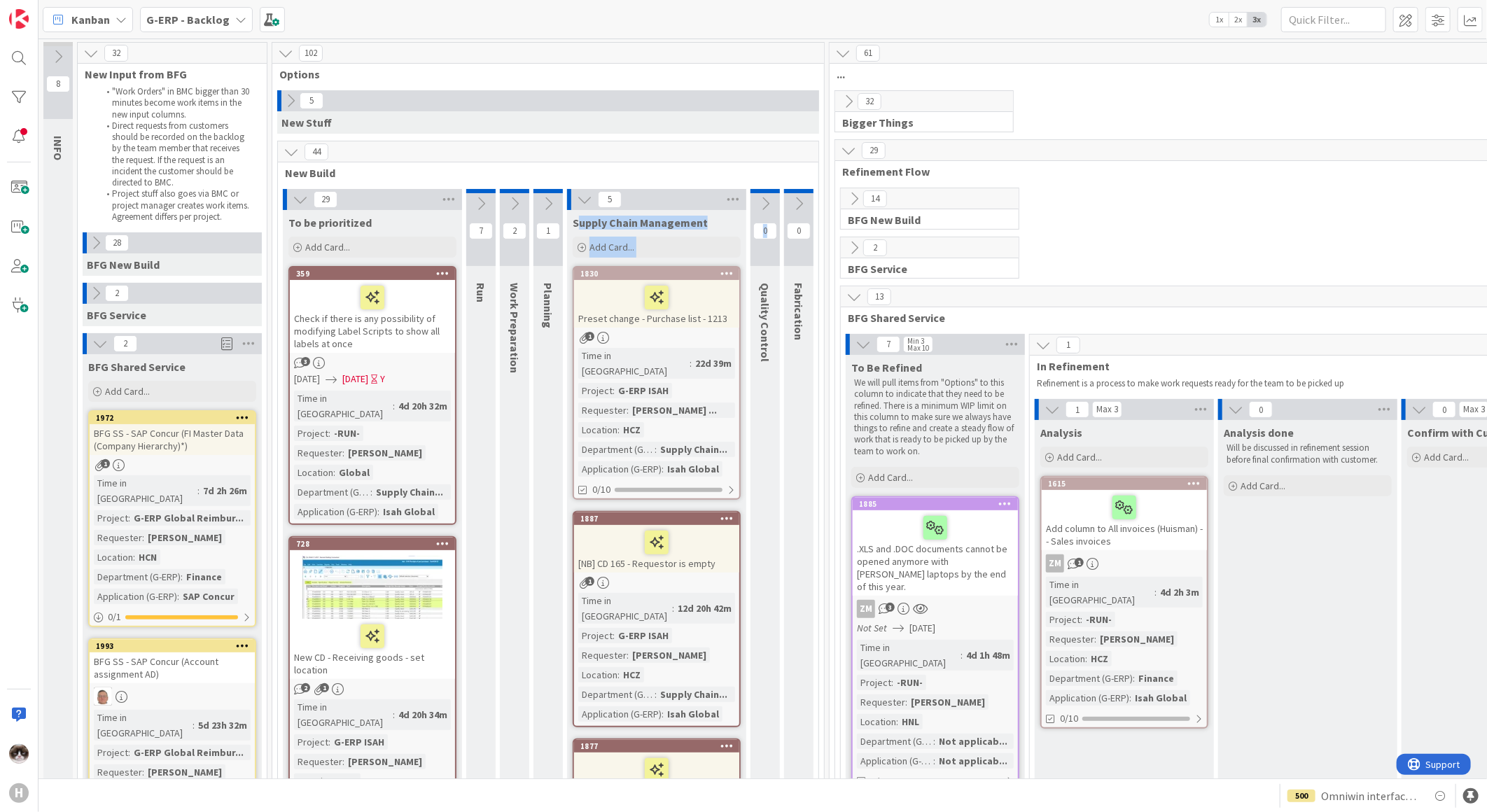
drag, startPoint x: 576, startPoint y: 226, endPoint x: 768, endPoint y: 233, distance: 192.1
click at [285, 155] on icon at bounding box center [291, 152] width 15 height 15
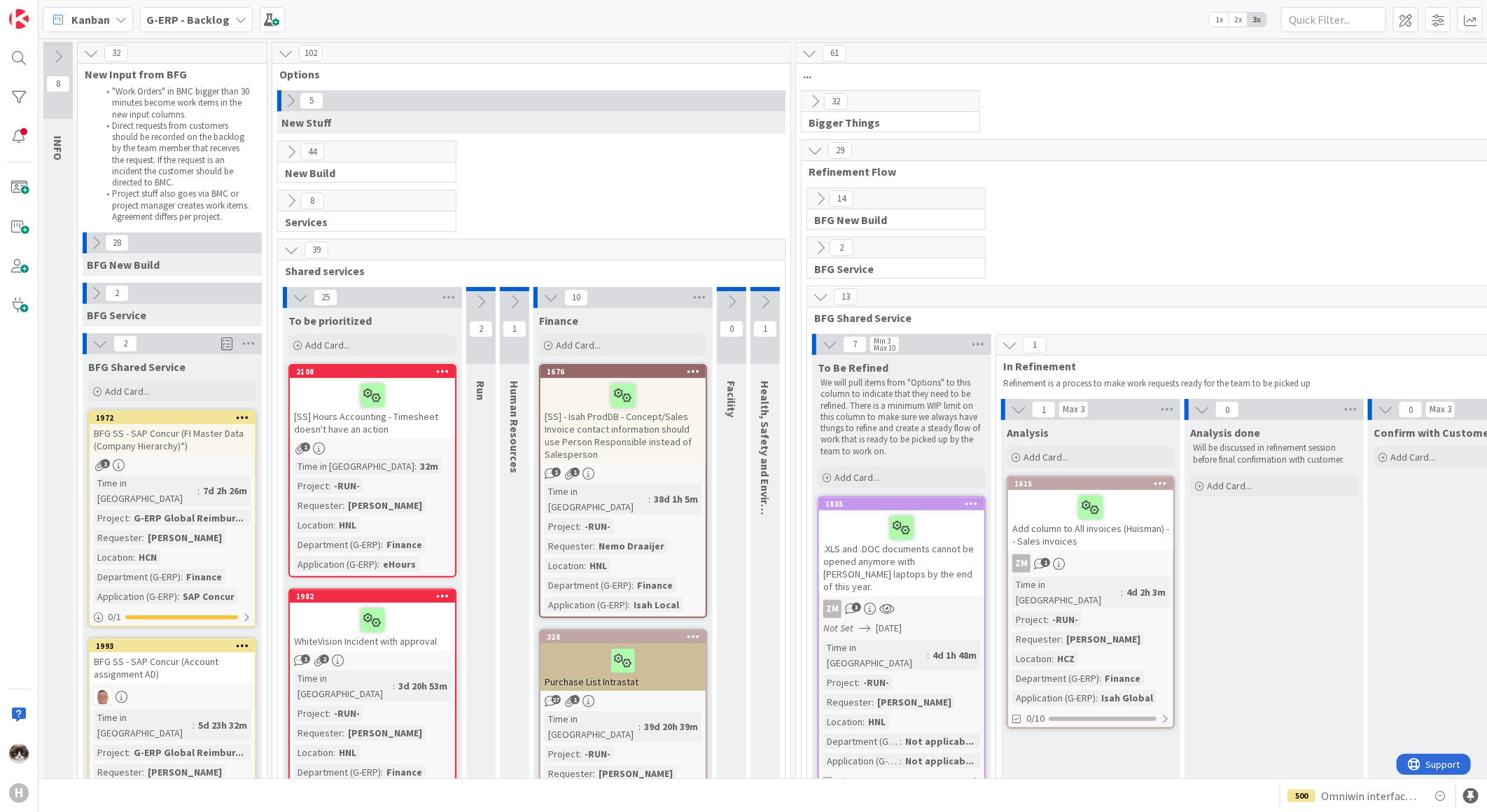
click at [814, 290] on icon at bounding box center [820, 297] width 15 height 15
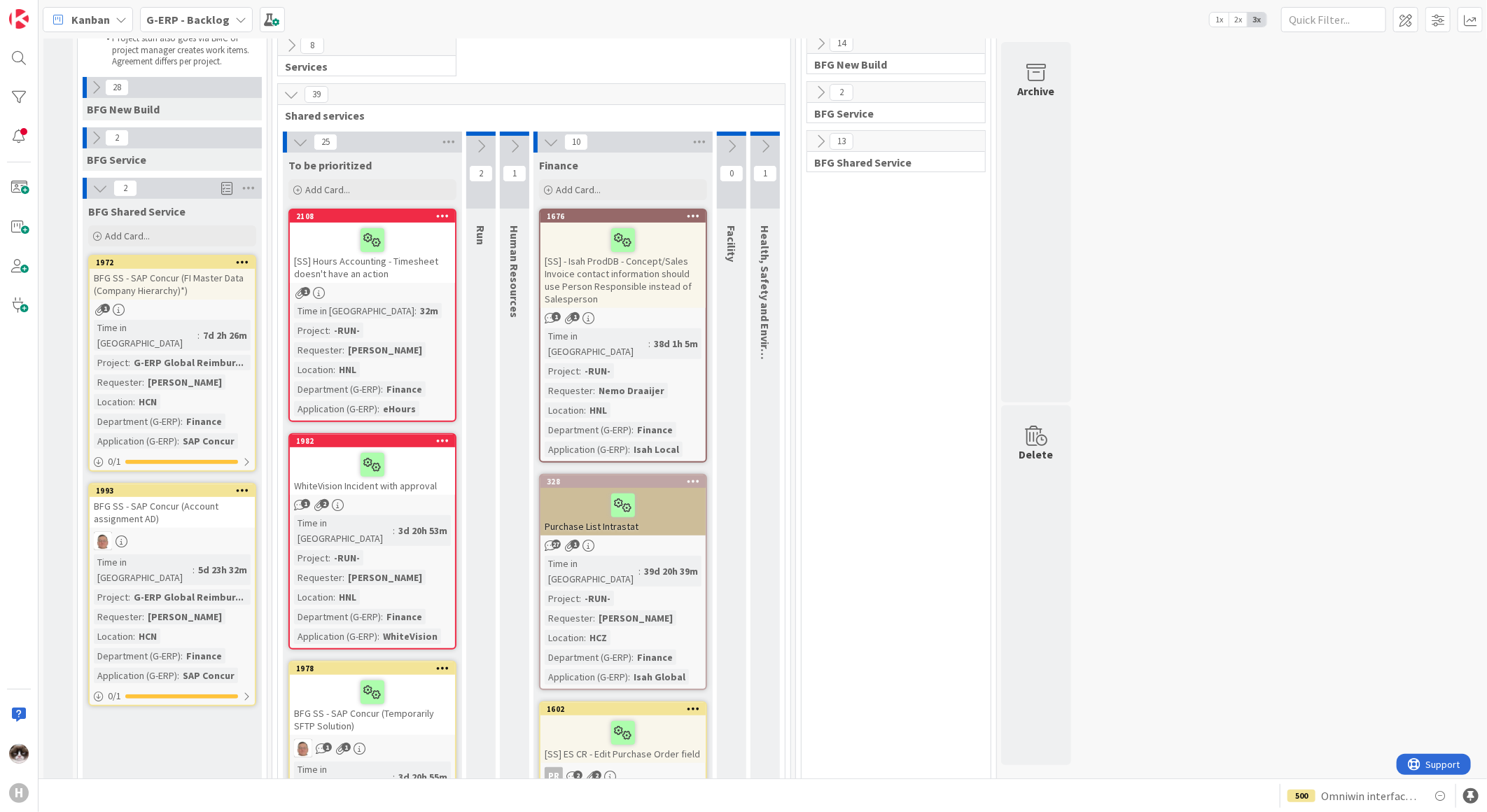
scroll to position [78, 0]
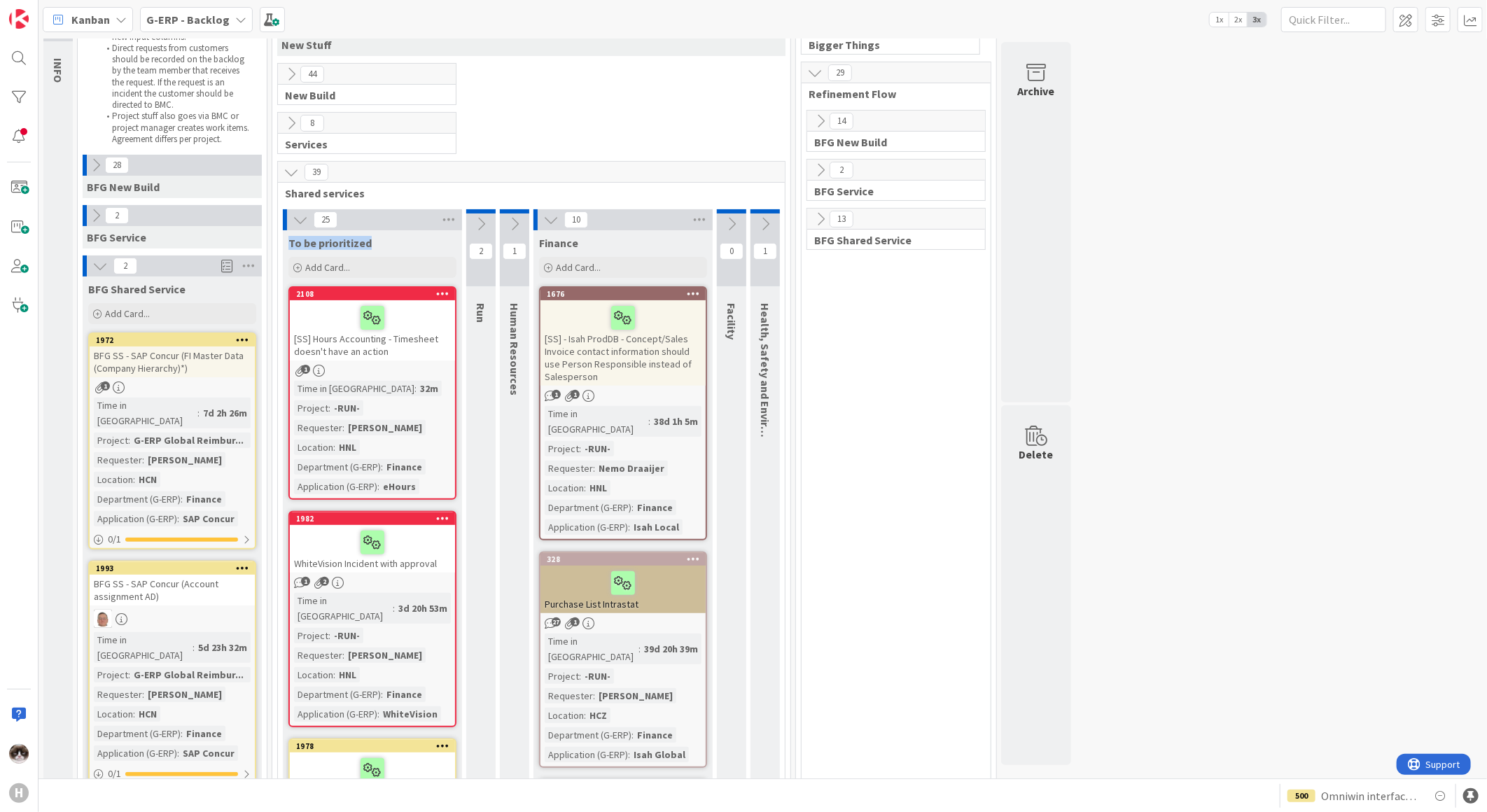
drag, startPoint x: 290, startPoint y: 246, endPoint x: 396, endPoint y: 244, distance: 106.0
click at [396, 244] on div "To be prioritized" at bounding box center [372, 242] width 168 height 14
click at [682, 356] on div "[SS] - Isah ProdDB - Concept/Sales Invoice contact information should use Perso…" at bounding box center [623, 343] width 165 height 85
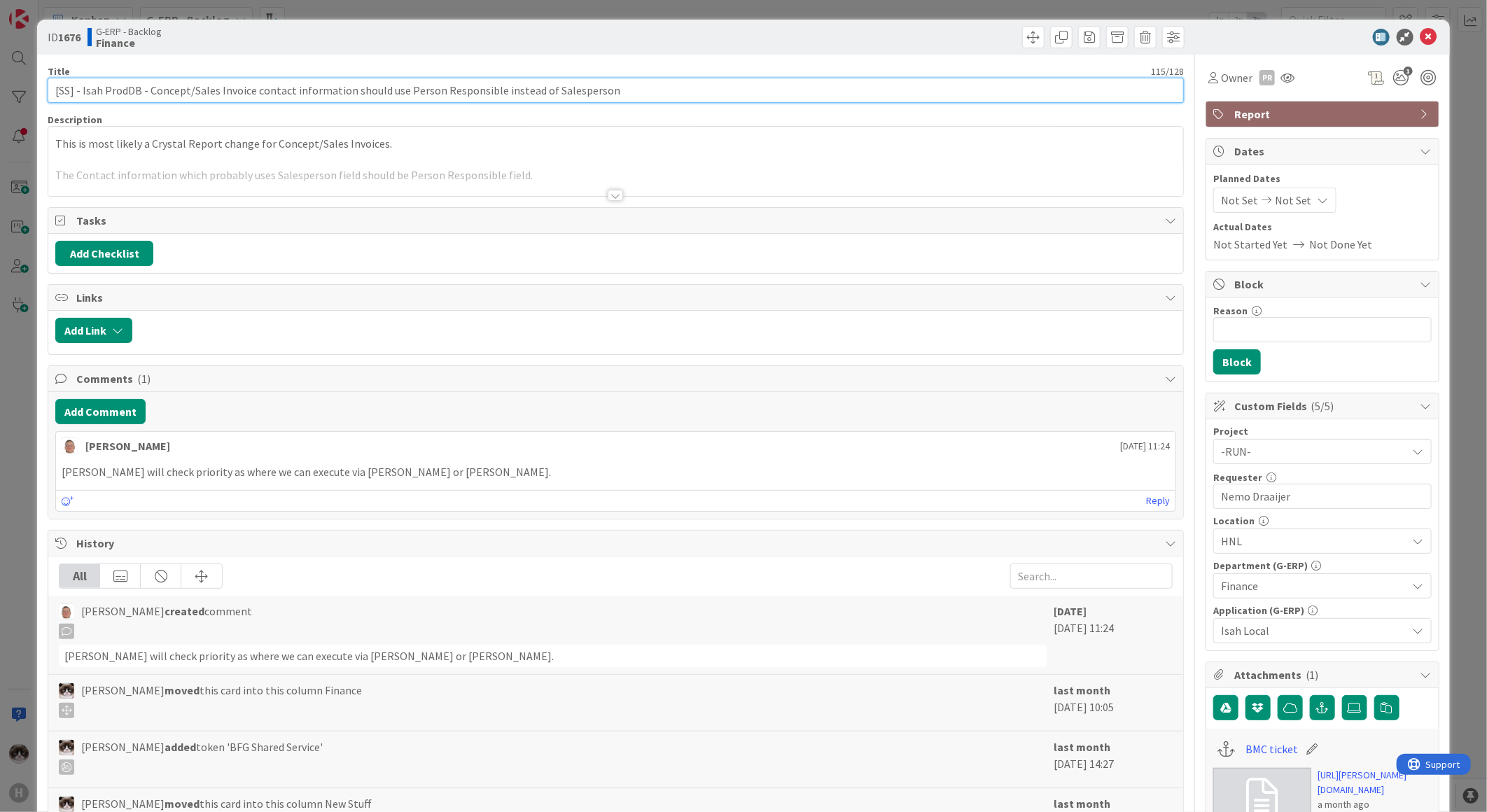
drag, startPoint x: 170, startPoint y: 88, endPoint x: 283, endPoint y: 83, distance: 113.1
click at [283, 83] on input "[SS] - Isah ProdDB - Concept/Sales Invoice contact information should use Perso…" at bounding box center [616, 90] width 1136 height 25
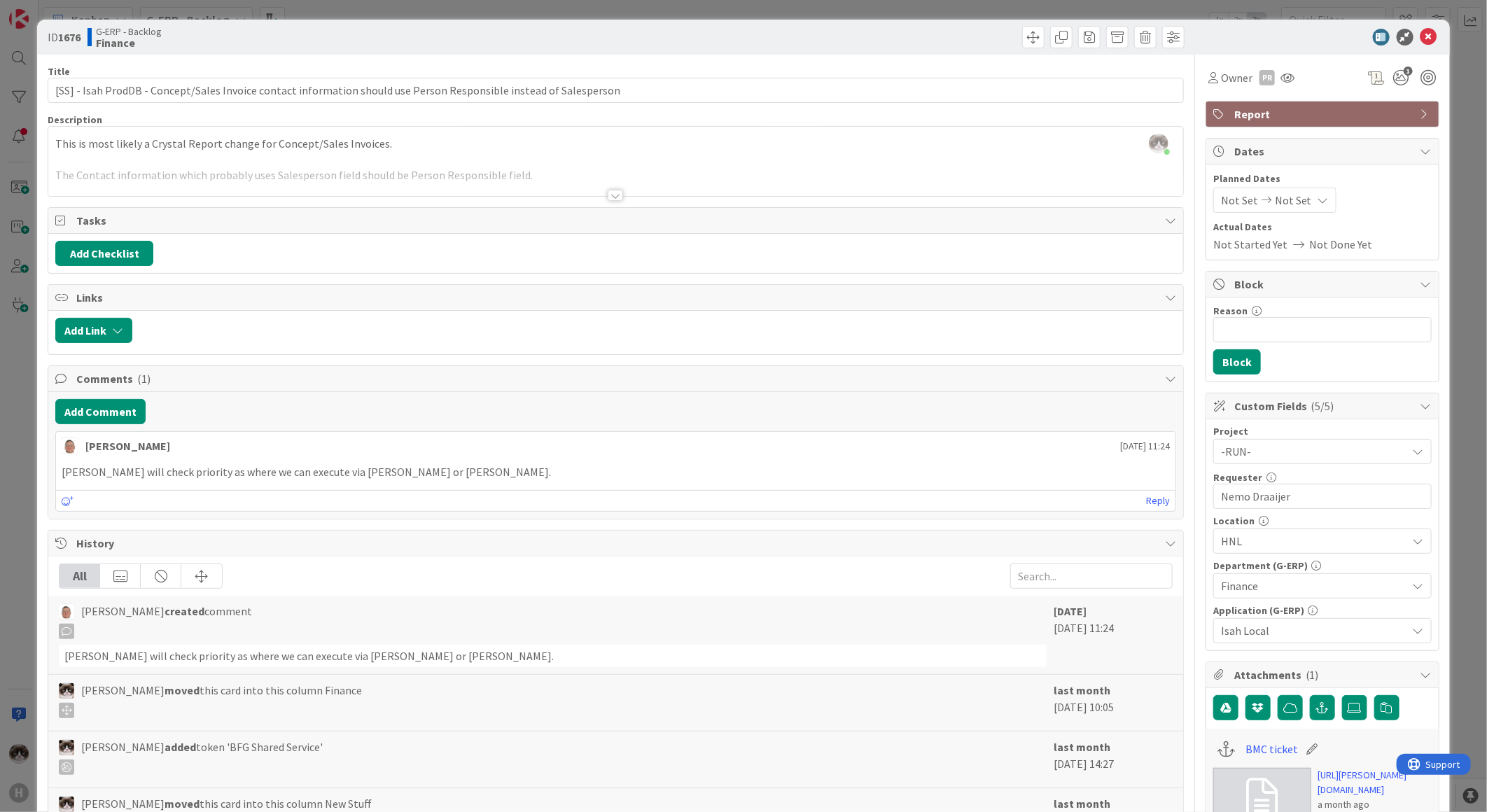
click at [629, 194] on div at bounding box center [615, 178] width 1135 height 36
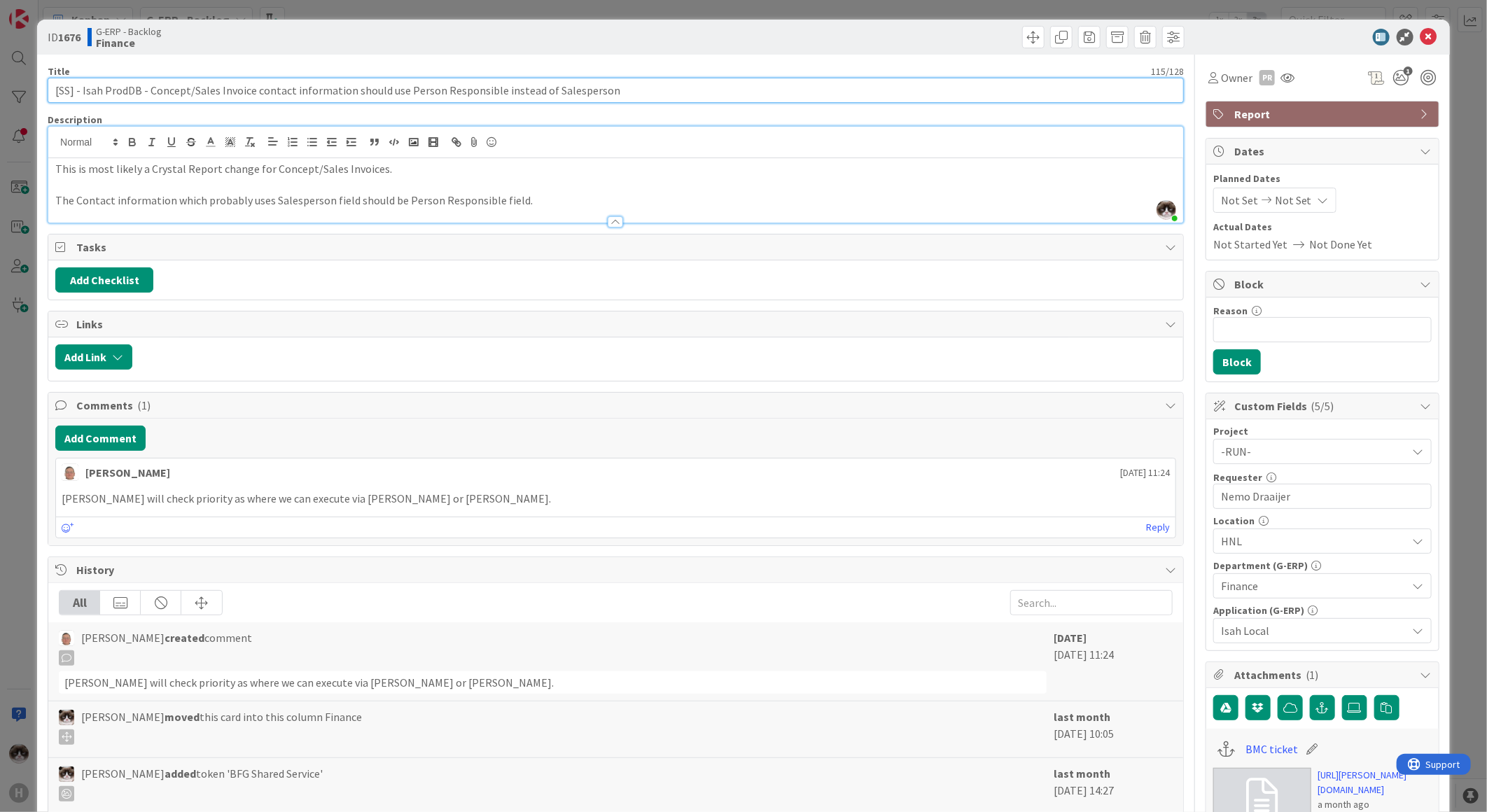
drag, startPoint x: 404, startPoint y: 87, endPoint x: 514, endPoint y: 95, distance: 110.3
click at [514, 95] on input "[SS] - Isah ProdDB - Concept/Sales Invoice contact information should use Perso…" at bounding box center [616, 90] width 1136 height 25
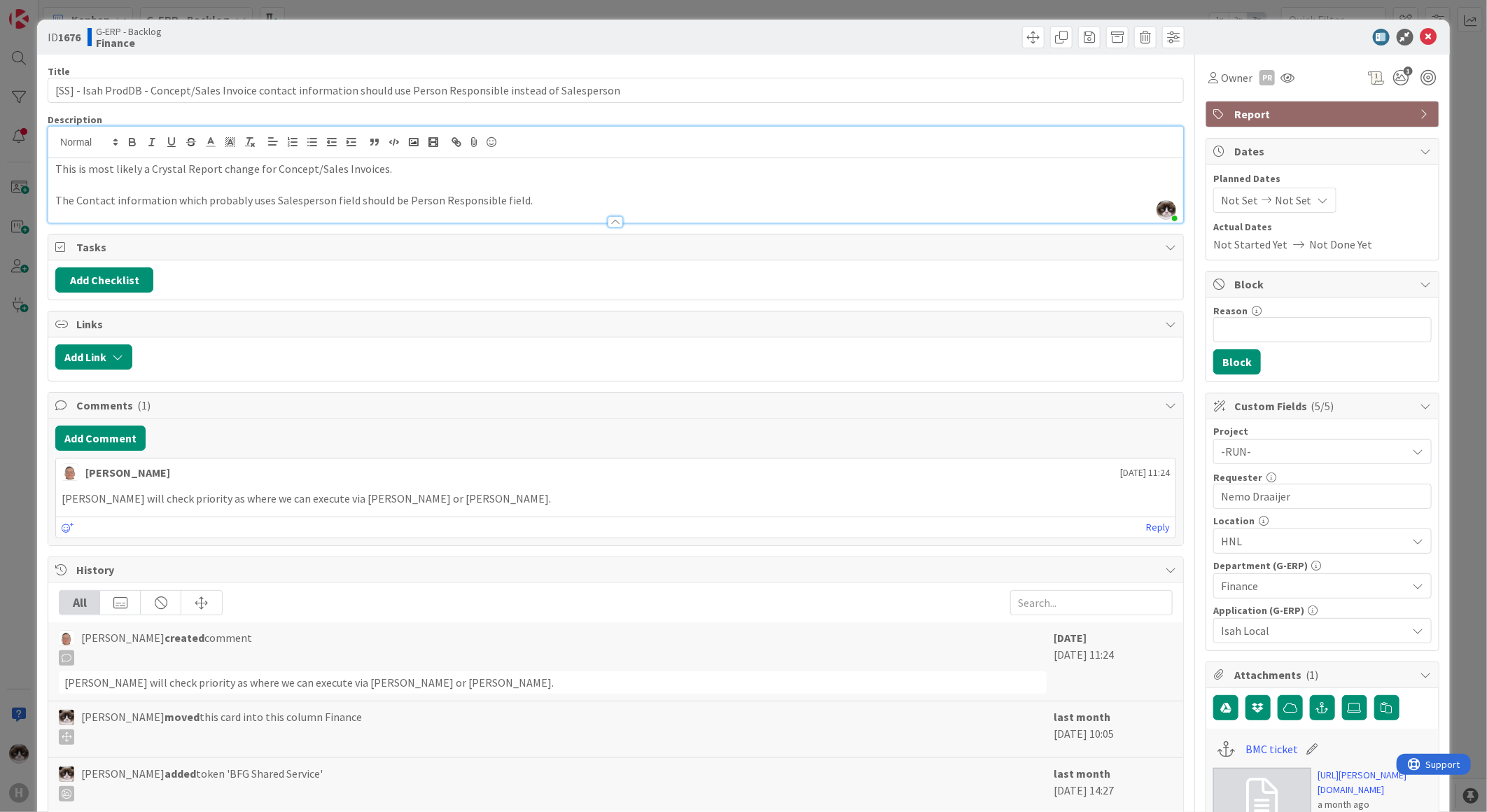
drag, startPoint x: 593, startPoint y: 192, endPoint x: 618, endPoint y: 197, distance: 25.5
click at [596, 192] on p at bounding box center [616, 185] width 1121 height 16
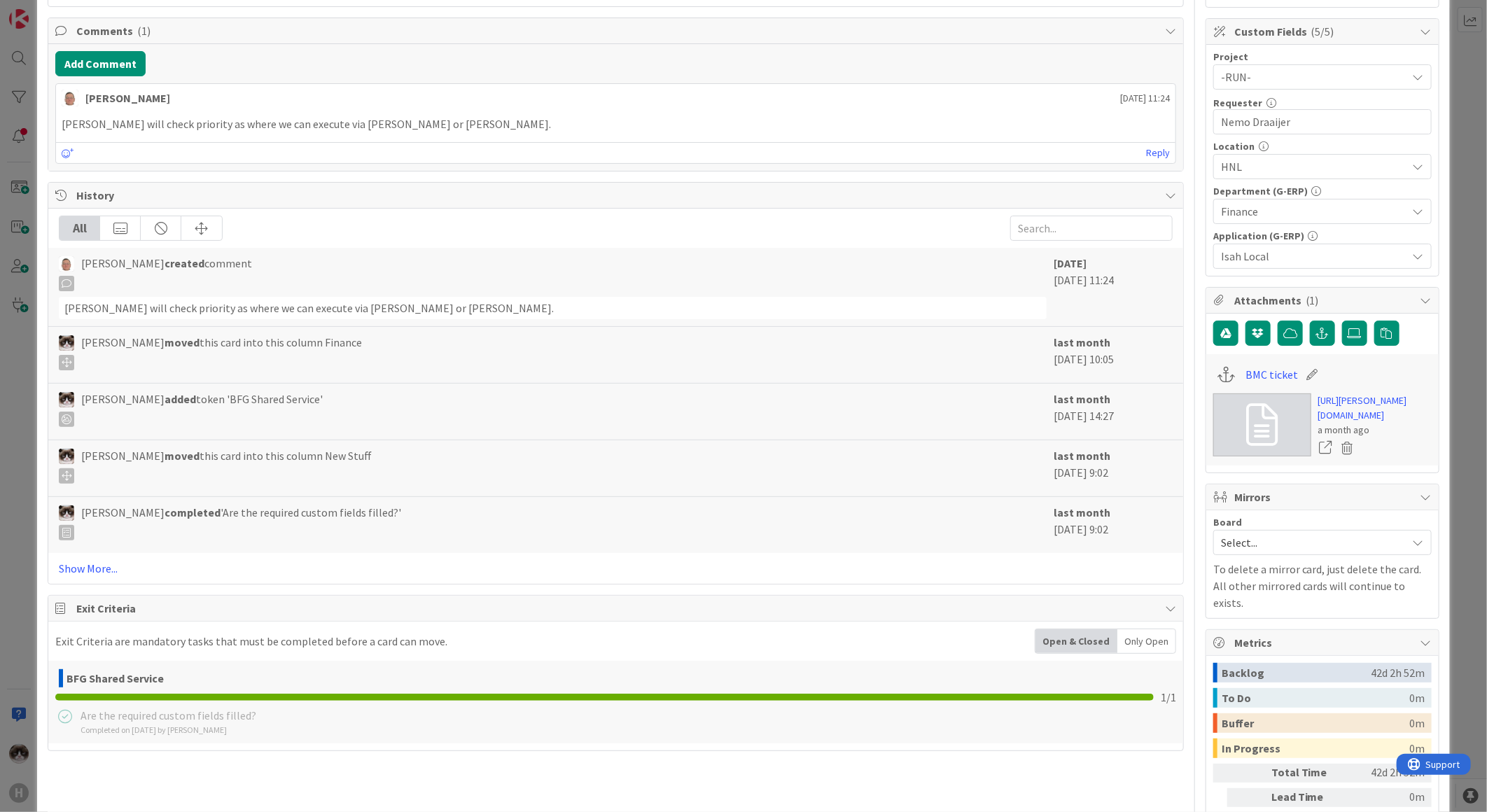
scroll to position [389, 0]
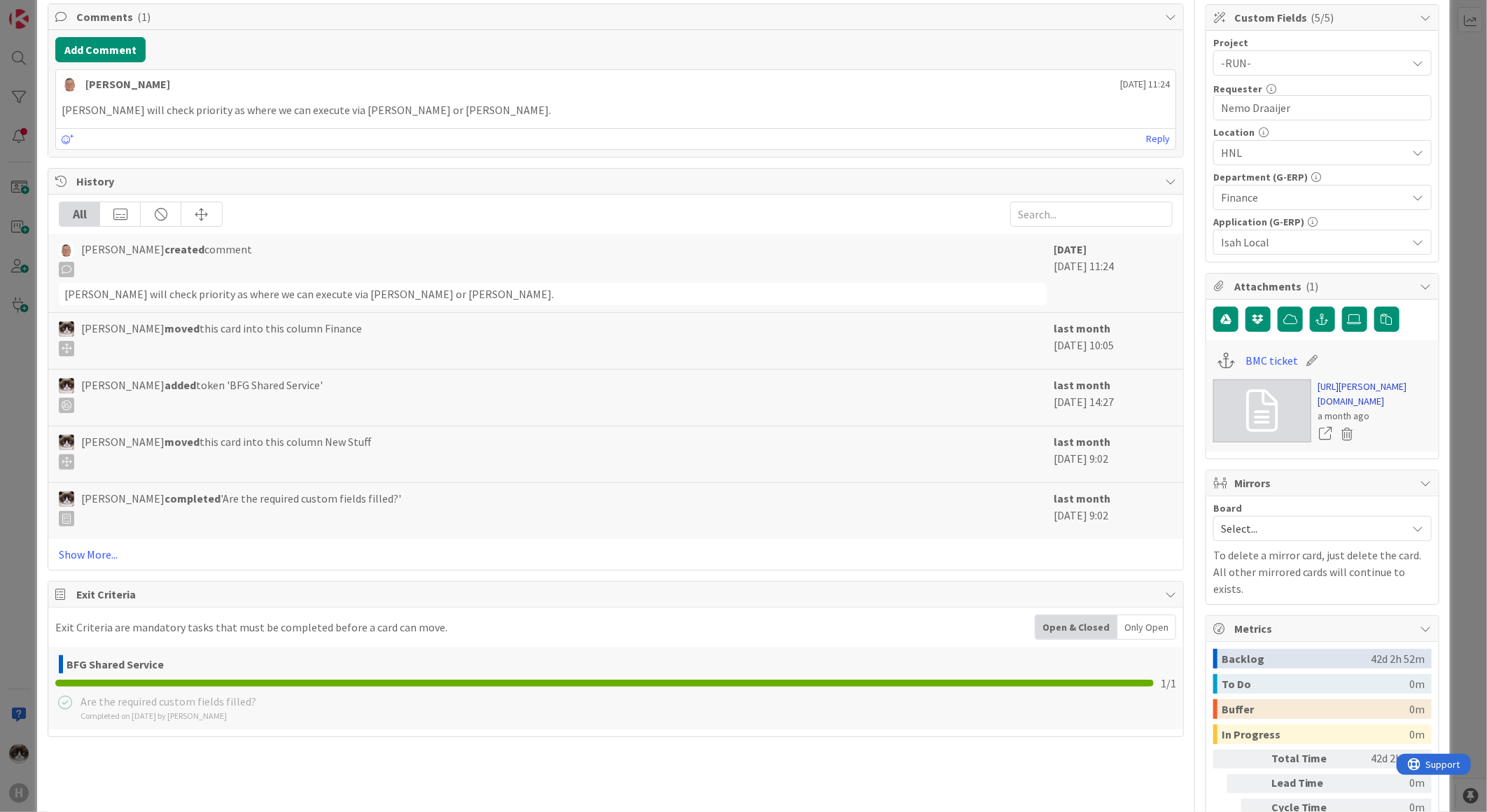
click at [1336, 409] on link "[URL][PERSON_NAME][DOMAIN_NAME]" at bounding box center [1374, 393] width 114 height 29
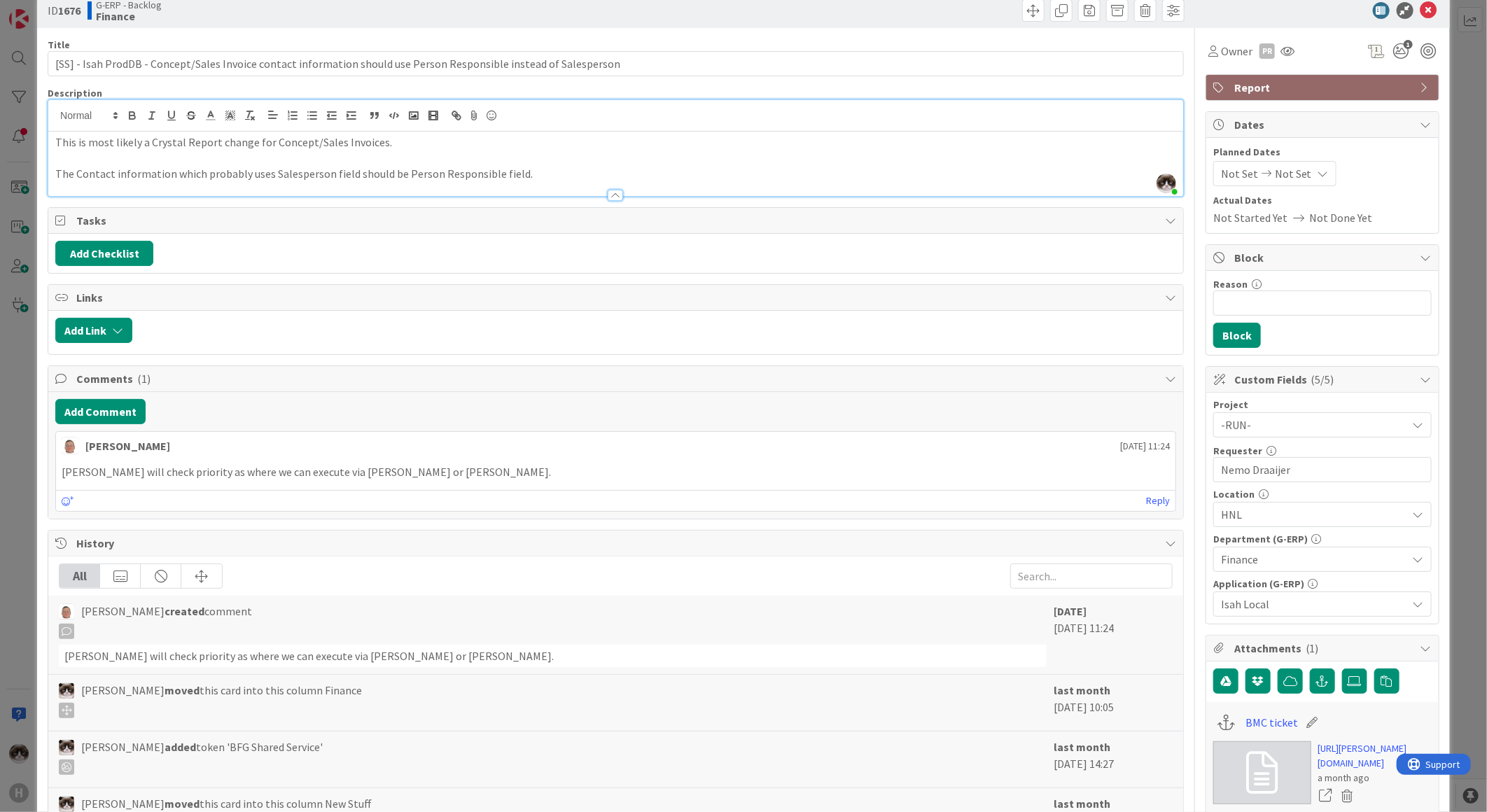
scroll to position [0, 0]
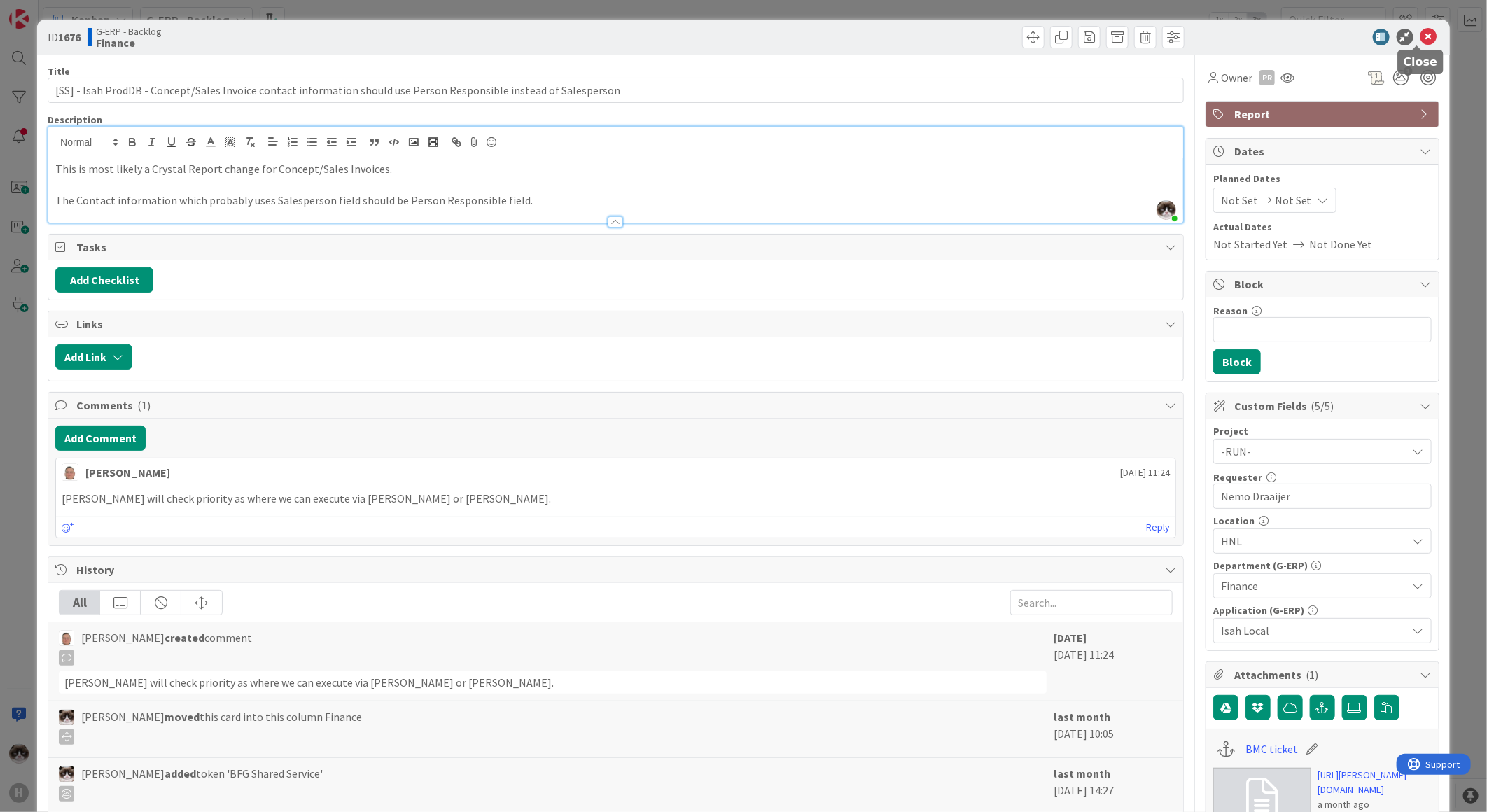
click at [1420, 37] on icon at bounding box center [1429, 38] width 17 height 17
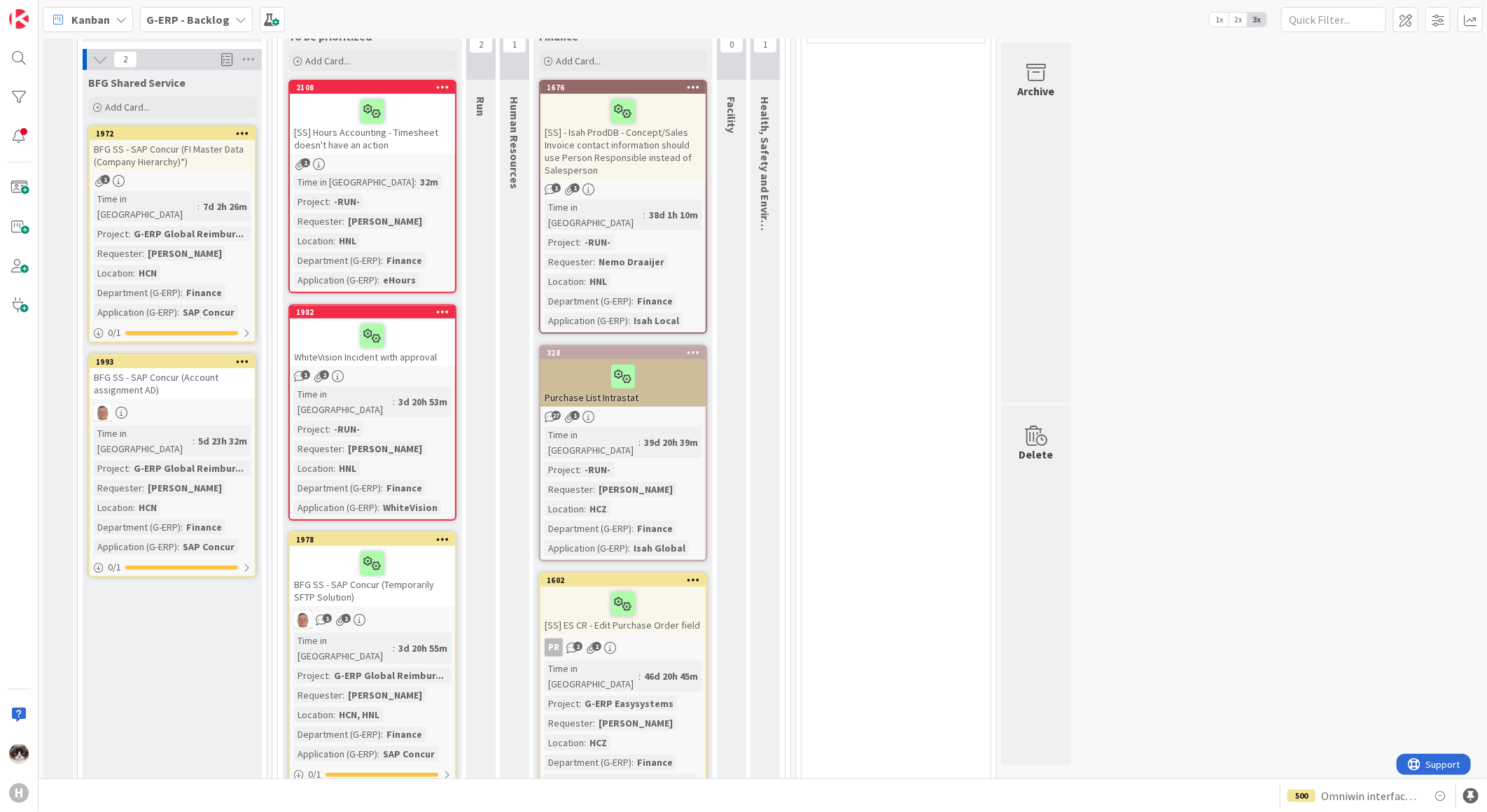
scroll to position [311, 0]
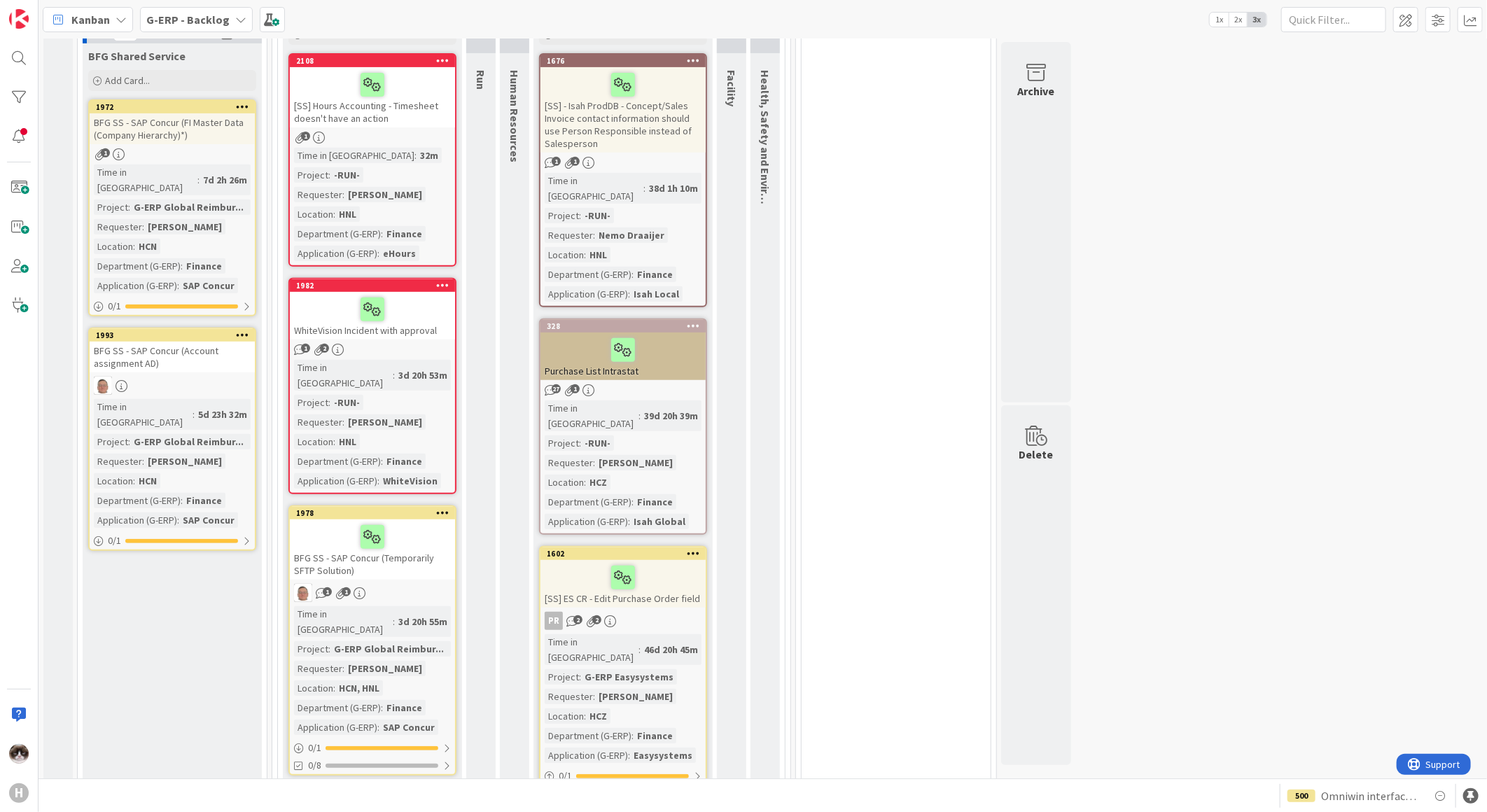
click at [654, 384] on div "27 1" at bounding box center [623, 390] width 165 height 12
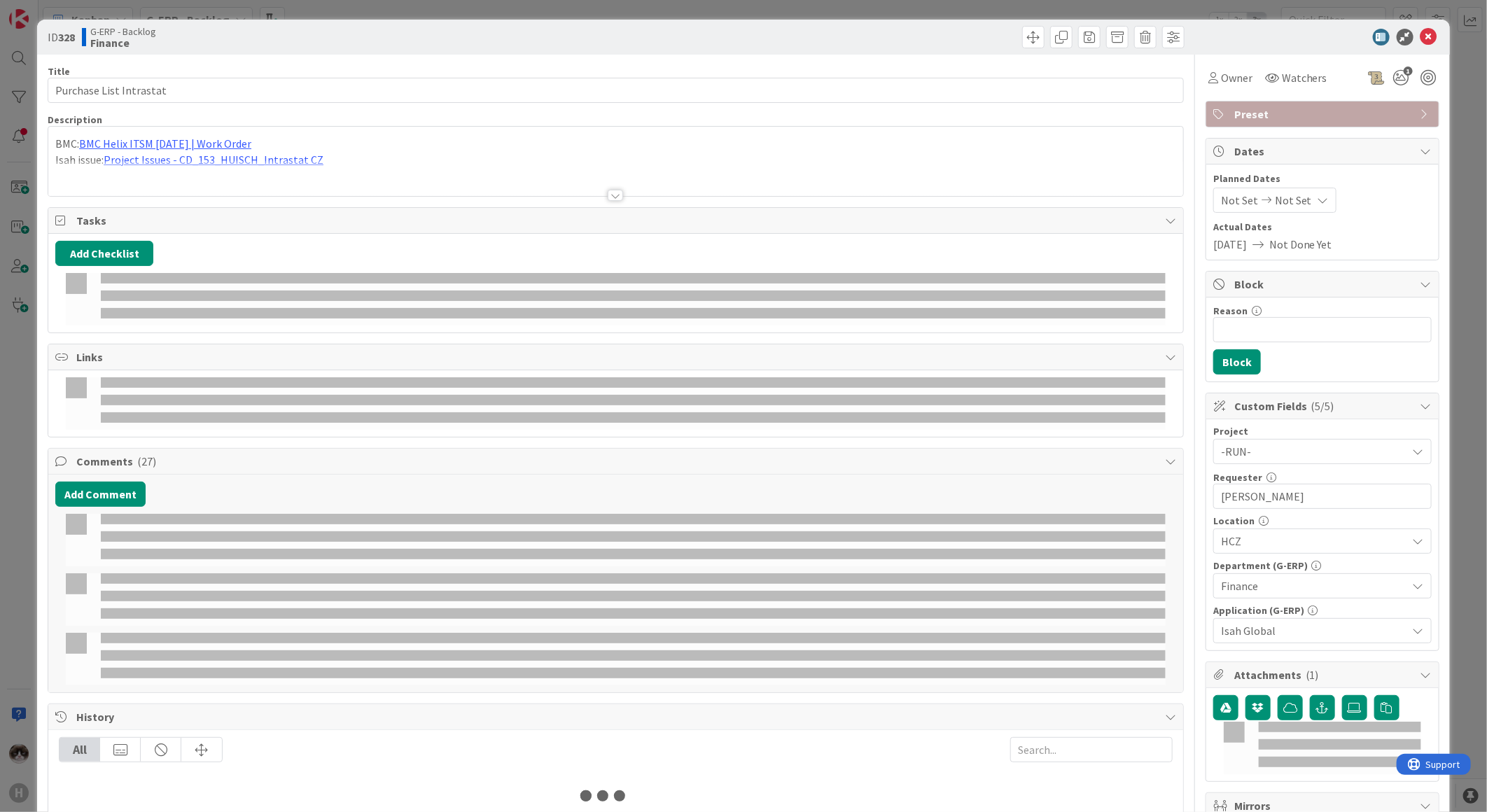
click at [598, 194] on div at bounding box center [615, 178] width 1135 height 36
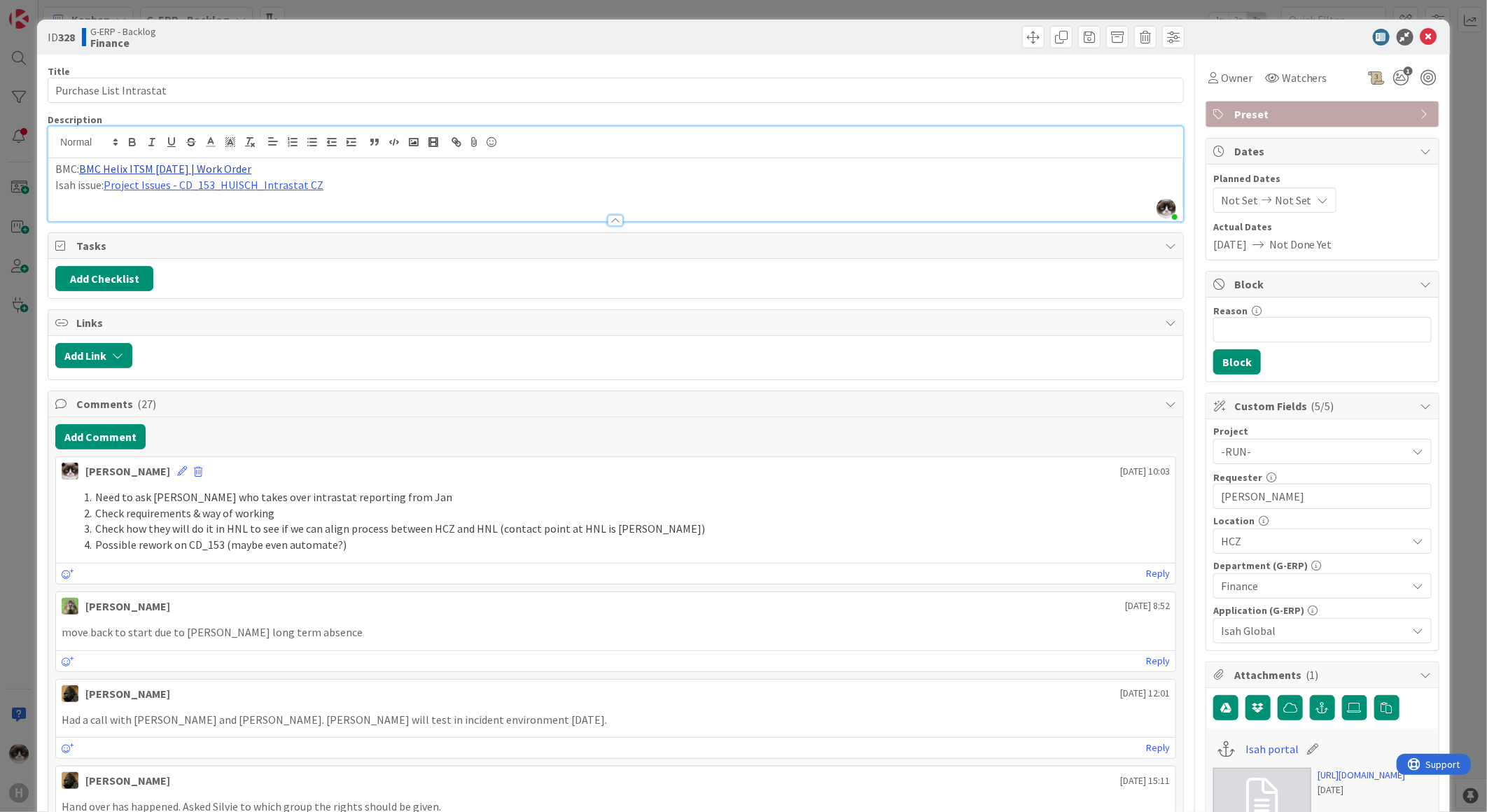
click at [159, 164] on link "BMC Helix ITSM [DATE] | Work Order" at bounding box center [164, 168] width 172 height 14
click at [151, 193] on link "[URL][PERSON_NAME][DOMAIN_NAME]" at bounding box center [151, 195] width 140 height 18
click at [414, 200] on div "BMC: BMC Helix ITSM [DATE] | Work Order Isah issue: Project Issues - CD_153_HUI…" at bounding box center [615, 190] width 1135 height 63
drag, startPoint x: 1286, startPoint y: 500, endPoint x: 1176, endPoint y: 488, distance: 110.7
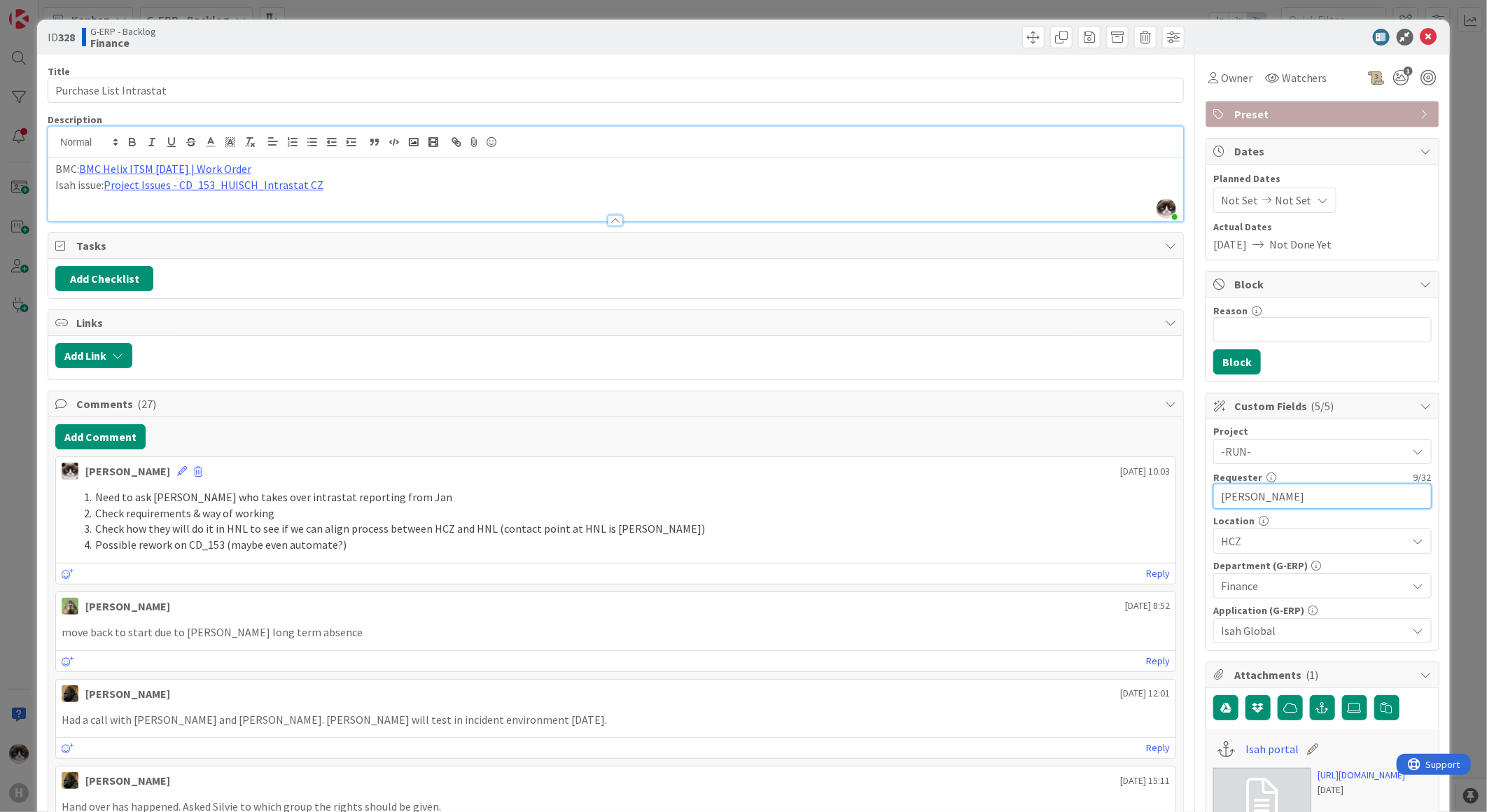
type input "c"
click at [449, 178] on p "Isah issue: Project Issues - CD_153_HUISCH_Intrastat CZ" at bounding box center [616, 185] width 1121 height 16
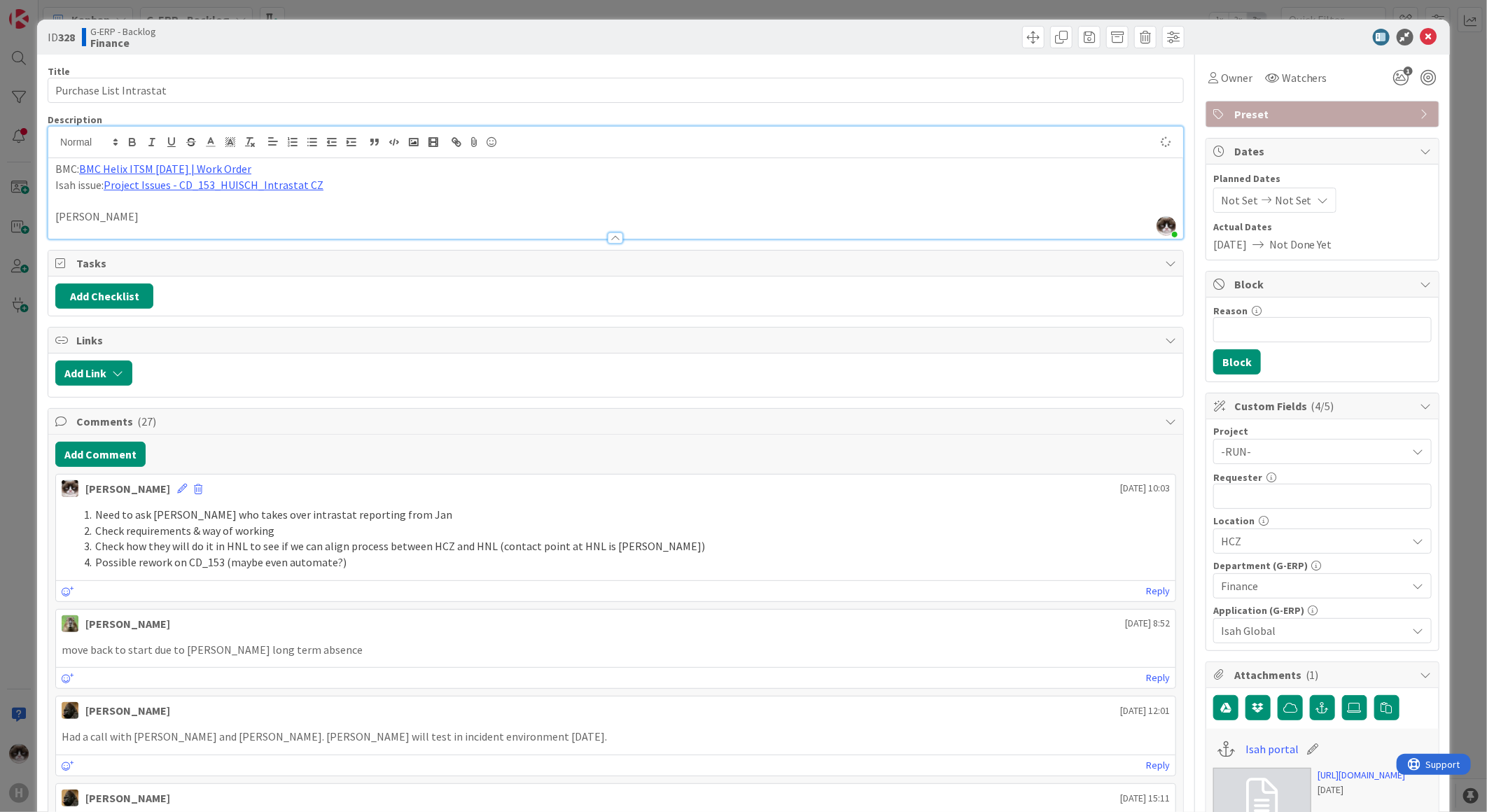
click at [216, 220] on p "[PERSON_NAME]" at bounding box center [616, 216] width 1121 height 16
click at [55, 213] on p "[PERSON_NAME]" at bounding box center [616, 216] width 1121 height 16
click at [64, 217] on p "[PERSON_NAME]" at bounding box center [616, 216] width 1121 height 16
click at [1420, 34] on icon at bounding box center [1429, 38] width 17 height 17
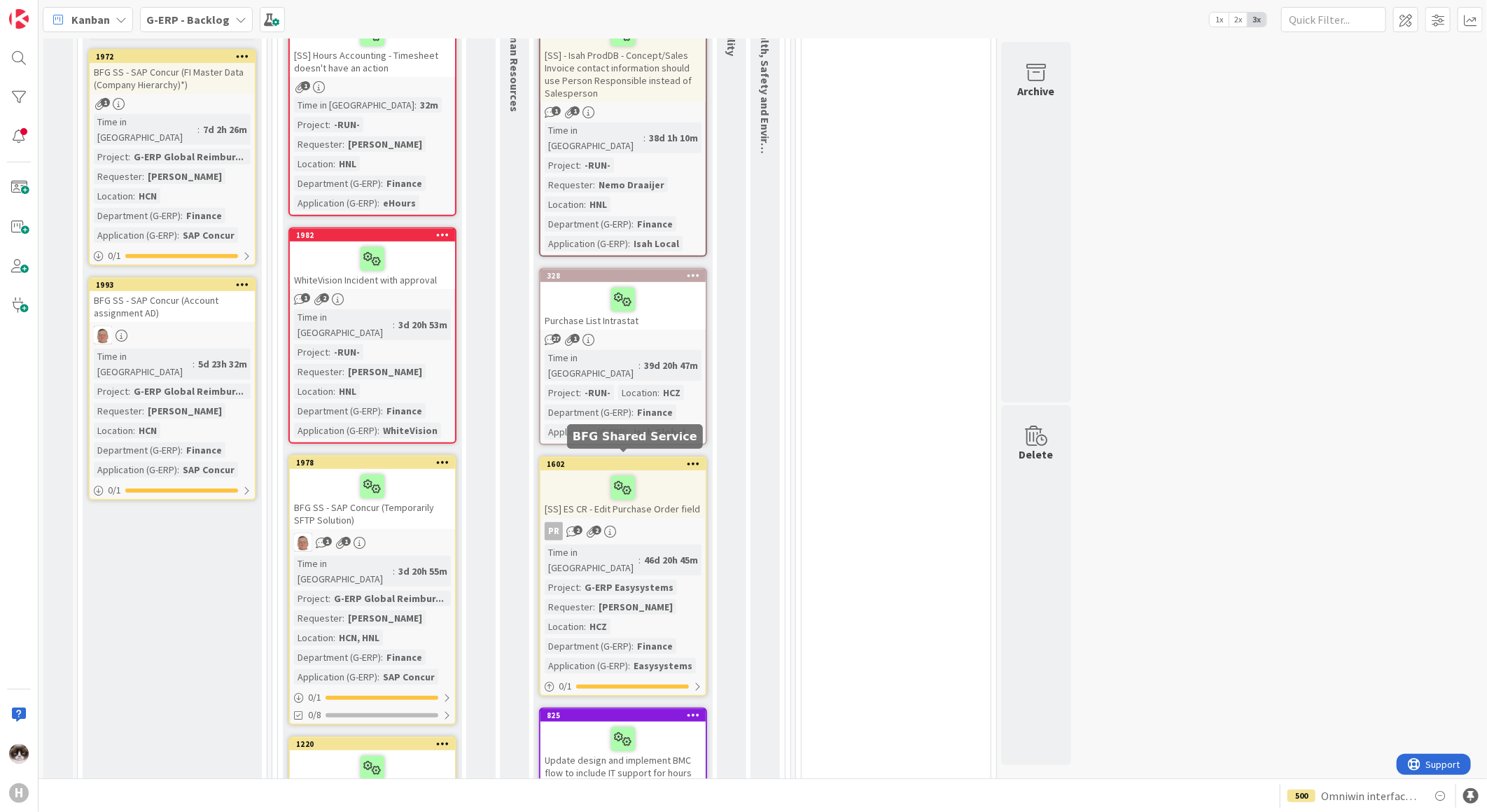
scroll to position [389, 0]
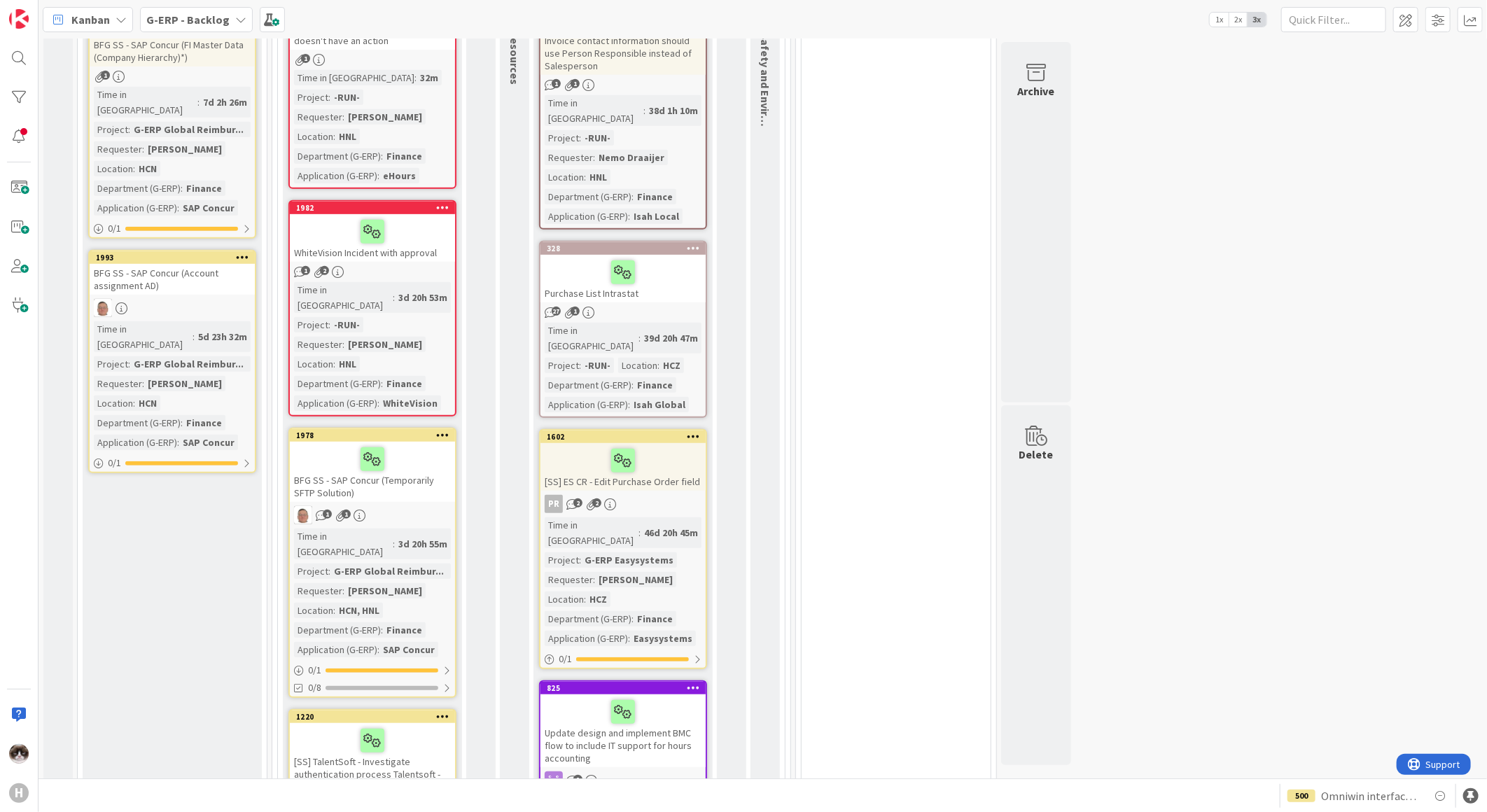
click at [653, 495] on div "PR 2 2" at bounding box center [623, 503] width 165 height 18
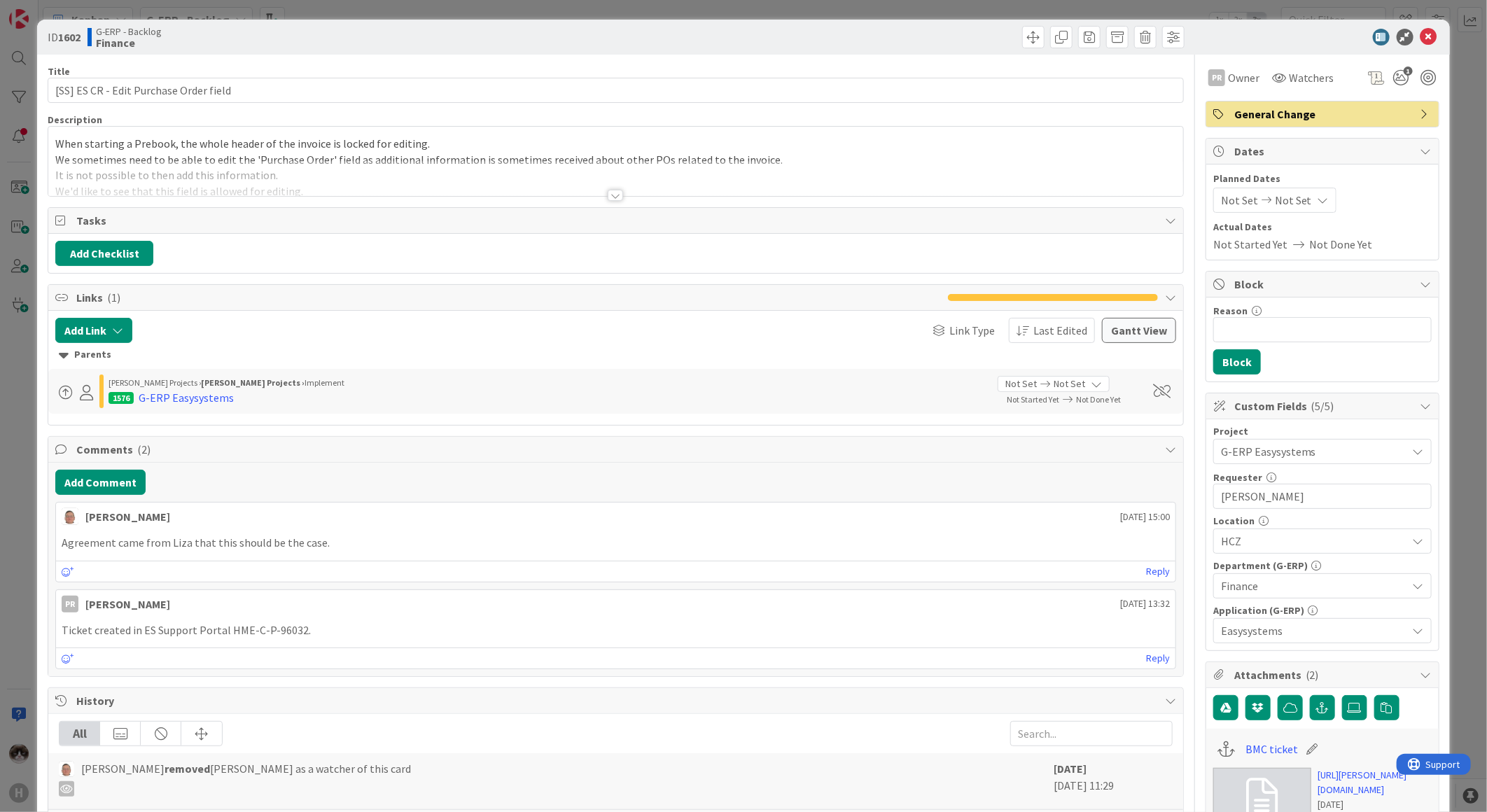
click at [607, 194] on div at bounding box center [615, 195] width 15 height 11
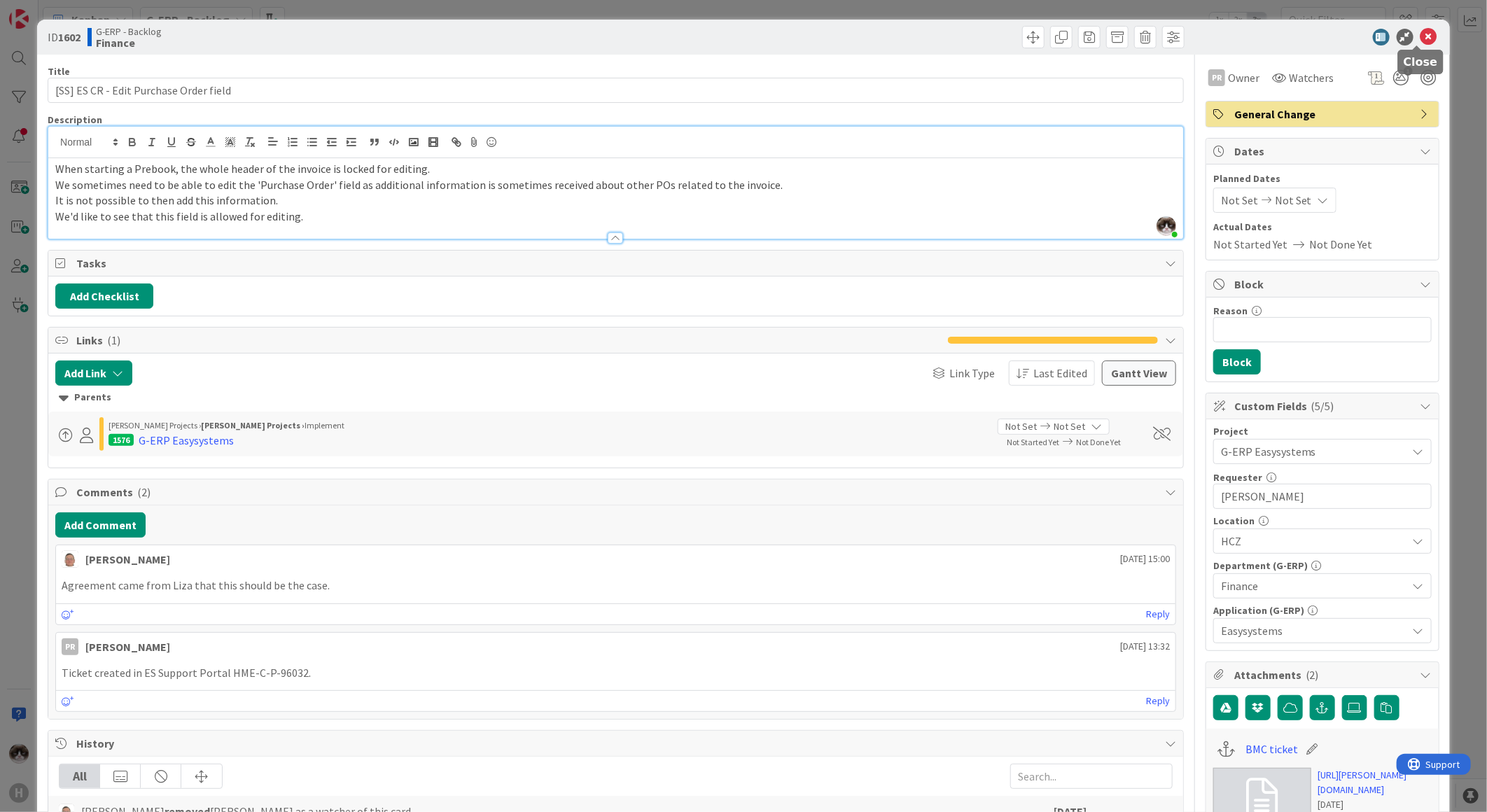
click at [1420, 38] on icon at bounding box center [1429, 38] width 17 height 17
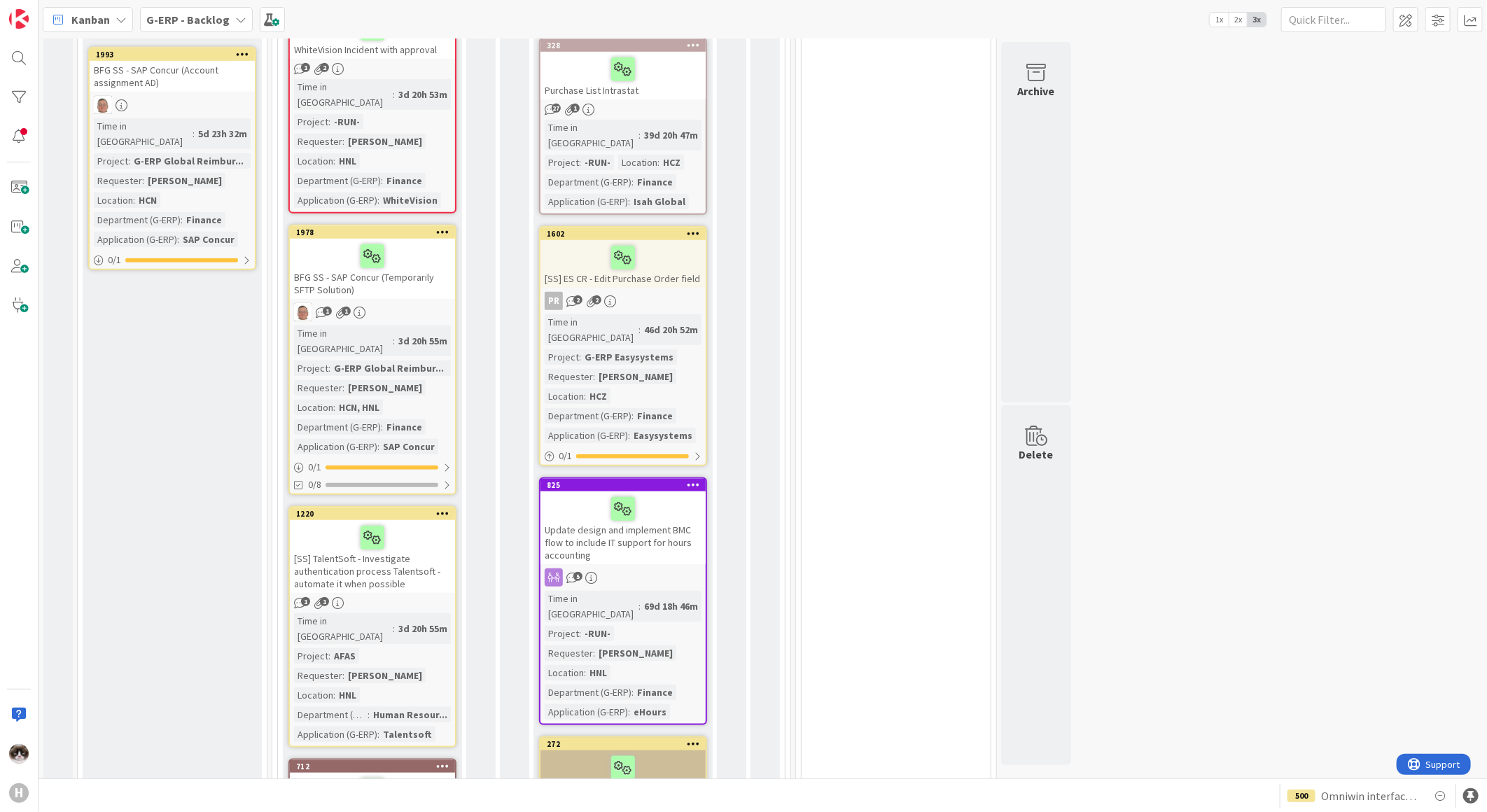
scroll to position [700, 0]
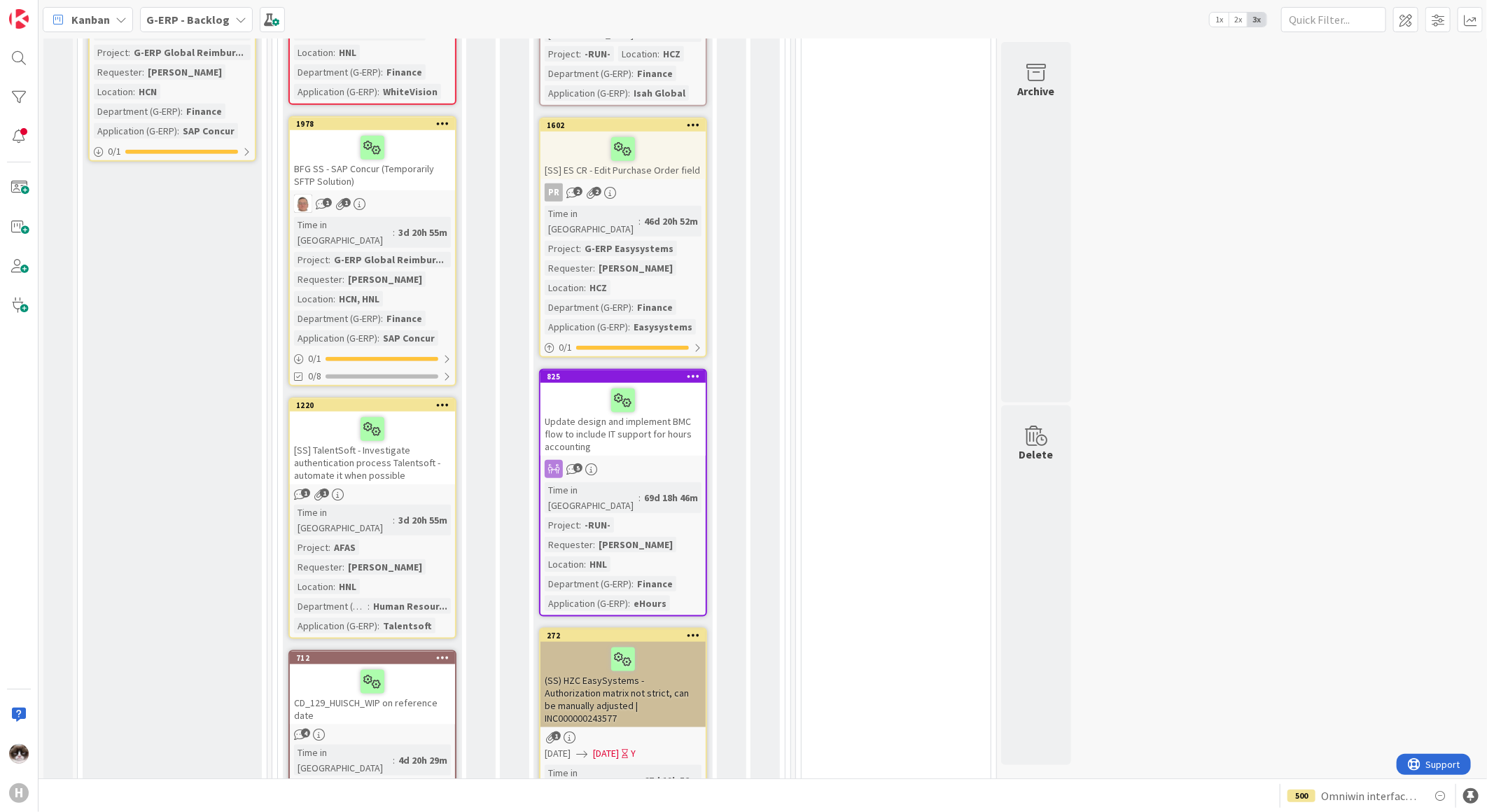
click at [698, 371] on icon at bounding box center [694, 375] width 13 height 9
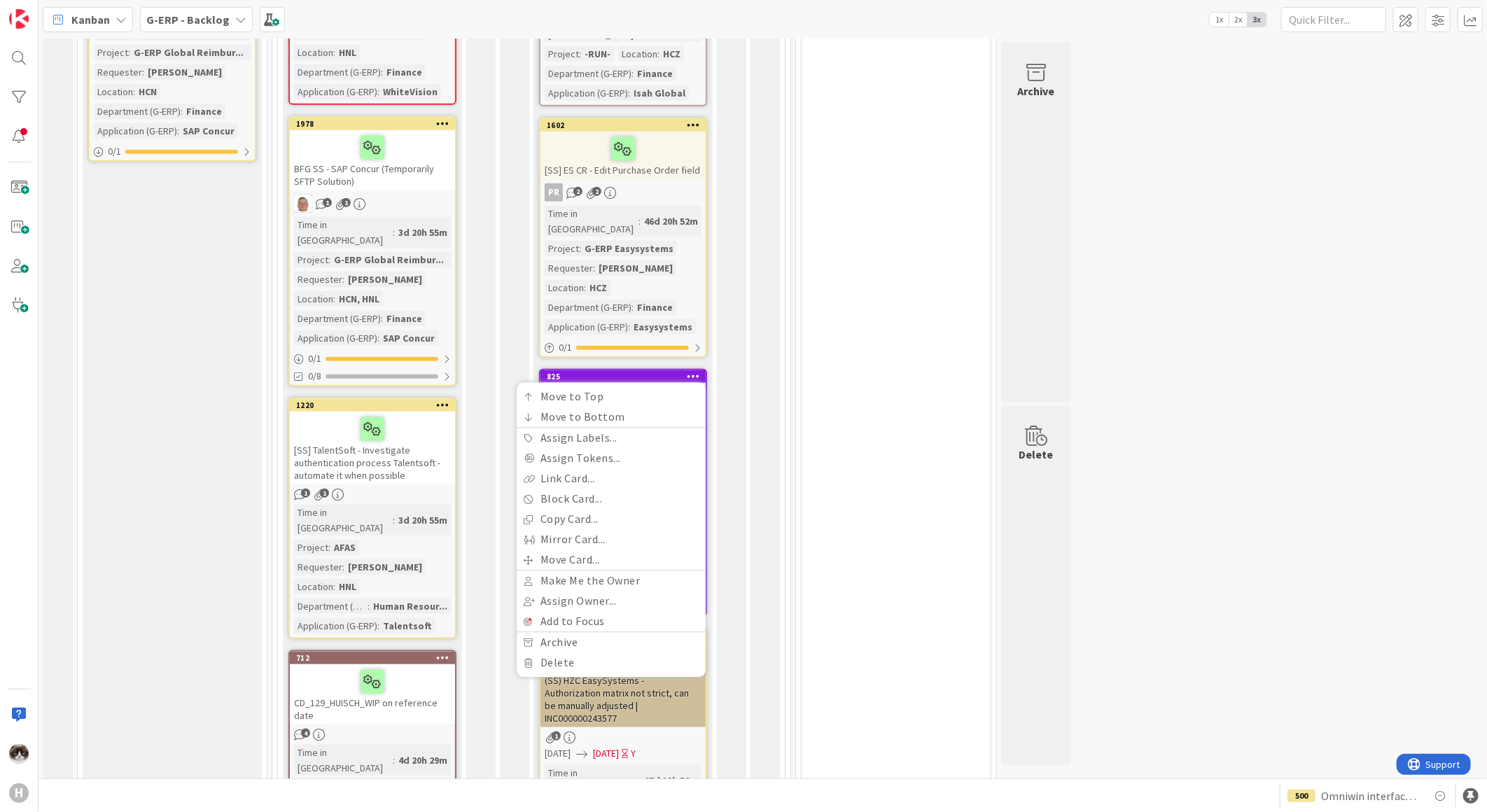
click at [219, 23] on b "G-ERP - Backlog" at bounding box center [188, 19] width 84 height 14
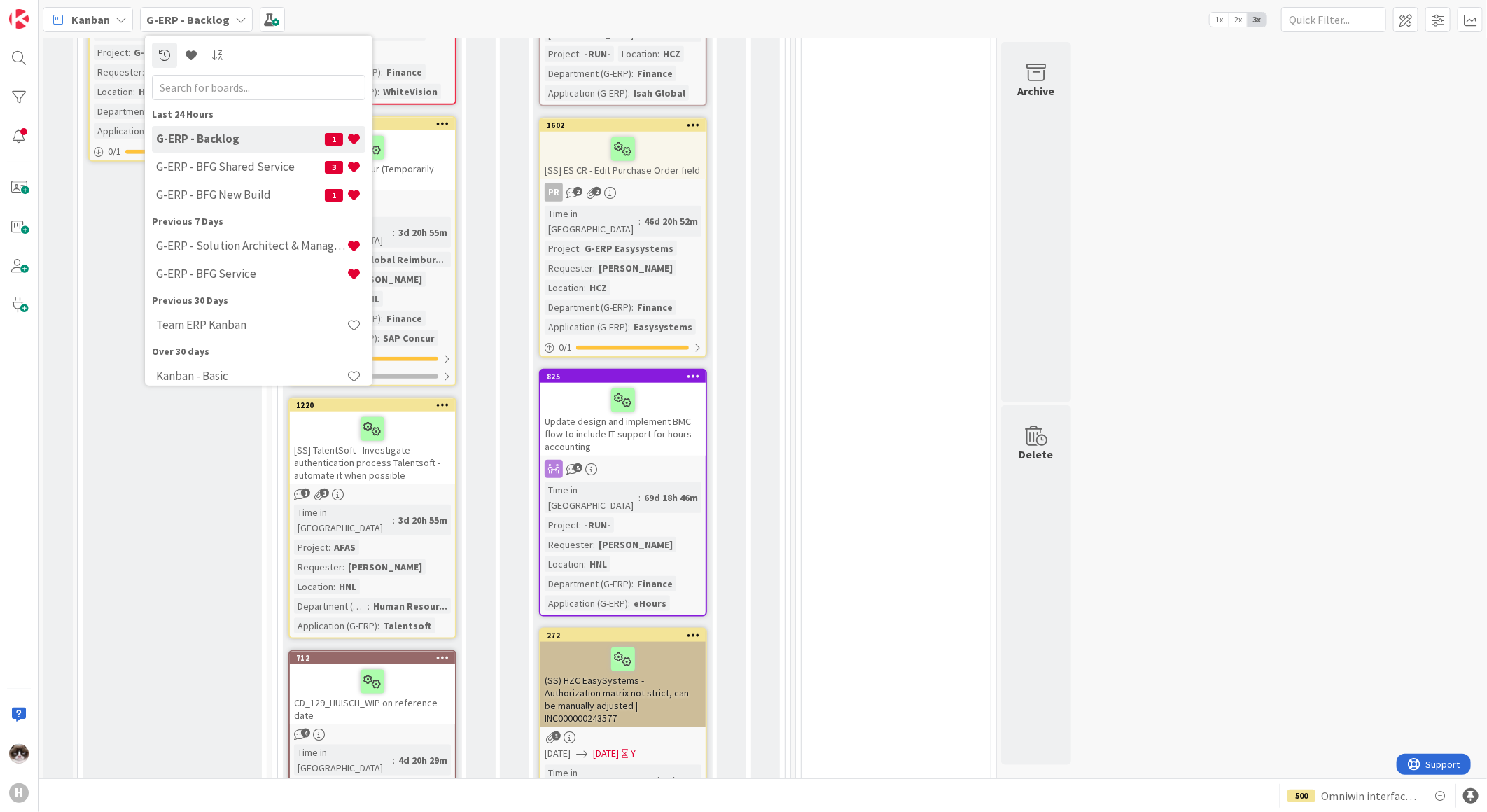
click at [696, 371] on icon at bounding box center [694, 375] width 13 height 9
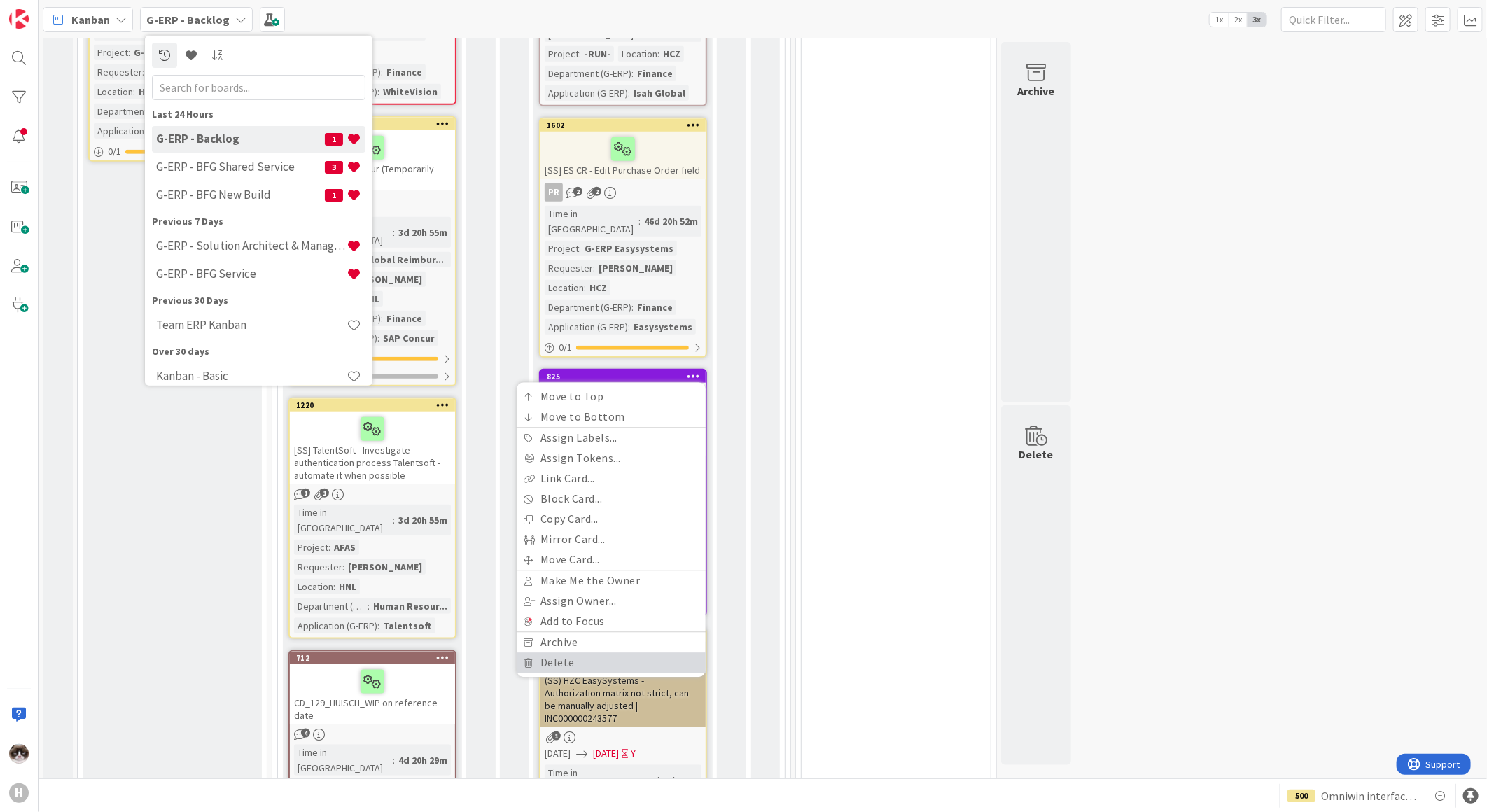
click at [579, 653] on link "Delete" at bounding box center [610, 664] width 189 height 21
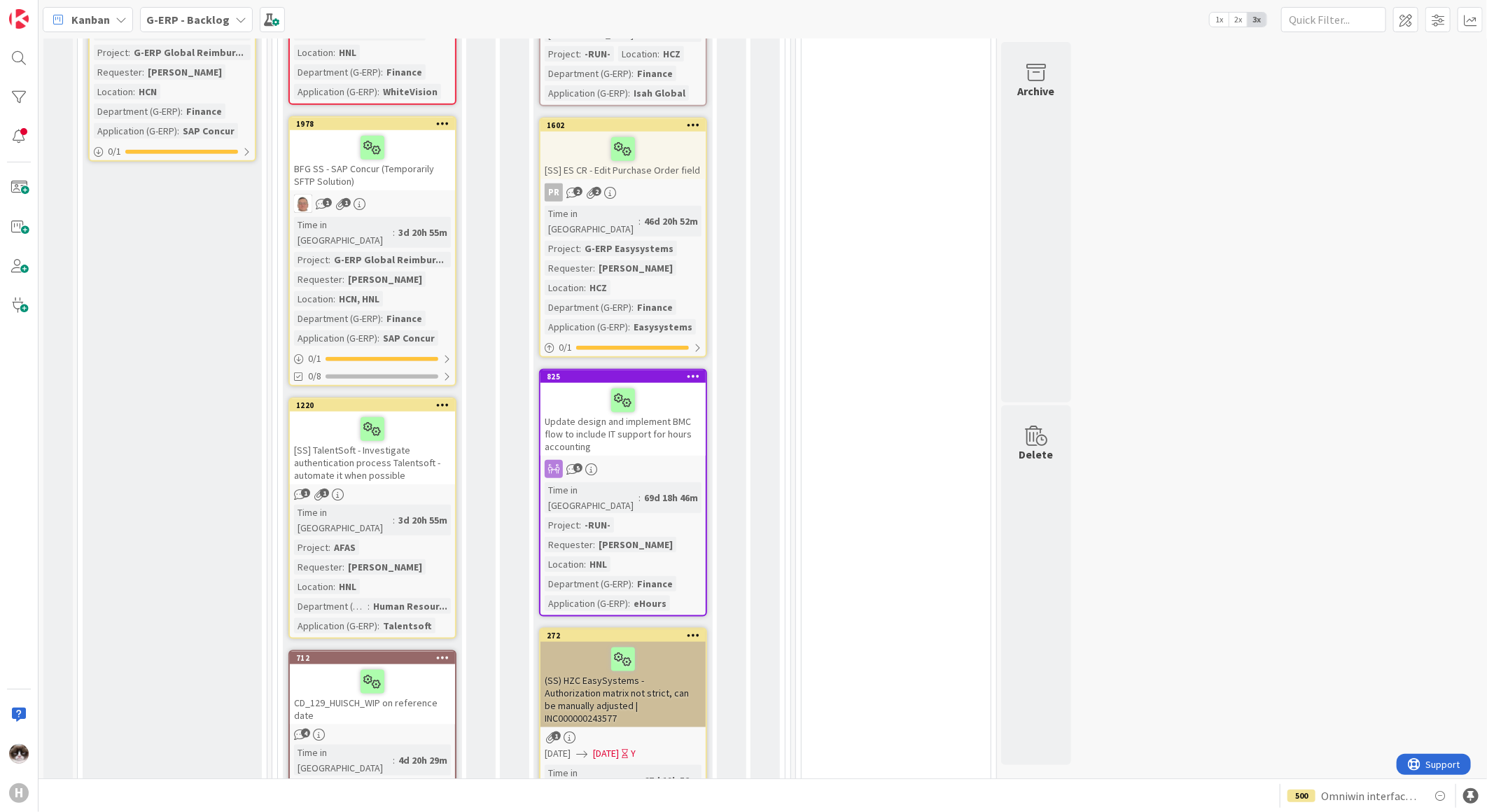
click at [620, 402] on div "Update design and implement BMC flow to include IT support for hours accounting" at bounding box center [623, 420] width 165 height 73
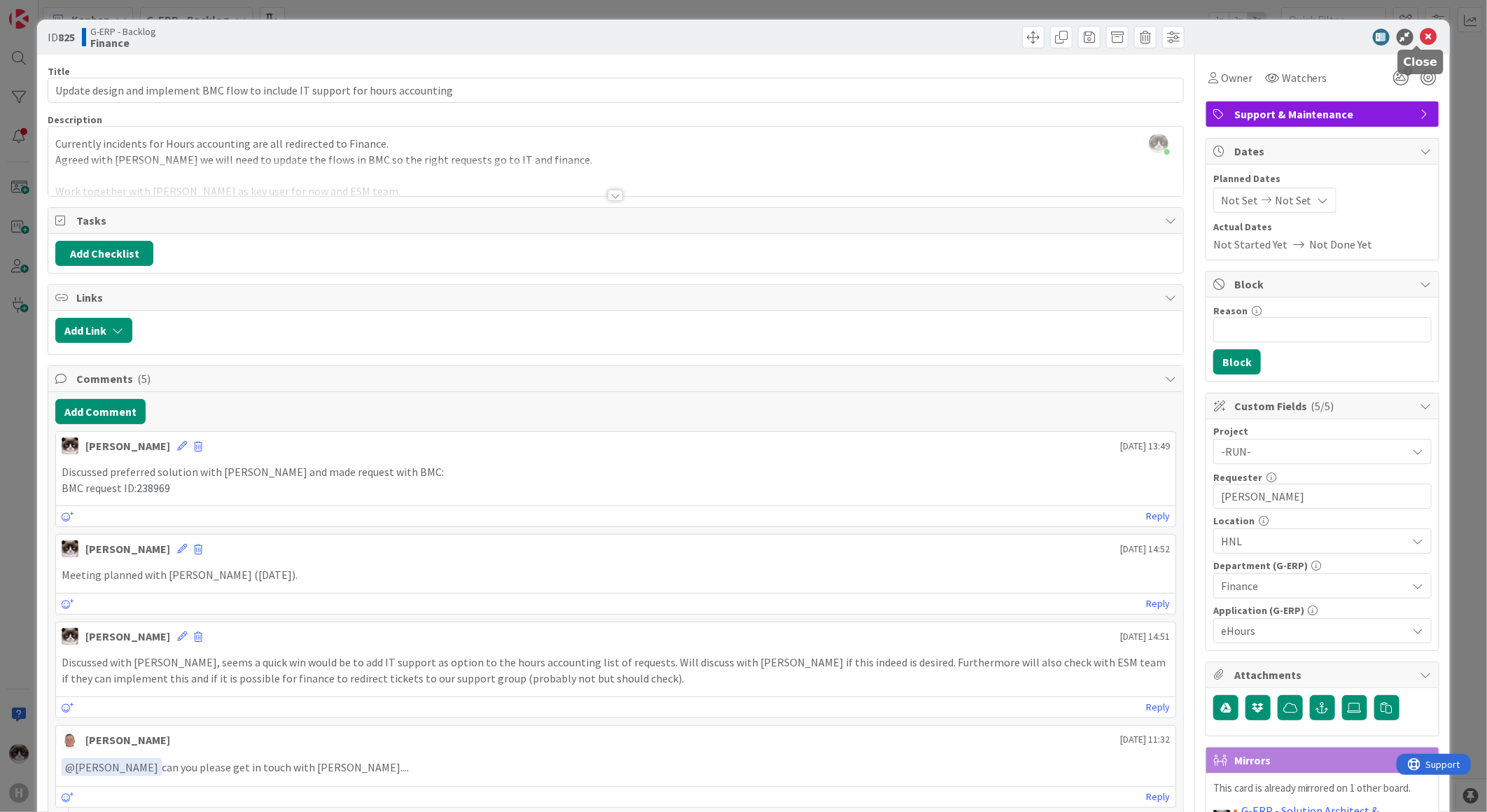
click at [1420, 38] on icon at bounding box center [1429, 38] width 17 height 17
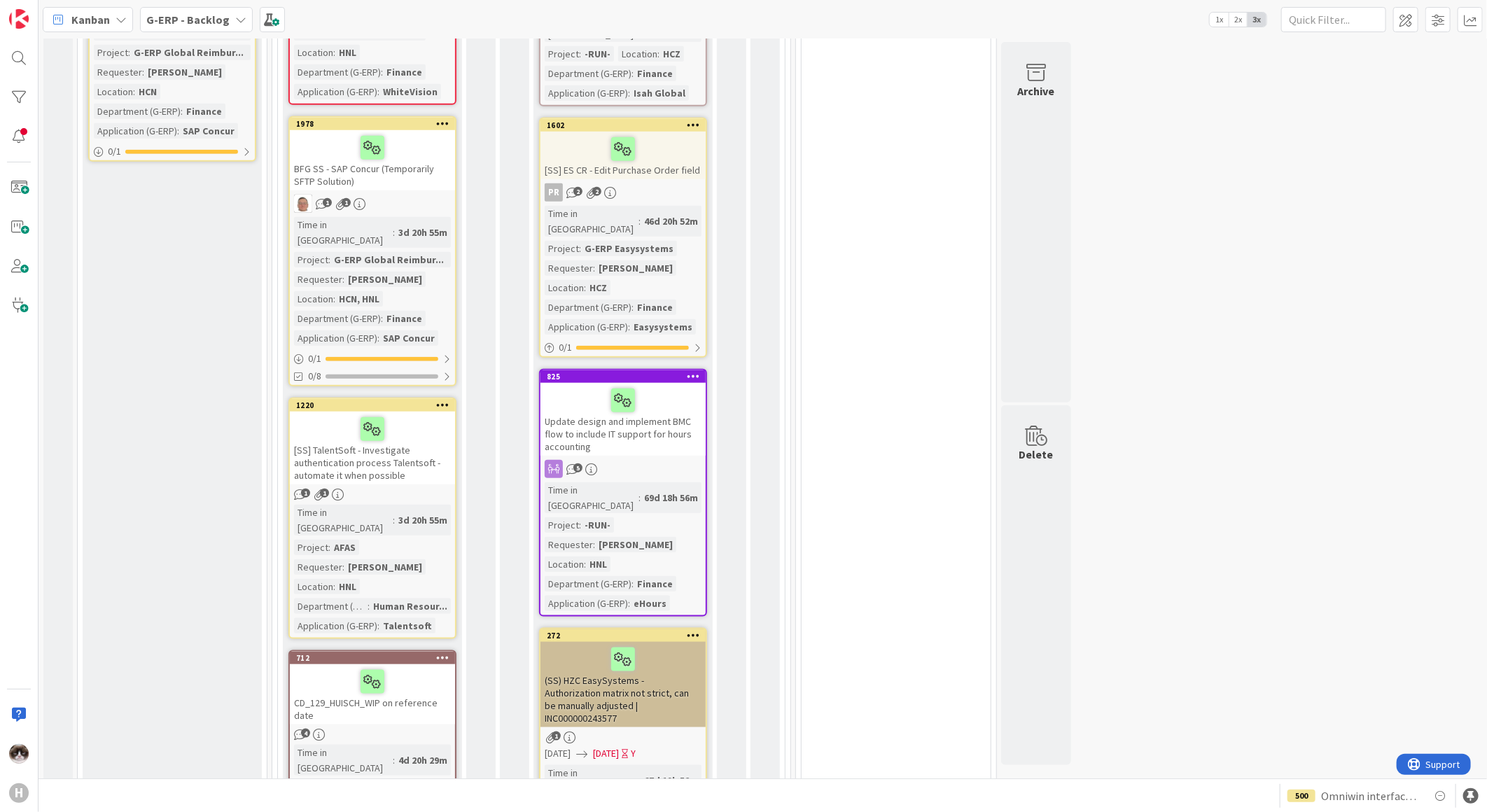
click at [690, 383] on div "Update design and implement BMC flow to include IT support for hours accounting" at bounding box center [623, 420] width 165 height 73
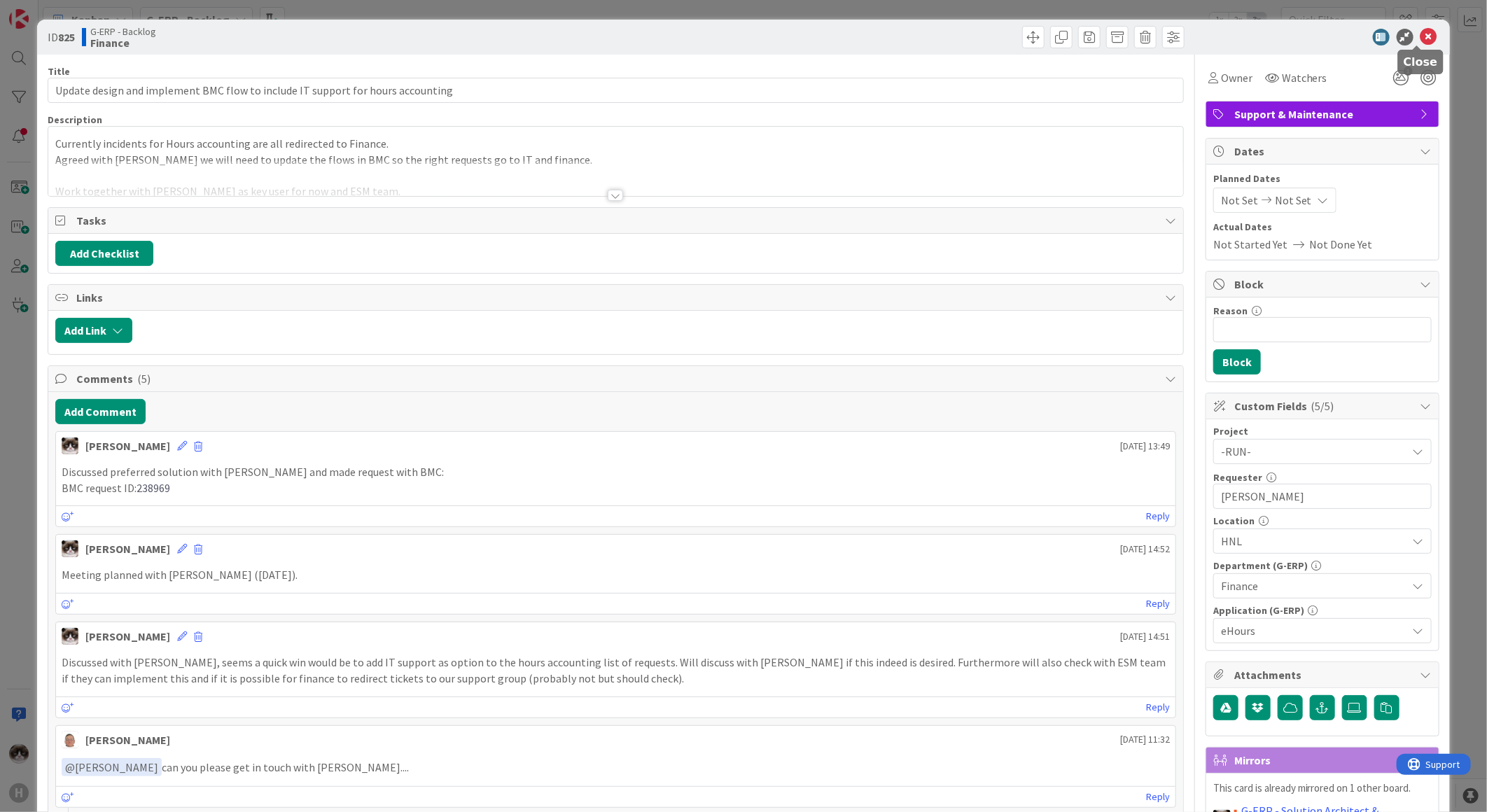
click at [1420, 40] on icon at bounding box center [1429, 38] width 17 height 17
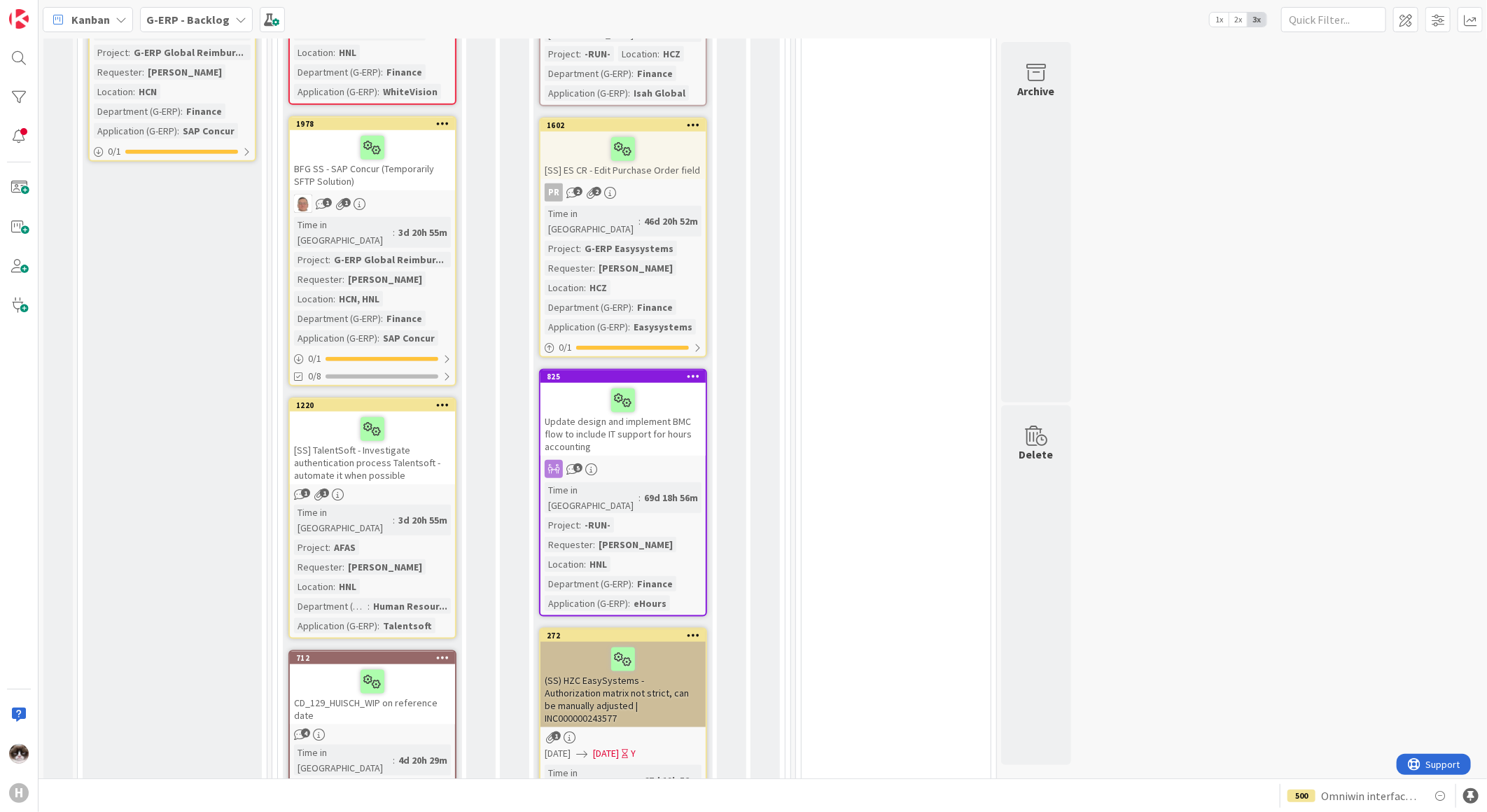
click at [690, 371] on icon at bounding box center [694, 375] width 13 height 9
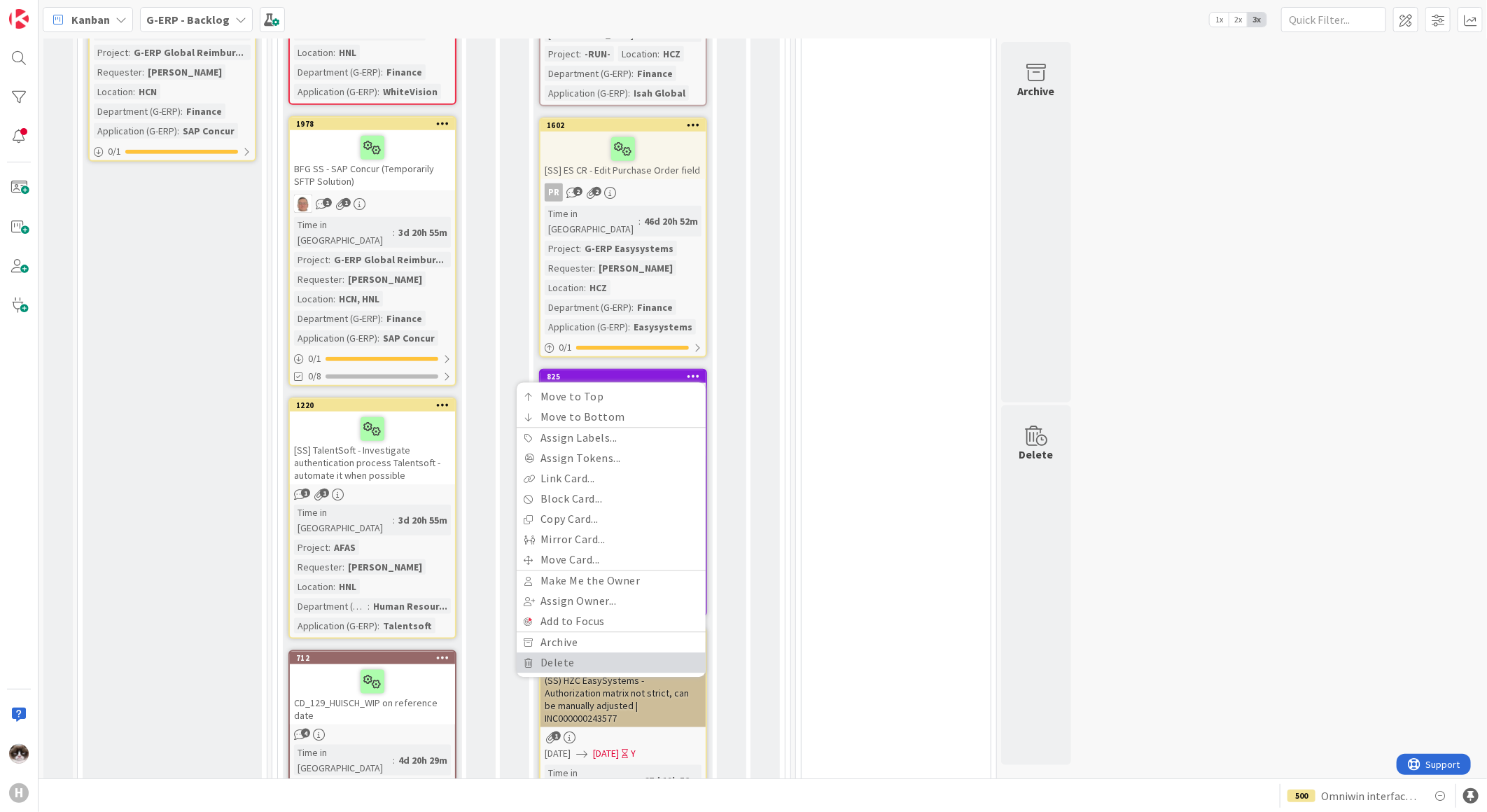
click at [593, 653] on link "Delete" at bounding box center [610, 664] width 189 height 21
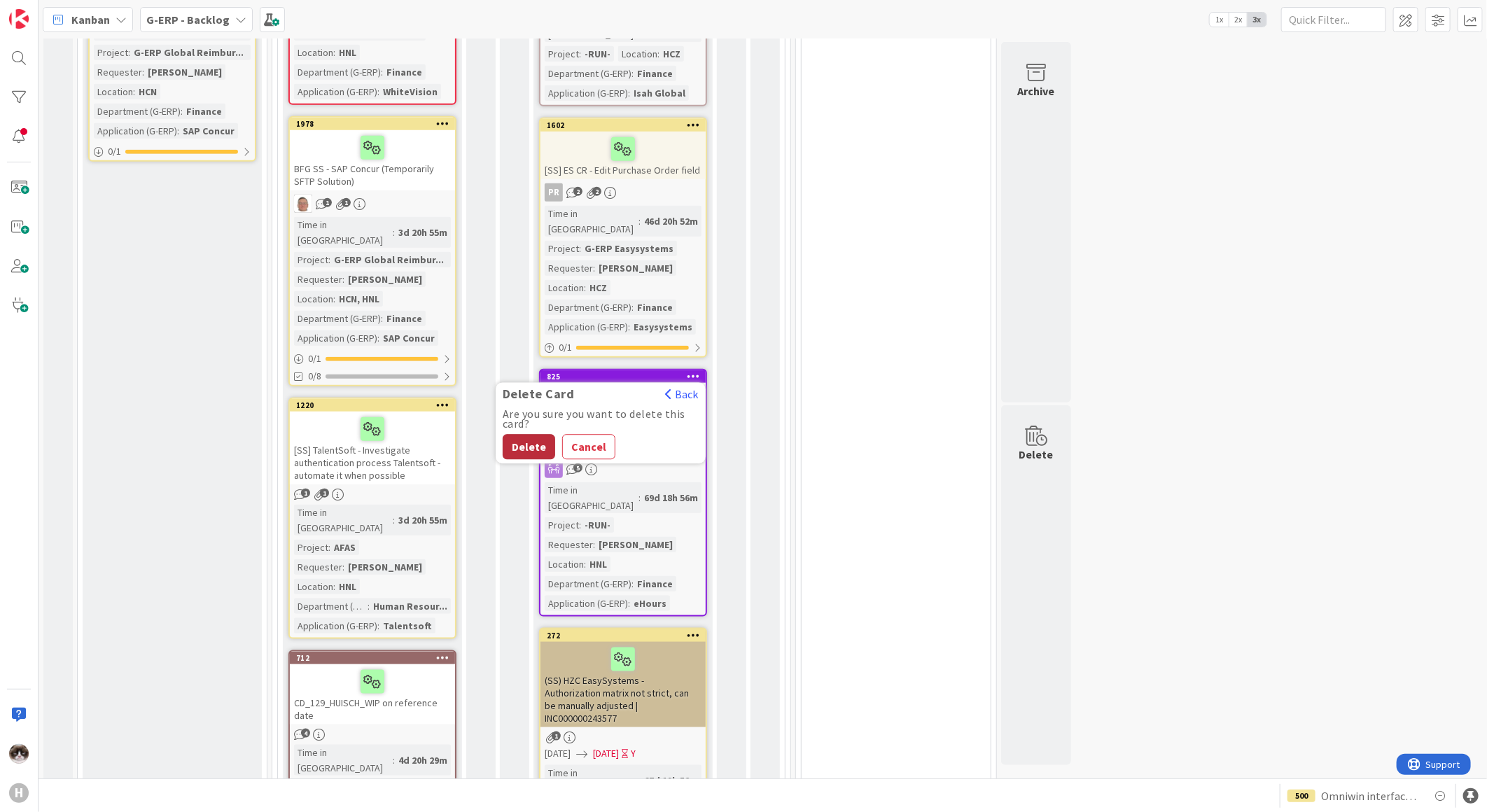
click at [529, 435] on button "Delete" at bounding box center [529, 447] width 53 height 25
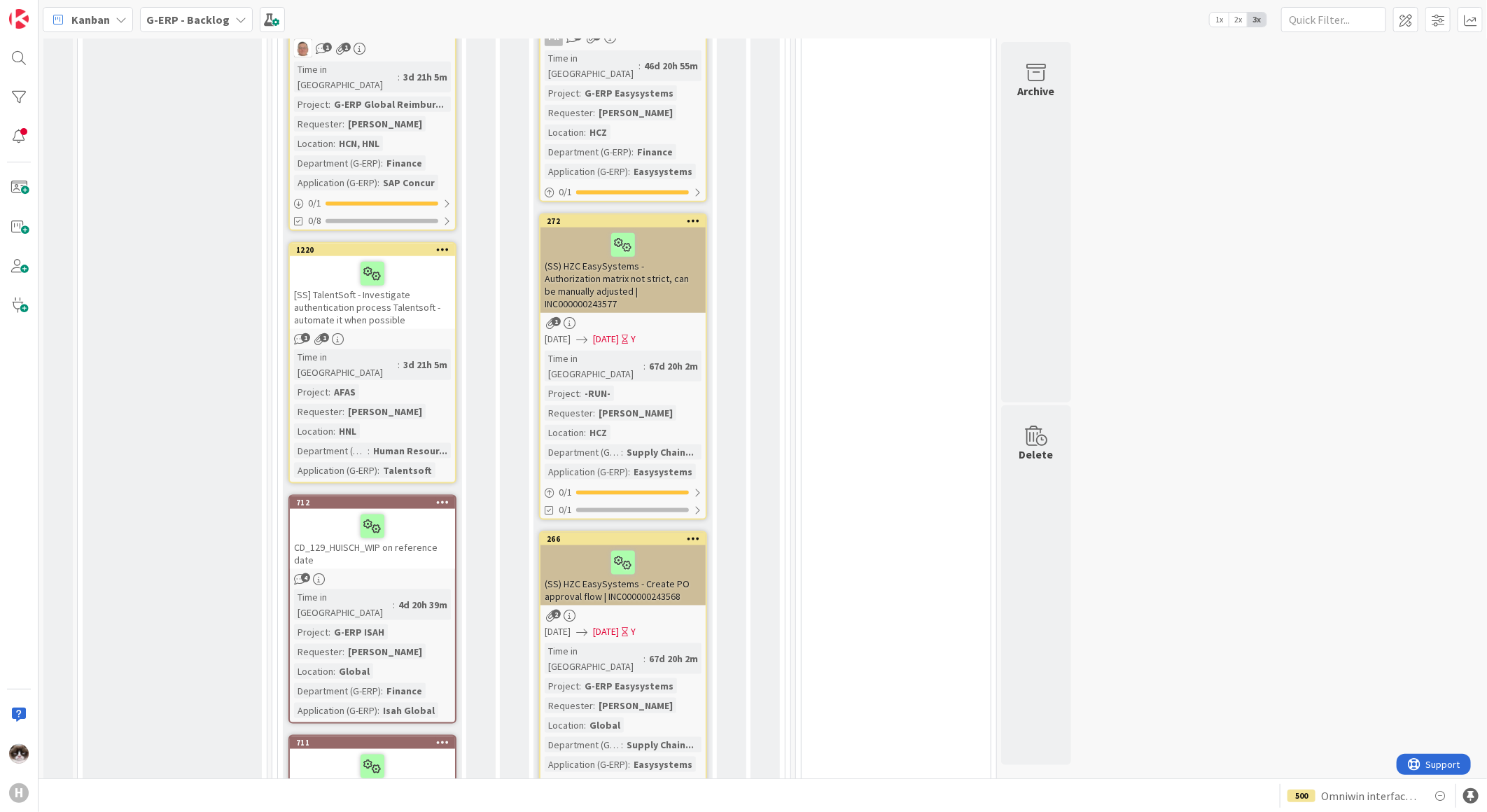
scroll to position [700, 0]
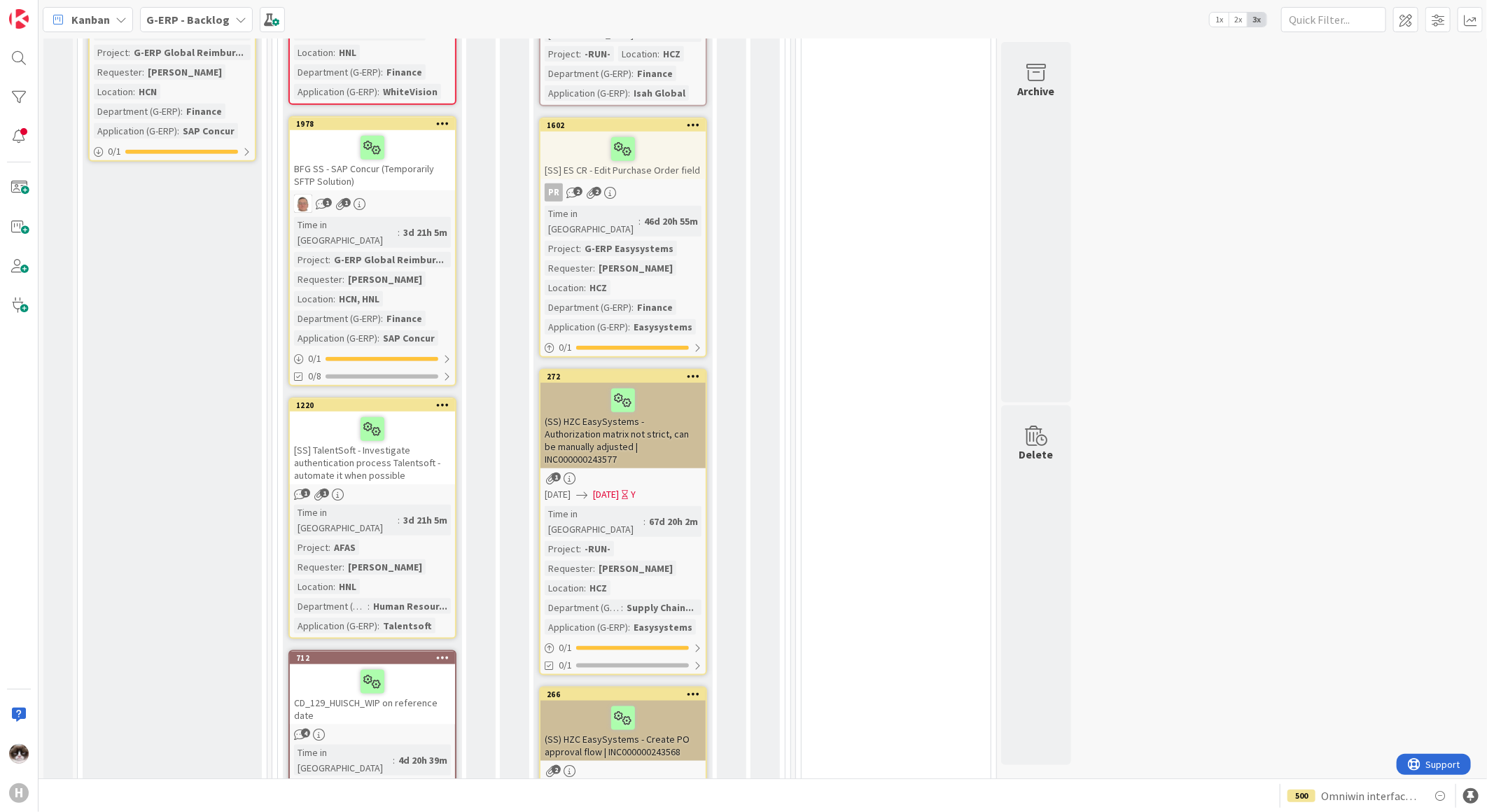
click at [678, 399] on div "(SS) HZC EasySystems - Authorization matrix not strict, can be manually adjuste…" at bounding box center [623, 425] width 165 height 85
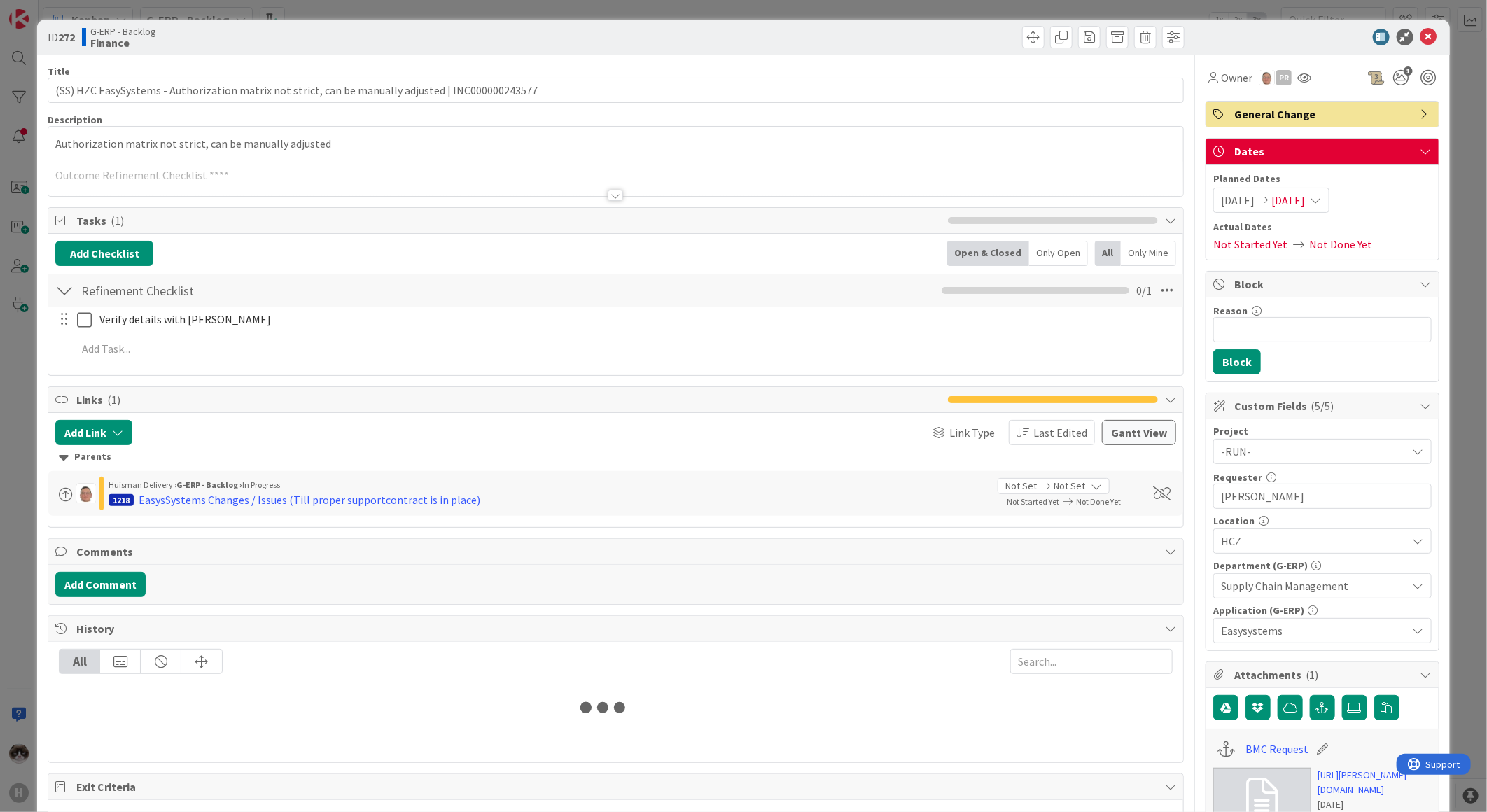
click at [614, 197] on div at bounding box center [615, 195] width 15 height 11
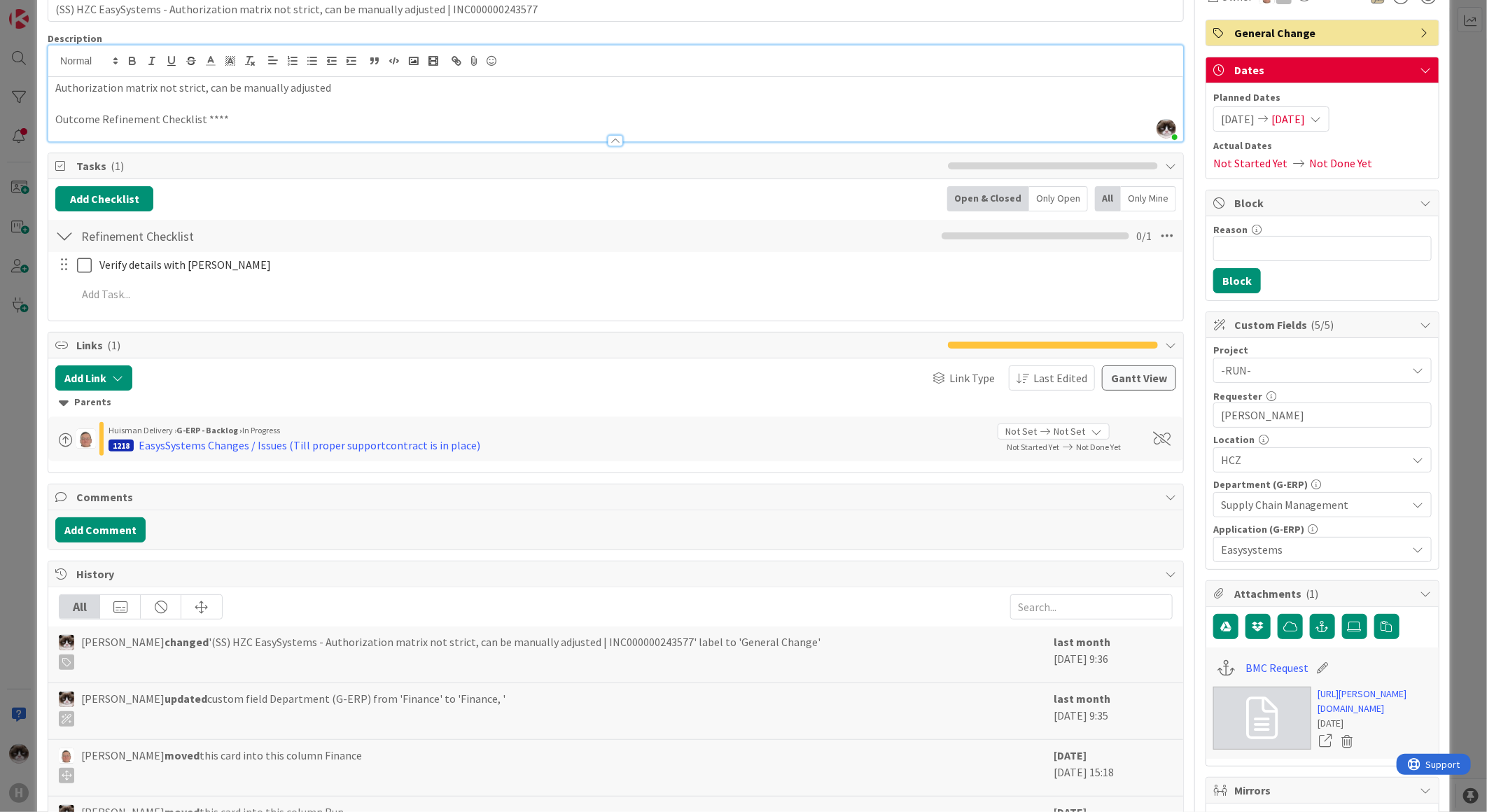
scroll to position [156, 0]
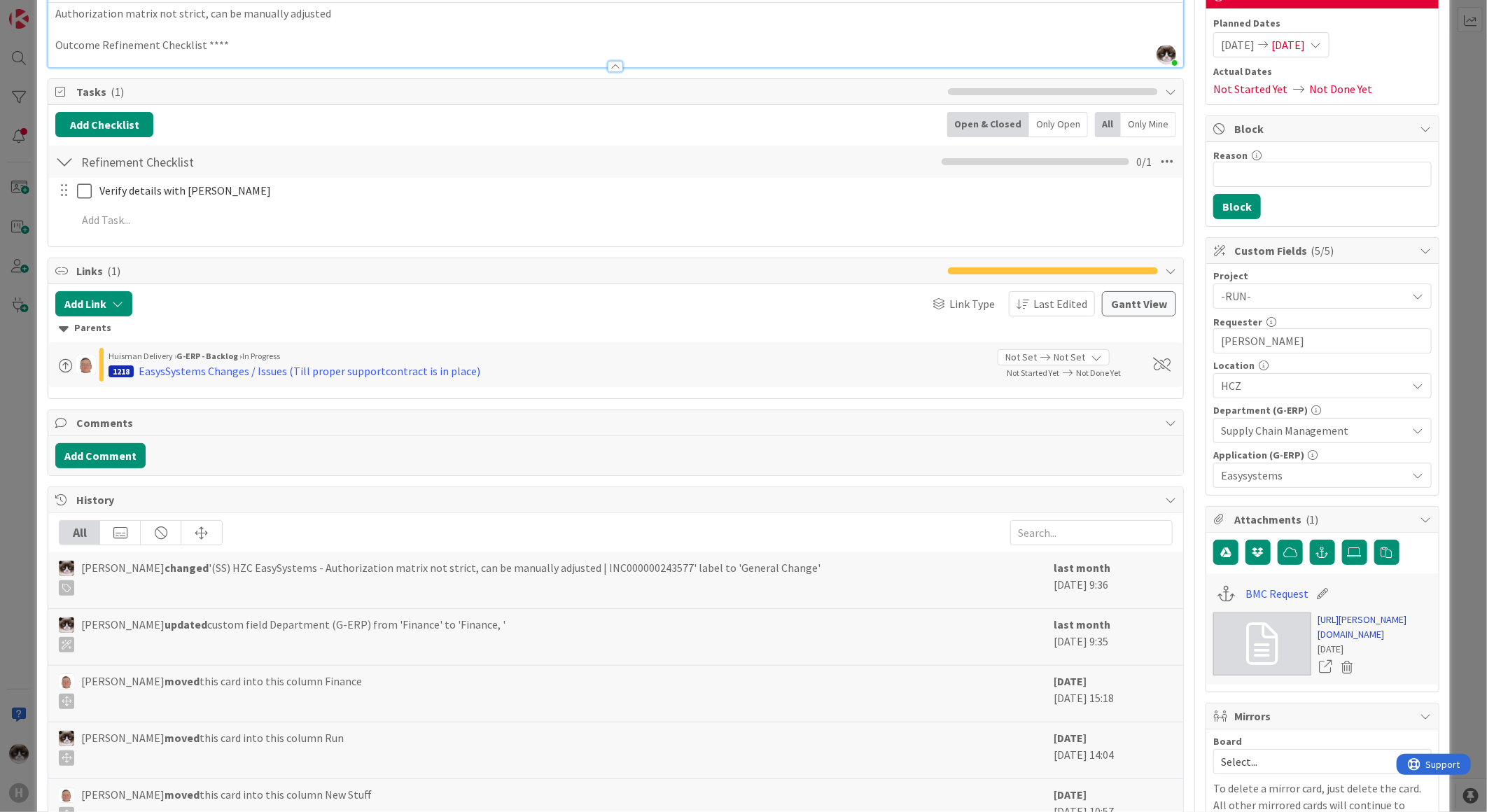
click at [1350, 640] on link "[URL][PERSON_NAME][DOMAIN_NAME]" at bounding box center [1374, 627] width 114 height 29
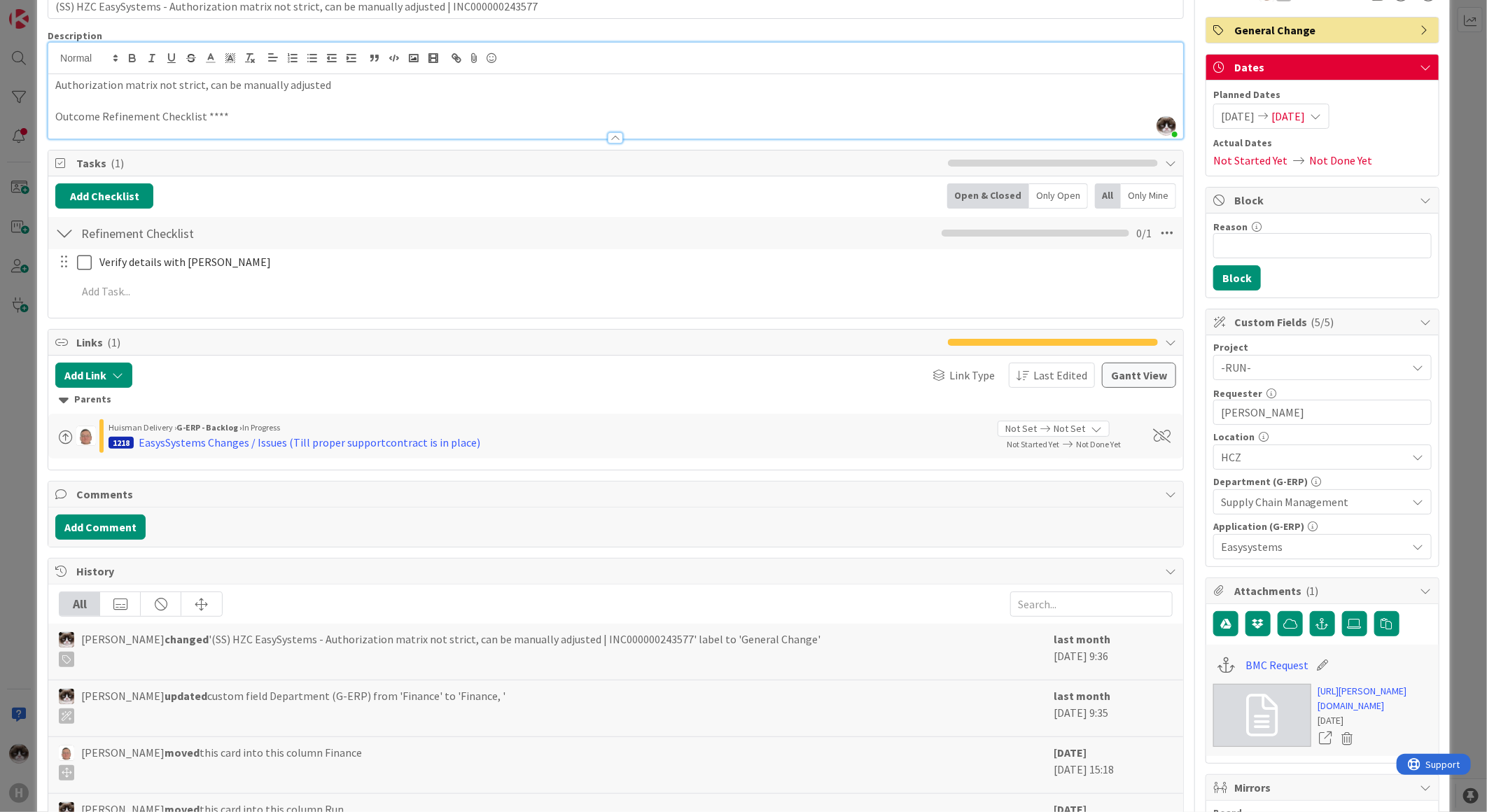
scroll to position [0, 0]
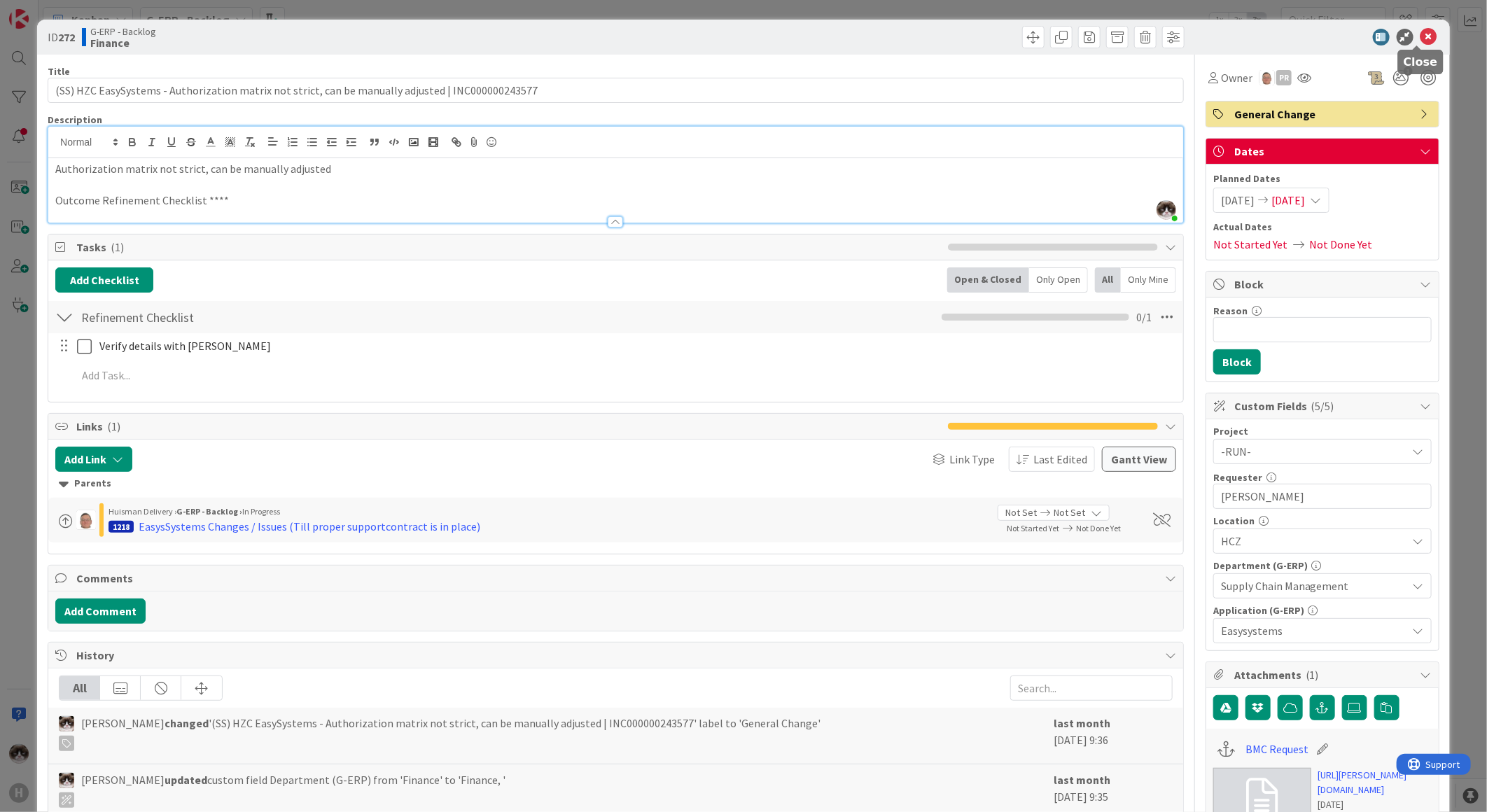
click at [1420, 34] on icon at bounding box center [1429, 38] width 17 height 17
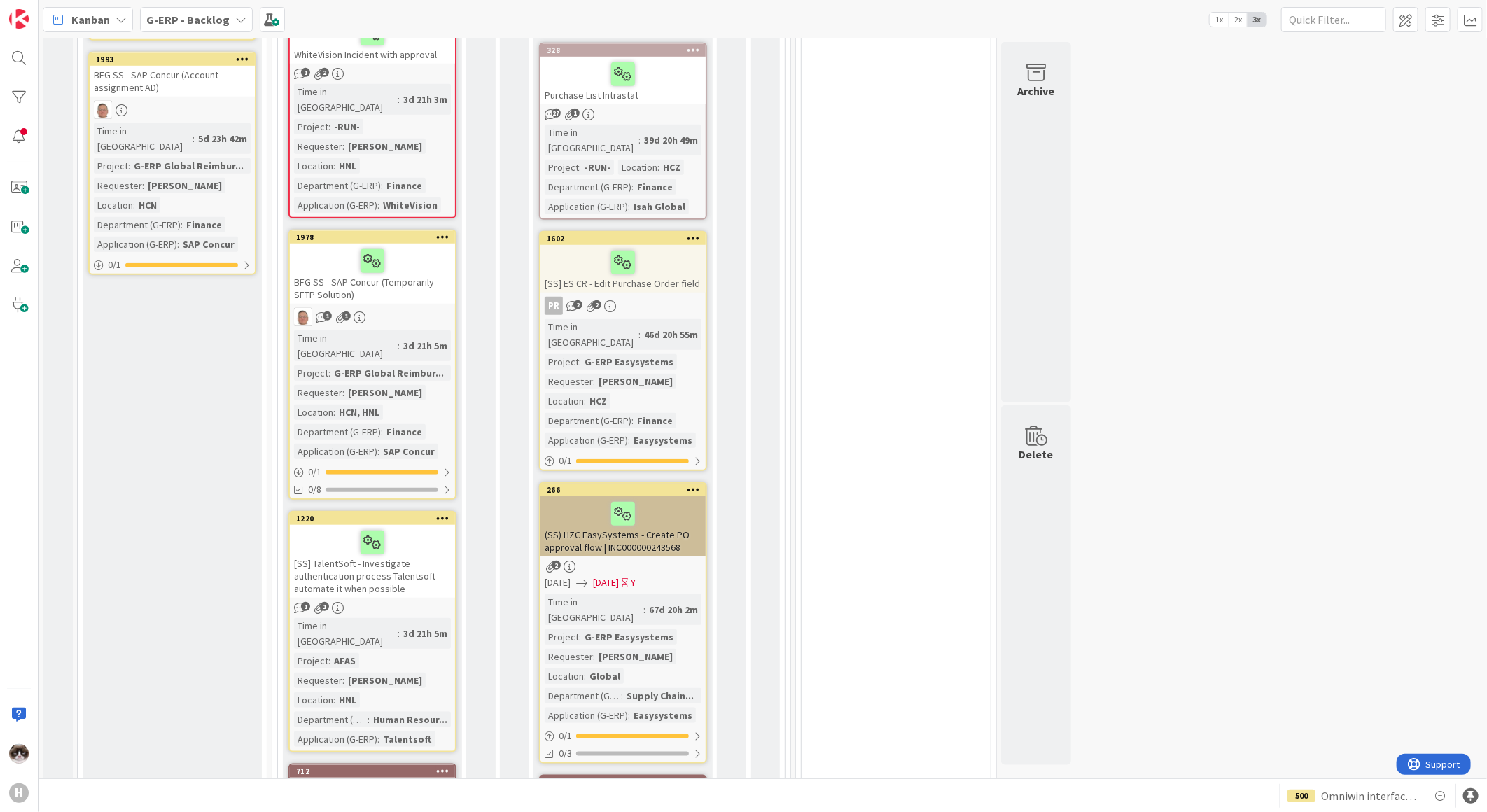
scroll to position [614, 0]
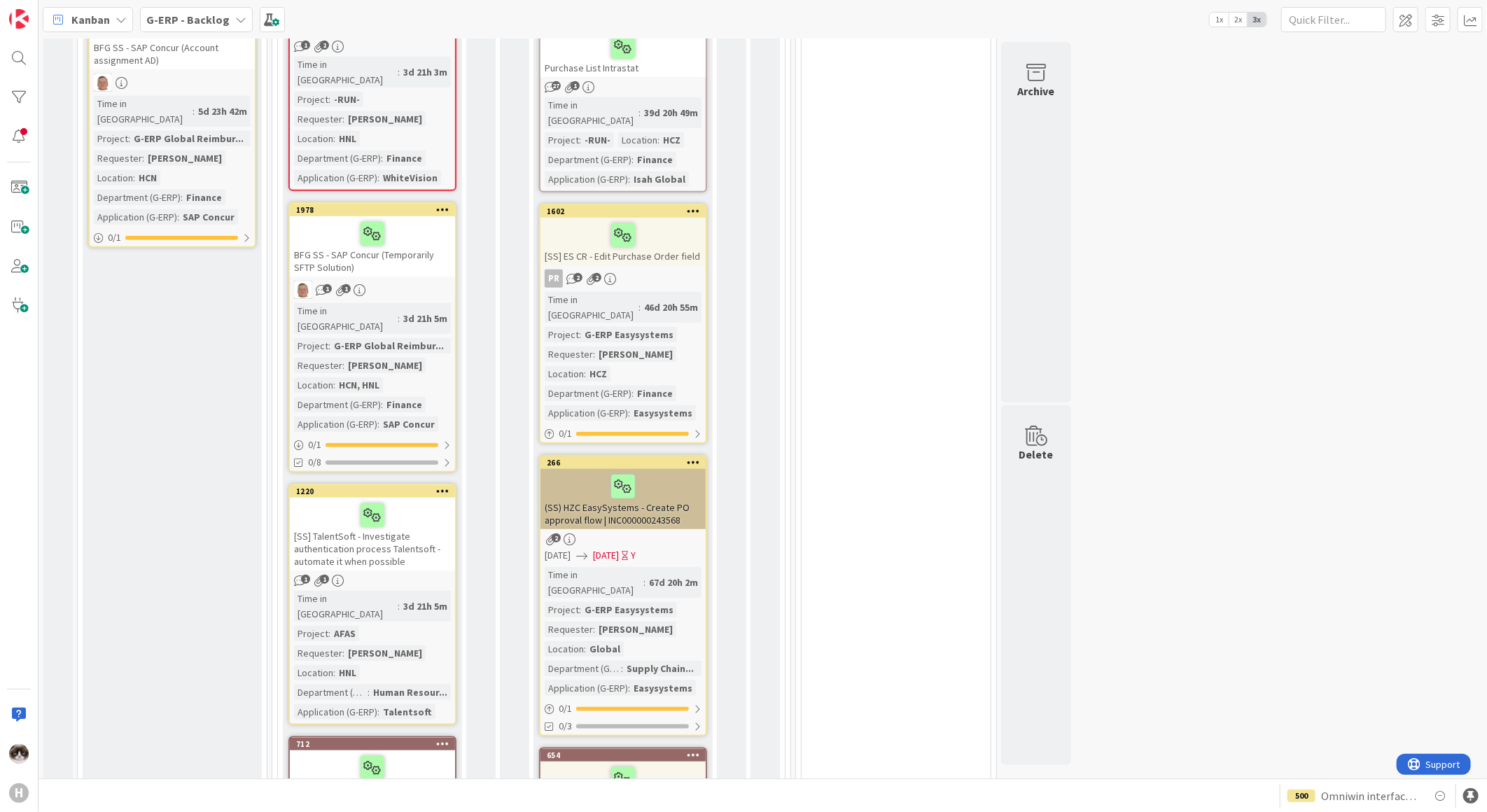
click at [667, 481] on div "266 (SS) HZC EasySystems - Create PO approval flow | INC000000243568 2 [DATE] […" at bounding box center [622, 596] width 168 height 282
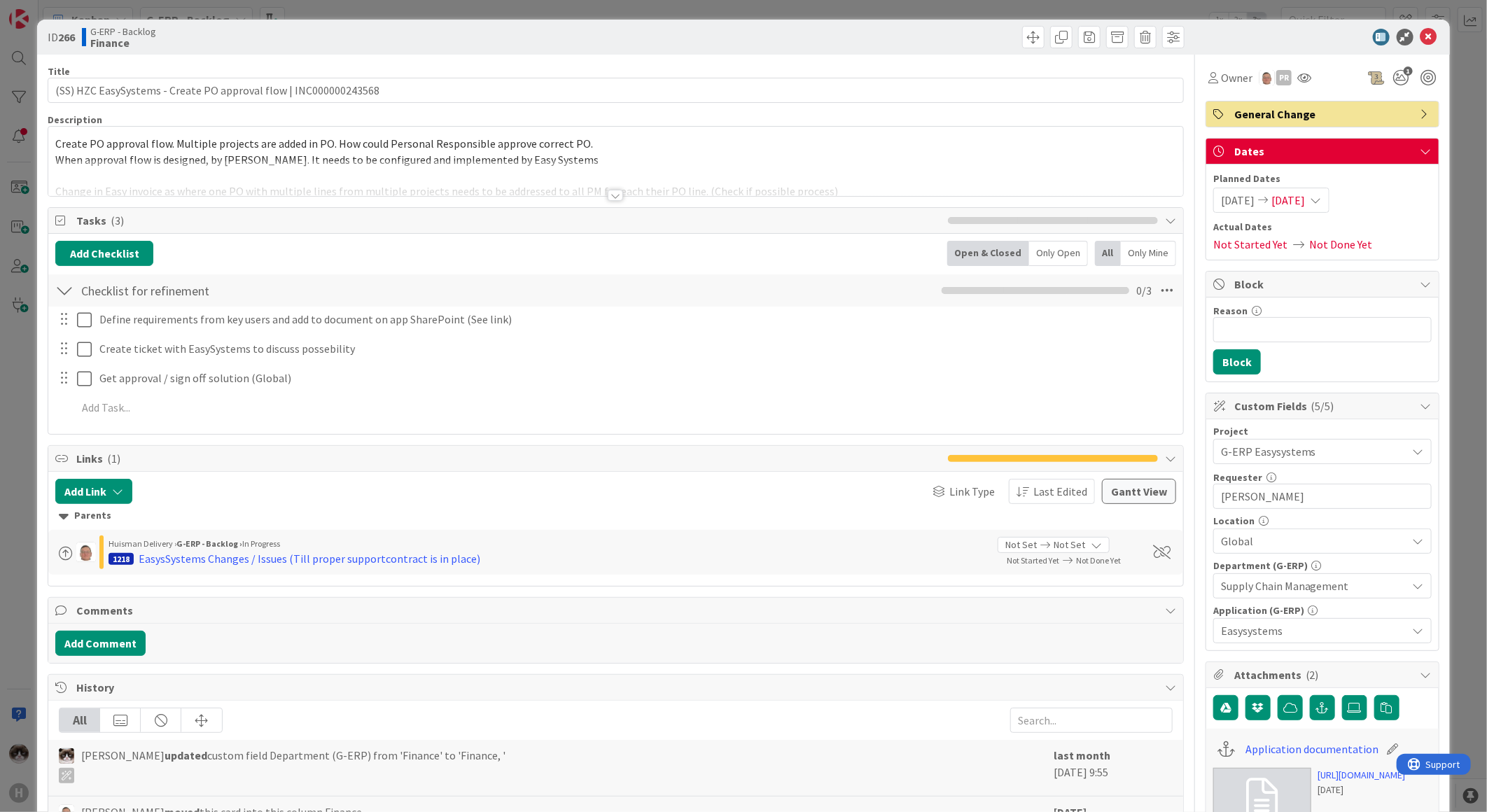
click at [613, 194] on div at bounding box center [615, 195] width 15 height 11
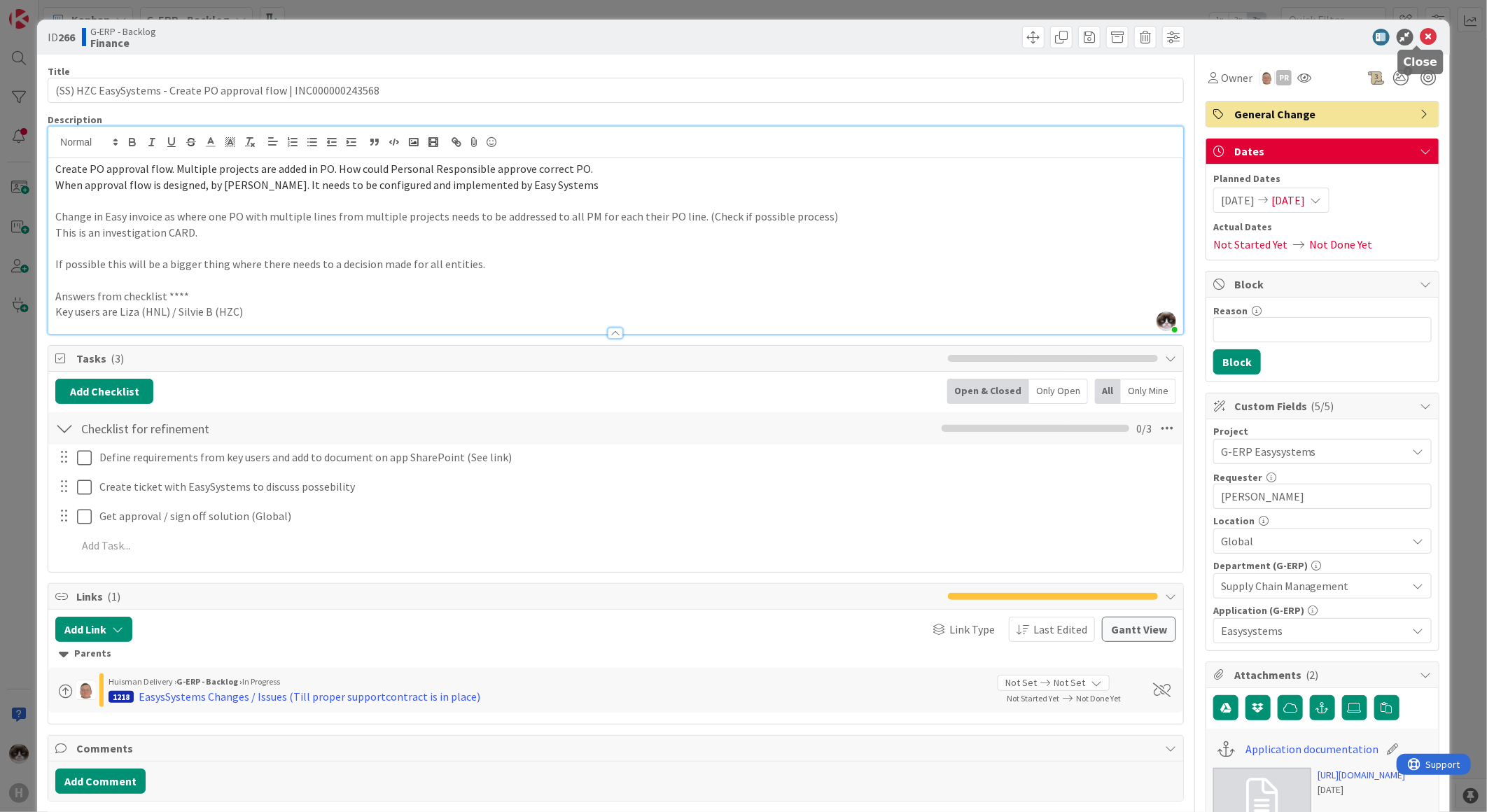
click at [1420, 33] on icon at bounding box center [1429, 38] width 17 height 17
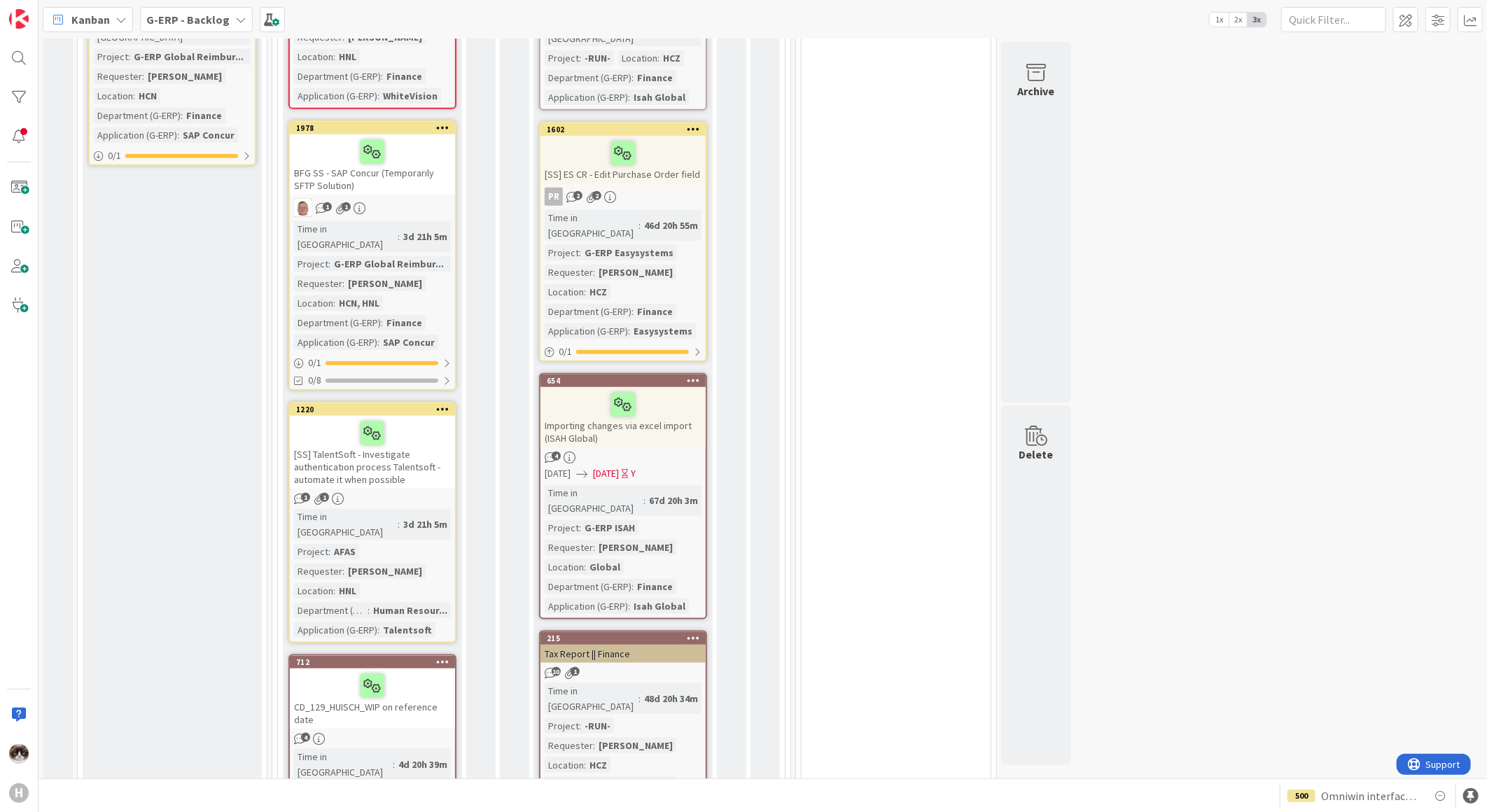
scroll to position [782, 0]
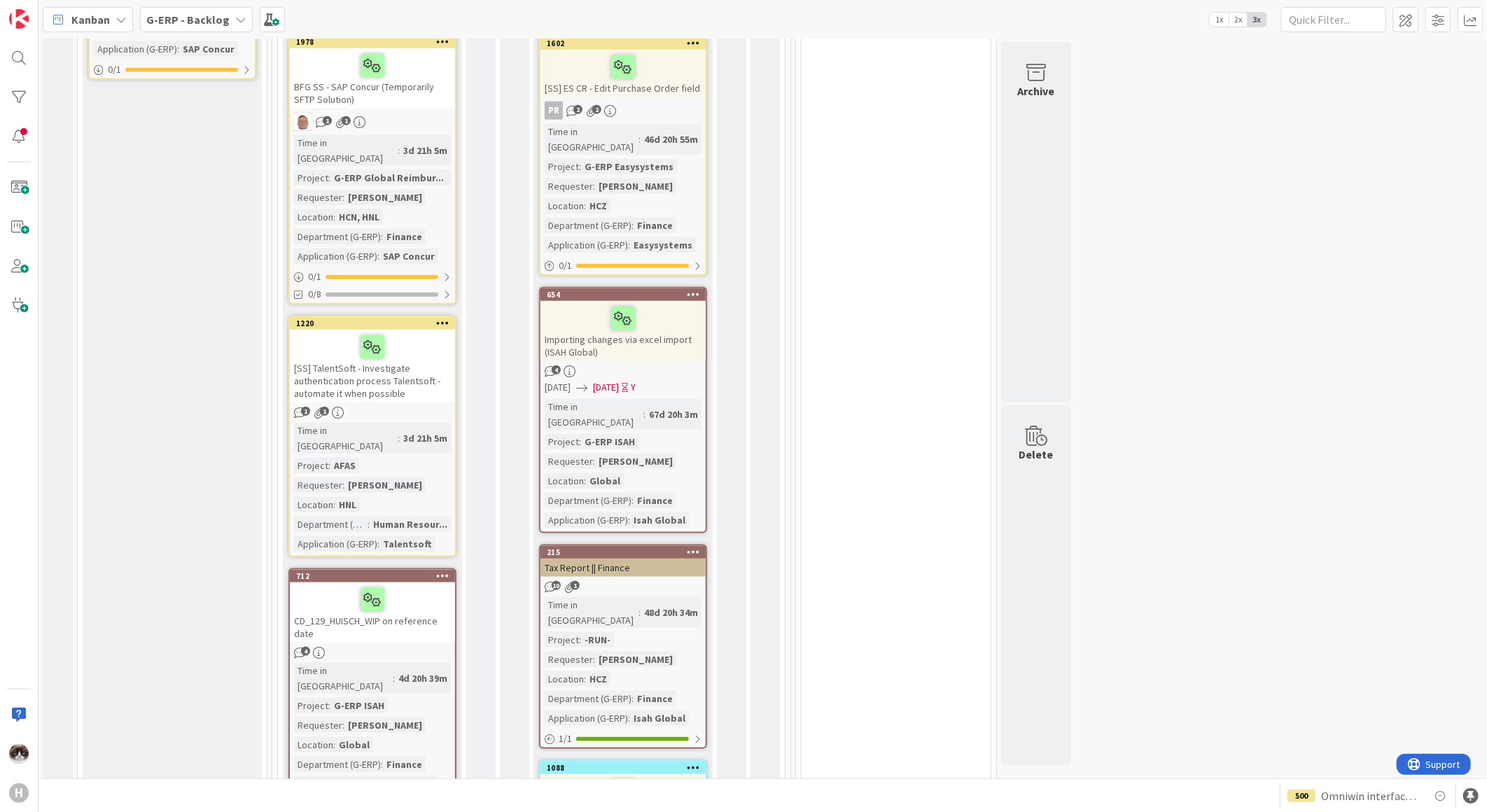
click at [646, 304] on div "Importing changes via excel import (ISAH Global)" at bounding box center [623, 331] width 165 height 60
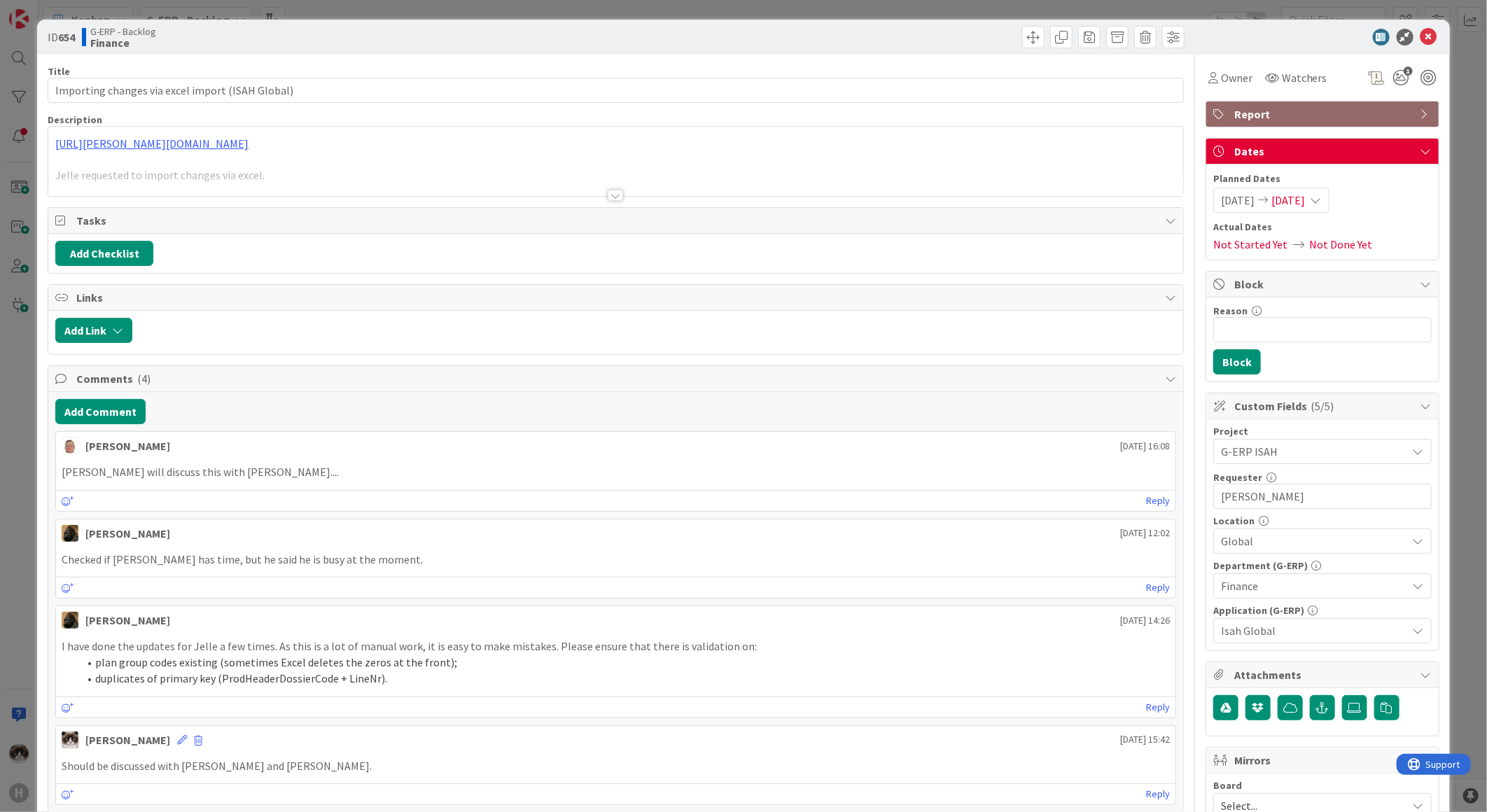
click at [613, 193] on div at bounding box center [615, 195] width 15 height 11
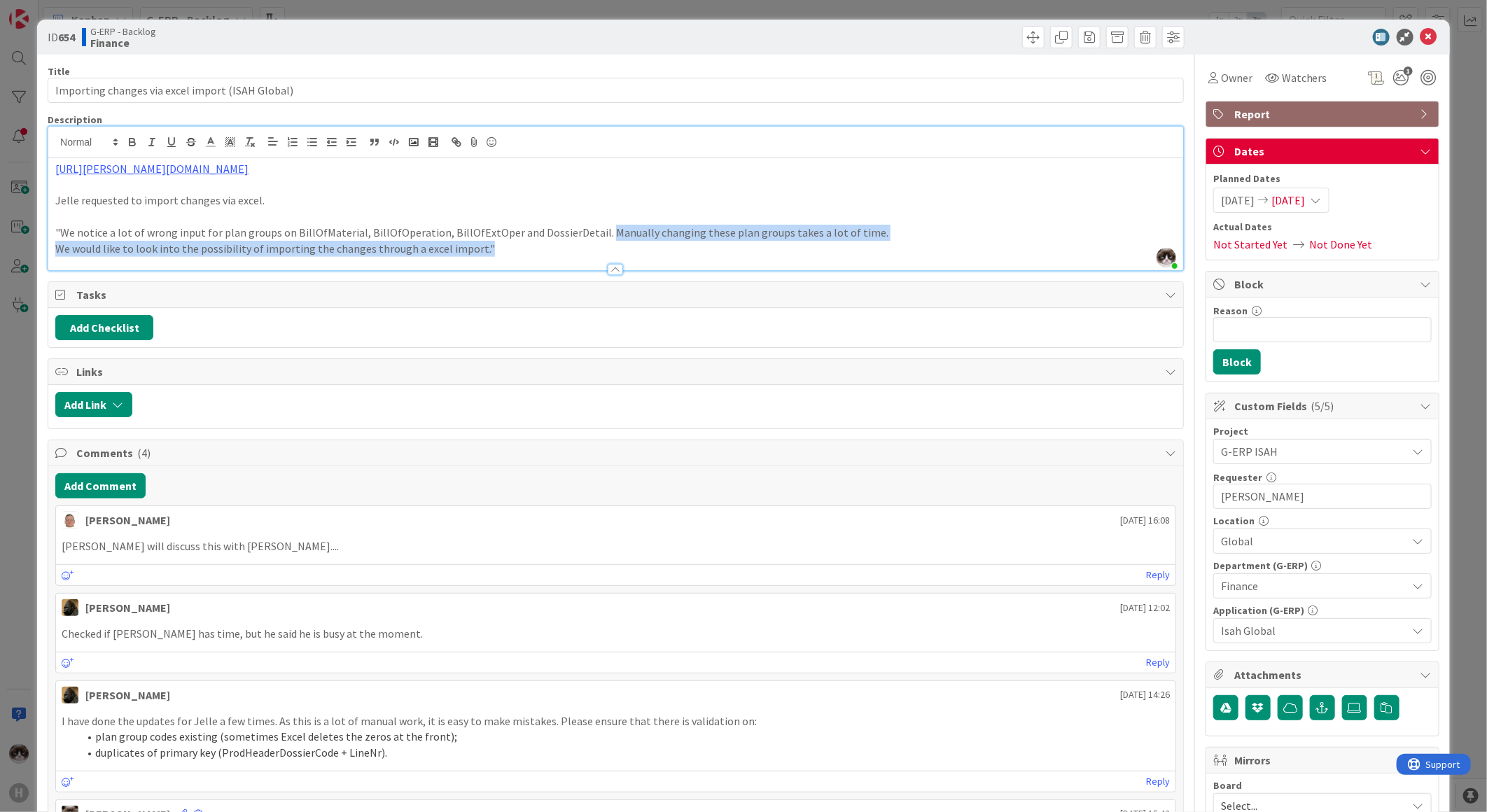
drag, startPoint x: 588, startPoint y: 230, endPoint x: 705, endPoint y: 243, distance: 117.7
click at [705, 243] on div "[URL][PERSON_NAME][DOMAIN_NAME] Jelle requested to import changes via excel. "W…" at bounding box center [615, 214] width 1135 height 112
click at [658, 252] on p "We would like to look into the possibility of importing the changes through a e…" at bounding box center [616, 249] width 1121 height 16
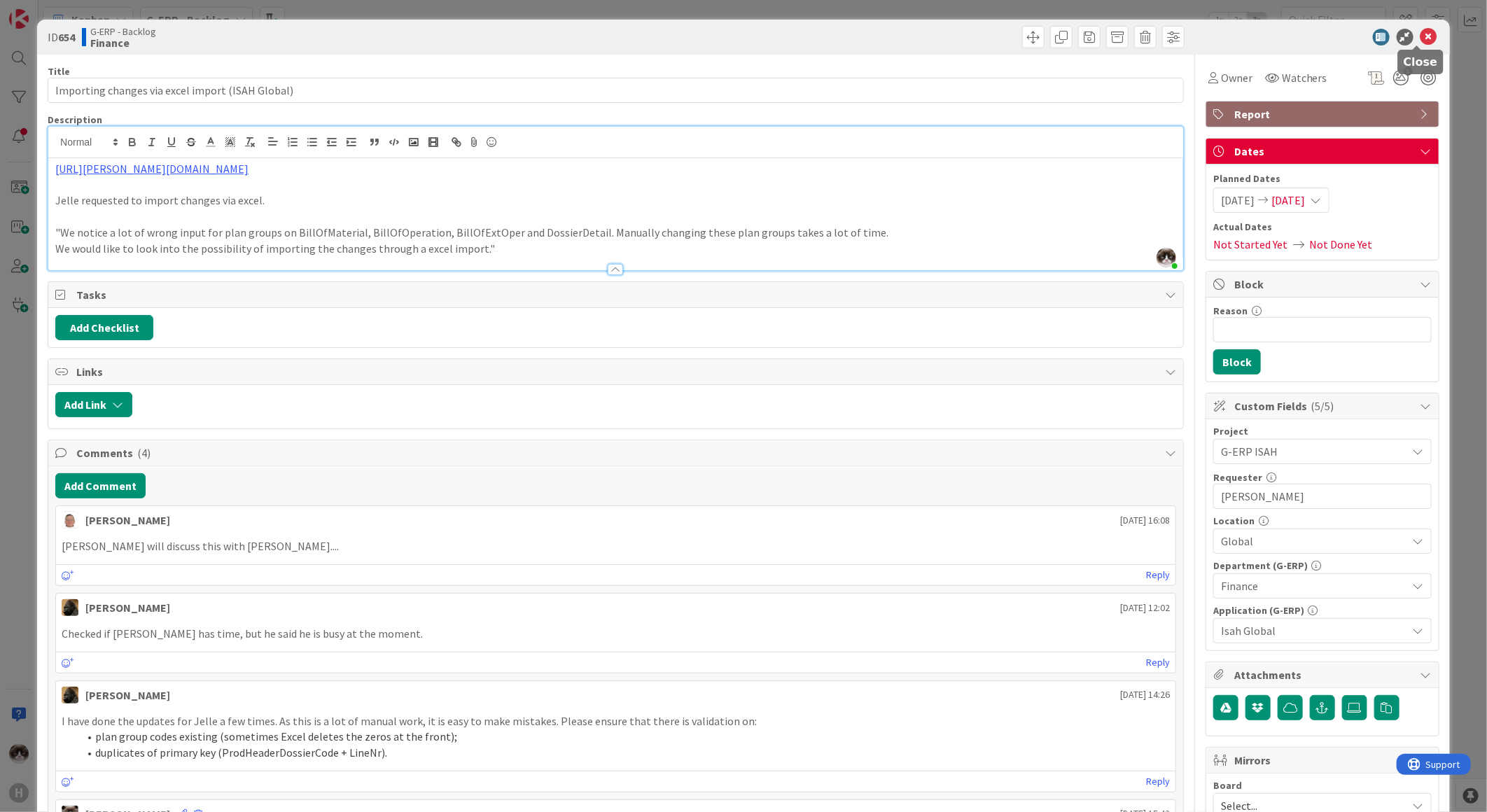
click at [1421, 35] on icon at bounding box center [1429, 38] width 17 height 17
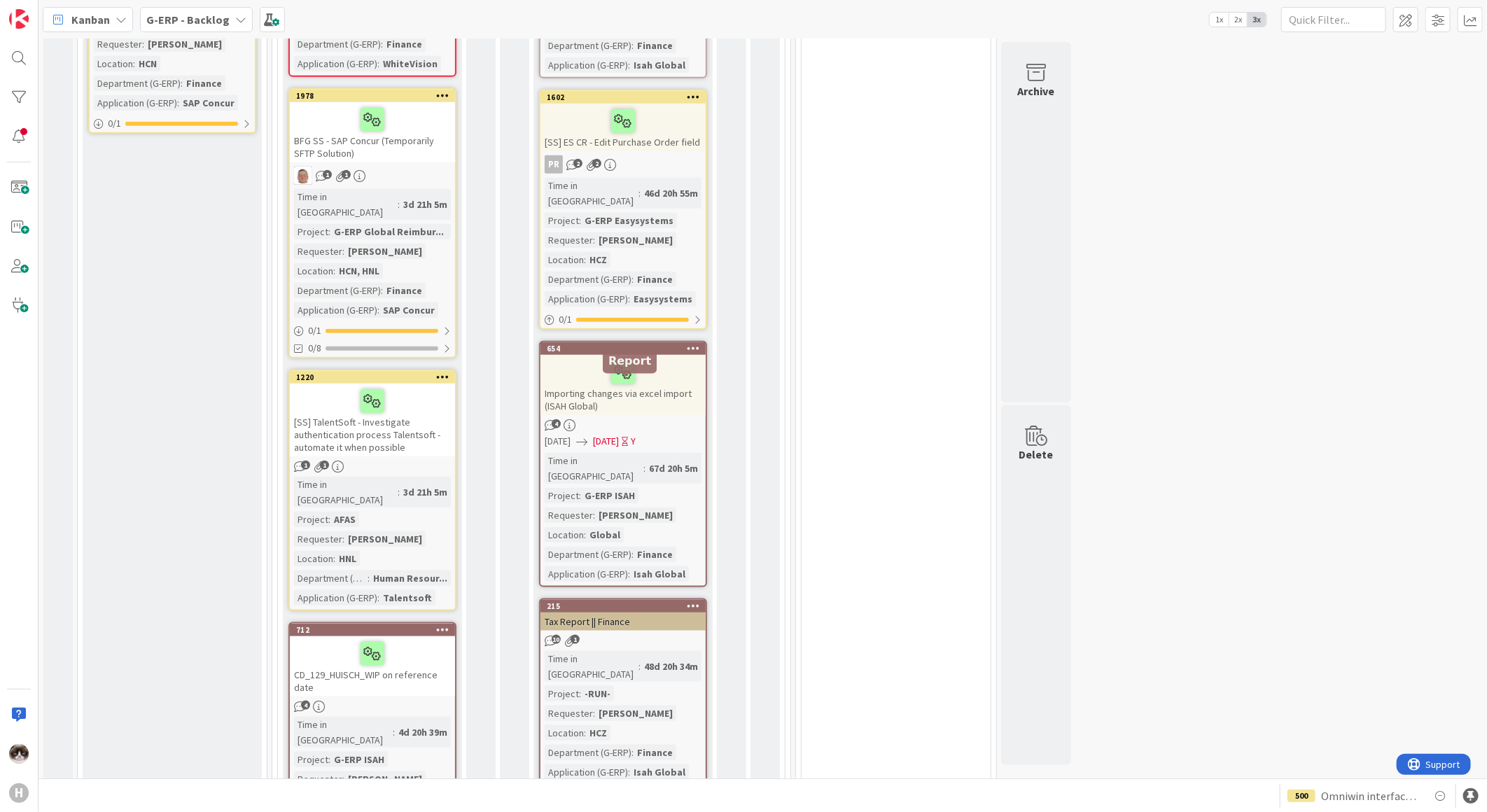
scroll to position [782, 0]
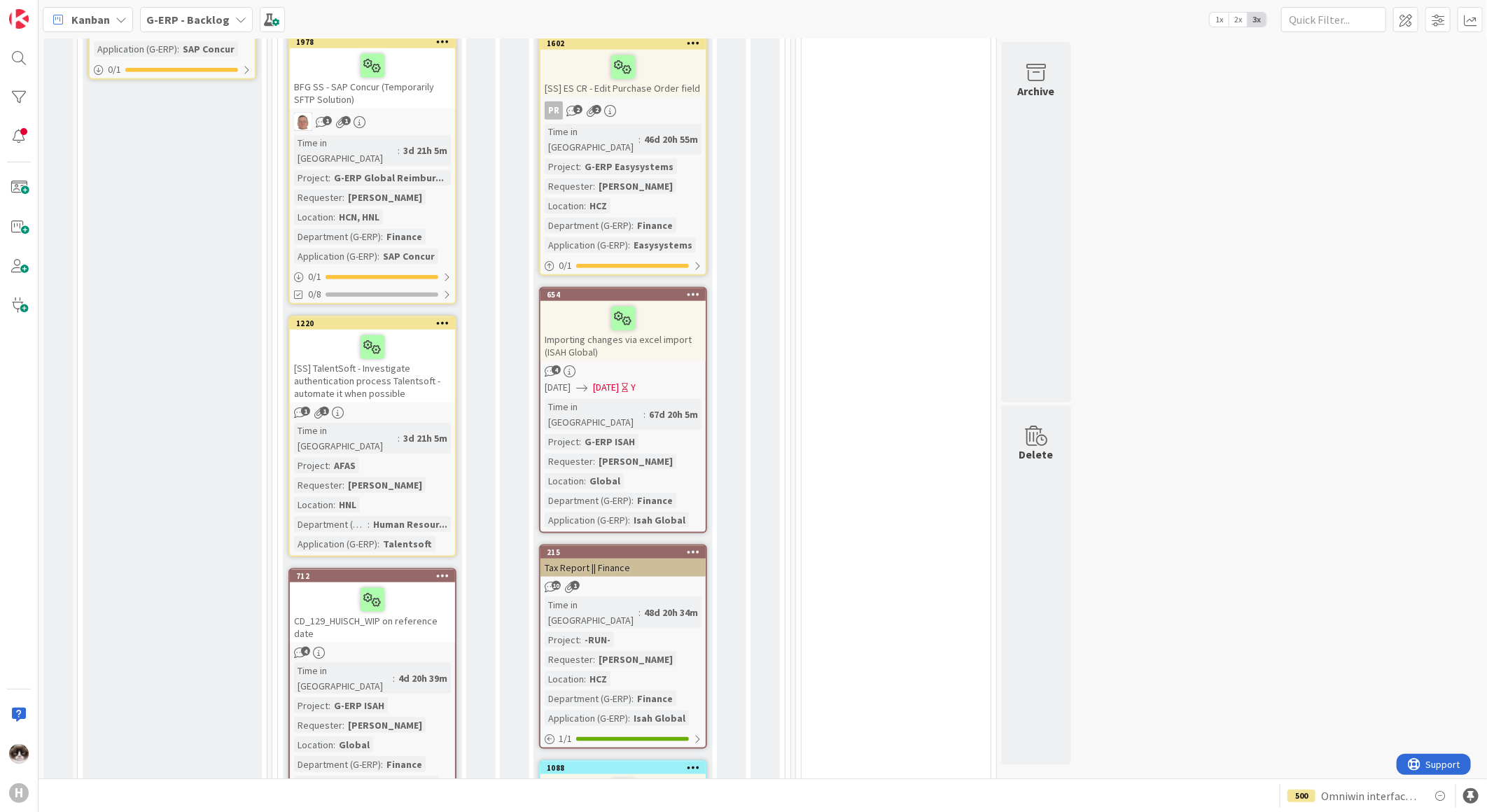
click at [676, 581] on div "10 1" at bounding box center [623, 587] width 165 height 12
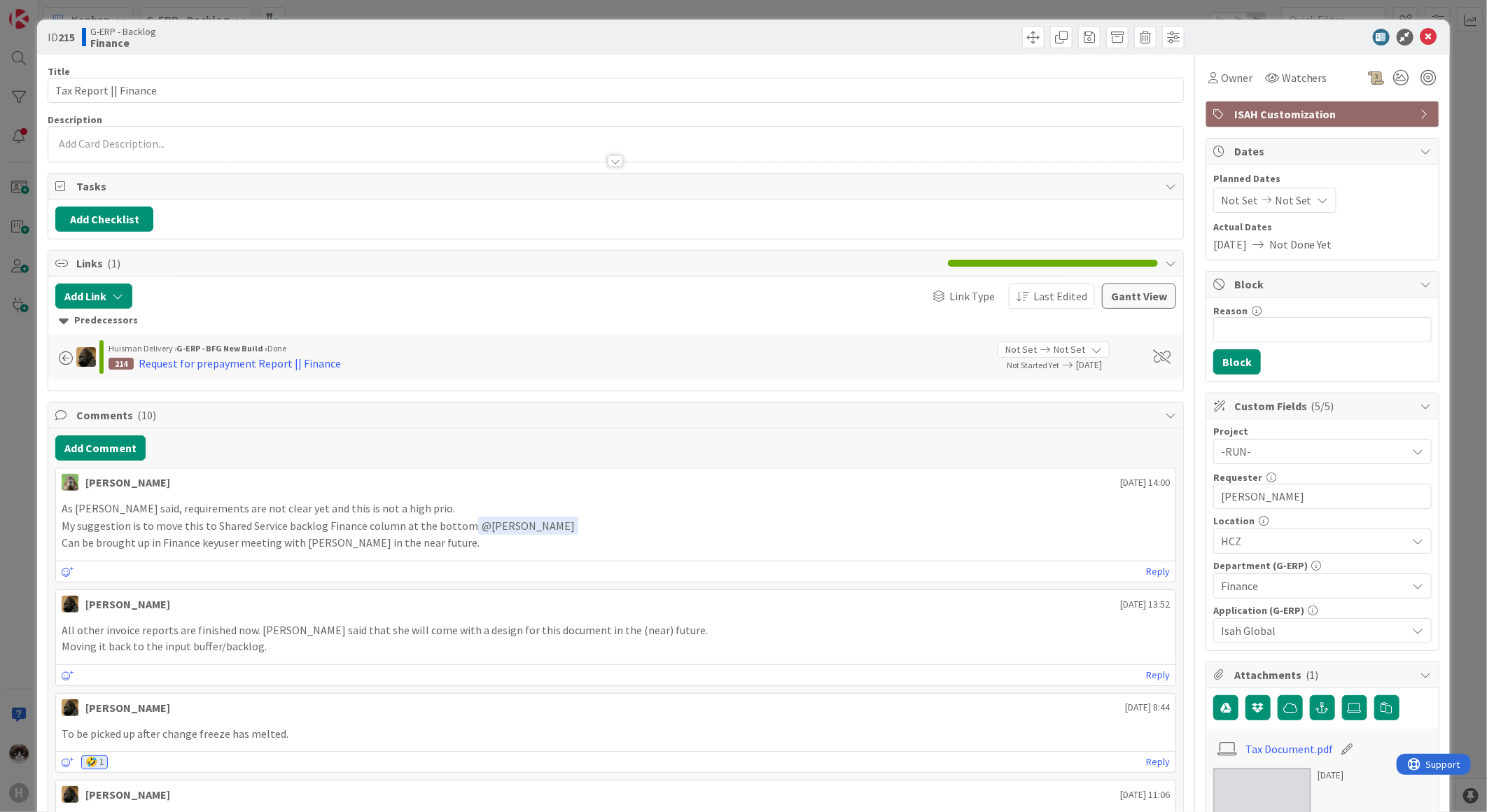
click at [607, 162] on div at bounding box center [615, 161] width 15 height 11
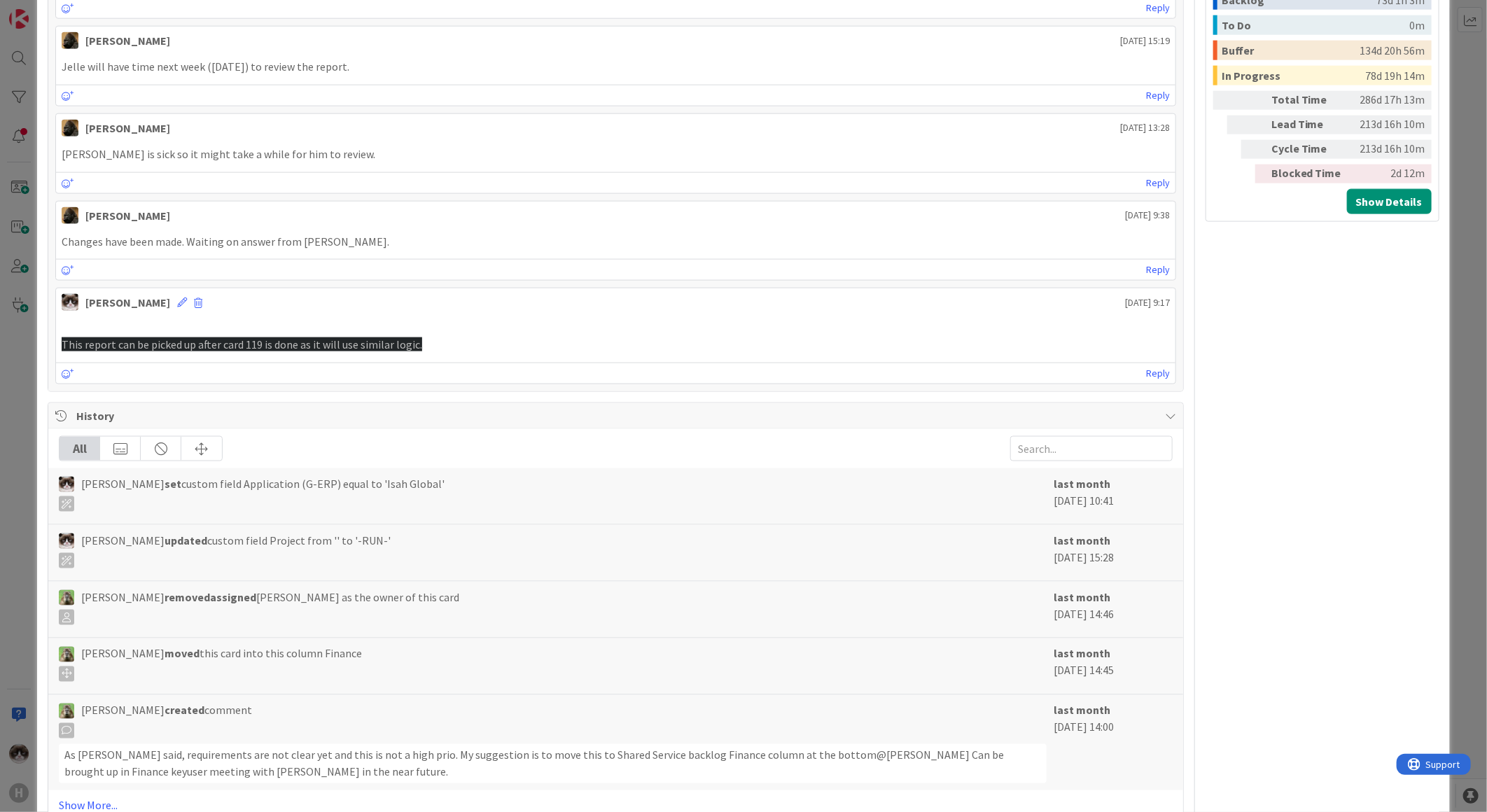
scroll to position [1157, 0]
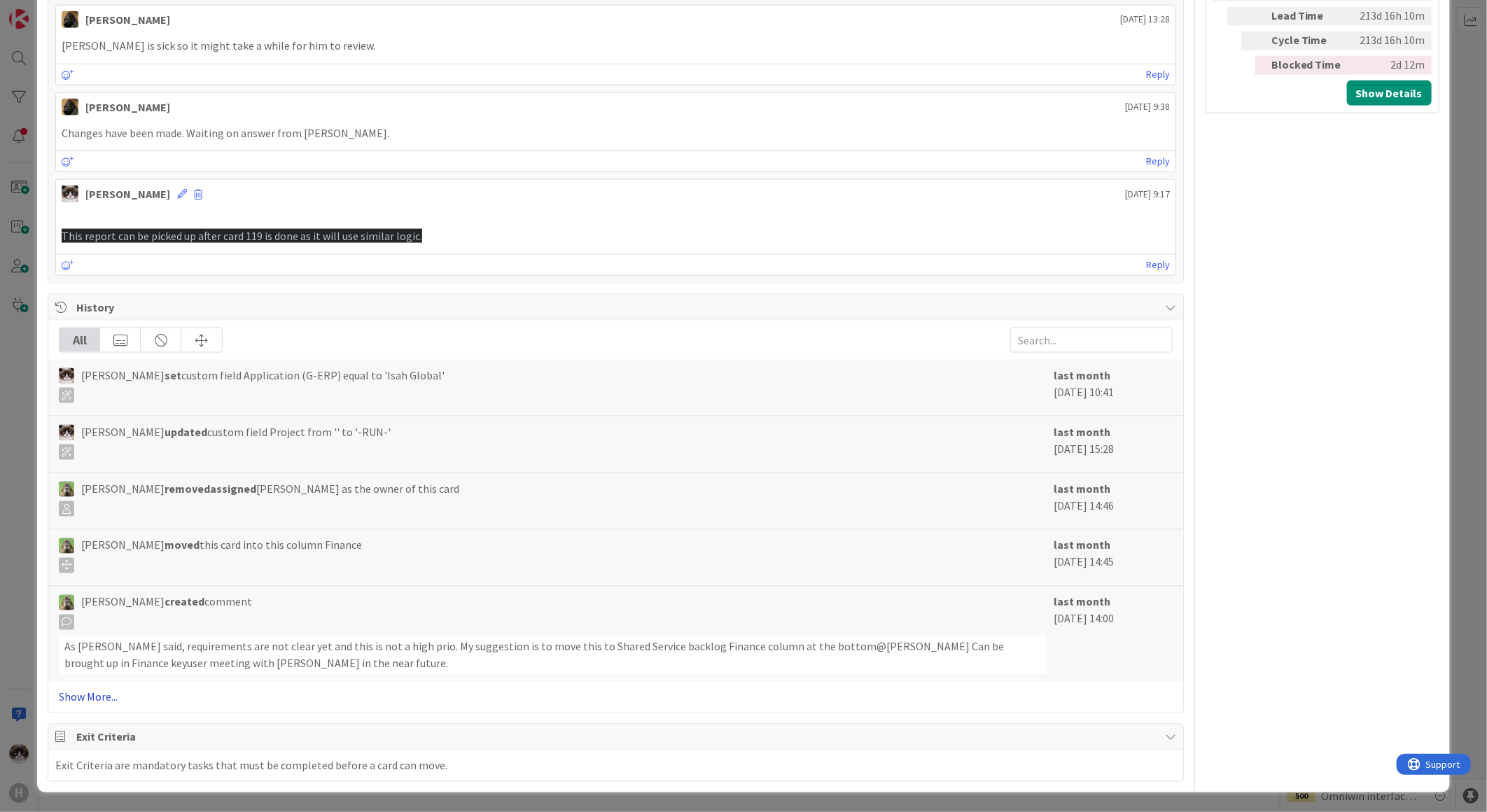
click at [113, 698] on link "Show More..." at bounding box center [616, 697] width 1113 height 17
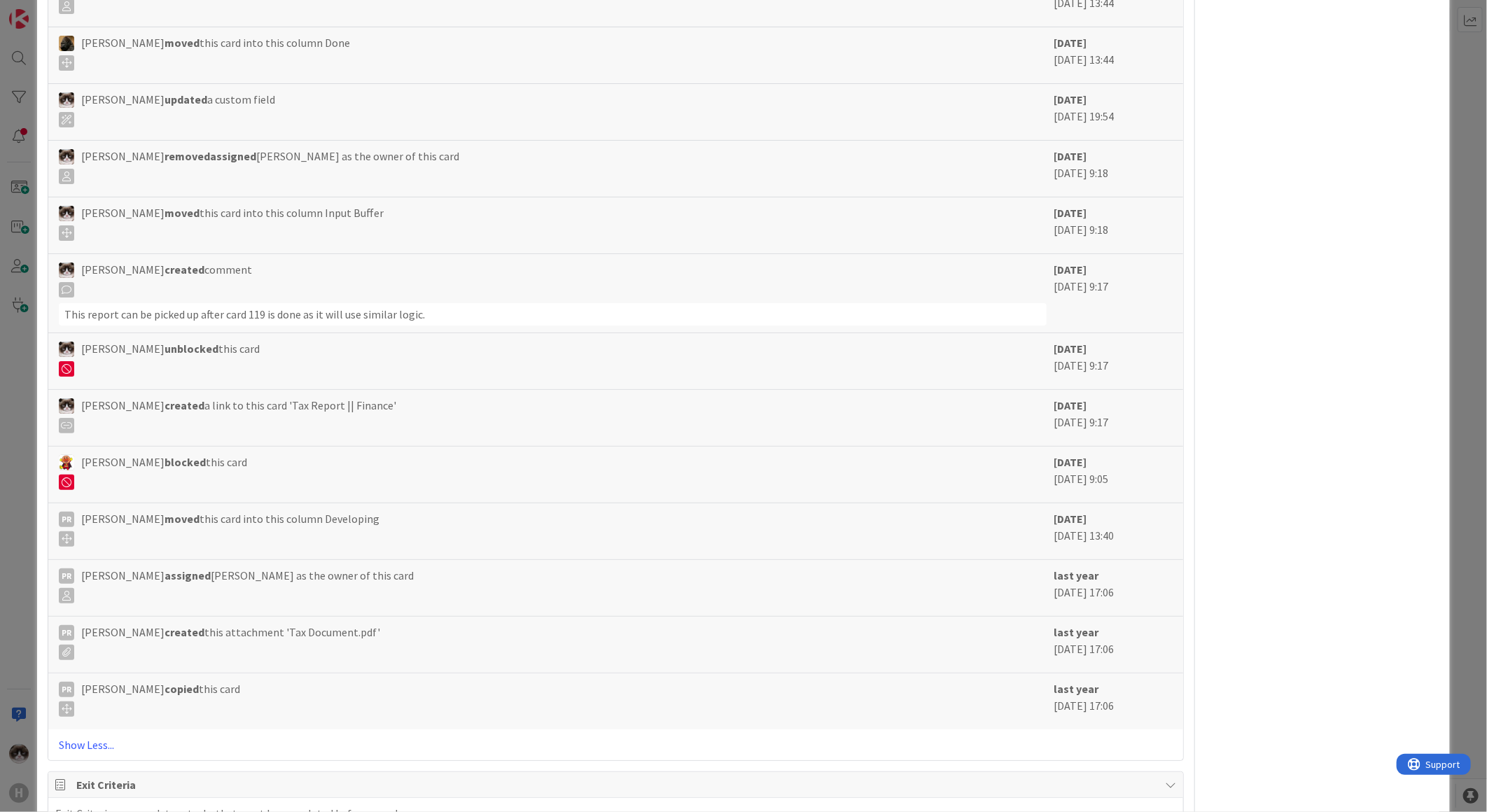
scroll to position [3936, 0]
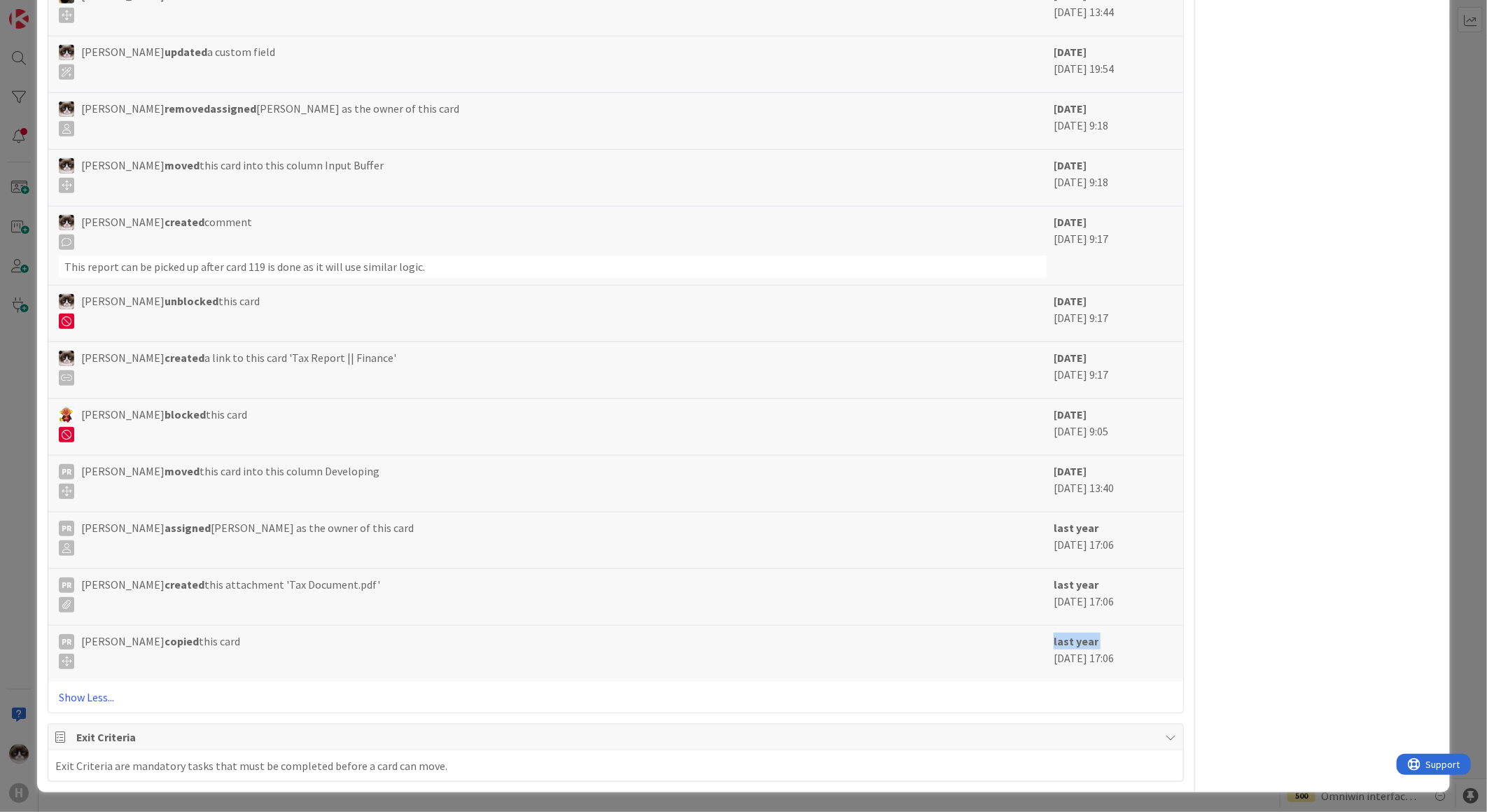
drag, startPoint x: 1041, startPoint y: 663, endPoint x: 1177, endPoint y: 646, distance: 137.1
drag, startPoint x: 1123, startPoint y: 659, endPoint x: 1110, endPoint y: 659, distance: 13.0
click at [1116, 659] on div "last year [DATE] 17:06" at bounding box center [1112, 653] width 119 height 42
drag, startPoint x: 1110, startPoint y: 659, endPoint x: 1041, endPoint y: 652, distance: 69.4
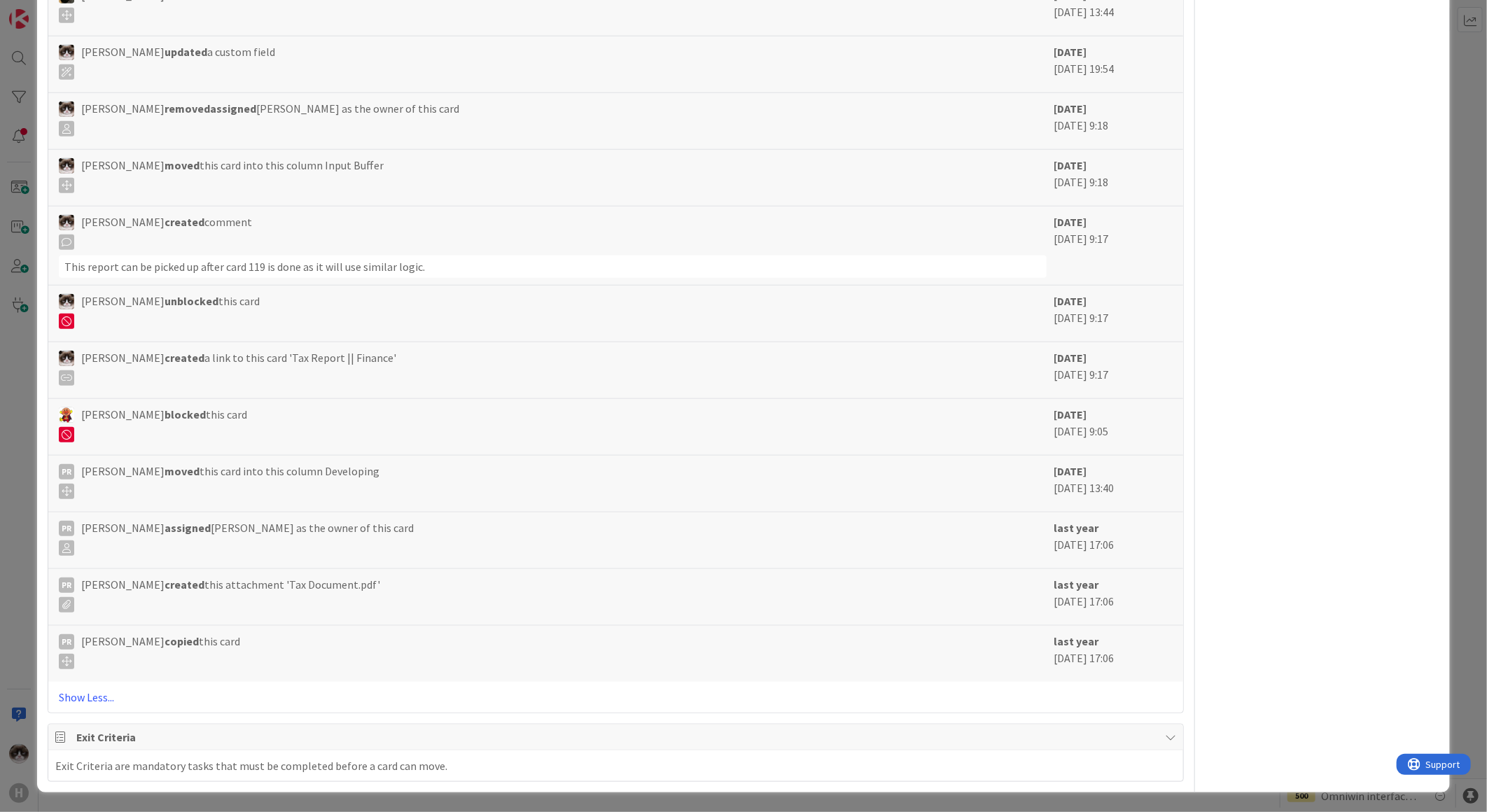
click at [1053, 652] on div "last year [DATE] 17:06" at bounding box center [1112, 653] width 119 height 42
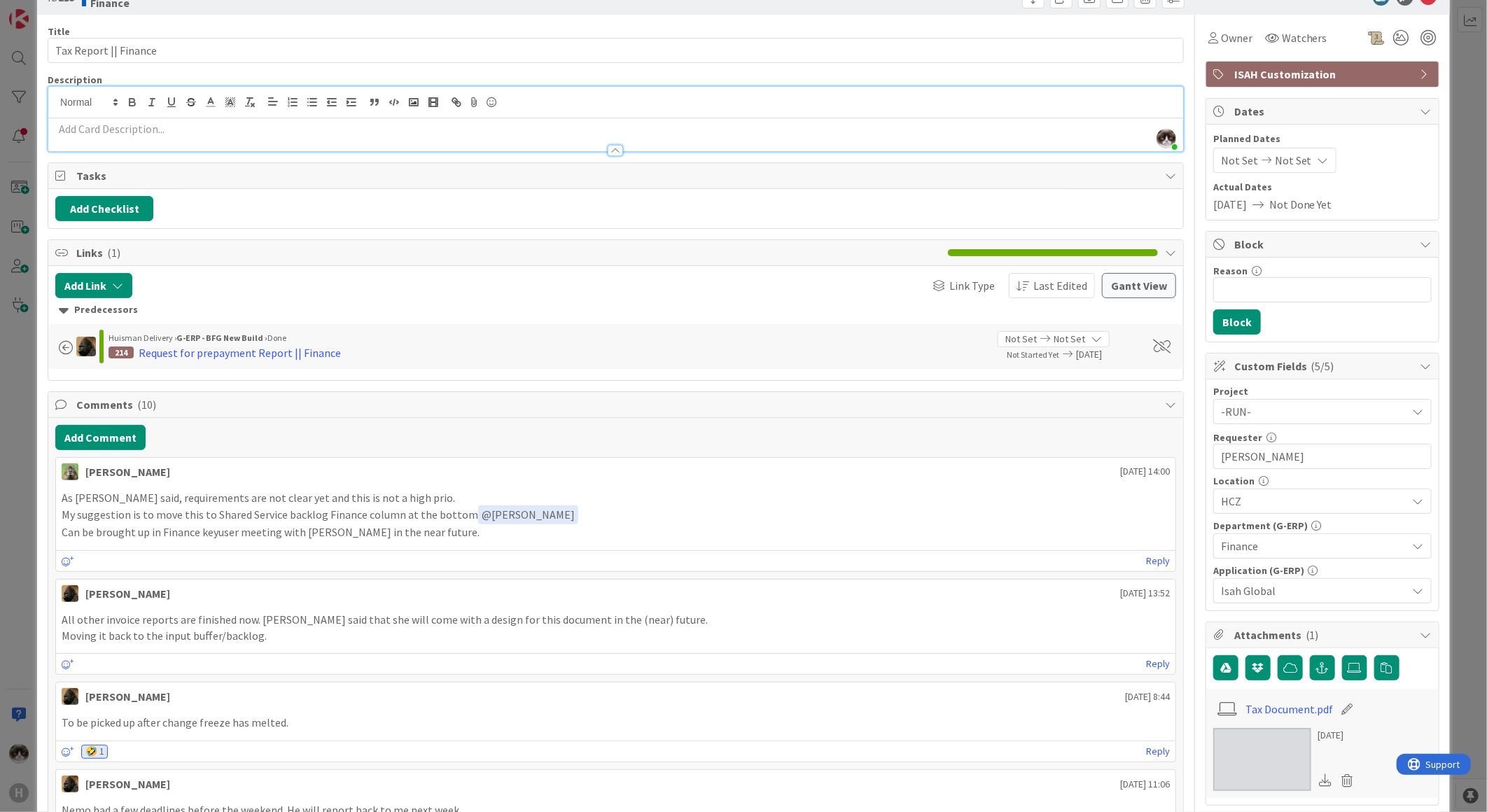
scroll to position [78, 0]
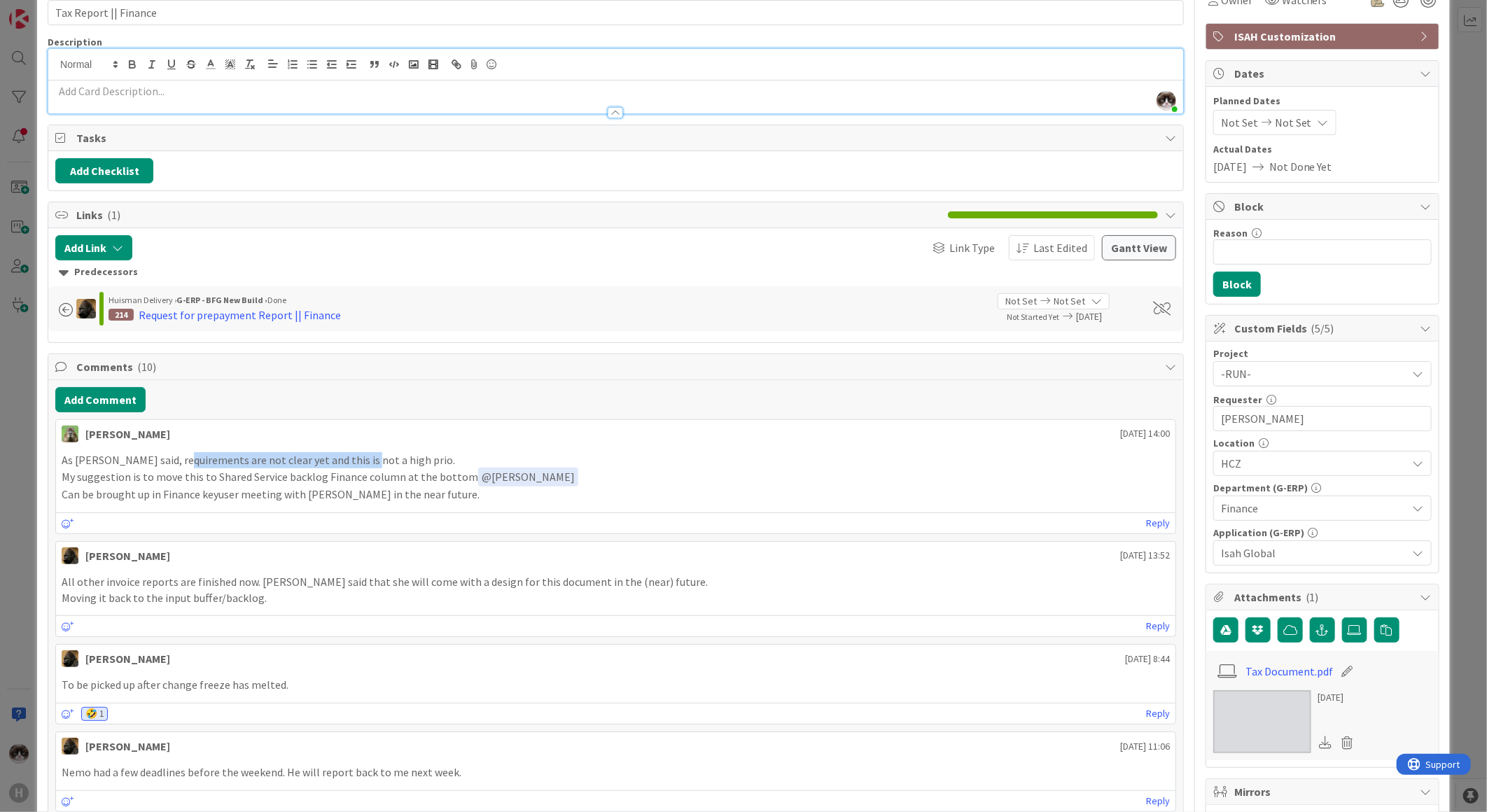
drag, startPoint x: 183, startPoint y: 467, endPoint x: 357, endPoint y: 451, distance: 174.7
click at [357, 451] on div "As [PERSON_NAME] said, requirements are not clear yet and this is not a high pr…" at bounding box center [616, 478] width 1119 height 62
drag, startPoint x: 357, startPoint y: 451, endPoint x: 89, endPoint y: 483, distance: 269.9
click at [89, 483] on p "My suggestion is to move this to Shared Service backlog Finance column at the b…" at bounding box center [616, 477] width 1108 height 19
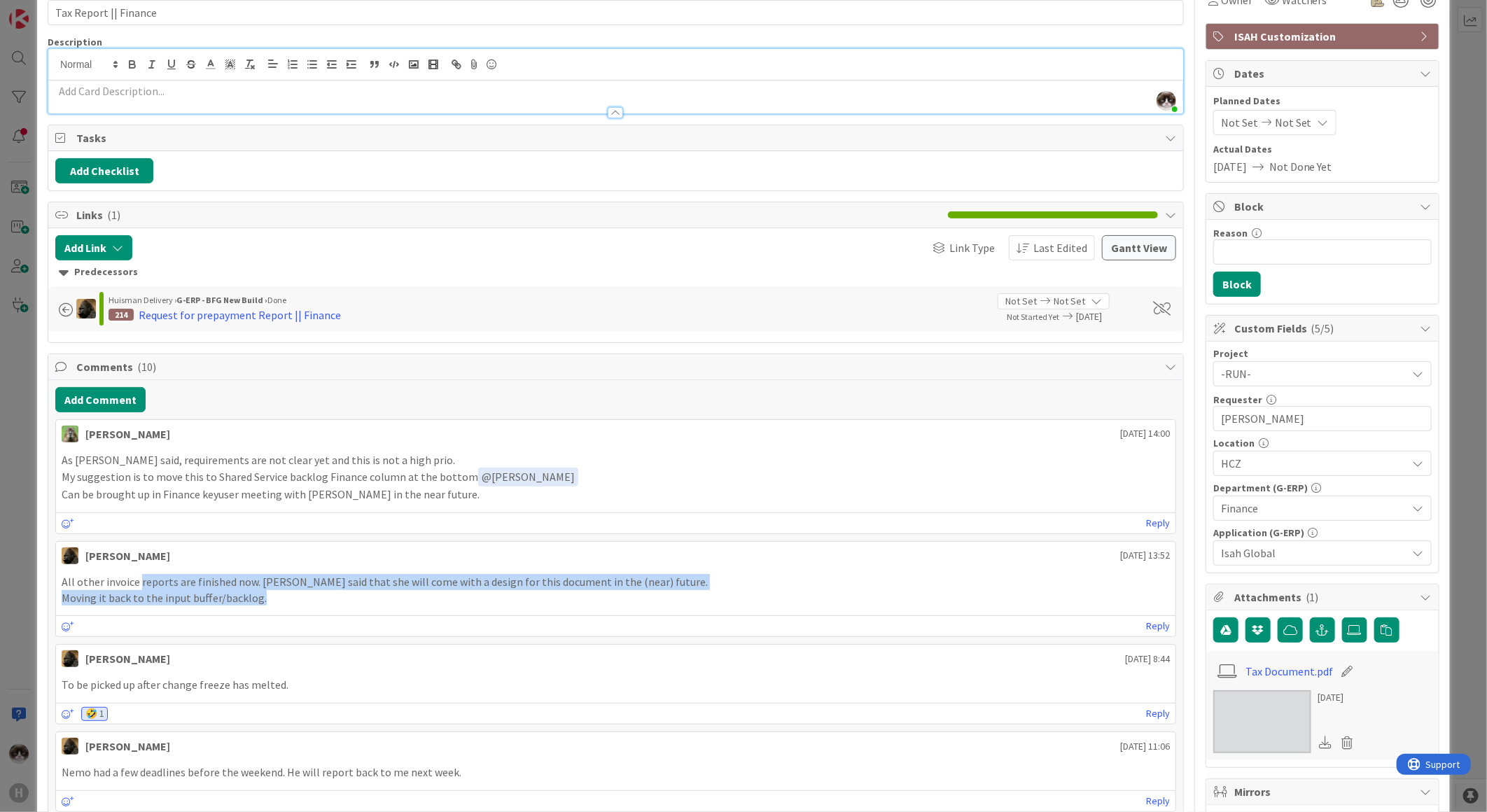
drag, startPoint x: 169, startPoint y: 582, endPoint x: 263, endPoint y: 592, distance: 94.5
click at [263, 592] on div "All other invoice reports are finished now. [PERSON_NAME] said that she will co…" at bounding box center [616, 590] width 1108 height 32
click at [1246, 717] on img at bounding box center [1262, 721] width 98 height 63
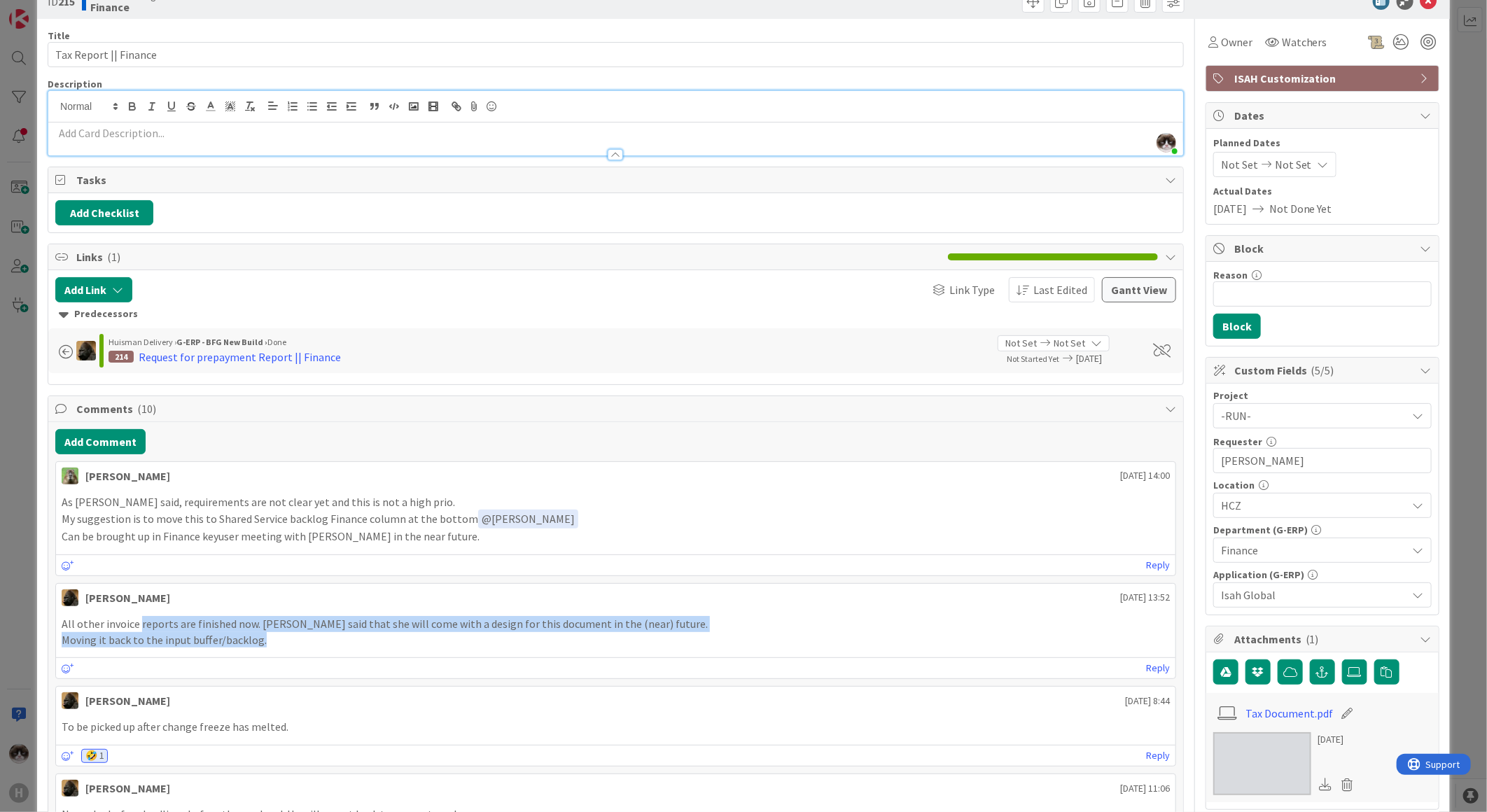
scroll to position [0, 0]
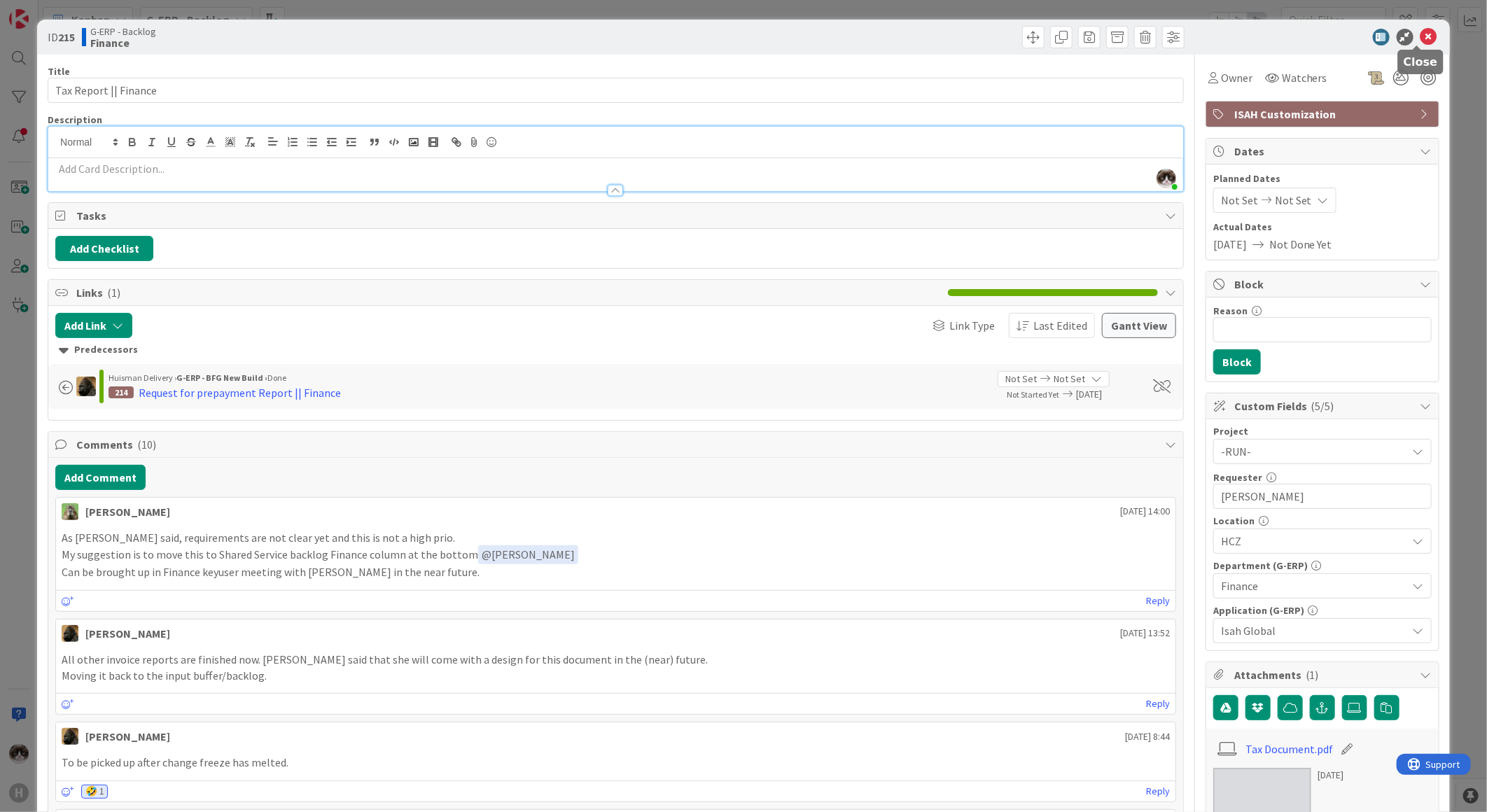
click at [1420, 34] on icon at bounding box center [1429, 38] width 17 height 17
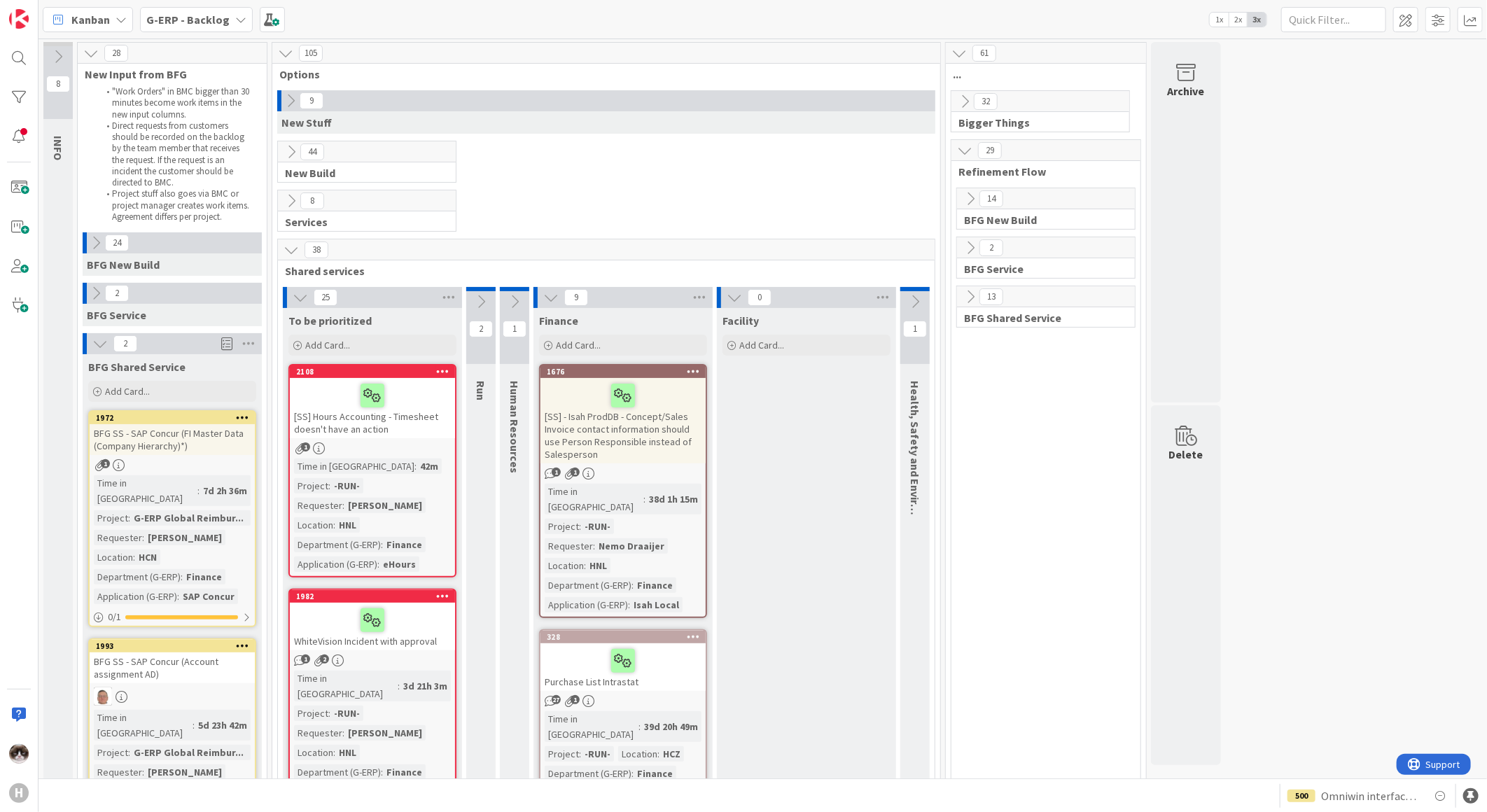
click at [417, 452] on div "1" at bounding box center [373, 448] width 165 height 12
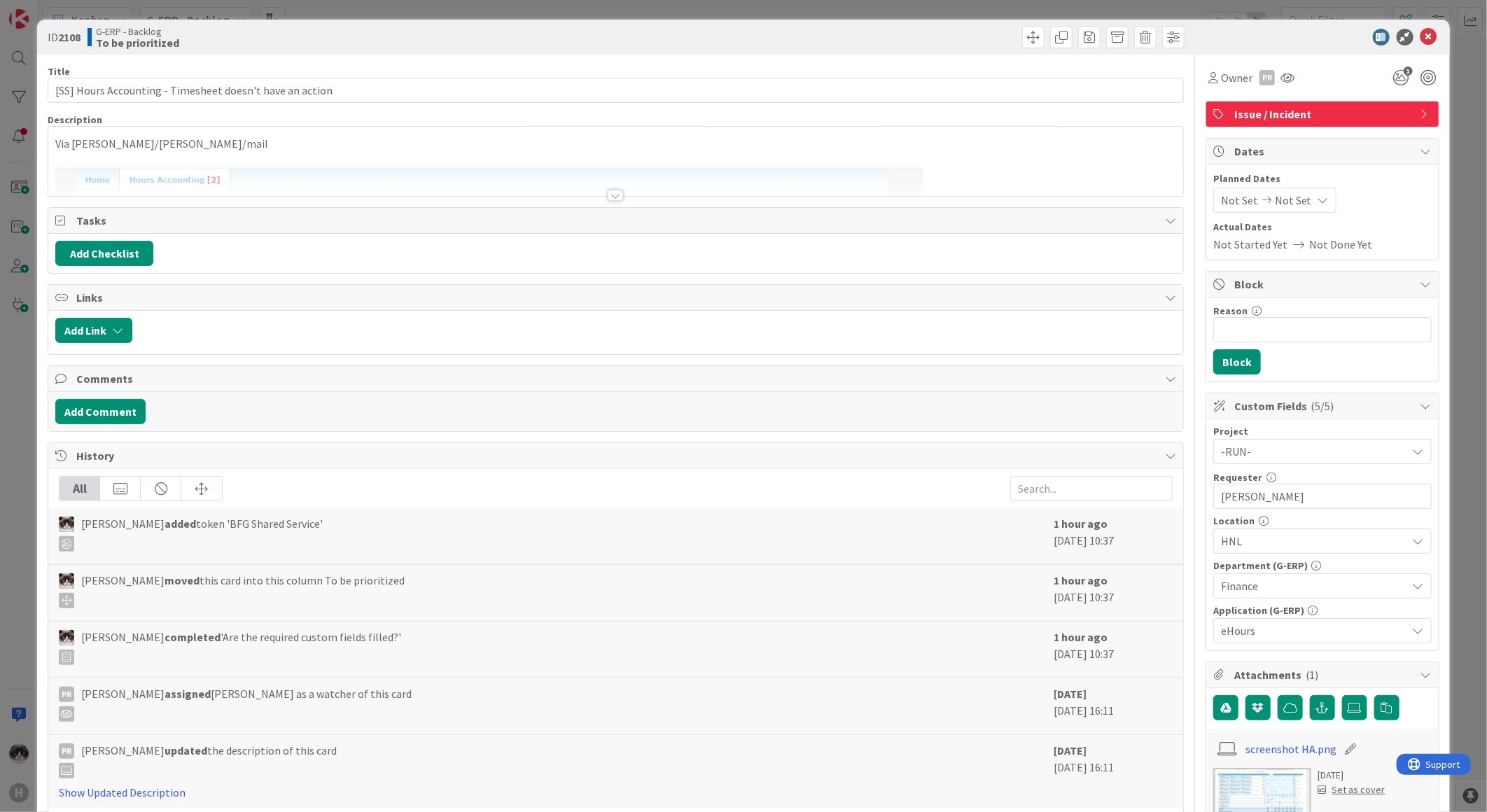
click at [607, 194] on div at bounding box center [615, 195] width 15 height 11
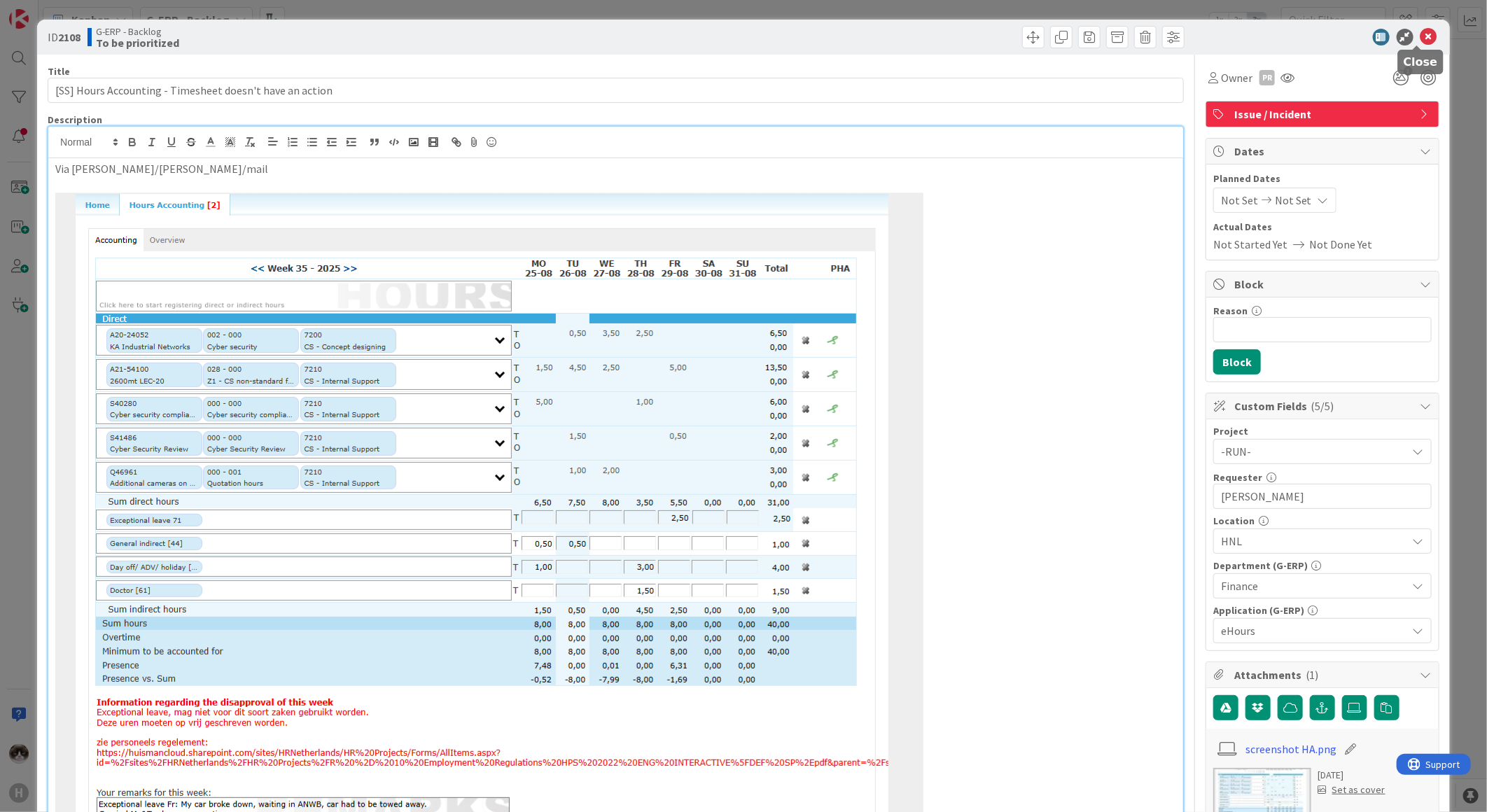
click at [1420, 33] on icon at bounding box center [1429, 38] width 17 height 17
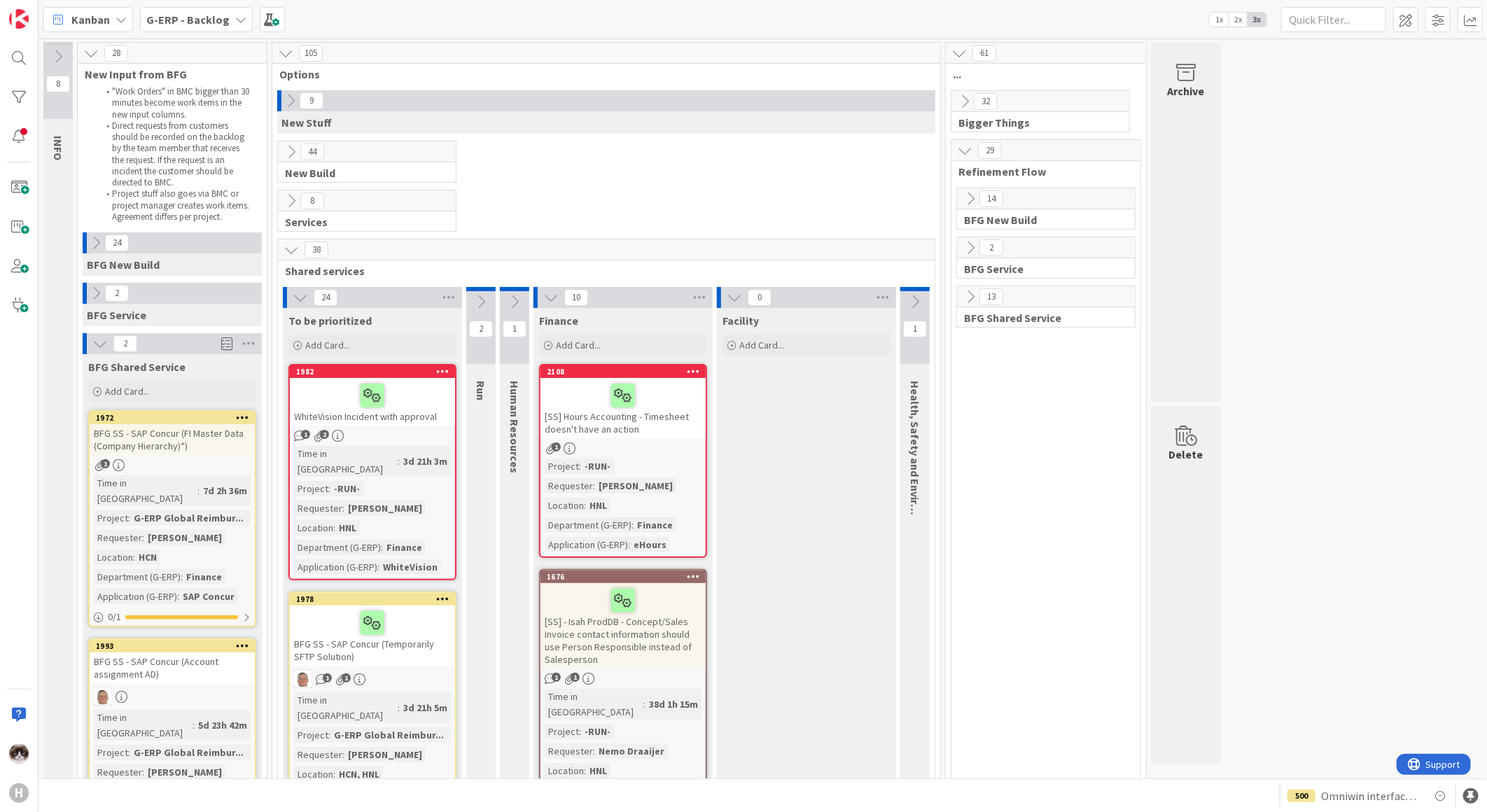
click at [445, 427] on div "1982 WhiteVision Incident with approval 1 2 Time in Column : 3d 21h 3m Project …" at bounding box center [372, 472] width 168 height 216
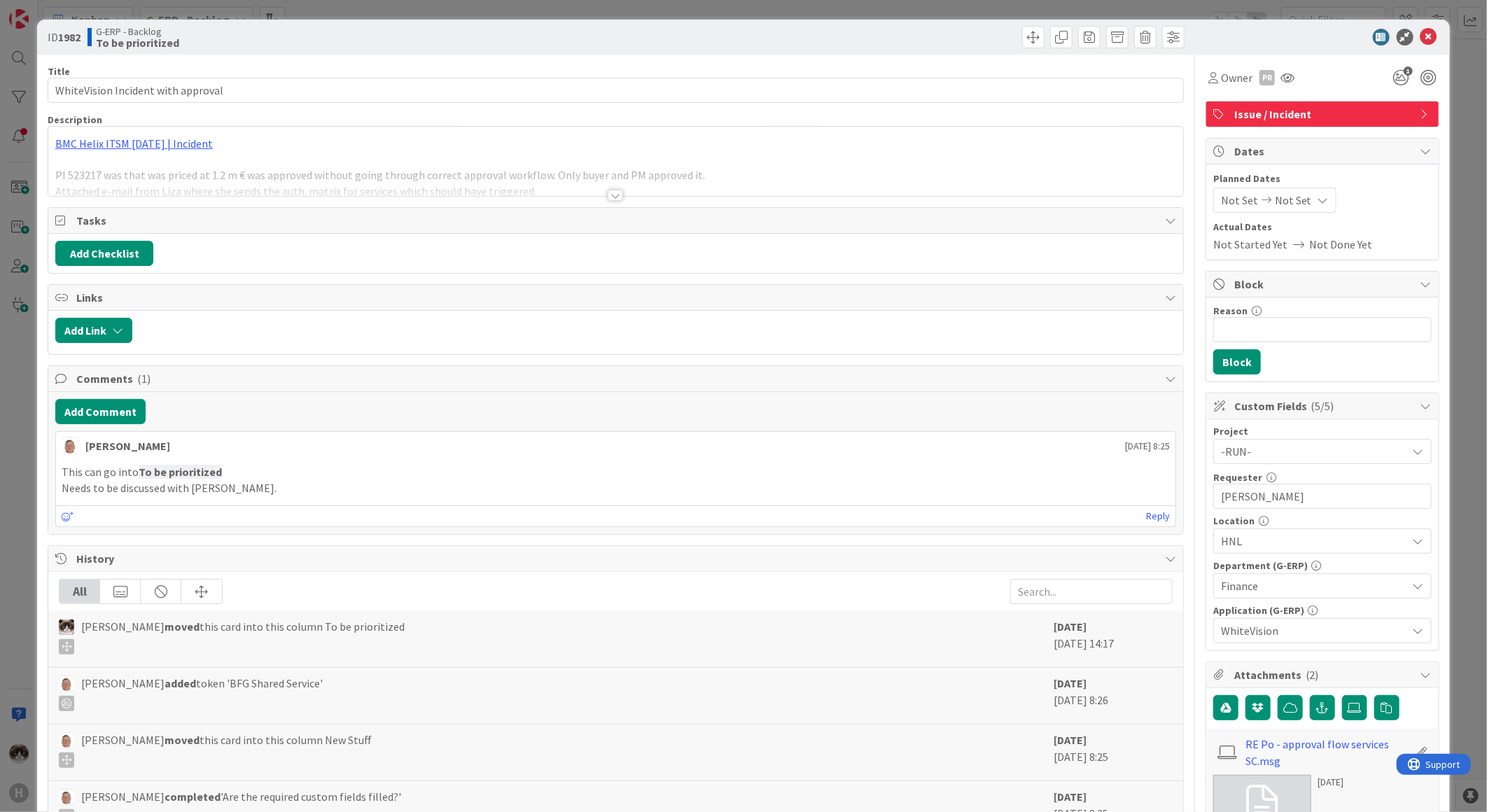
click at [616, 192] on div at bounding box center [615, 195] width 15 height 11
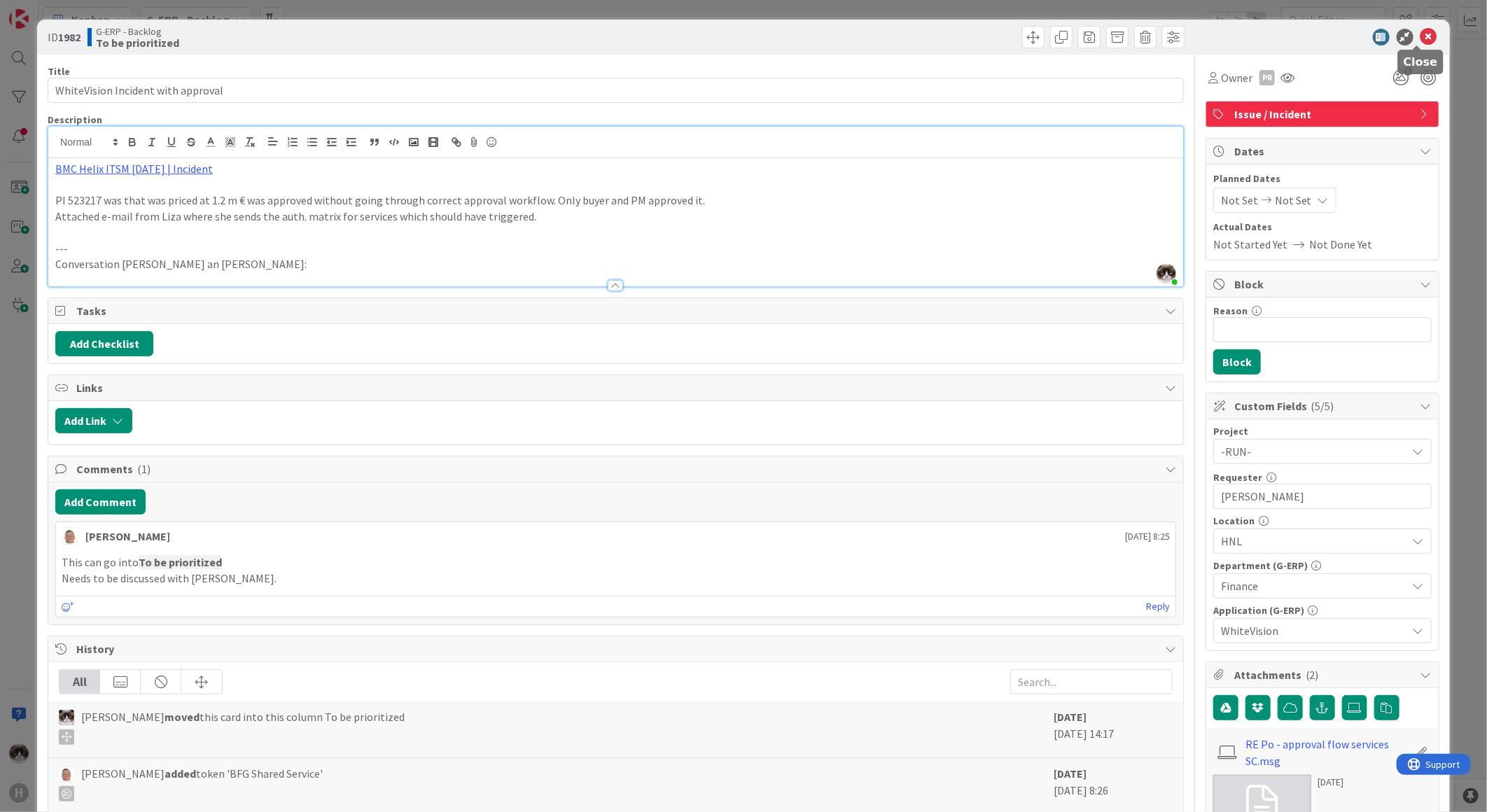
click at [1424, 30] on icon at bounding box center [1429, 38] width 17 height 17
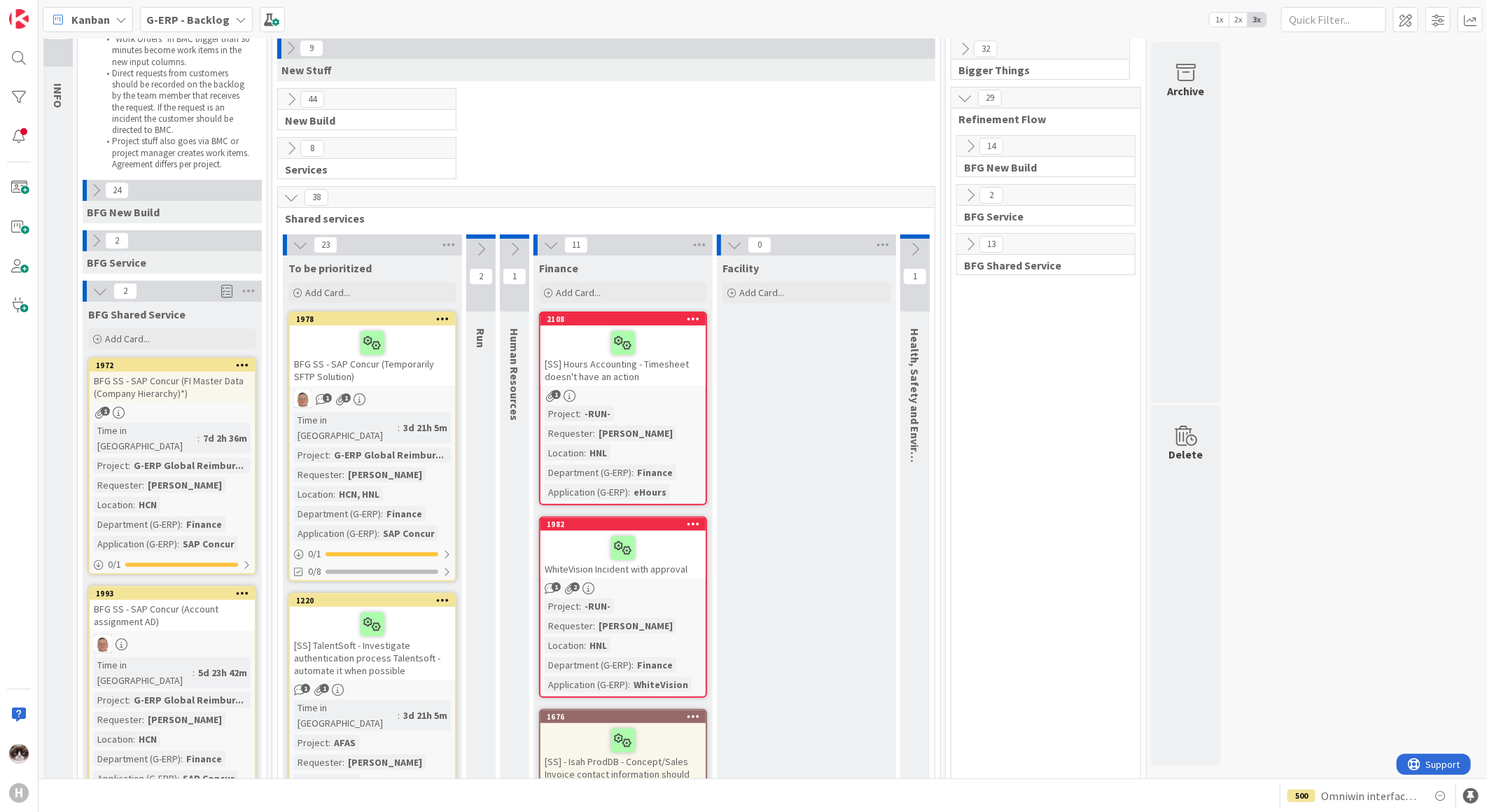
scroll to position [78, 0]
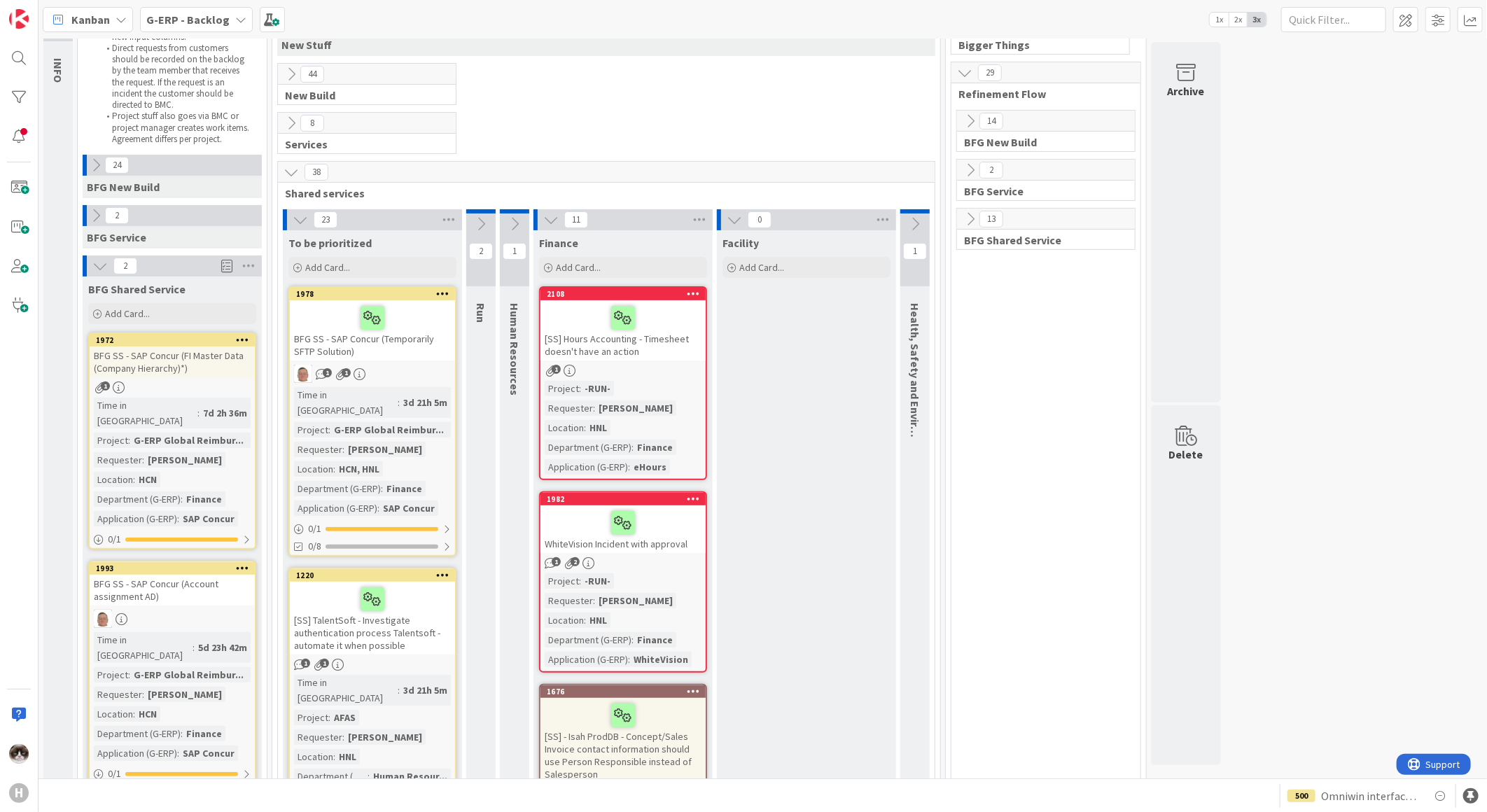
click at [414, 376] on div "1 1" at bounding box center [373, 374] width 165 height 18
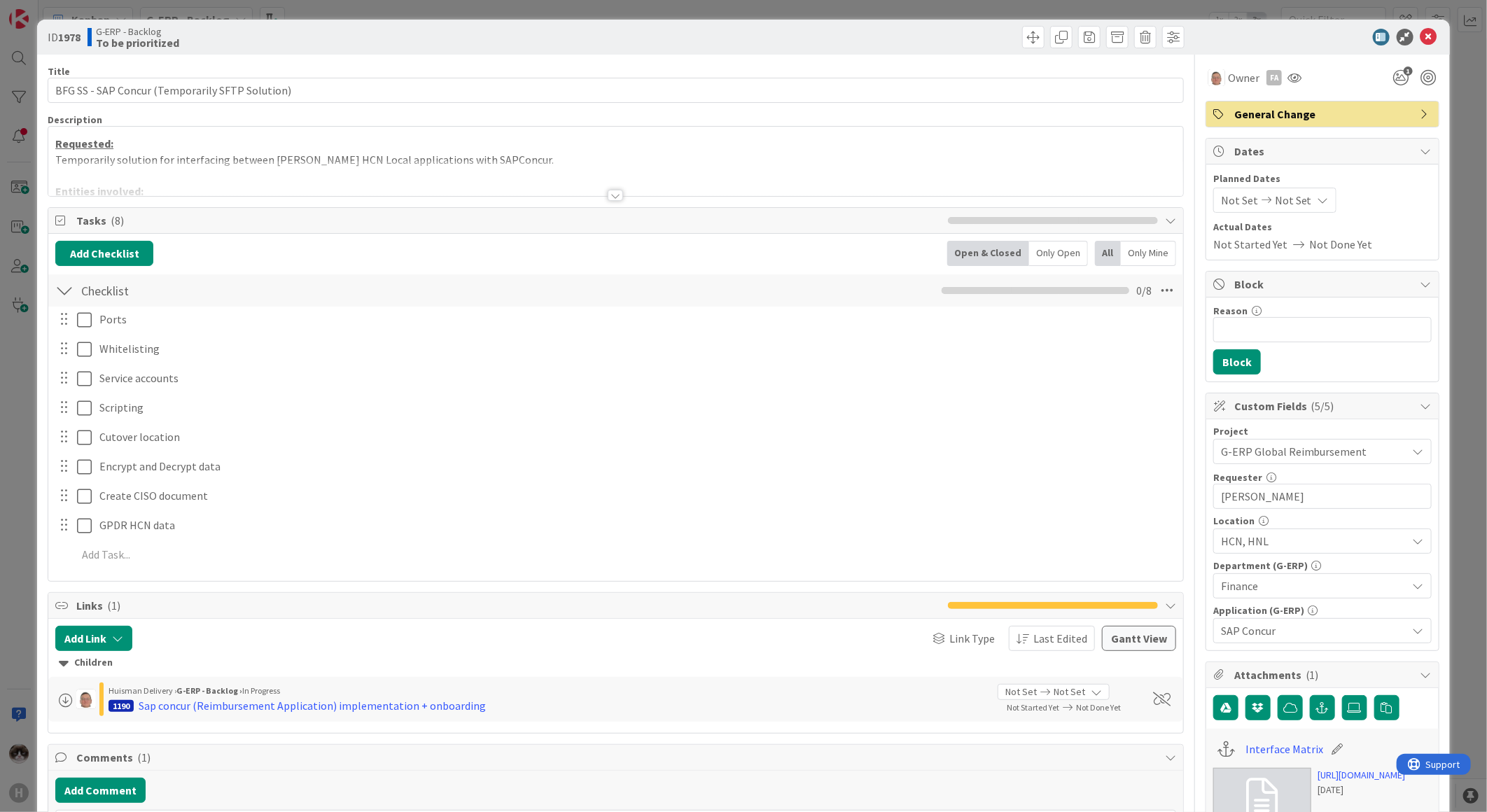
click at [610, 204] on div "Title 47 / 128 BFG SS - SAP Concur (Temporarily SFTP Solution) Description Requ…" at bounding box center [616, 755] width 1136 height 1401
click at [613, 199] on div at bounding box center [615, 195] width 15 height 11
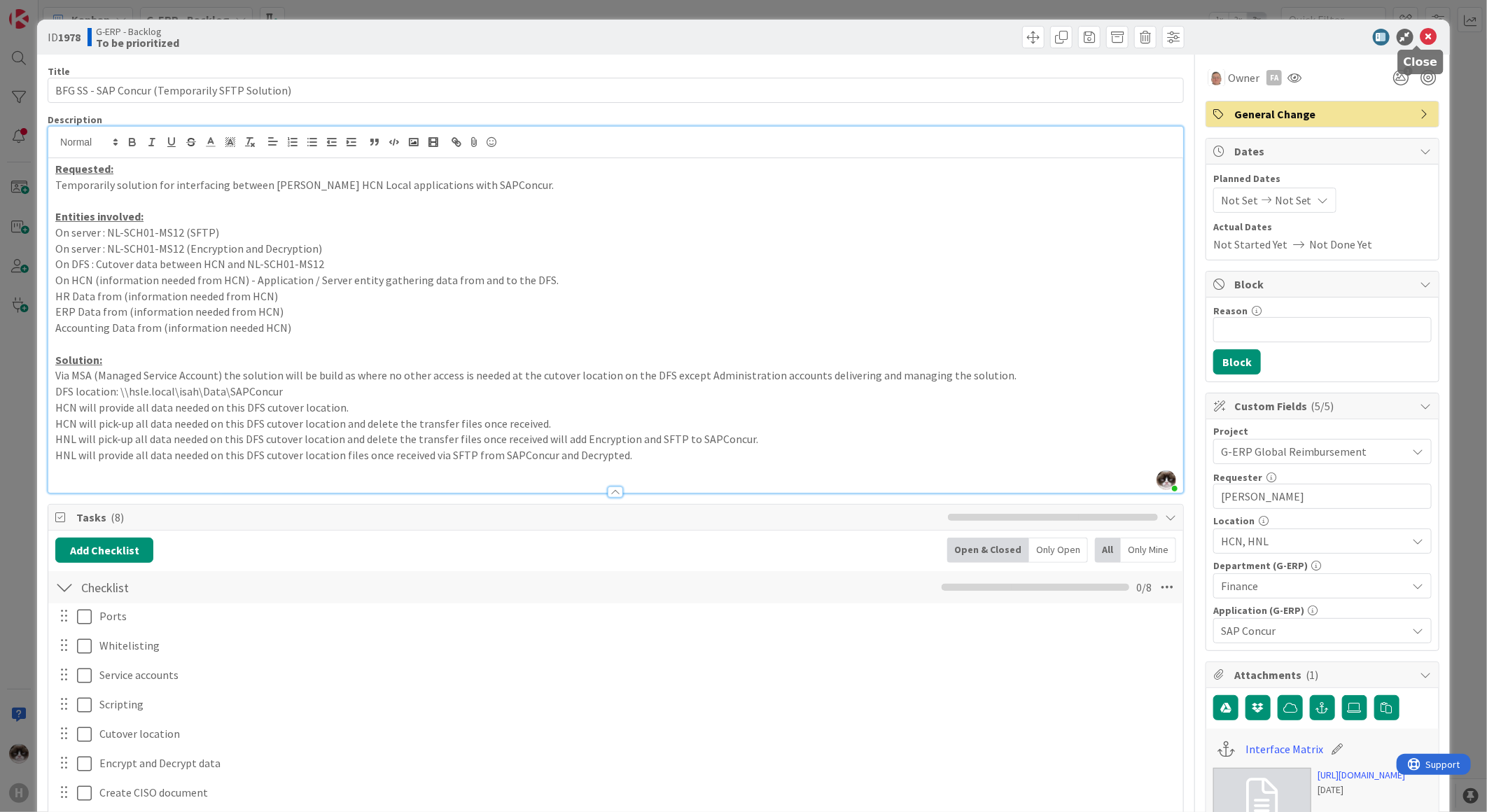
click at [1420, 38] on icon at bounding box center [1429, 38] width 17 height 17
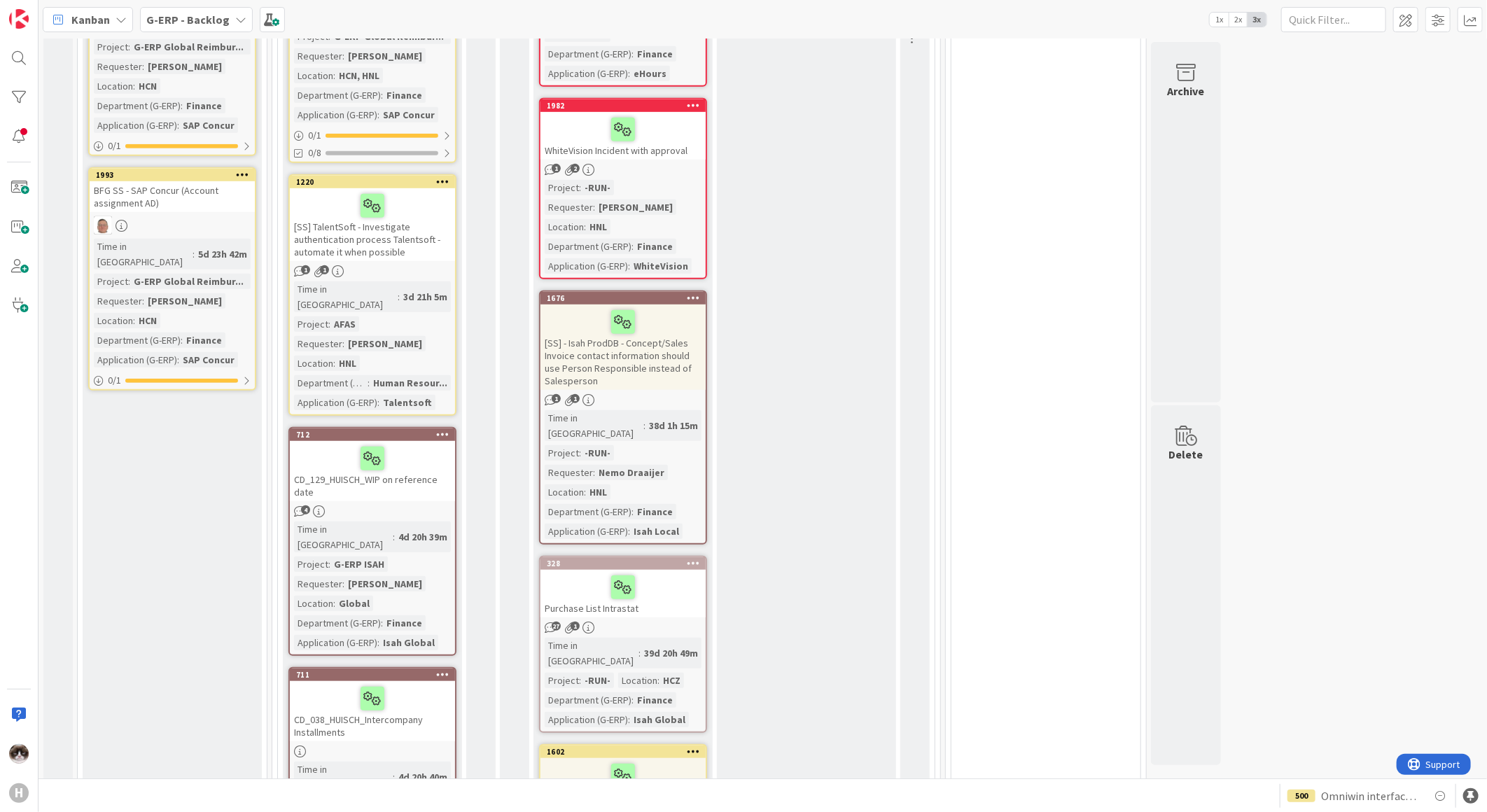
scroll to position [544, 0]
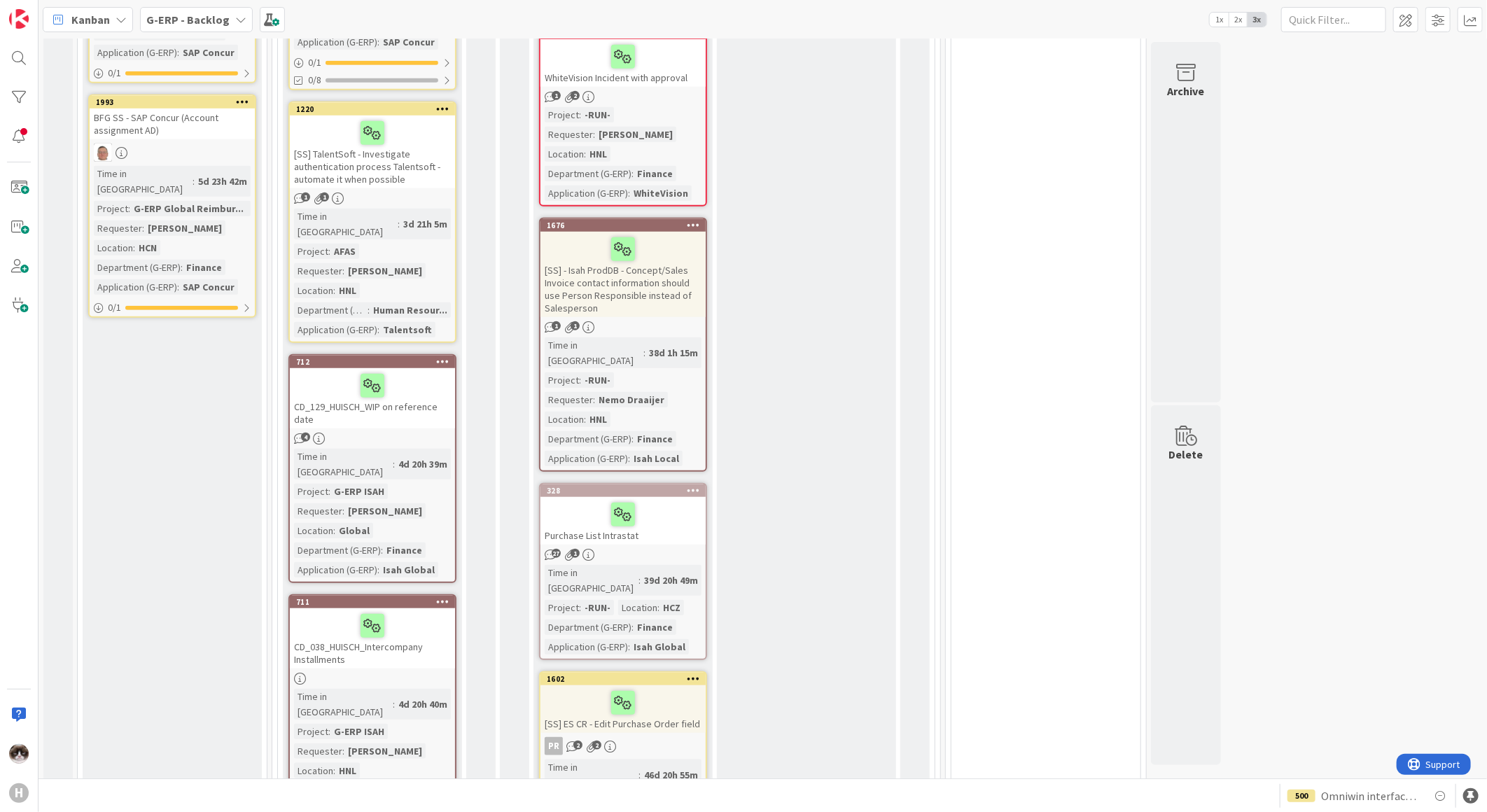
click at [407, 610] on div "CD_038_HUISCH_Intercompany Installments" at bounding box center [373, 638] width 165 height 60
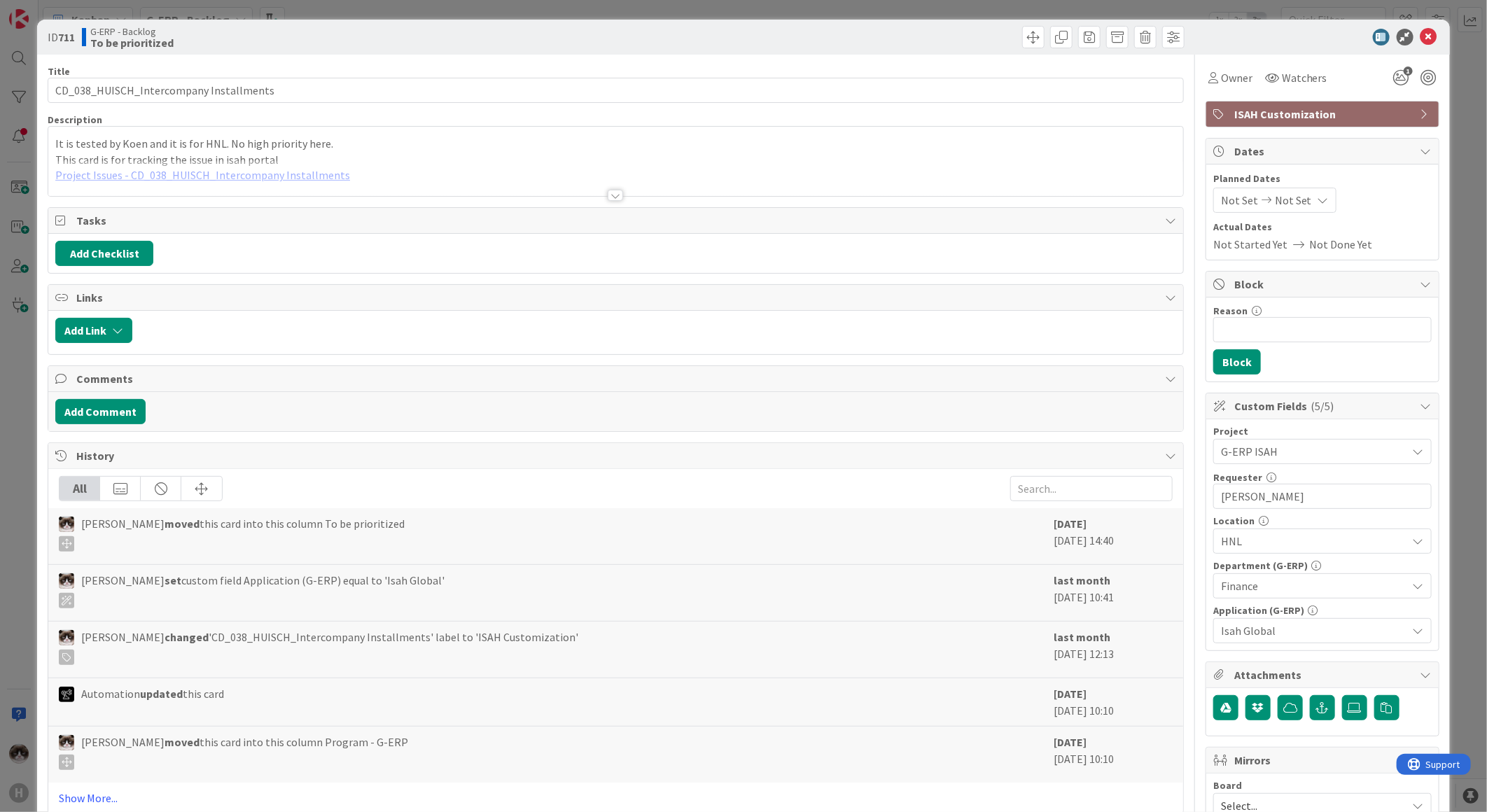
click at [598, 199] on div "Title 39 / 128 CD_038_HUISCH_Intercompany Installments Description It is tested…" at bounding box center [616, 605] width 1136 height 1103
click at [607, 198] on div at bounding box center [615, 195] width 15 height 11
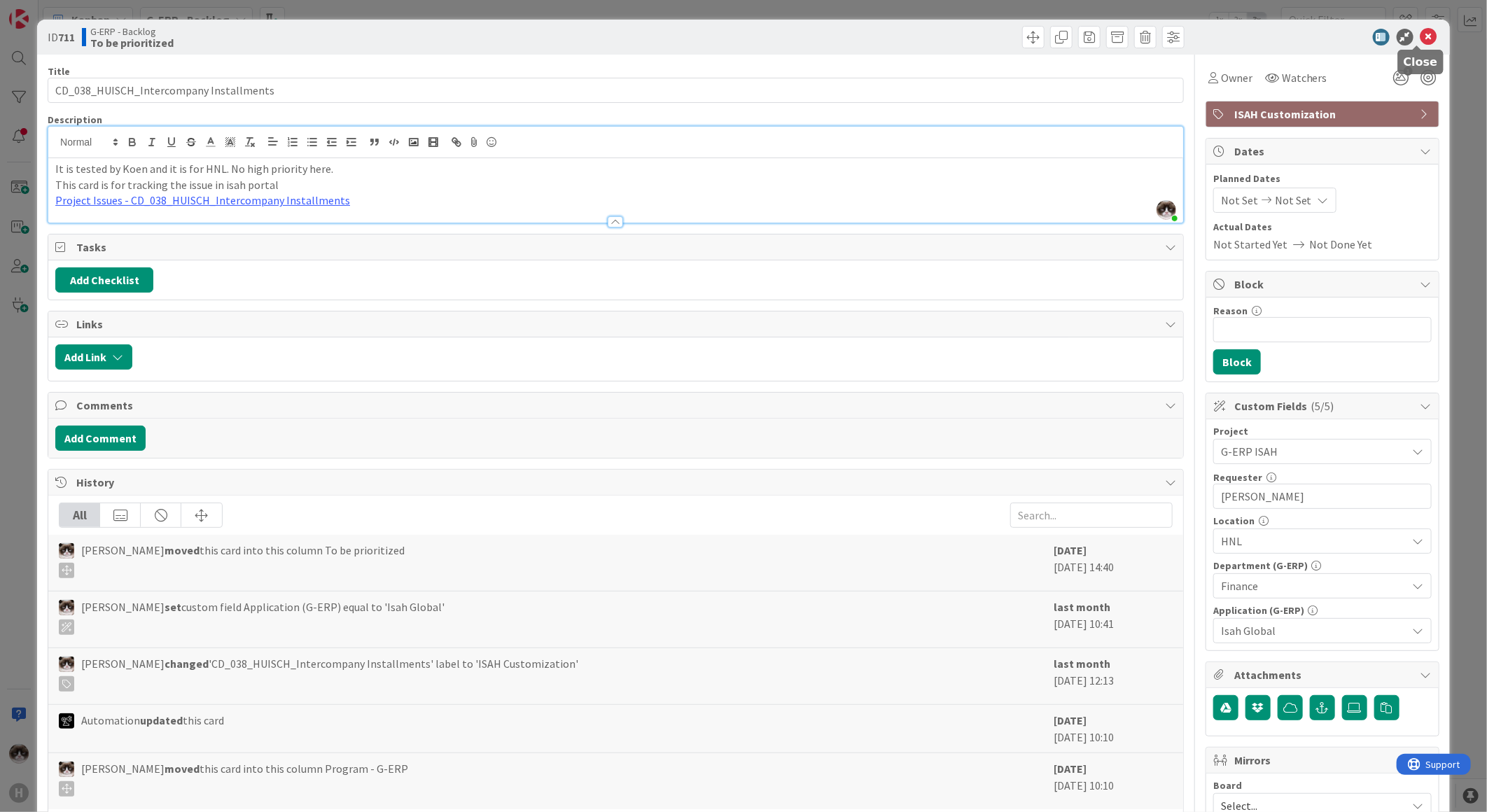
click at [1420, 38] on icon at bounding box center [1429, 38] width 17 height 17
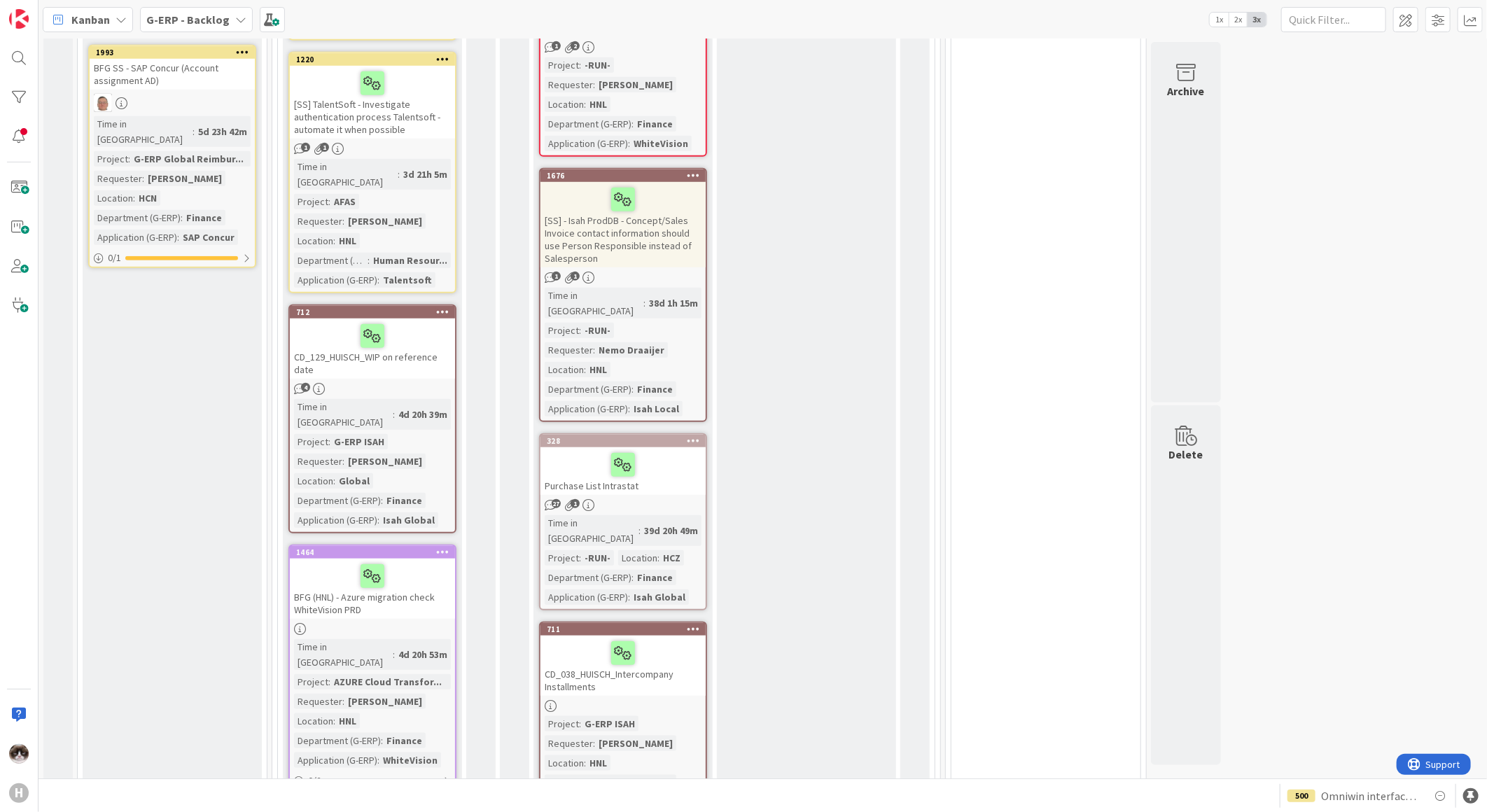
scroll to position [569, 0]
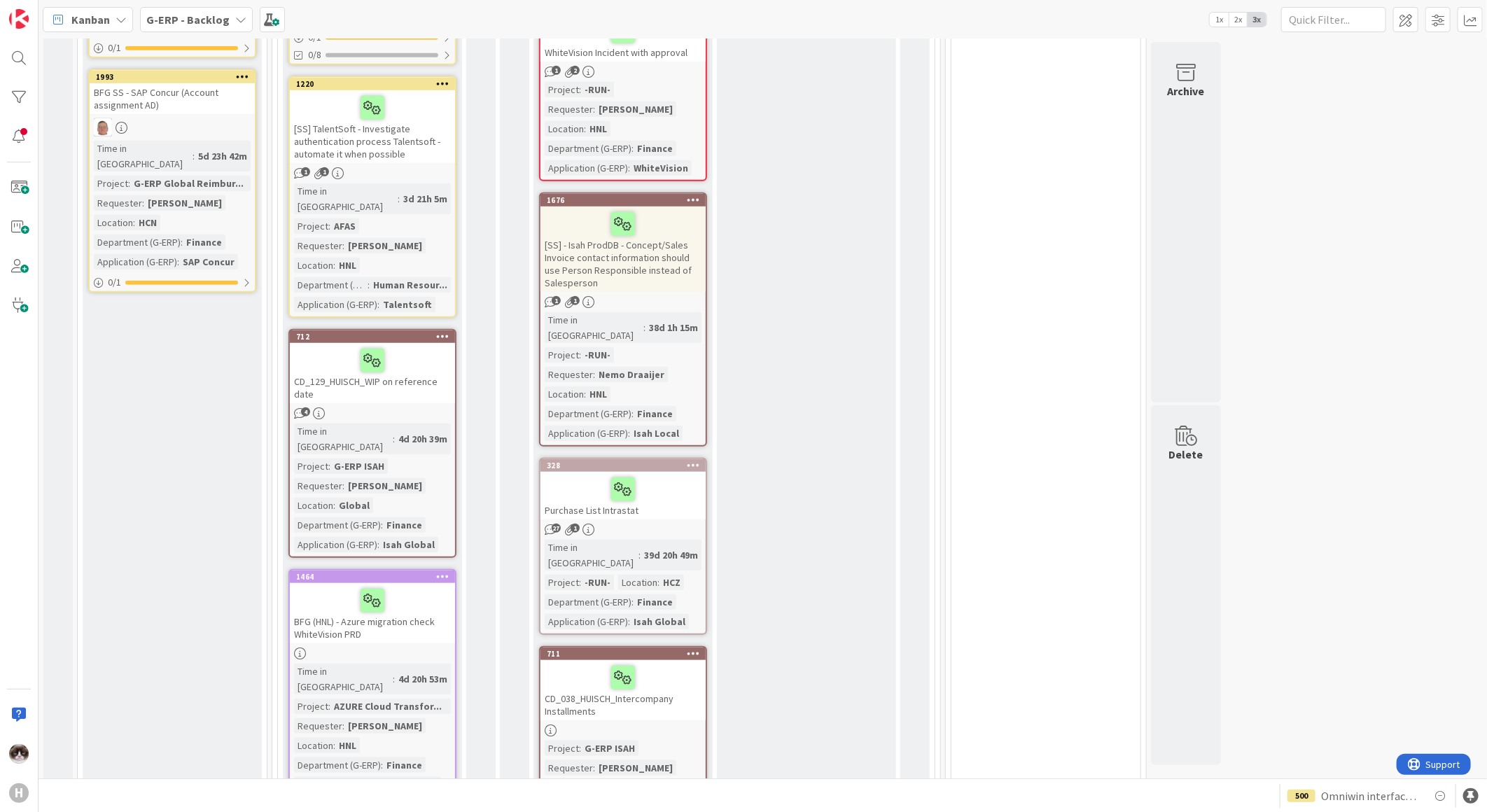
click at [374, 370] on div "712 CD_129_HUISCH_WIP on reference date 4 Time in Column : 4d 20h 39m Project :…" at bounding box center [372, 443] width 168 height 229
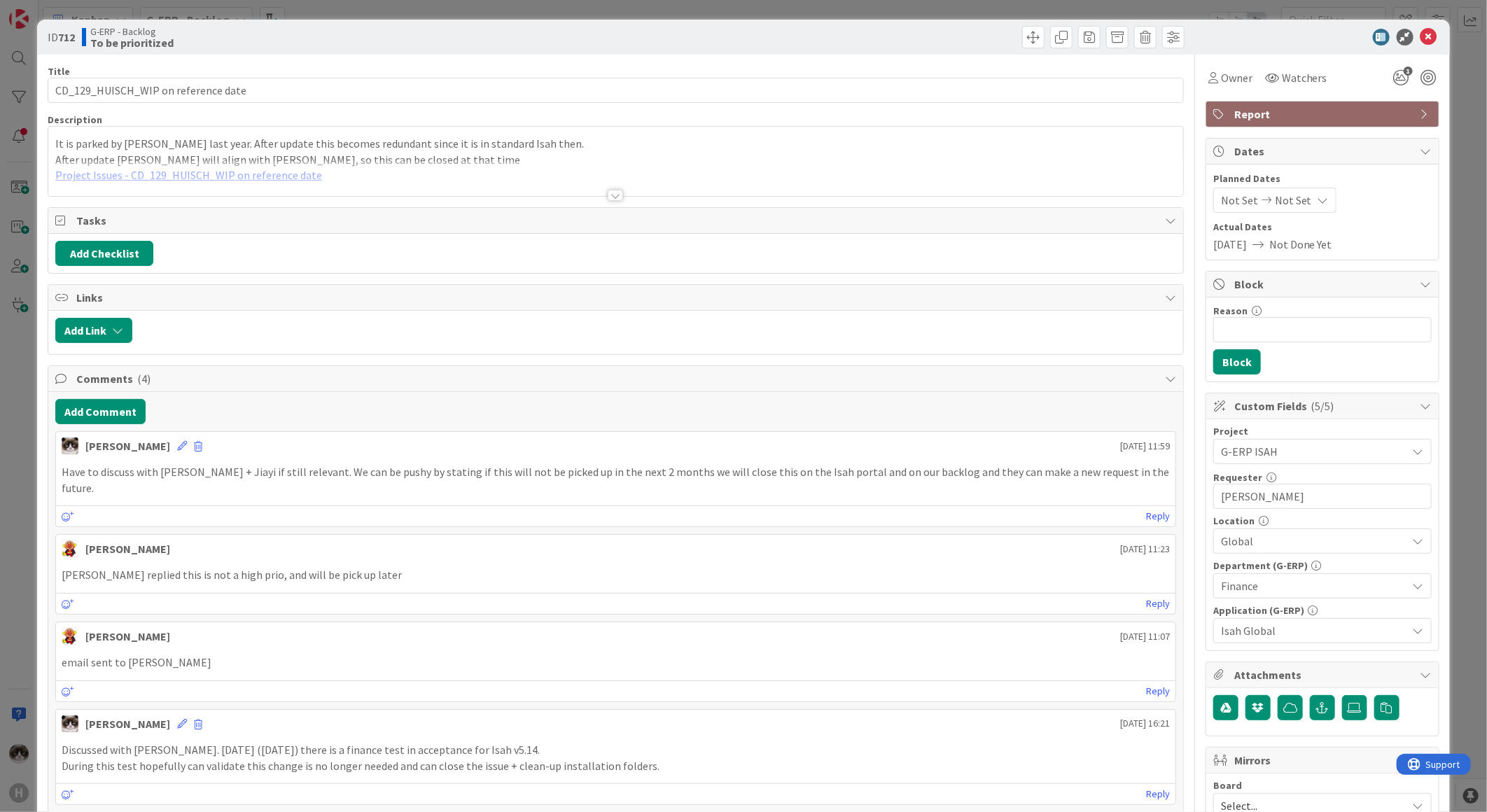
click at [613, 197] on div at bounding box center [615, 195] width 15 height 11
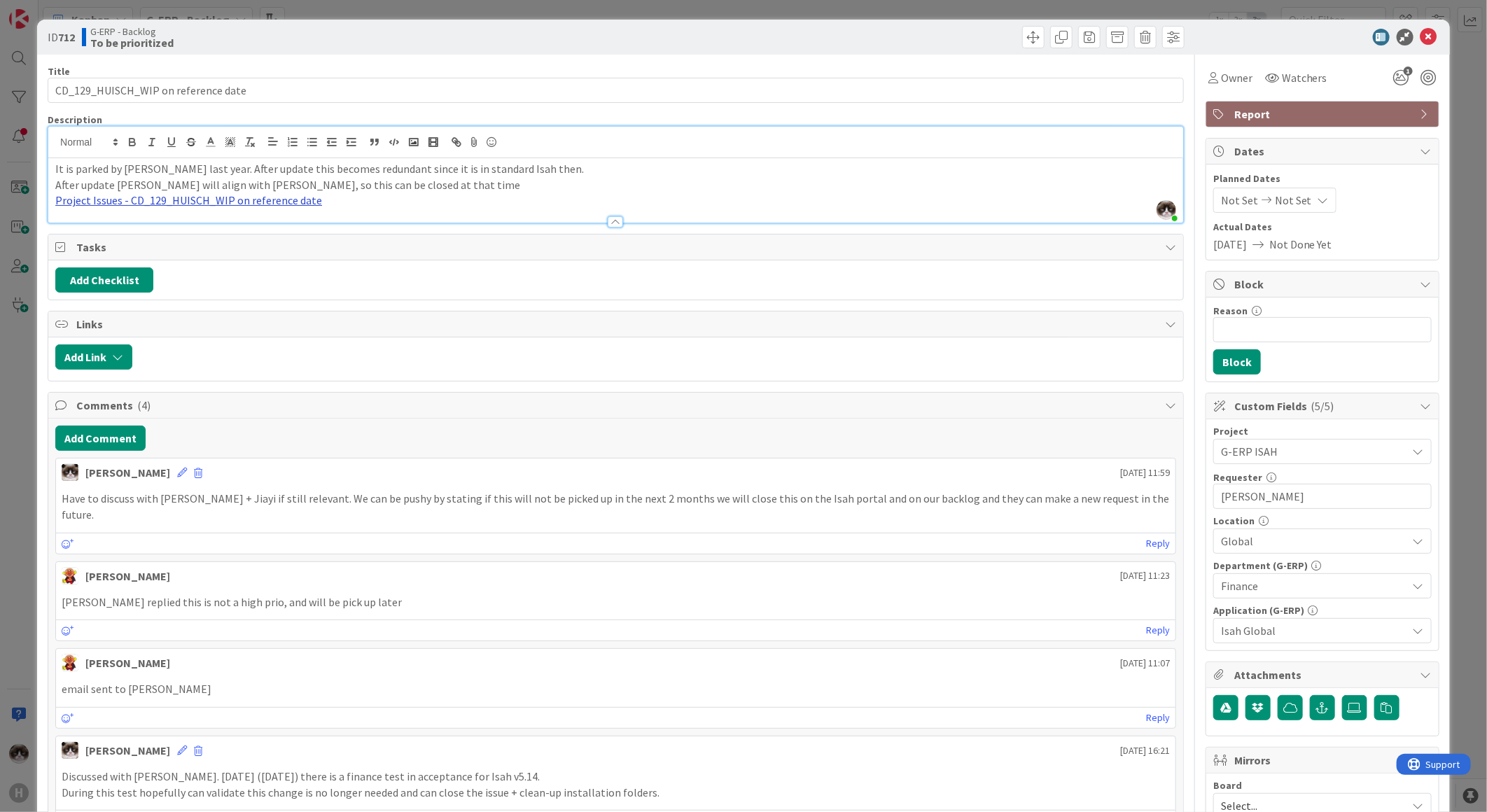
click at [283, 204] on link "Project Issues - CD_129_HUISCH_WIP on reference date" at bounding box center [189, 200] width 267 height 14
click at [168, 226] on link "[URL][DOMAIN_NAME]" at bounding box center [148, 227] width 96 height 18
drag, startPoint x: 116, startPoint y: 588, endPoint x: 207, endPoint y: 593, distance: 91.1
click at [207, 594] on p "[PERSON_NAME] replied this is not a high prio, and will be pick up later" at bounding box center [616, 602] width 1108 height 16
click at [1420, 32] on icon at bounding box center [1429, 38] width 17 height 17
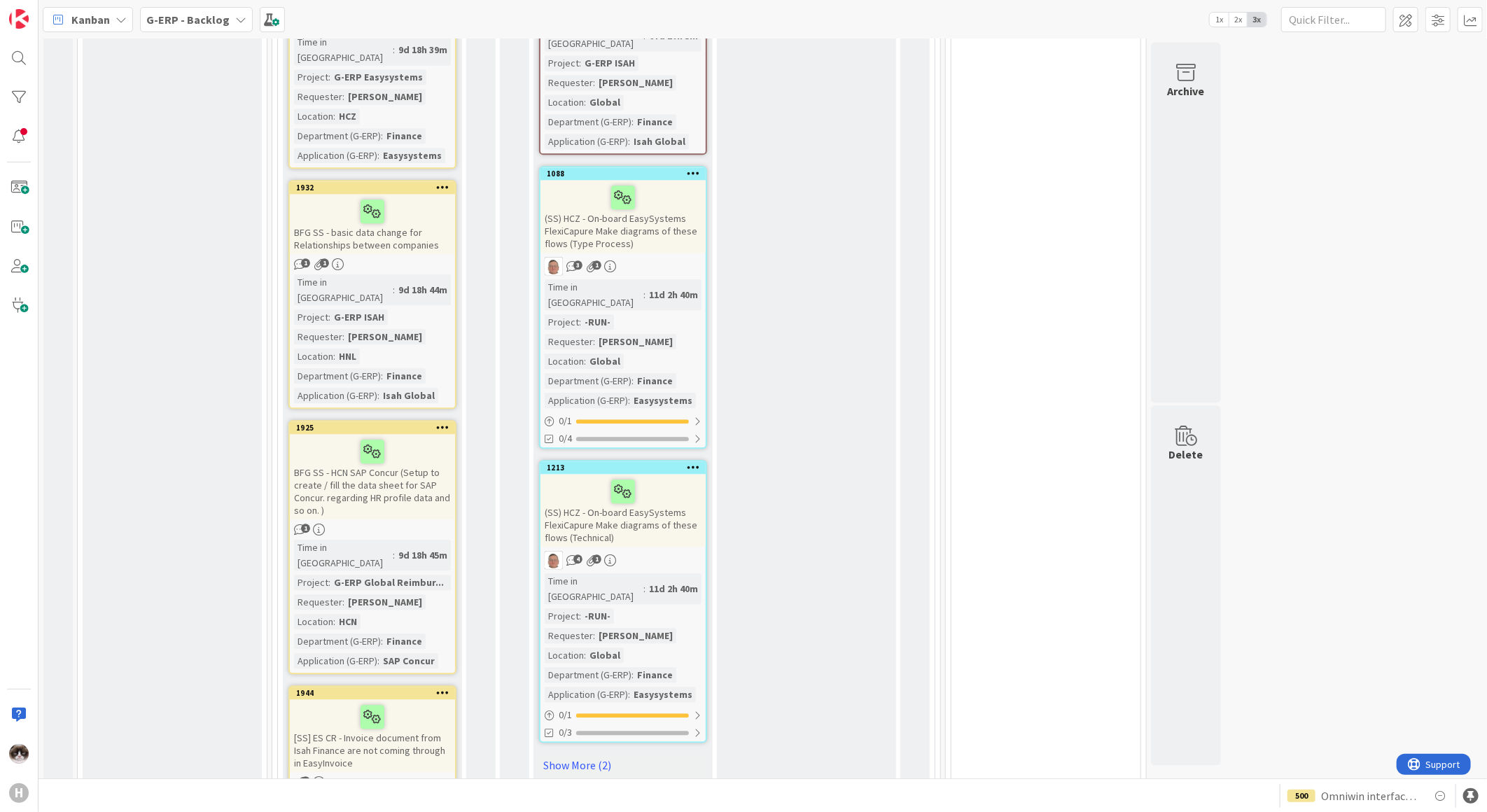
scroll to position [2065, 0]
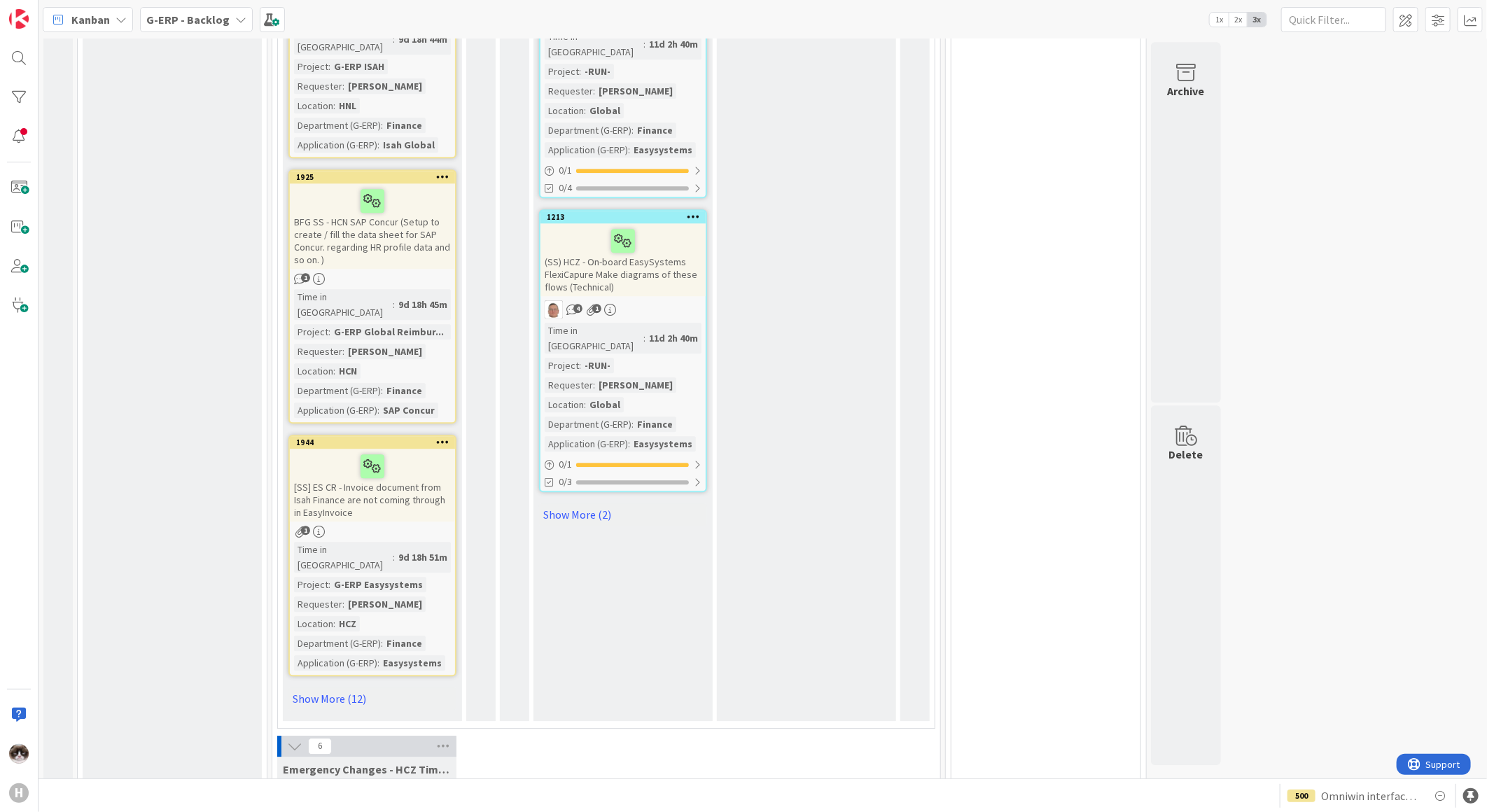
scroll to position [2376, 0]
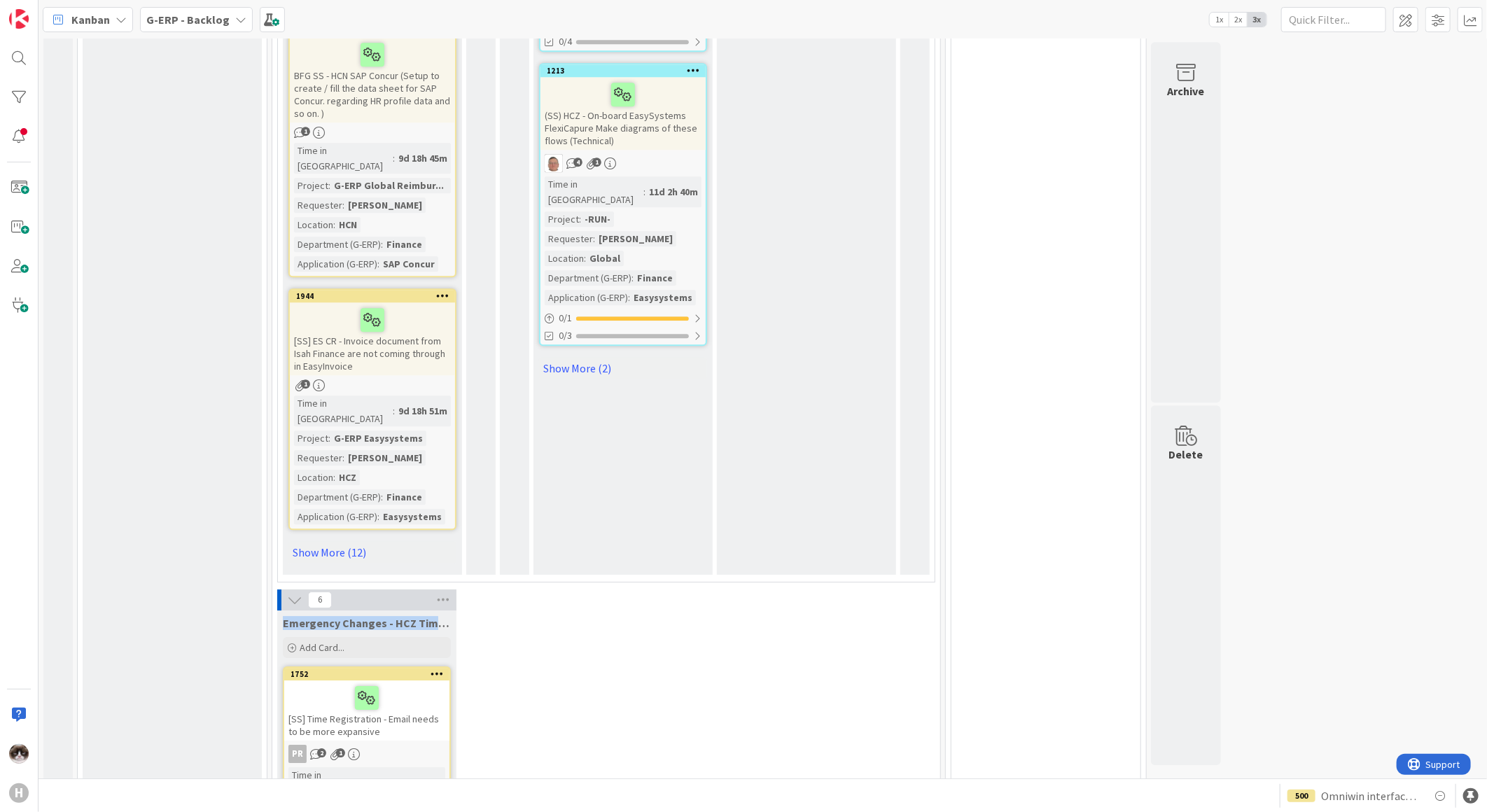
drag, startPoint x: 284, startPoint y: 442, endPoint x: 439, endPoint y: 449, distance: 155.2
click at [439, 616] on span "Emergency Changes - HCZ Time Registration" at bounding box center [366, 622] width 168 height 14
click at [296, 592] on icon at bounding box center [295, 600] width 15 height 15
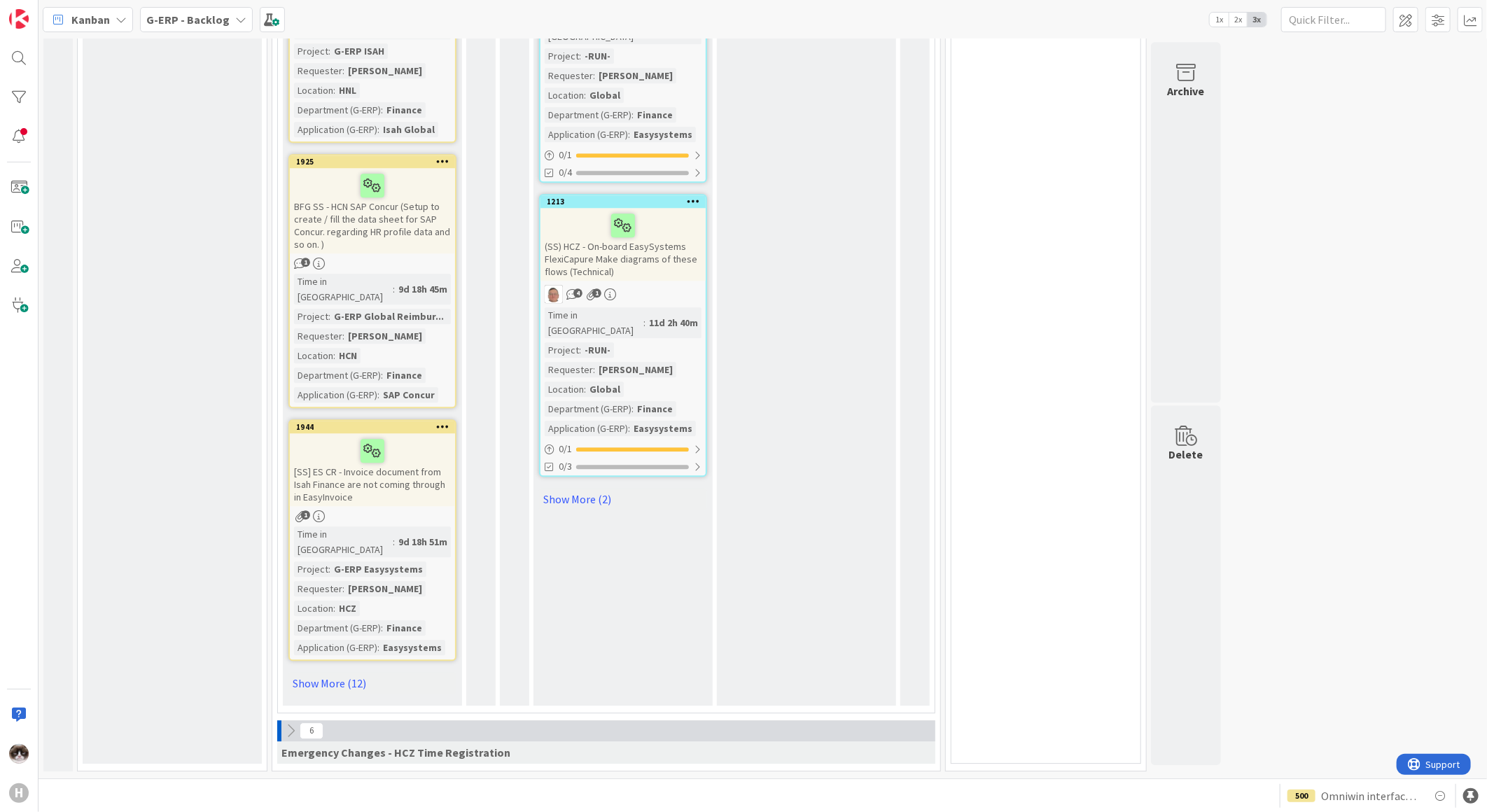
scroll to position [2066, 0]
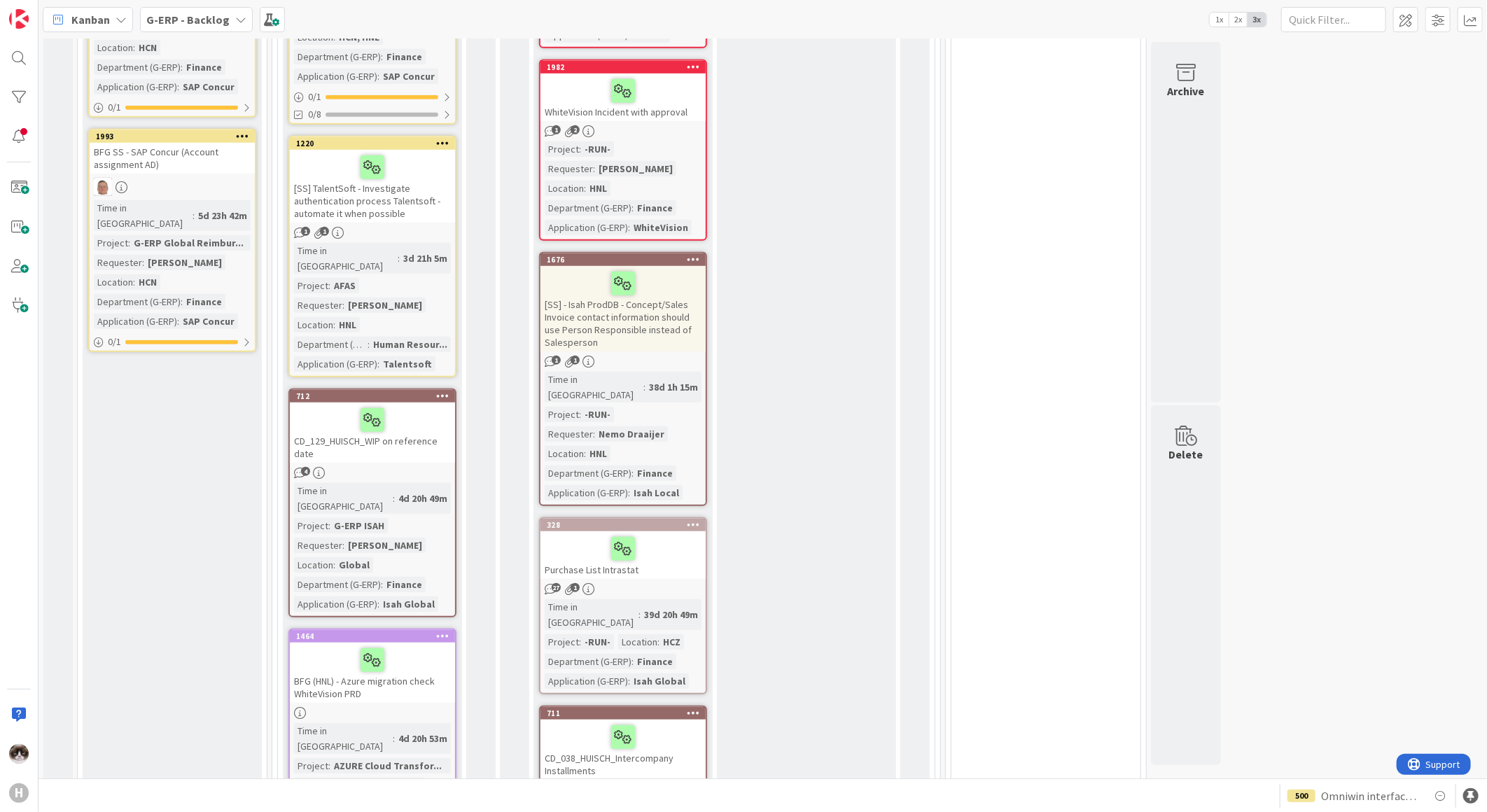
scroll to position [121, 0]
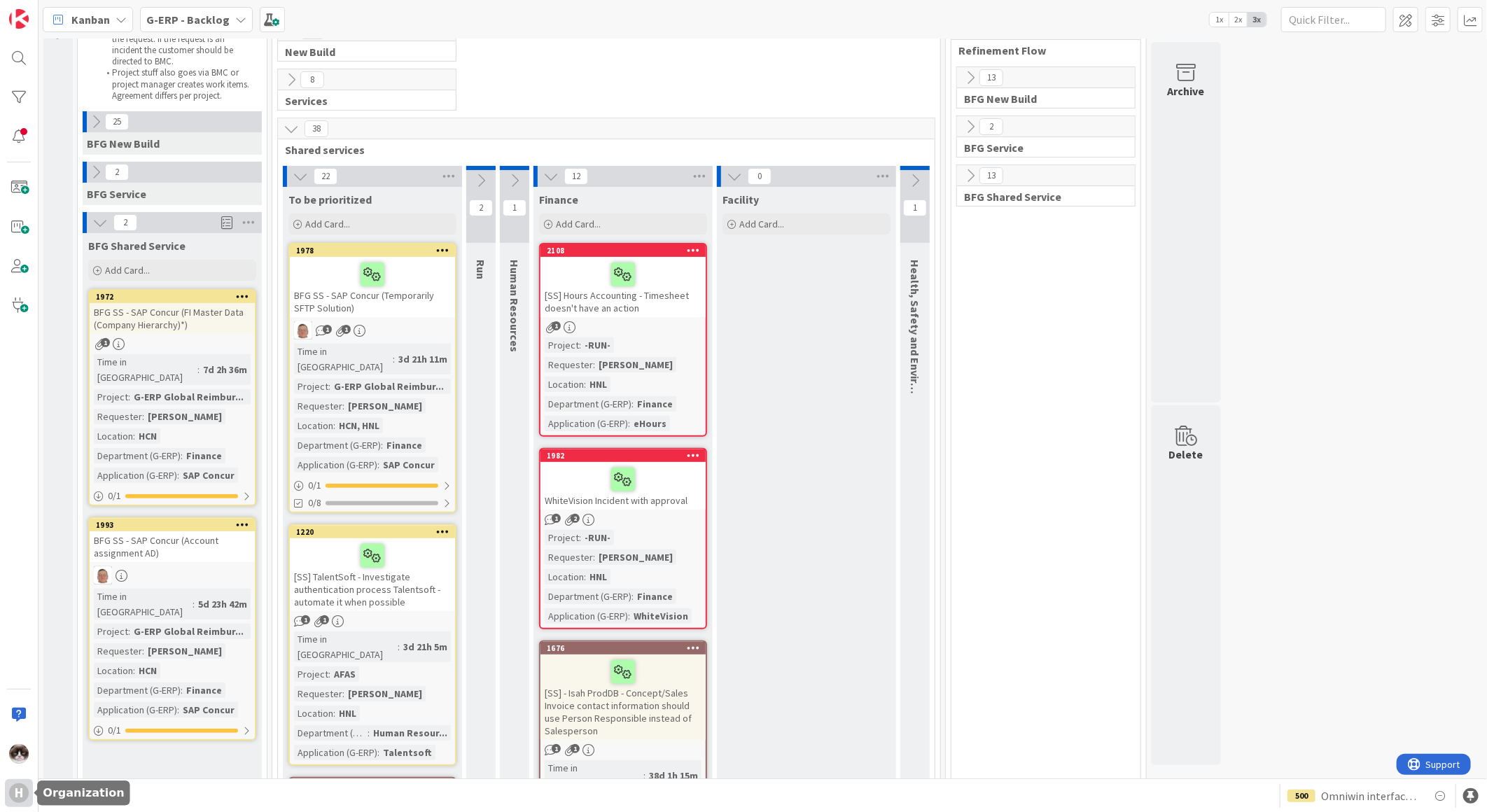
click at [26, 791] on div "H" at bounding box center [19, 792] width 20 height 20
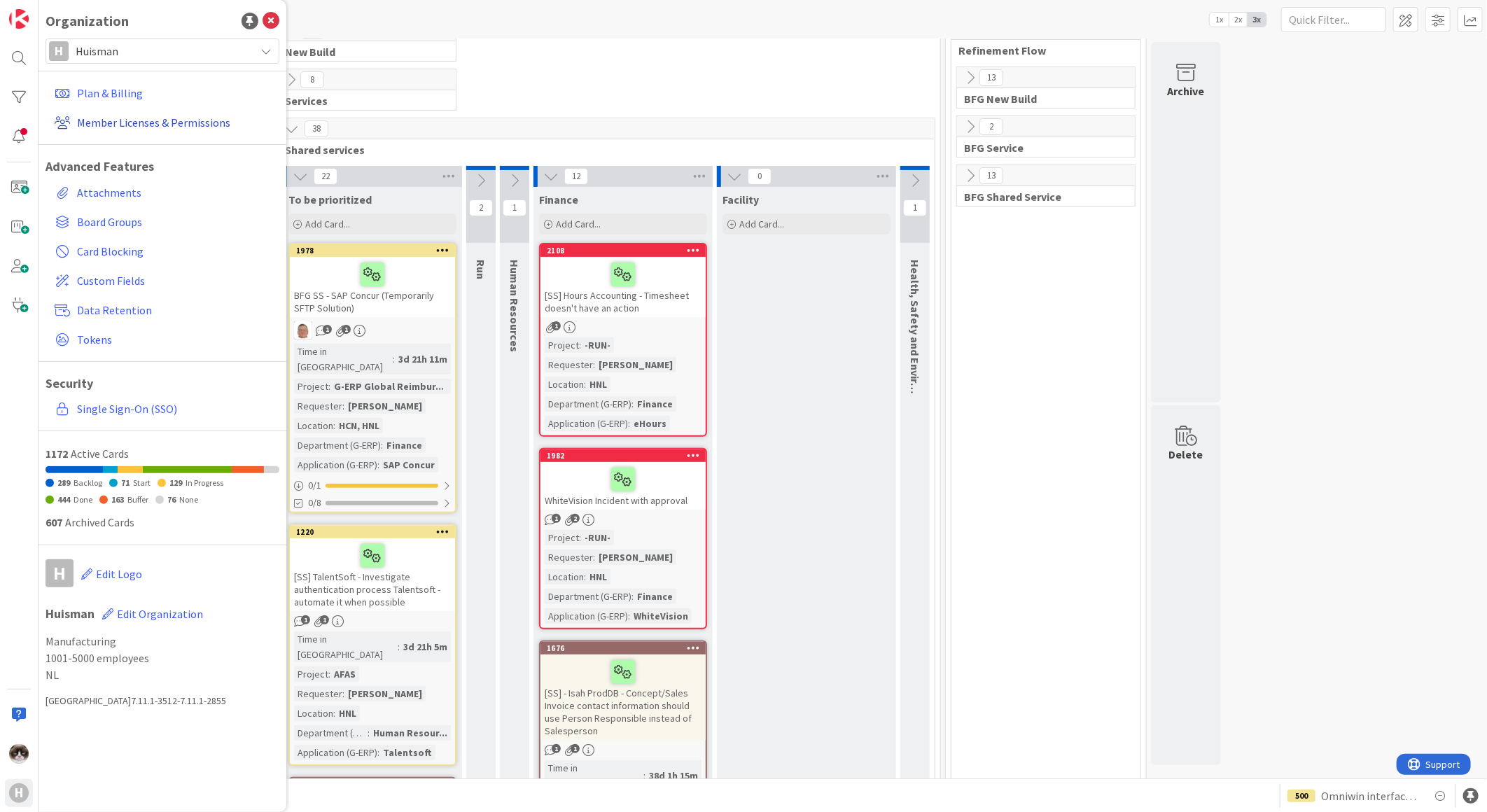
click at [130, 130] on link "Member Licenses & Permissions" at bounding box center [163, 122] width 230 height 25
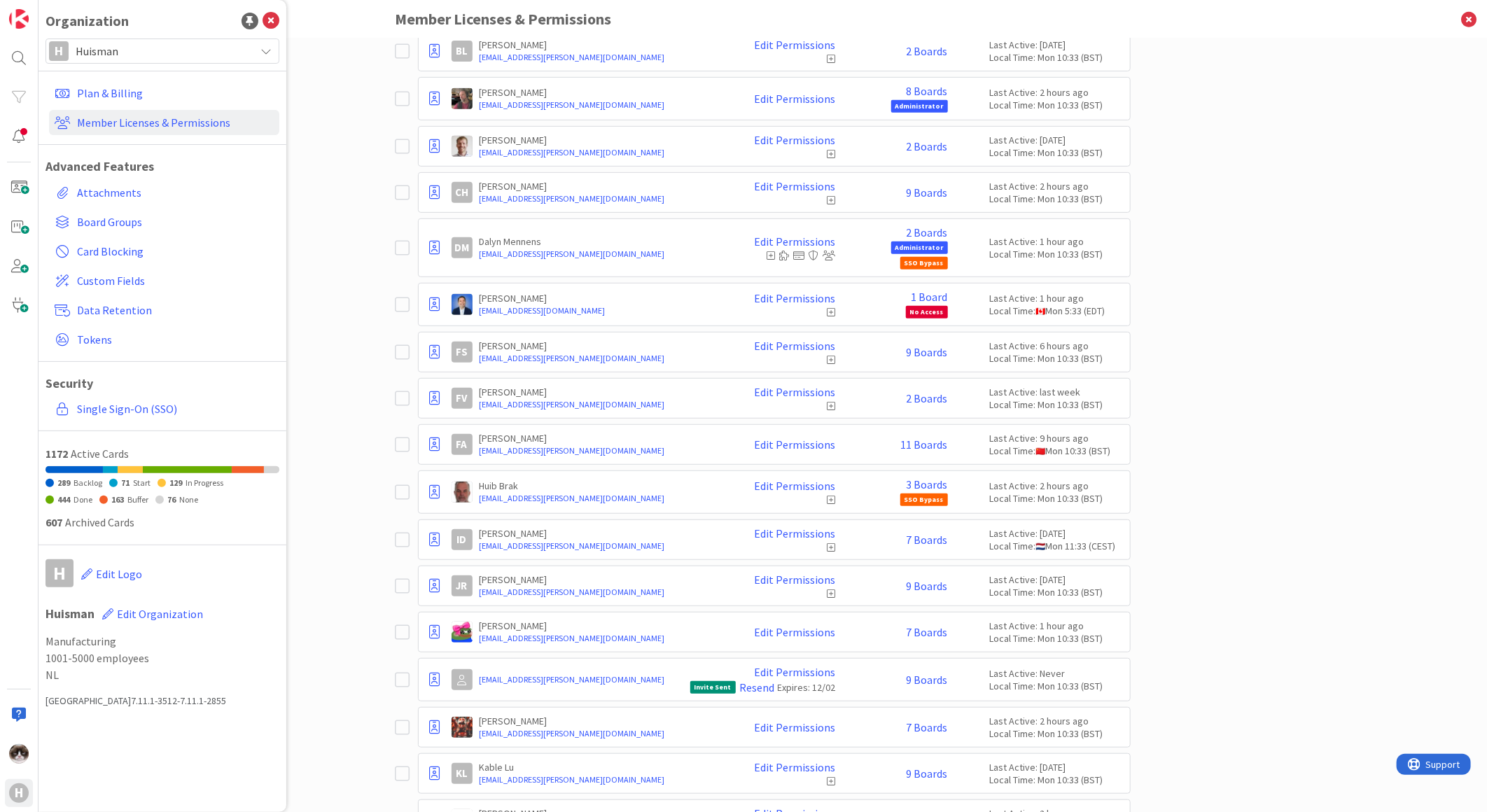
scroll to position [455, 0]
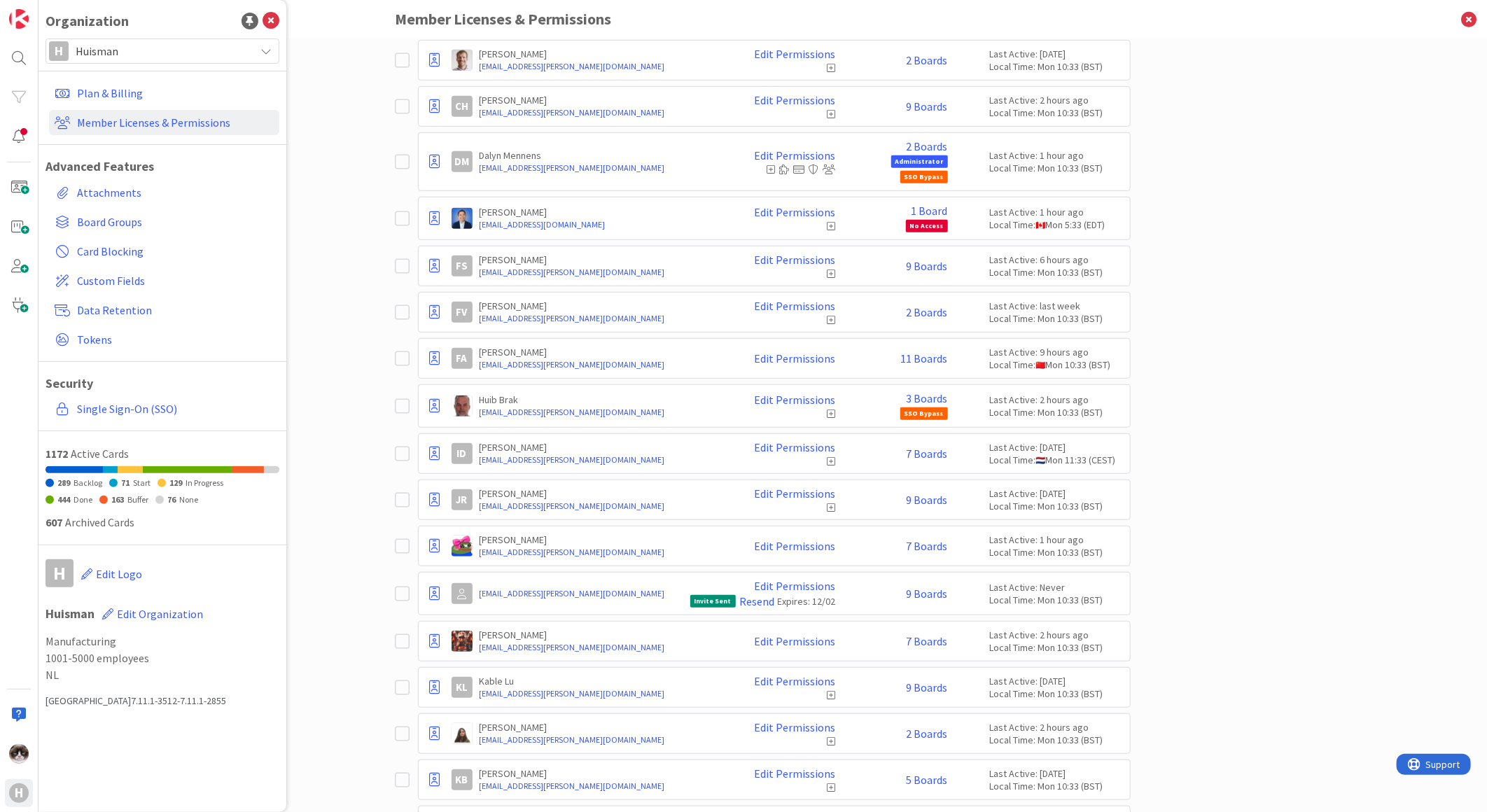
click at [328, 337] on div "Paid Available: 2 Free Available: Unlimited Name Paid Licenses 48 / 50 Free Gue…" at bounding box center [762, 425] width 1449 height 774
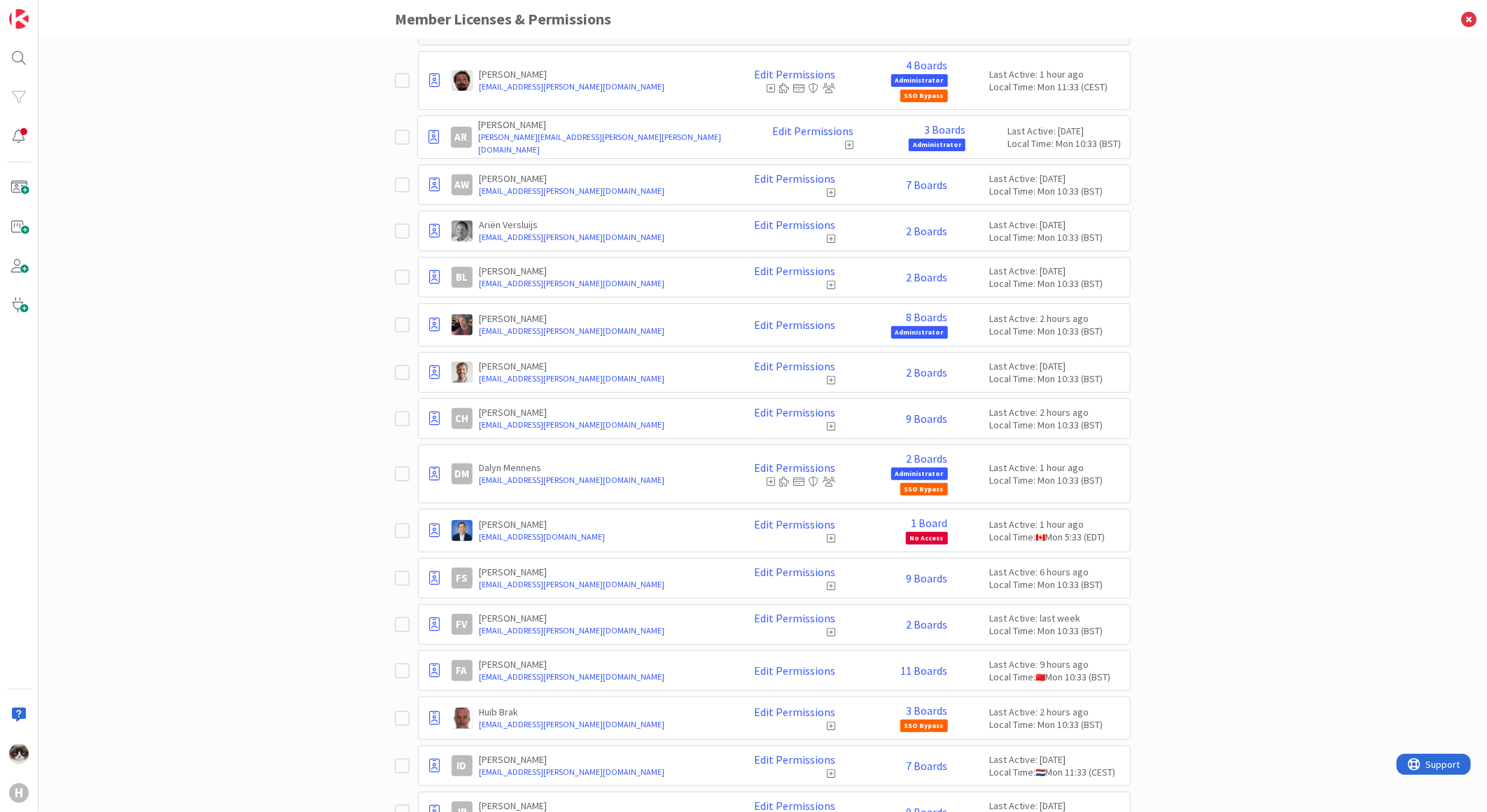
scroll to position [0, 0]
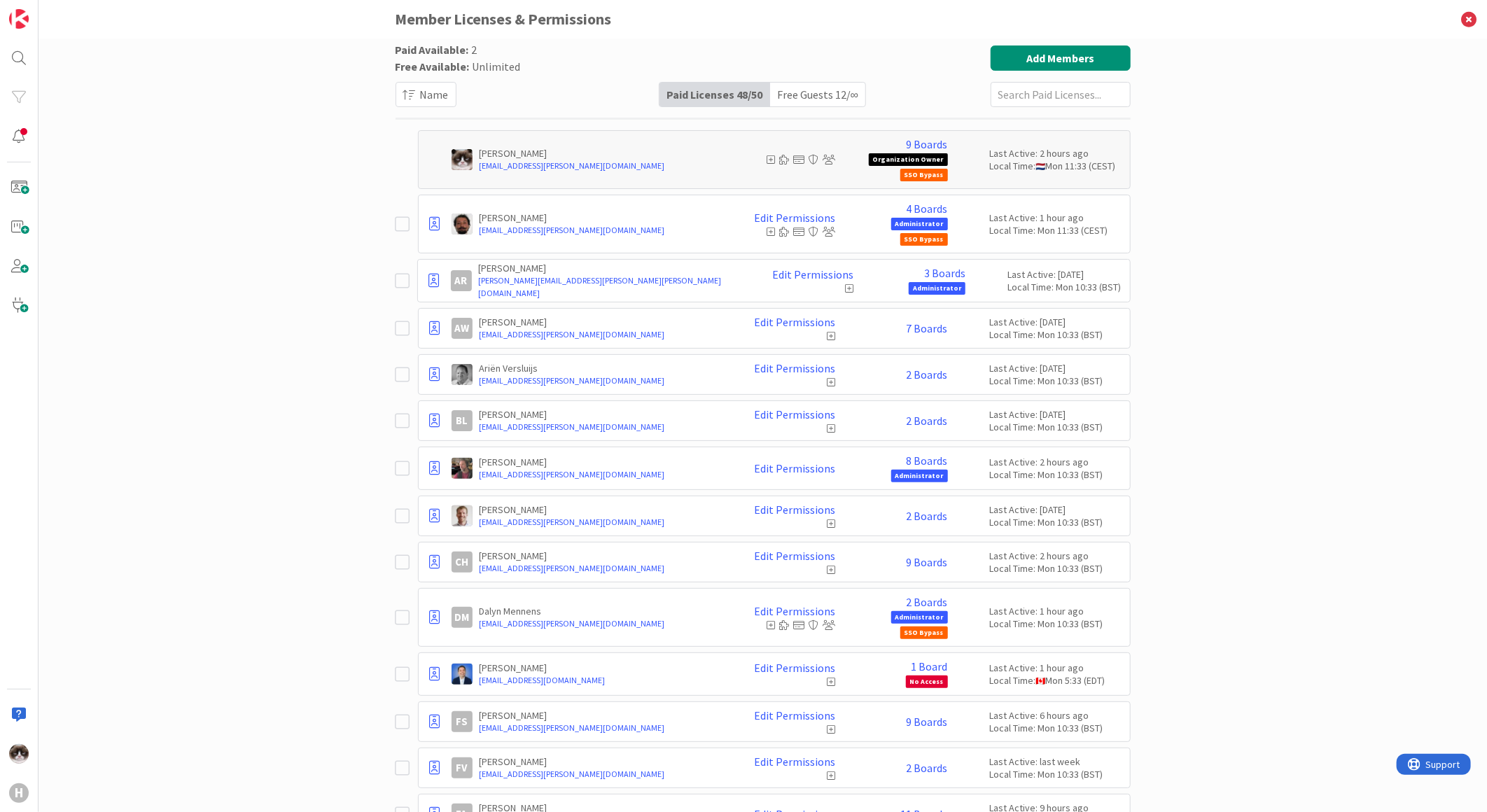
click at [802, 89] on div "Free Guests 12 / ∞" at bounding box center [817, 94] width 95 height 23
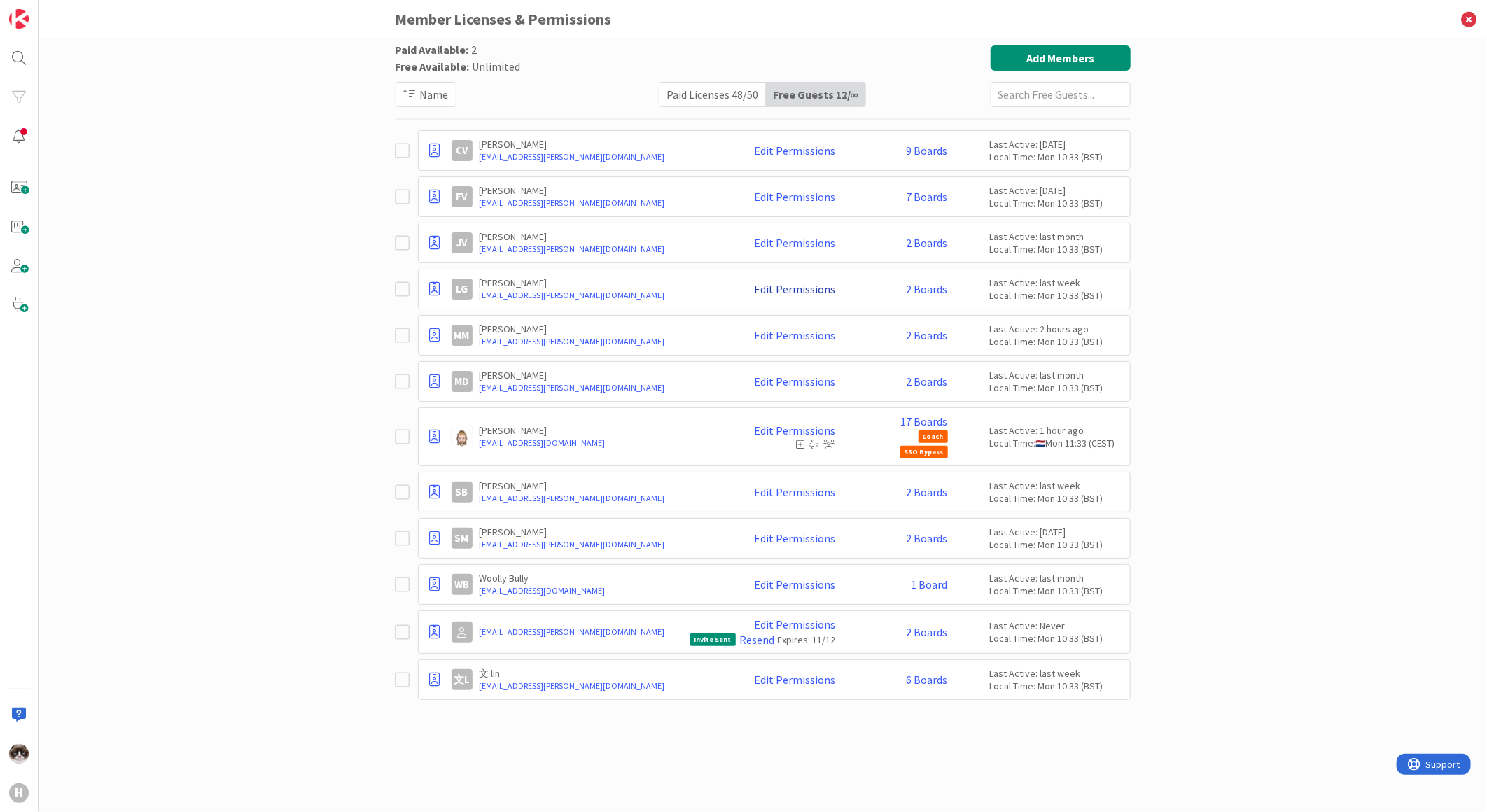
click at [771, 283] on link "Edit Permissions" at bounding box center [795, 288] width 82 height 12
click at [439, 292] on icon at bounding box center [435, 289] width 10 height 14
click at [477, 330] on span "Promote to Paid License" at bounding box center [508, 331] width 117 height 21
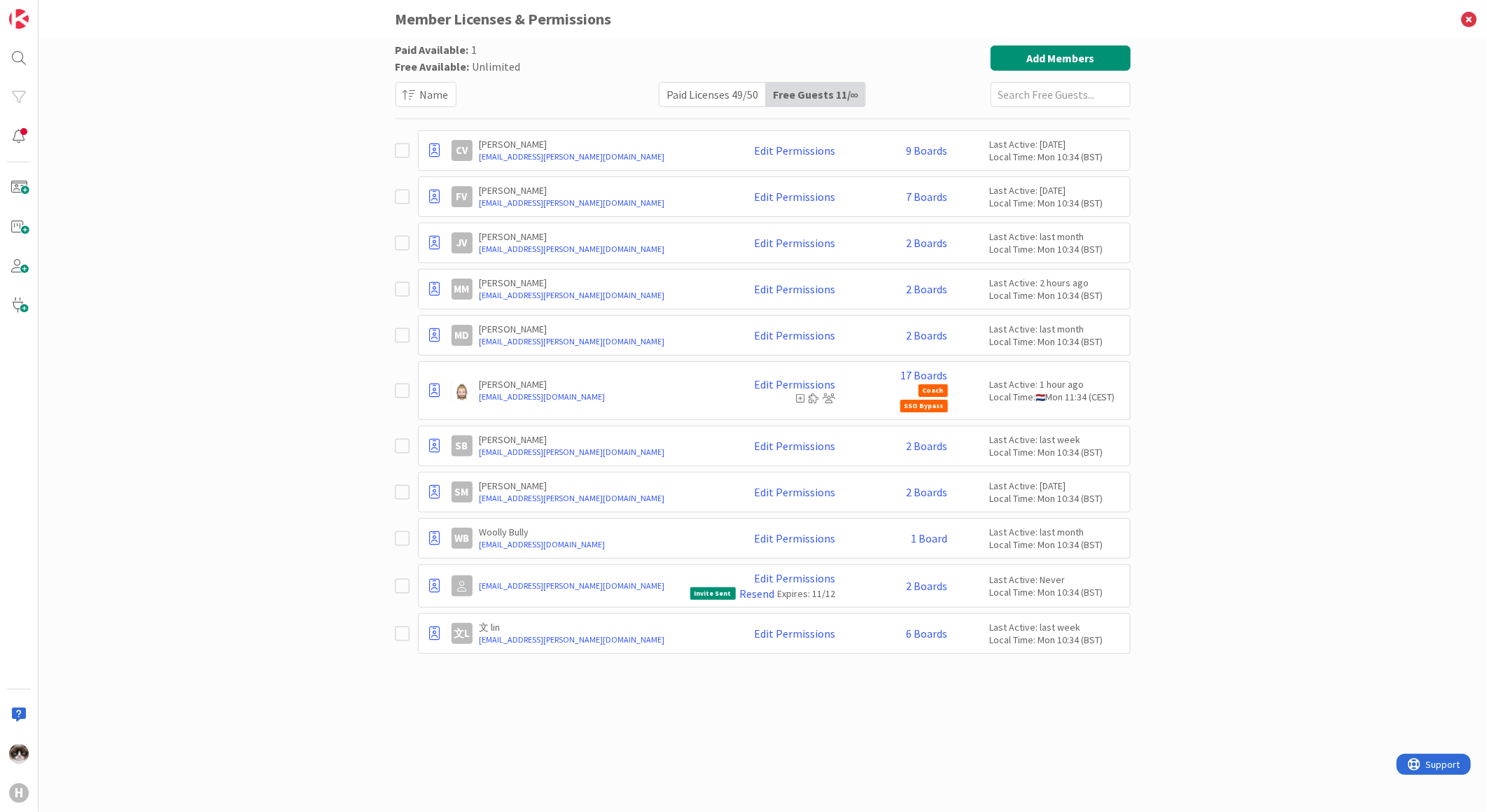
click at [710, 96] on div "Paid Licenses 49 / 50" at bounding box center [712, 94] width 106 height 23
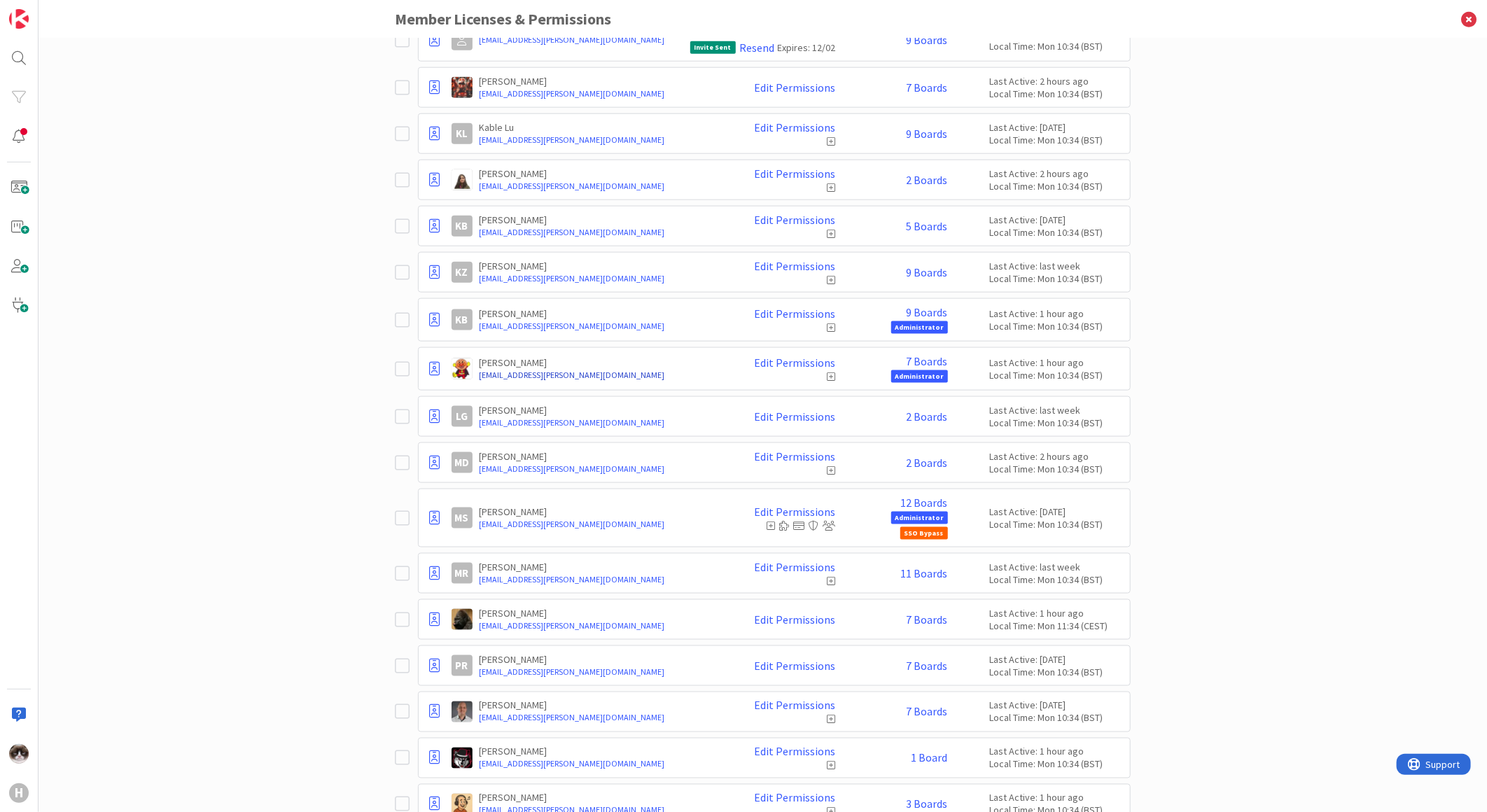
scroll to position [813, 0]
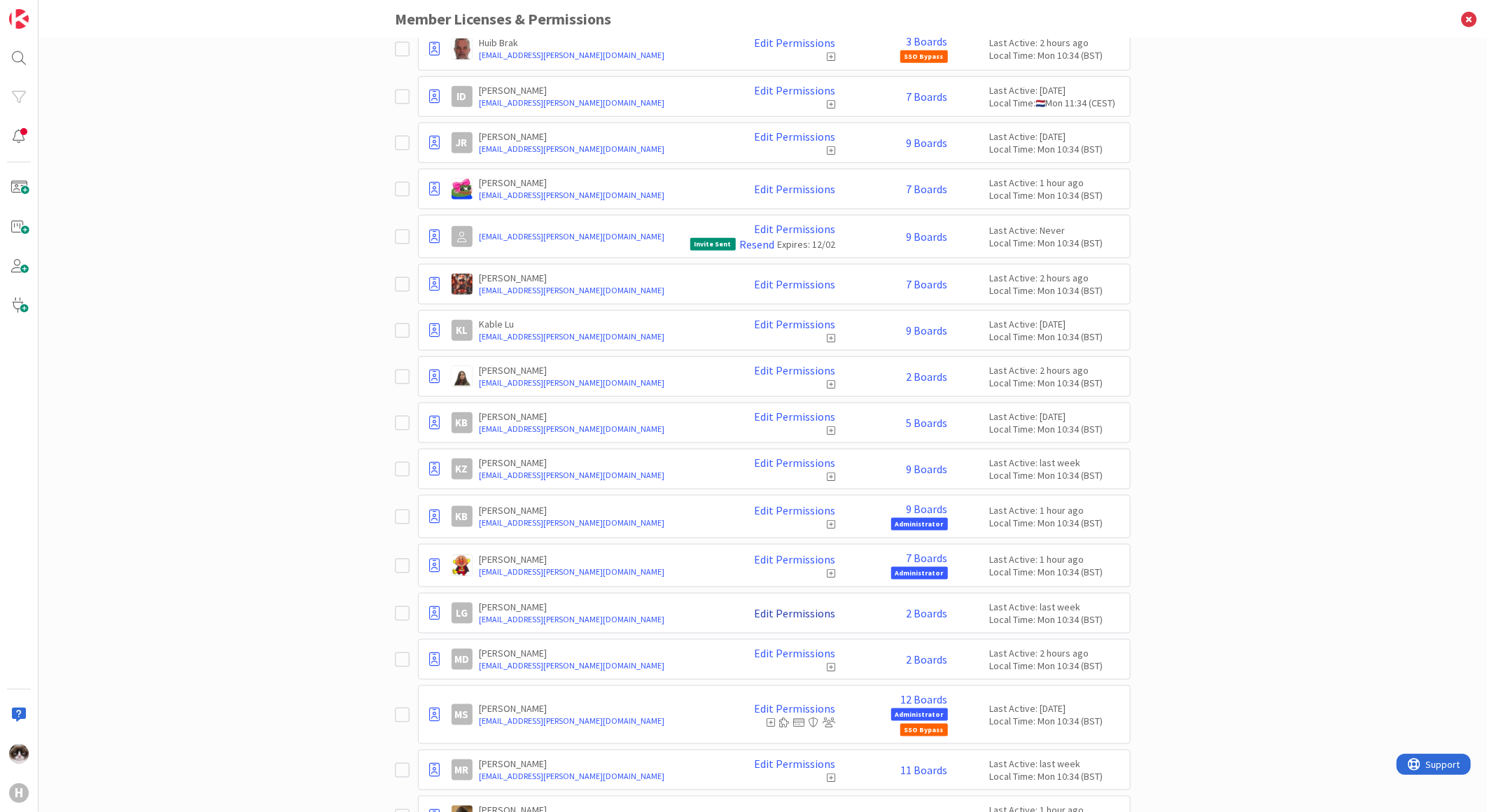
click at [805, 618] on link "Edit Permissions" at bounding box center [795, 613] width 82 height 12
click at [911, 616] on link "2 Boards" at bounding box center [927, 613] width 41 height 12
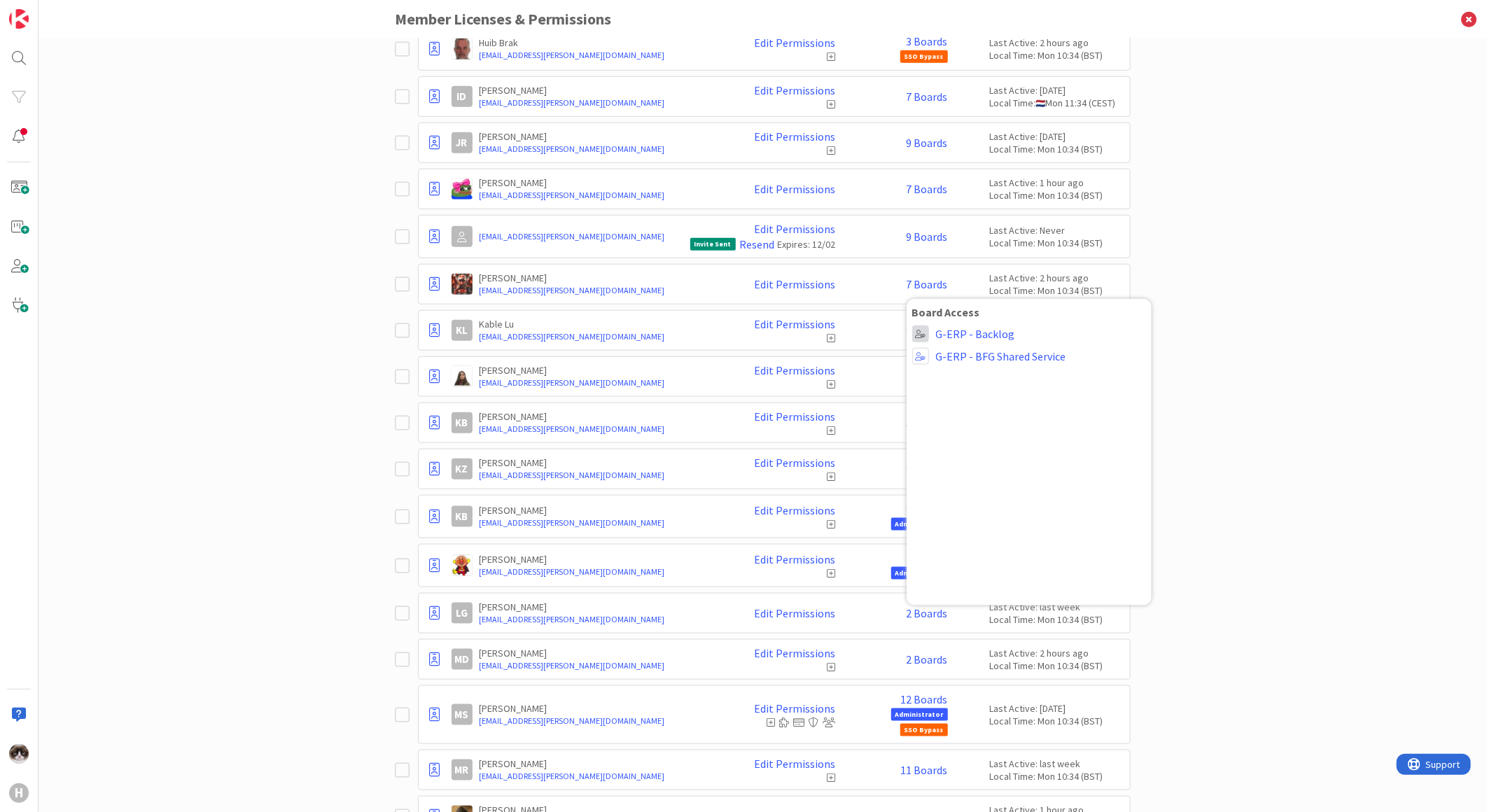
click at [912, 331] on span at bounding box center [921, 334] width 17 height 17
click at [988, 397] on span "Collaborator" at bounding box center [1012, 388] width 106 height 21
click at [915, 364] on span at bounding box center [921, 357] width 17 height 17
click at [995, 438] on span "Commenter" at bounding box center [1012, 436] width 106 height 21
click at [1338, 498] on div "Paid Available: 1 Free Available: Unlimited Name Paid Licenses 49 / 50 Free Gue…" at bounding box center [762, 425] width 1449 height 774
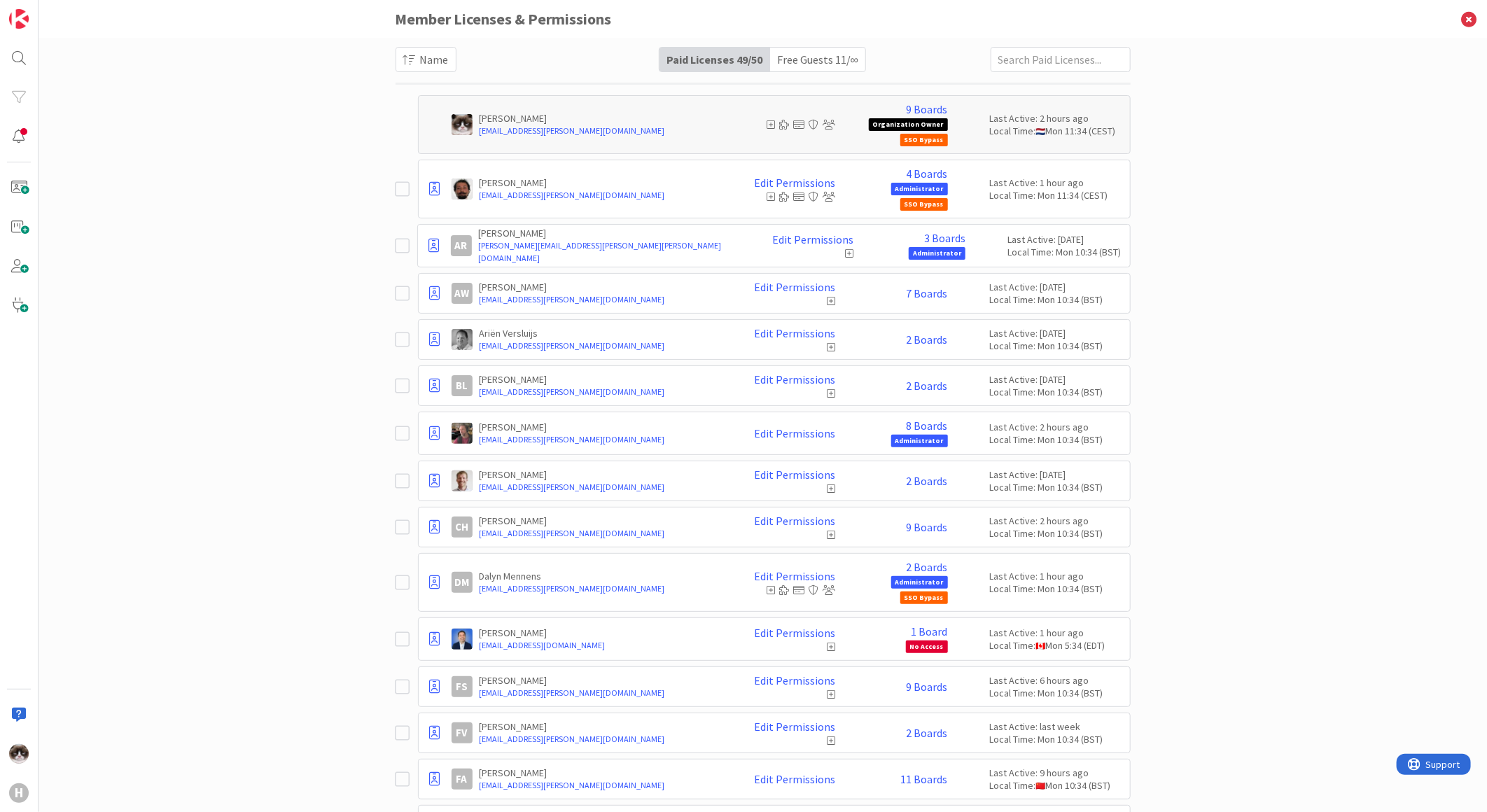
scroll to position [0, 0]
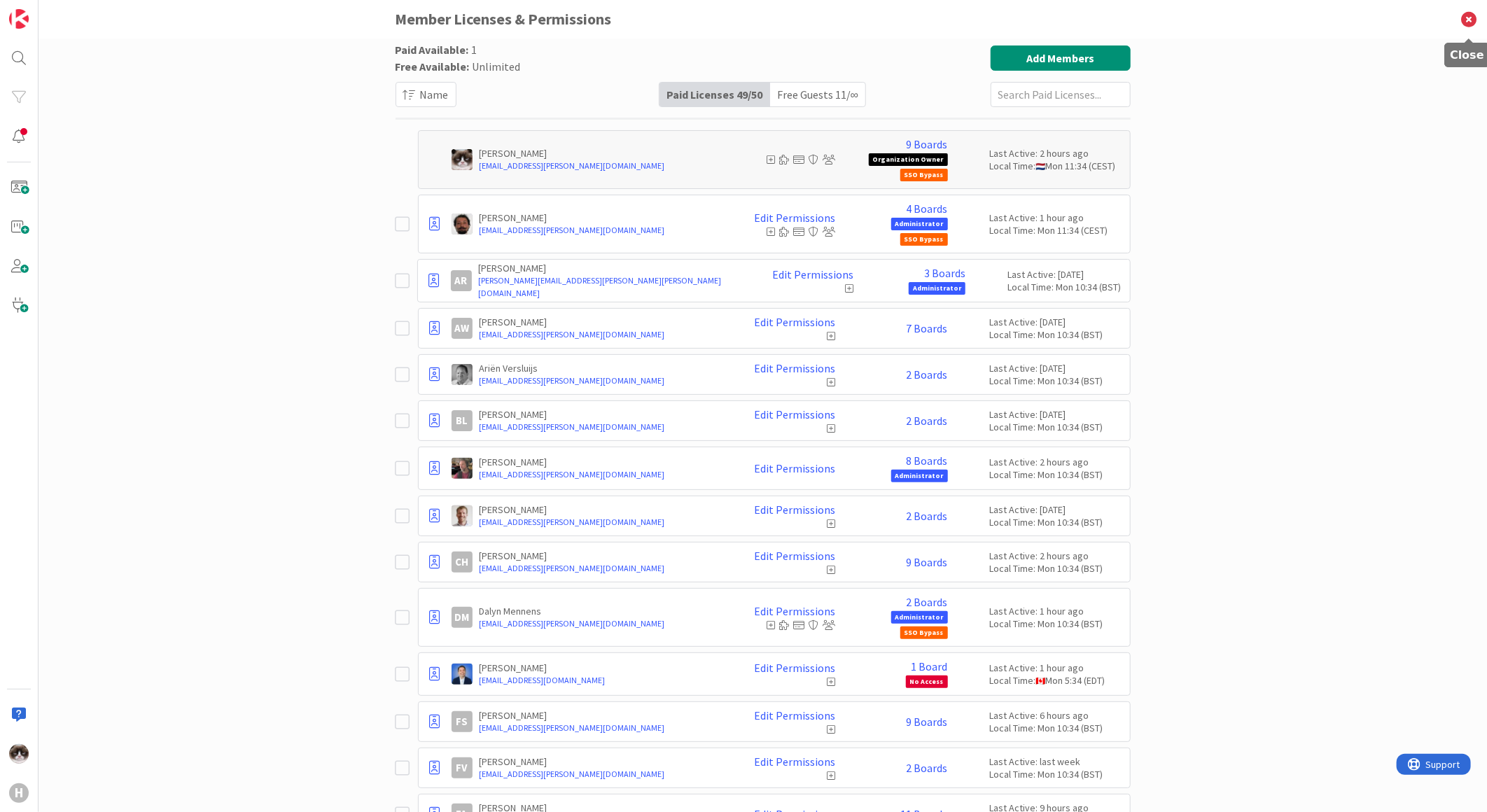
click at [1471, 17] on icon at bounding box center [1468, 19] width 37 height 38
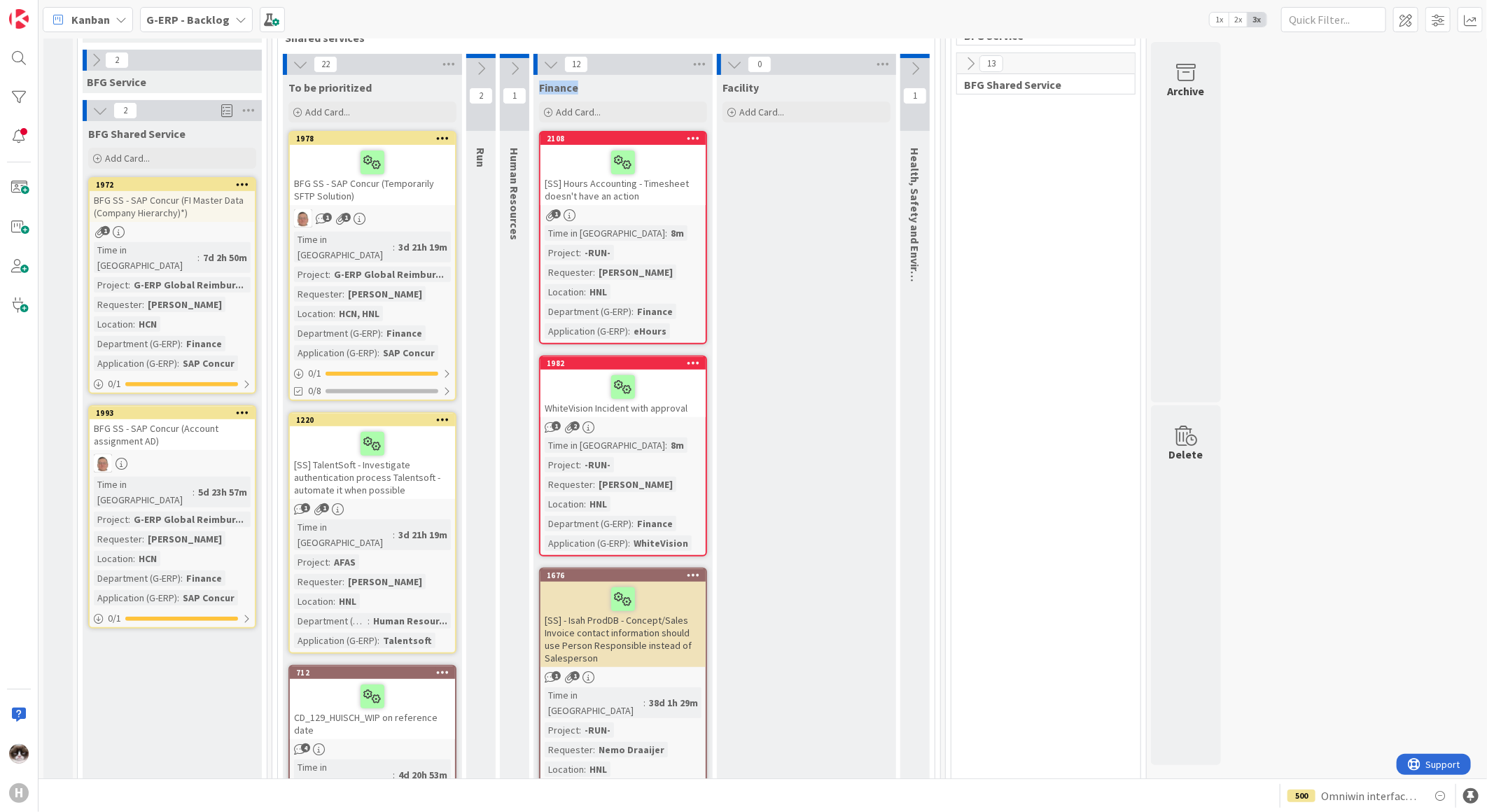
drag, startPoint x: 538, startPoint y: 89, endPoint x: 582, endPoint y: 89, distance: 44.0
click at [582, 89] on div "Finance" at bounding box center [622, 84] width 179 height 20
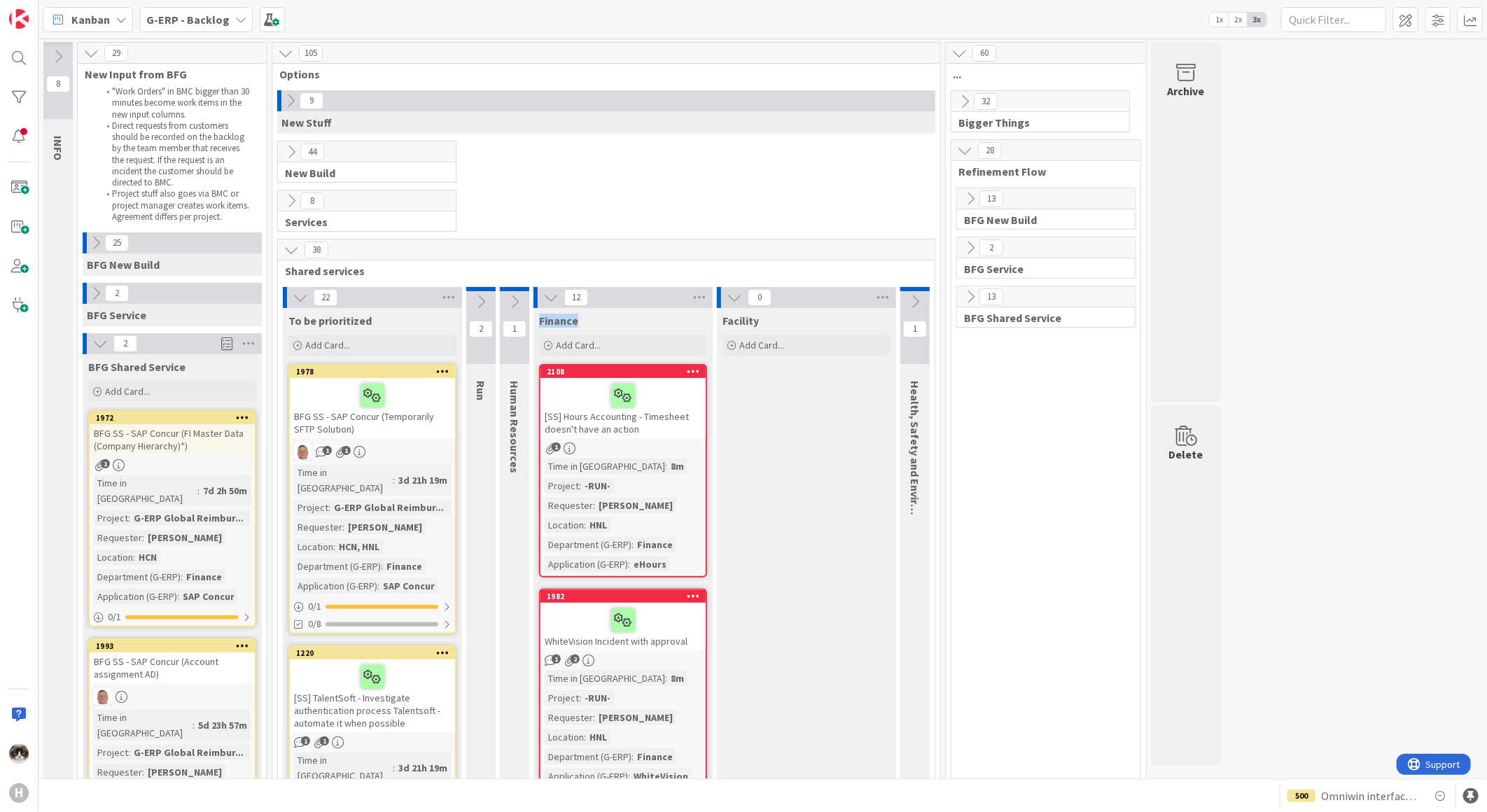
click at [598, 315] on div "Finance" at bounding box center [622, 320] width 168 height 14
click at [117, 390] on span "Add Card..." at bounding box center [128, 391] width 45 height 12
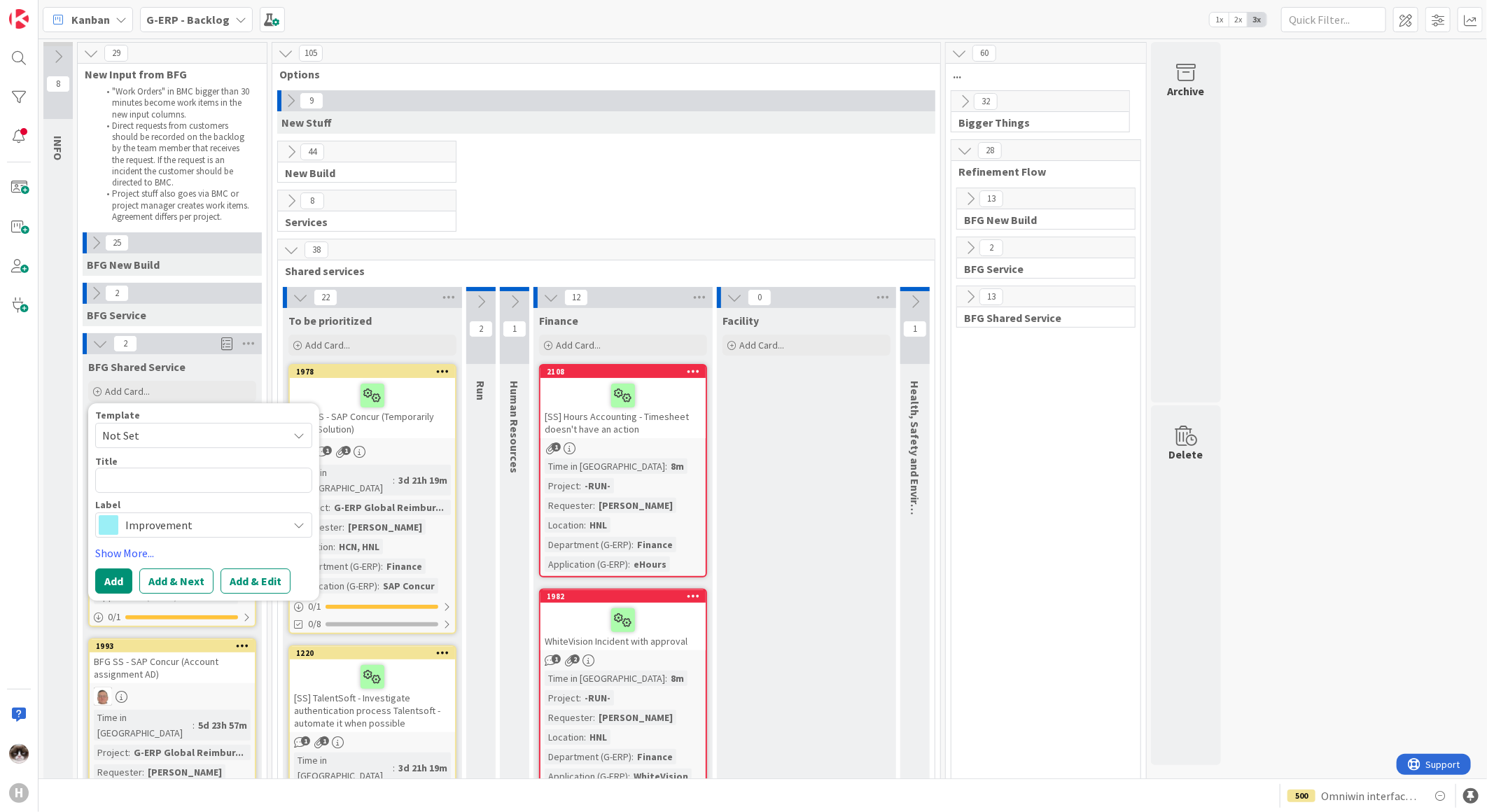
click at [161, 516] on span "Improvement" at bounding box center [203, 525] width 156 height 20
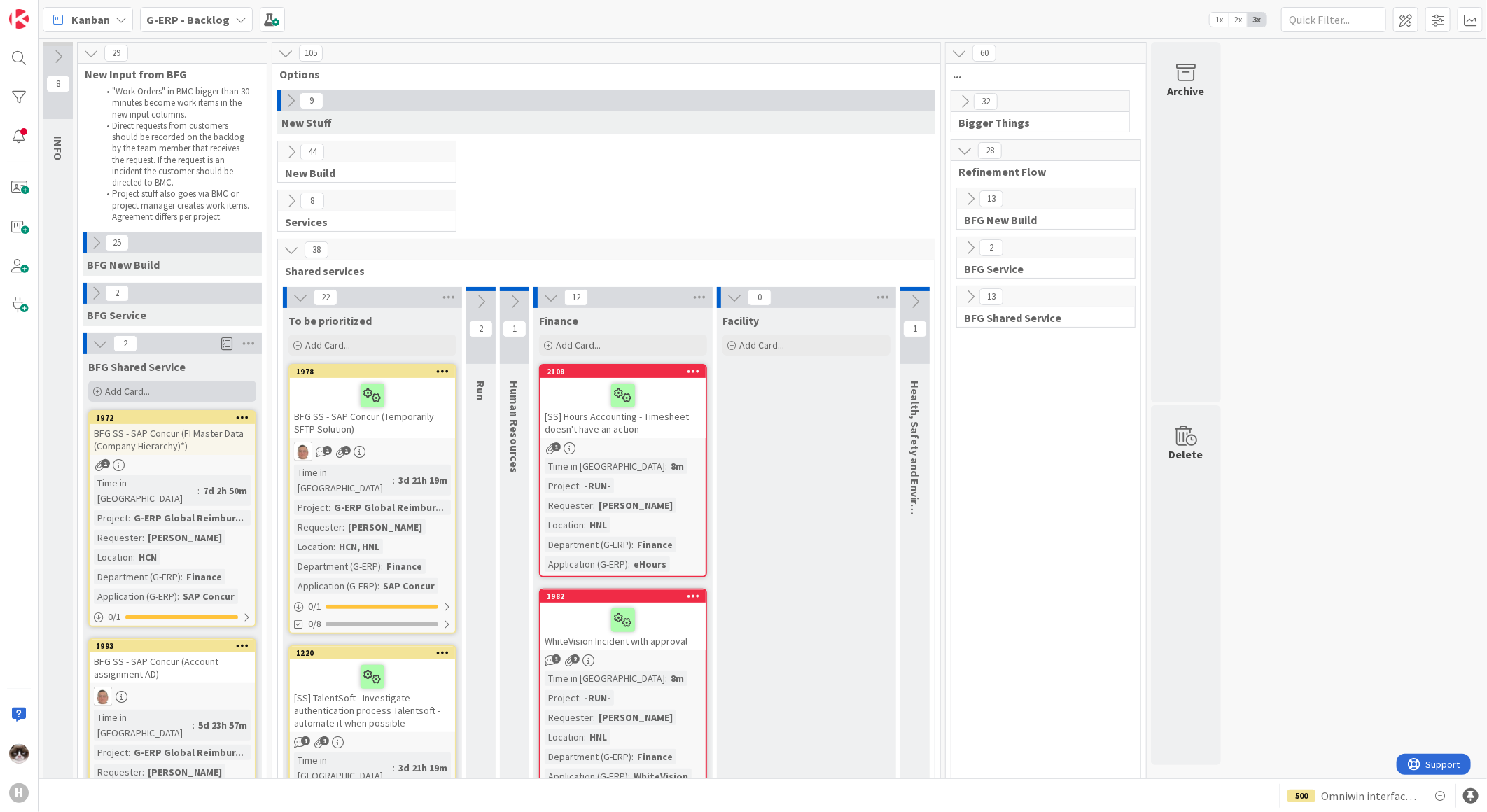
click at [122, 385] on span "Add Card..." at bounding box center [128, 391] width 45 height 12
